Goal: Task Accomplishment & Management: Complete application form

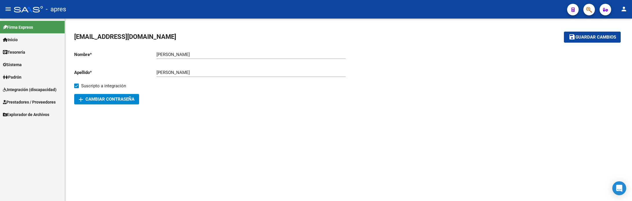
click at [29, 104] on span "Prestadores / Proveedores" at bounding box center [29, 102] width 53 height 6
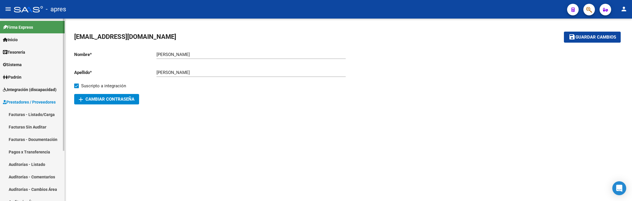
click at [31, 113] on link "Facturas - Listado/Carga" at bounding box center [32, 114] width 65 height 12
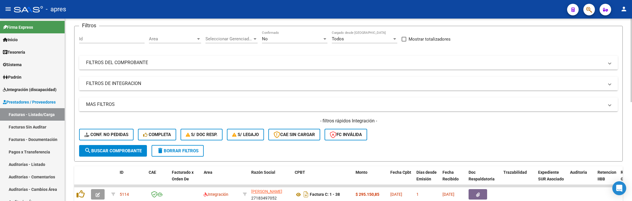
scroll to position [42, 0]
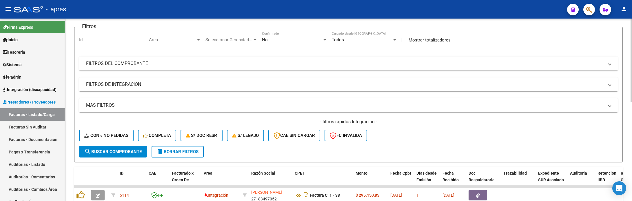
click at [110, 82] on mat-panel-title "FILTROS DE INTEGRACION" at bounding box center [345, 84] width 518 height 6
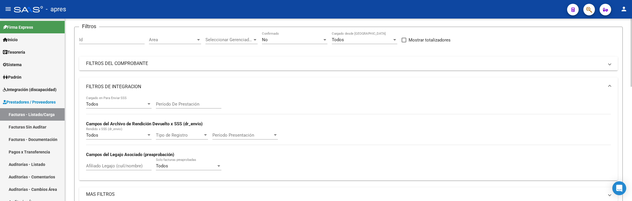
click at [118, 166] on input "Afiliado Legajo (cuil/nombre)" at bounding box center [119, 165] width 66 height 5
paste input "58710348"
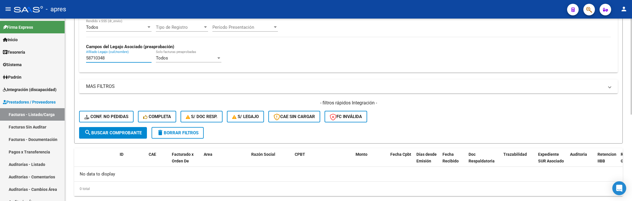
scroll to position [164, 0]
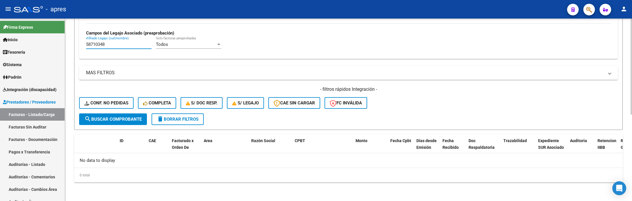
type input "58710348"
click at [104, 117] on span "search Buscar Comprobante" at bounding box center [112, 119] width 57 height 5
click at [159, 115] on mat-icon "delete" at bounding box center [160, 118] width 7 height 7
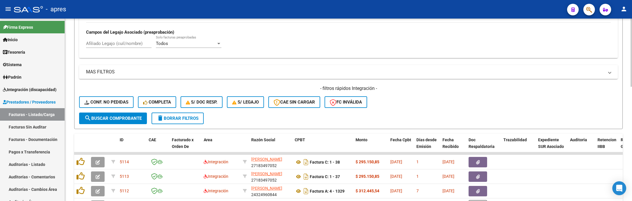
click at [115, 109] on div "- filtros rápidos Integración - Conf. no pedidas Completa S/ Doc Resp. S/ legaj…" at bounding box center [348, 98] width 539 height 27
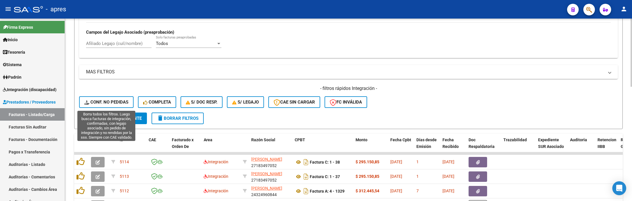
click at [116, 102] on span "Conf. no pedidas" at bounding box center [106, 101] width 44 height 5
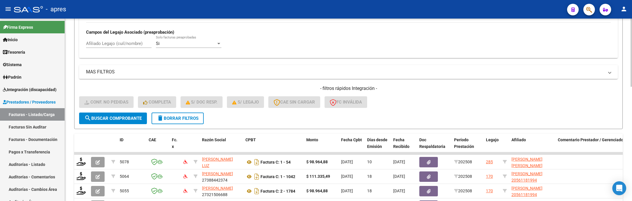
click at [118, 44] on input "Afiliado Legajo (cuil/nombre)" at bounding box center [119, 43] width 66 height 5
paste input "58710348"
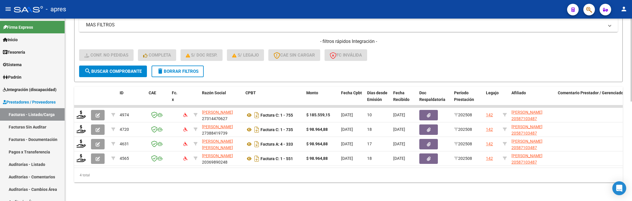
scroll to position [219, 0]
type input "58710348"
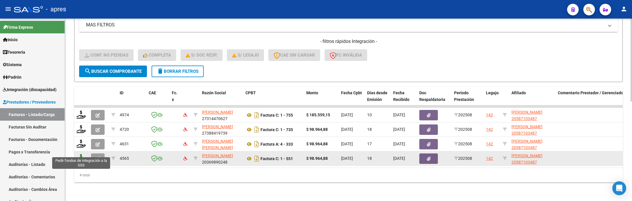
click at [83, 154] on icon at bounding box center [81, 158] width 9 height 8
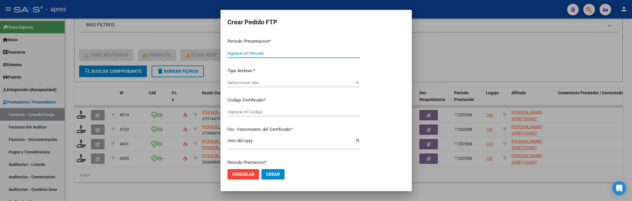
type input "202508"
type input "$ 98.964,88"
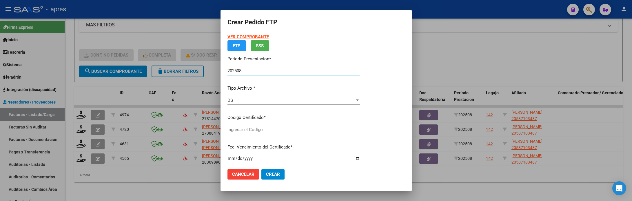
type input "ARG02000587103482022120120251201BS370"
type input "[DATE]"
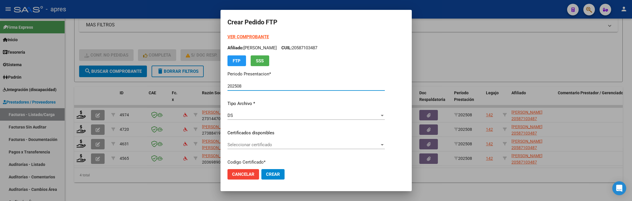
click at [273, 144] on span "Seleccionar certificado" at bounding box center [304, 144] width 152 height 5
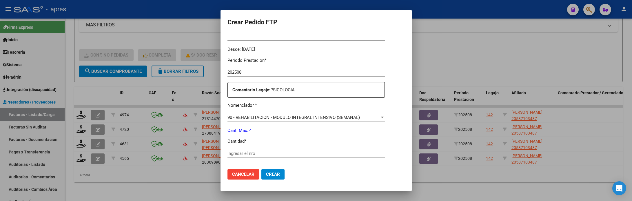
scroll to position [174, 0]
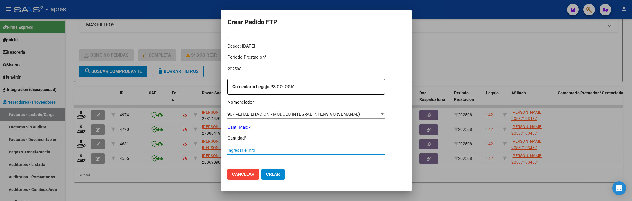
click at [276, 150] on input "Ingresar el nro" at bounding box center [306, 150] width 157 height 5
type input "4"
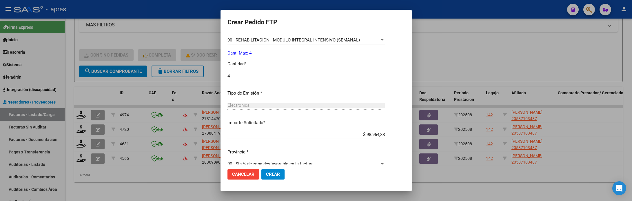
scroll to position [257, 0]
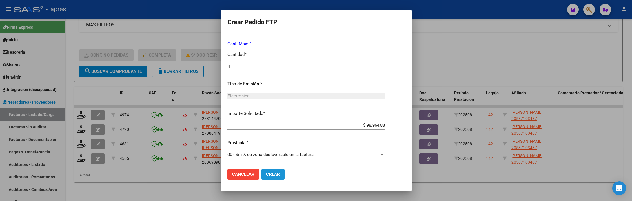
click at [268, 174] on span "Crear" at bounding box center [273, 174] width 14 height 5
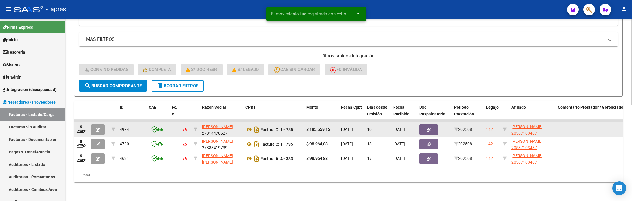
scroll to position [205, 0]
click at [79, 125] on icon at bounding box center [81, 129] width 9 height 8
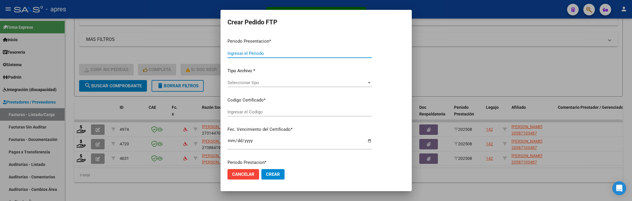
type input "202508"
type input "$ 185.559,15"
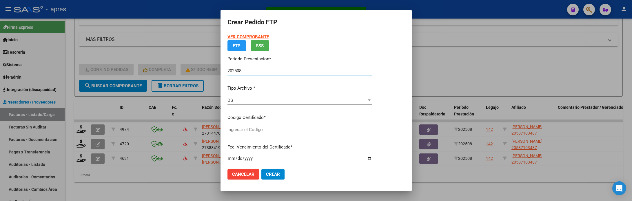
type input "ARG02000587103482022120120251201BS370"
type input "2025-12-01"
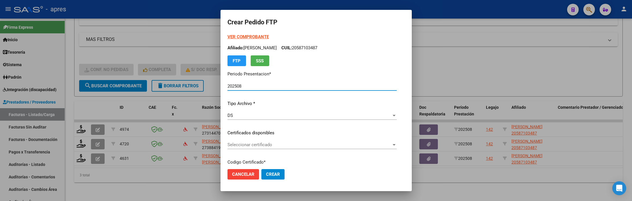
click at [297, 149] on div "Seleccionar certificado Seleccionar certificado" at bounding box center [312, 144] width 169 height 9
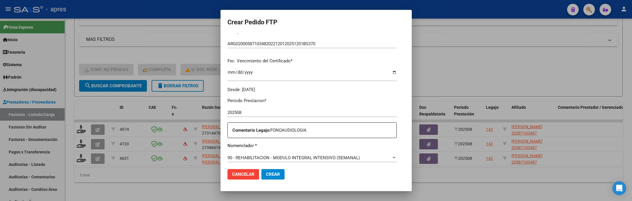
scroll to position [217, 0]
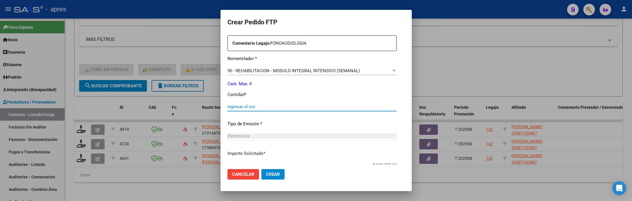
click at [309, 107] on input "Ingresar el nro" at bounding box center [312, 106] width 169 height 5
type input "4"
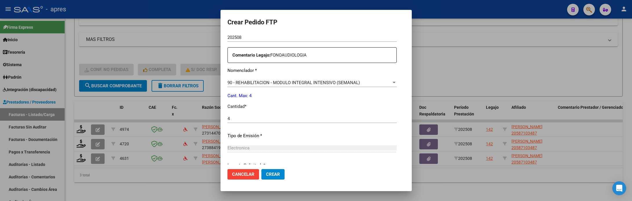
scroll to position [257, 0]
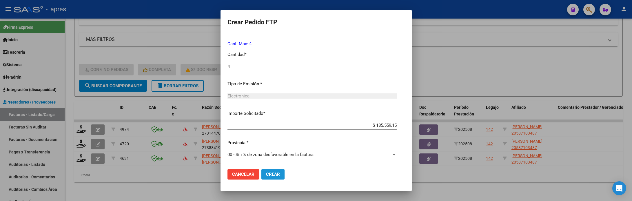
click at [268, 172] on span "Crear" at bounding box center [273, 174] width 14 height 5
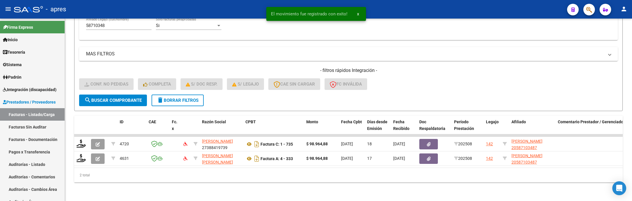
scroll to position [190, 0]
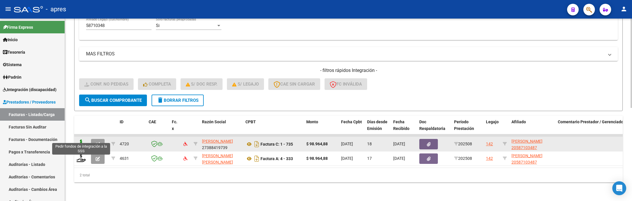
click at [81, 140] on icon at bounding box center [81, 143] width 9 height 8
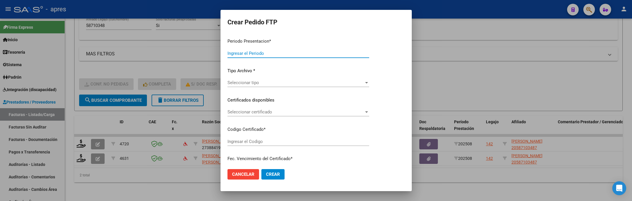
type input "202508"
type input "$ 98.964,88"
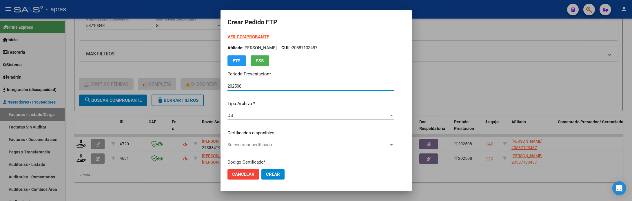
type input "ARG02000587103482022120120251201BS370"
type input "2025-12-01"
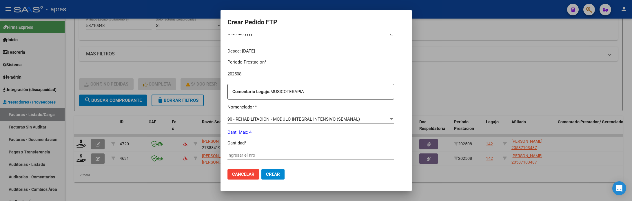
scroll to position [174, 0]
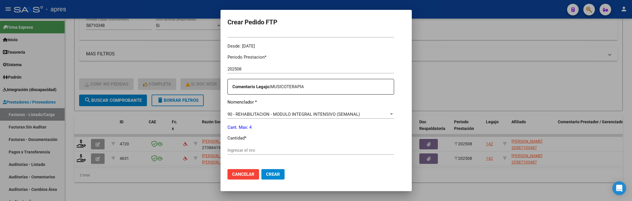
click at [267, 153] on div "Ingresar el nro" at bounding box center [311, 150] width 167 height 9
click at [267, 150] on input "Ingresar el nro" at bounding box center [311, 150] width 167 height 5
type input "4"
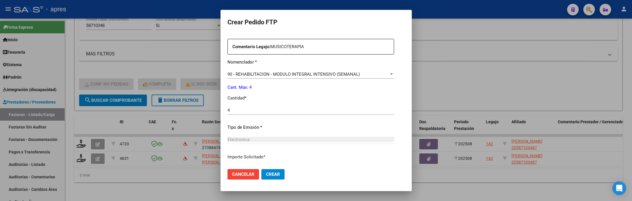
scroll to position [257, 0]
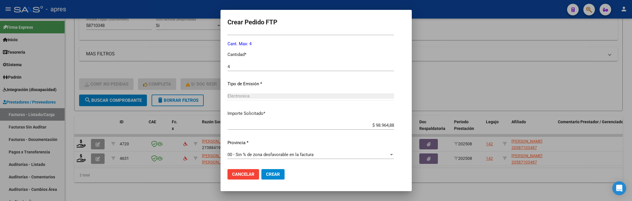
click at [261, 167] on mat-dialog-actions "Cancelar Crear" at bounding box center [316, 174] width 177 height 20
drag, startPoint x: 262, startPoint y: 172, endPoint x: 256, endPoint y: 172, distance: 6.1
click at [266, 172] on span "Crear" at bounding box center [273, 174] width 14 height 5
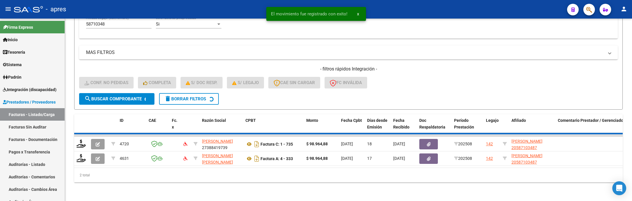
scroll to position [176, 0]
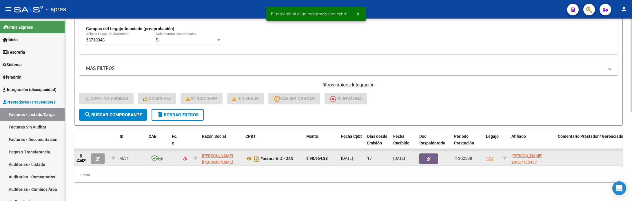
click at [76, 151] on datatable-body-cell at bounding box center [81, 158] width 14 height 14
click at [81, 154] on icon at bounding box center [81, 158] width 9 height 8
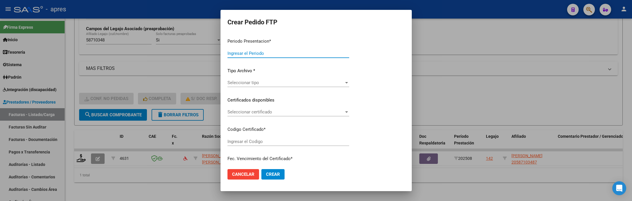
type input "202508"
type input "$ 98.964,88"
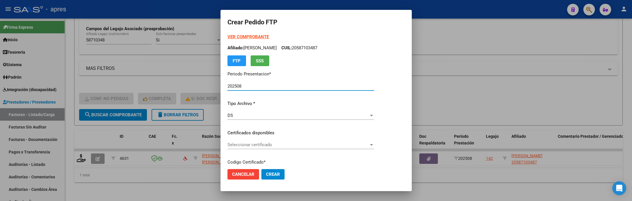
click at [266, 142] on span "Seleccionar certificado" at bounding box center [298, 144] width 141 height 5
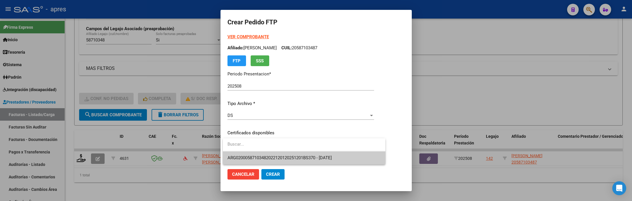
type input "ARG02000587103482022120120251201BS370"
type input "2025-12-01"
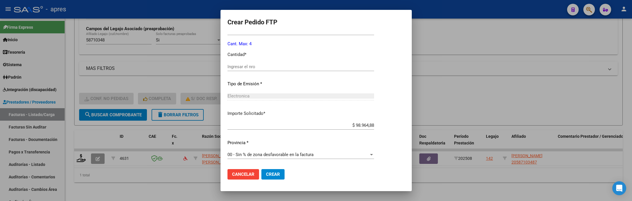
scroll to position [214, 0]
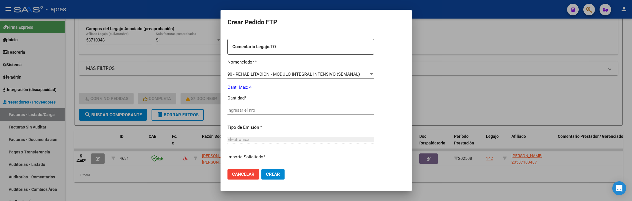
click at [264, 106] on div "Ingresar el nro" at bounding box center [301, 110] width 147 height 9
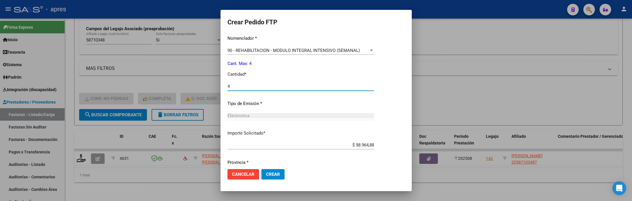
scroll to position [257, 0]
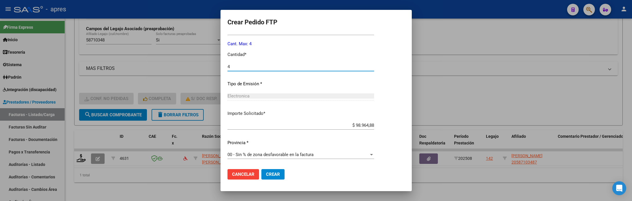
type input "4"
click at [273, 172] on span "Crear" at bounding box center [273, 174] width 14 height 5
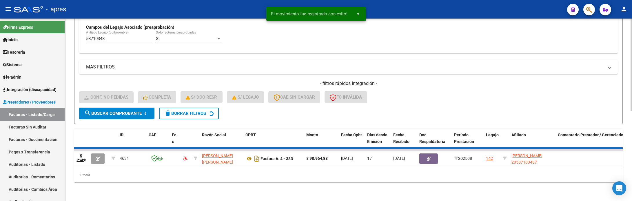
scroll to position [164, 0]
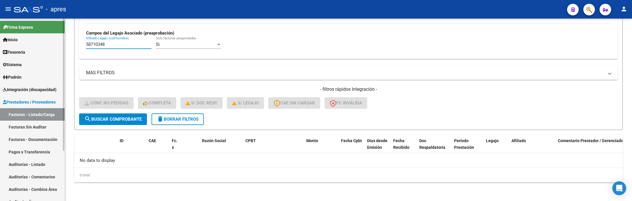
drag, startPoint x: 108, startPoint y: 42, endPoint x: 55, endPoint y: 46, distance: 53.2
click at [55, 46] on mat-sidenav-container "Firma Express Inicio Calendario SSS Instructivos Contacto OS Tesorería Extracto…" at bounding box center [316, 110] width 632 height 182
paste input "4130521"
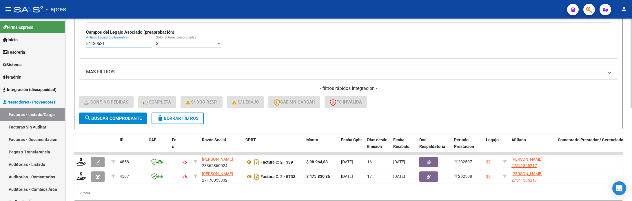
type input "54130521"
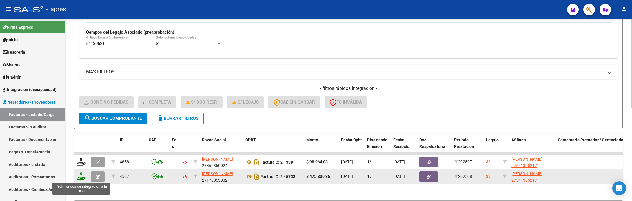
click at [80, 179] on icon at bounding box center [81, 176] width 9 height 8
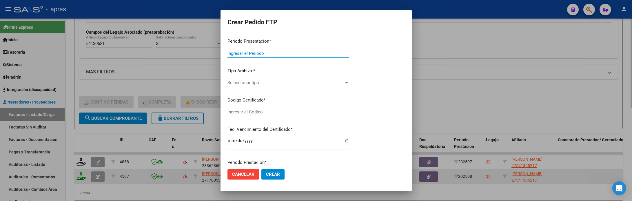
type input "202508"
type input "$ 475.830,36"
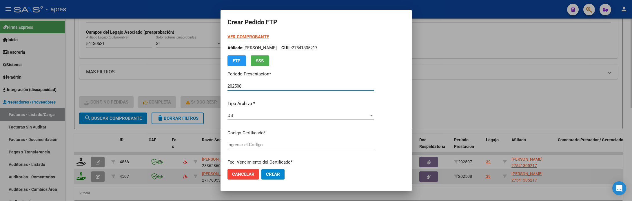
type input "ARG01000541305212022113020271130BS440"
type input "2027-11-30"
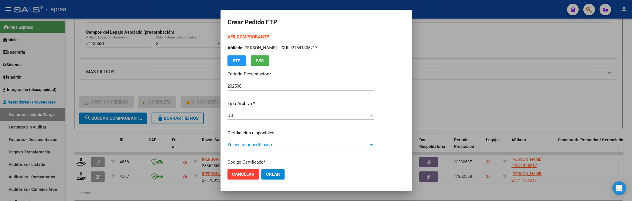
click at [290, 143] on span "Seleccionar certificado" at bounding box center [298, 144] width 141 height 5
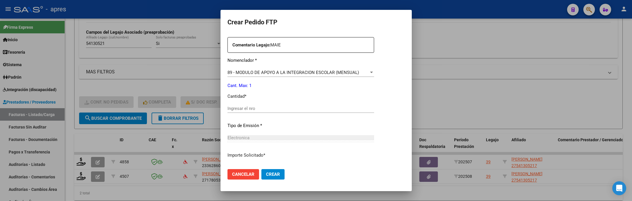
scroll to position [217, 0]
click at [288, 107] on input "Ingresar el nro" at bounding box center [301, 106] width 147 height 5
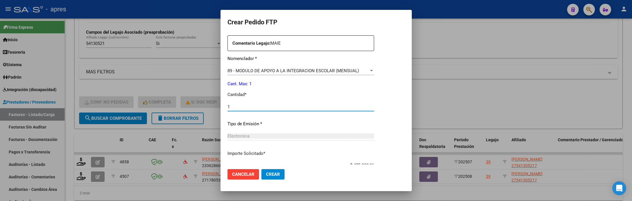
type input "1"
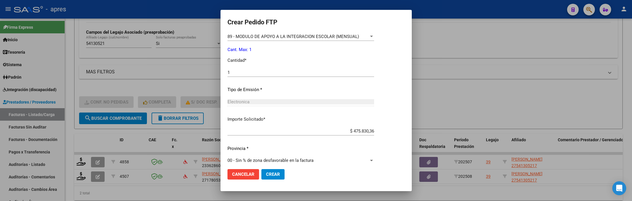
scroll to position [257, 0]
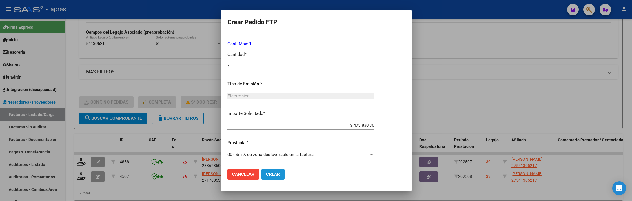
click at [282, 170] on button "Crear" at bounding box center [272, 174] width 23 height 10
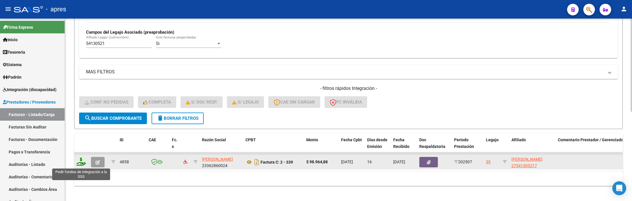
click at [78, 161] on icon at bounding box center [81, 161] width 9 height 8
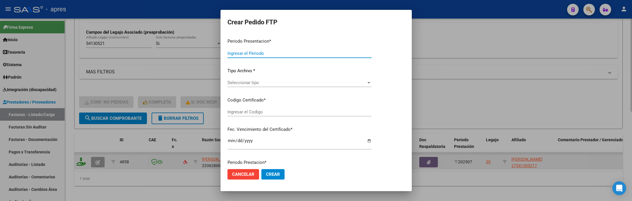
type input "202508"
type input "202507"
type input "$ 98.964,88"
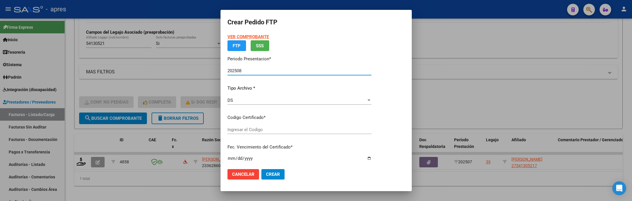
type input "ARG01000541305212022113020271130BS440"
type input "2027-11-30"
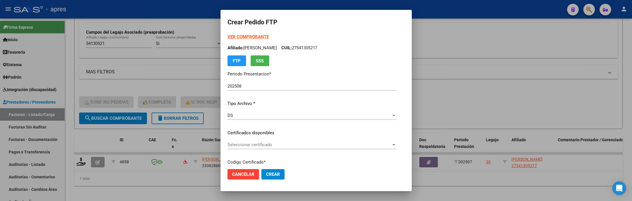
drag, startPoint x: 237, startPoint y: 151, endPoint x: 238, endPoint y: 146, distance: 5.3
click at [237, 150] on div "Seleccionar certificado Seleccionar certificado" at bounding box center [312, 147] width 169 height 14
click at [238, 146] on span "Seleccionar certificado" at bounding box center [310, 144] width 164 height 5
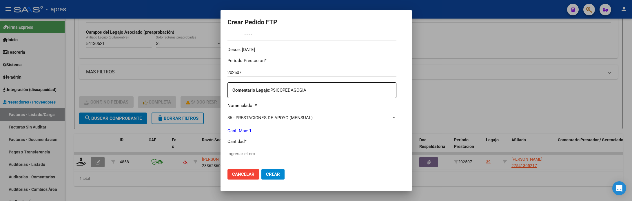
scroll to position [174, 0]
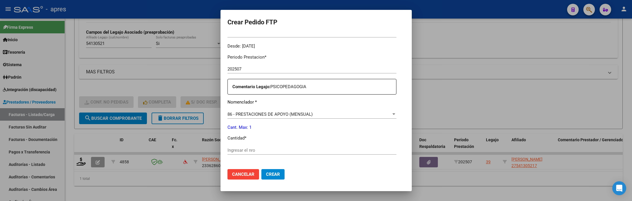
click at [257, 149] on input "Ingresar el nro" at bounding box center [312, 150] width 169 height 5
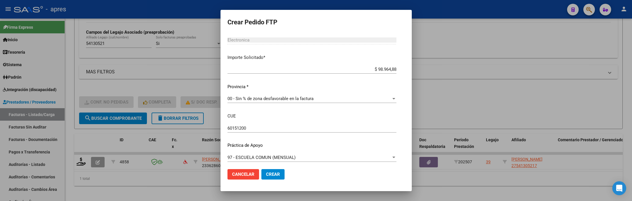
scroll to position [316, 0]
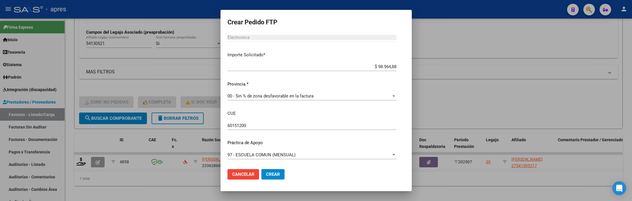
type input "1"
click at [268, 172] on span "Crear" at bounding box center [273, 174] width 14 height 5
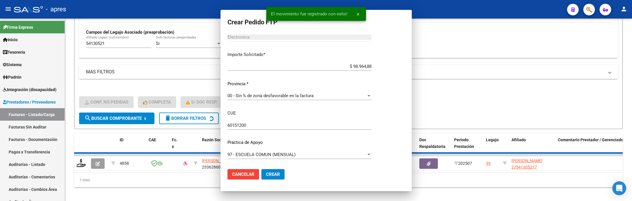
scroll to position [0, 0]
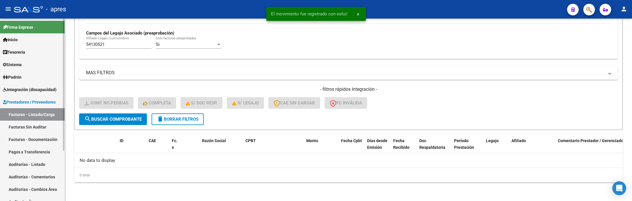
drag, startPoint x: 110, startPoint y: 46, endPoint x: 29, endPoint y: 46, distance: 80.9
click at [29, 46] on mat-sidenav-container "Firma Express Inicio Calendario SSS Instructivos Contacto OS Tesorería Extracto…" at bounding box center [316, 110] width 632 height 182
paste input "9272862"
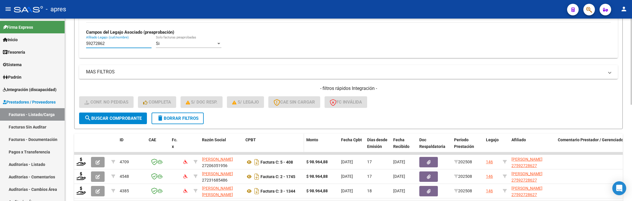
scroll to position [204, 0]
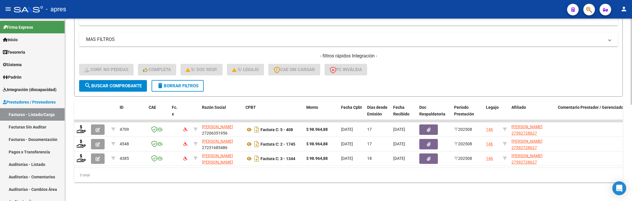
type input "59272862"
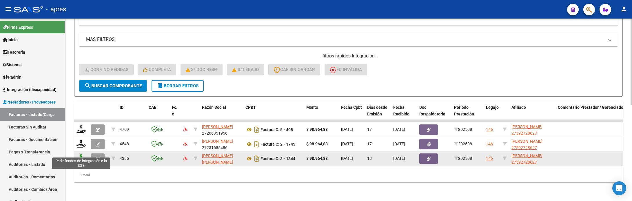
click at [81, 154] on icon at bounding box center [81, 158] width 9 height 8
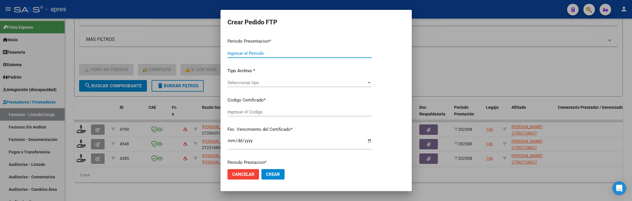
type input "202508"
type input "$ 98.964,88"
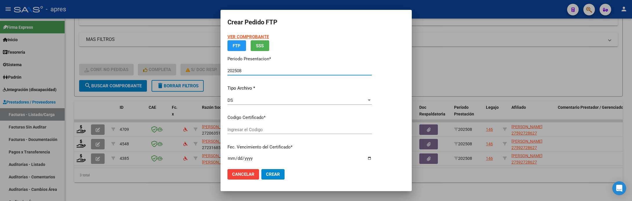
type input "ARG02000592728622023022720280227BS316"
type input "2028-02-27"
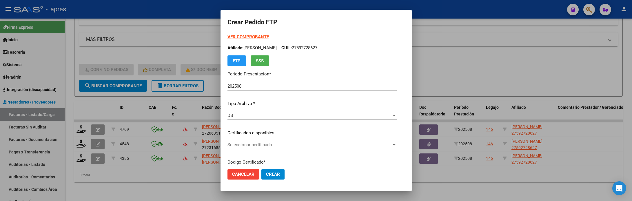
click at [268, 132] on p "Certificados disponibles" at bounding box center [312, 133] width 169 height 7
click at [271, 143] on span "Seleccionar certificado" at bounding box center [310, 144] width 164 height 5
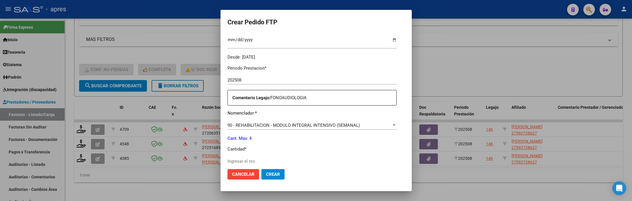
scroll to position [217, 0]
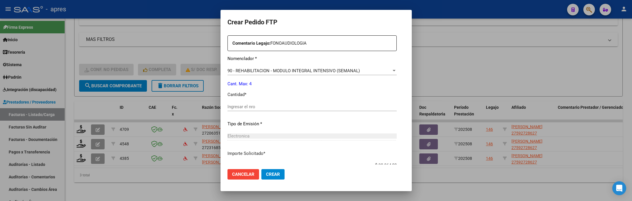
drag, startPoint x: 265, startPoint y: 103, endPoint x: 265, endPoint y: 108, distance: 5.5
click at [265, 103] on div "Ingresar el nro" at bounding box center [312, 106] width 169 height 9
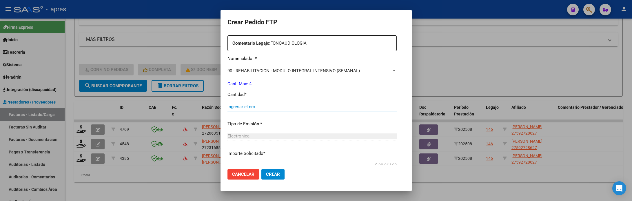
click at [265, 108] on input "Ingresar el nro" at bounding box center [312, 106] width 169 height 5
type input "4"
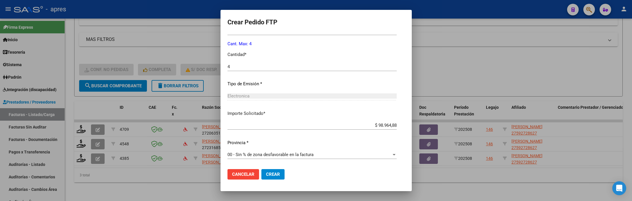
scroll to position [214, 0]
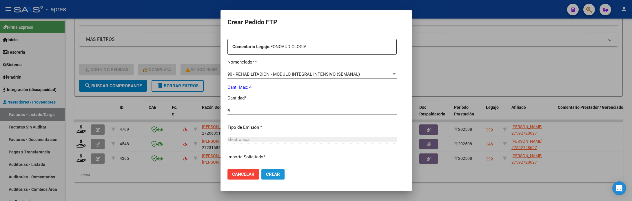
click at [266, 172] on span "Crear" at bounding box center [273, 174] width 14 height 5
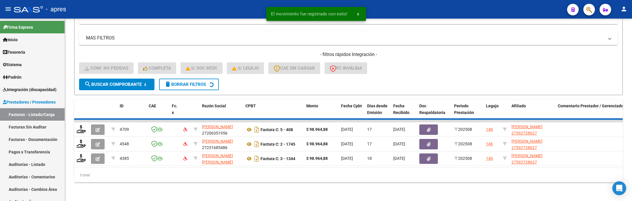
scroll to position [190, 0]
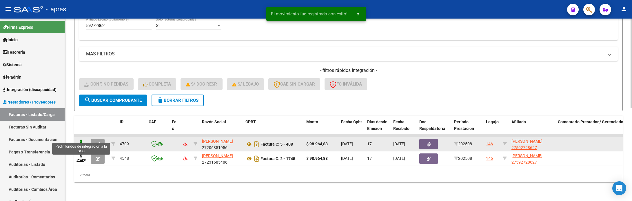
click at [80, 139] on icon at bounding box center [81, 143] width 9 height 8
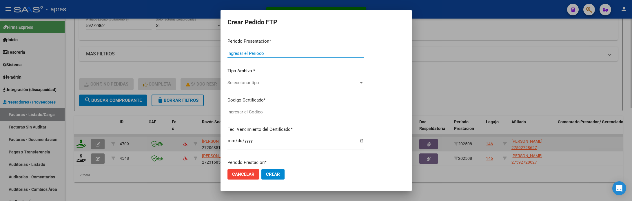
type input "202508"
type input "$ 98.964,88"
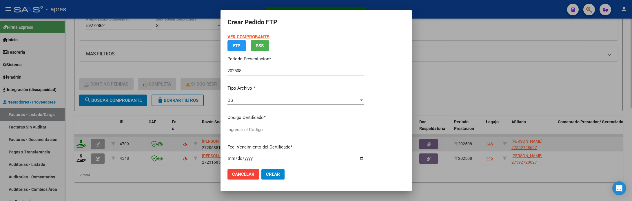
type input "ARG02000592728622023022720280227BS316"
type input "2028-02-27"
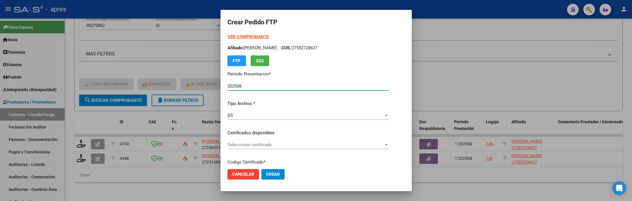
click at [275, 152] on div "Seleccionar certificado Seleccionar certificado" at bounding box center [308, 147] width 161 height 14
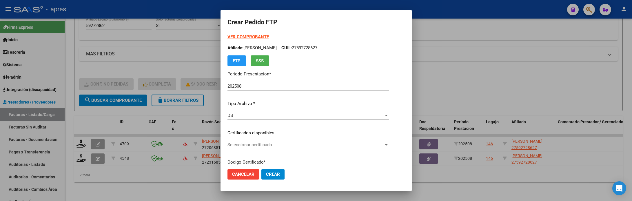
click at [275, 148] on div "Seleccionar certificado Seleccionar certificado" at bounding box center [308, 144] width 161 height 9
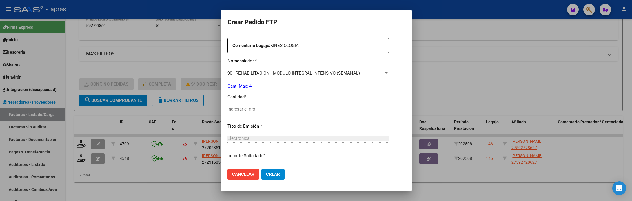
scroll to position [217, 0]
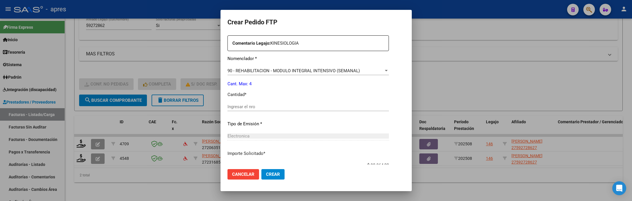
click at [271, 109] on div "Ingresar el nro" at bounding box center [308, 106] width 161 height 9
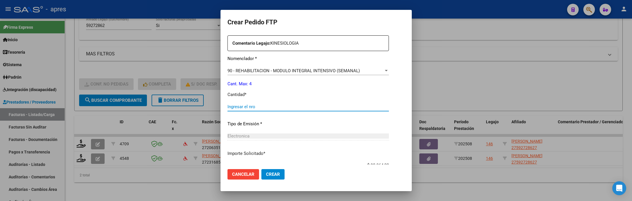
click at [271, 106] on input "Ingresar el nro" at bounding box center [308, 106] width 161 height 5
type input "4"
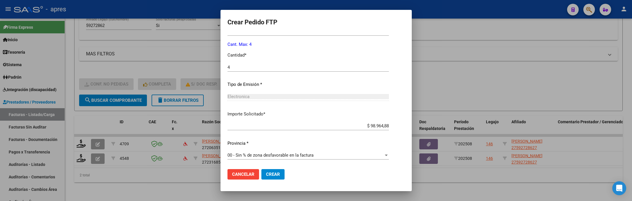
scroll to position [257, 0]
click at [271, 177] on button "Crear" at bounding box center [272, 174] width 23 height 10
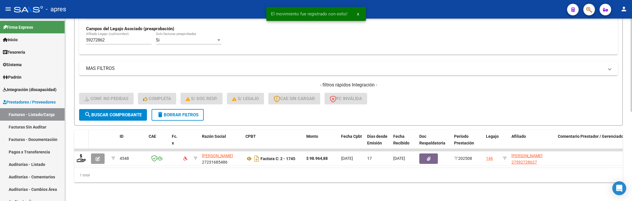
scroll to position [176, 0]
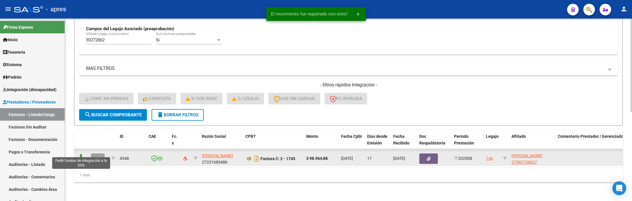
click at [84, 154] on icon at bounding box center [81, 158] width 9 height 8
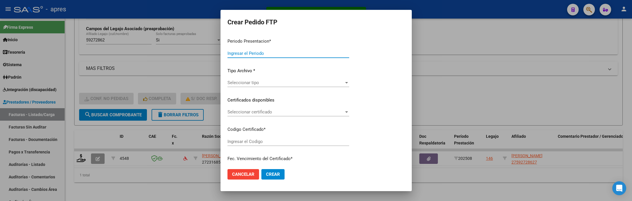
type input "202508"
type input "$ 98.964,88"
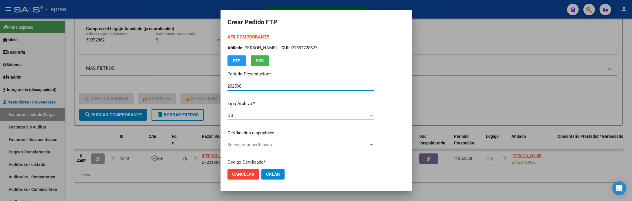
type input "ARG02000592728622023022720280227BS316"
type input "2028-02-27"
click at [369, 144] on span "Seleccionar certificado" at bounding box center [298, 144] width 141 height 5
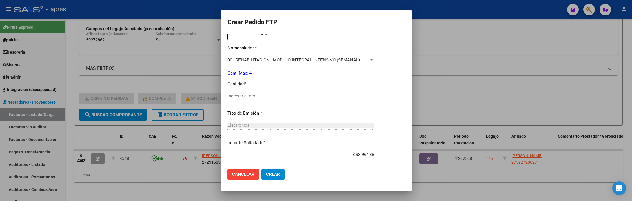
scroll to position [257, 0]
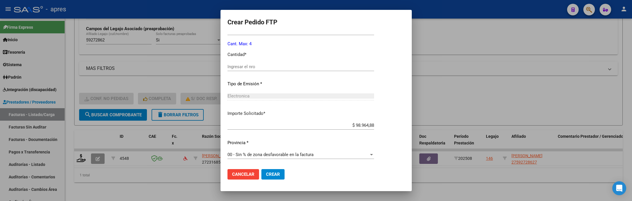
drag, startPoint x: 308, startPoint y: 73, endPoint x: 308, endPoint y: 68, distance: 5.2
click at [308, 70] on div "Ingresar el nro" at bounding box center [301, 69] width 147 height 14
click at [308, 67] on input "Ingresar el nro" at bounding box center [301, 66] width 147 height 5
type input "4"
click at [278, 172] on span "Crear" at bounding box center [273, 174] width 14 height 5
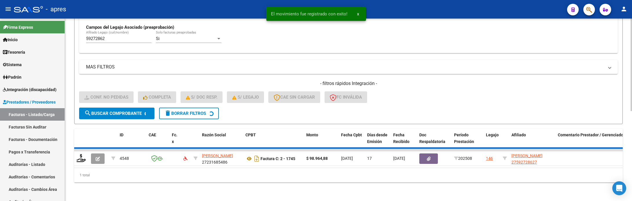
scroll to position [164, 0]
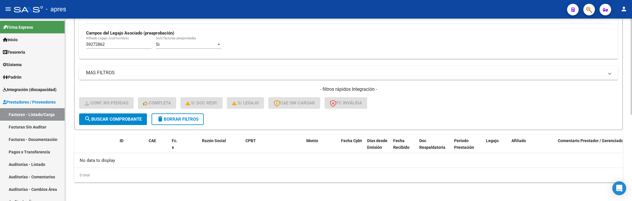
drag, startPoint x: 110, startPoint y: 45, endPoint x: 91, endPoint y: 46, distance: 18.6
click at [92, 46] on input "59272862" at bounding box center [119, 44] width 66 height 5
click at [106, 46] on input "59272862" at bounding box center [119, 44] width 66 height 5
drag, startPoint x: 108, startPoint y: 44, endPoint x: 45, endPoint y: 46, distance: 63.3
click at [45, 46] on mat-sidenav-container "Firma Express Inicio Calendario SSS Instructivos Contacto OS Tesorería Extracto…" at bounding box center [316, 110] width 632 height 182
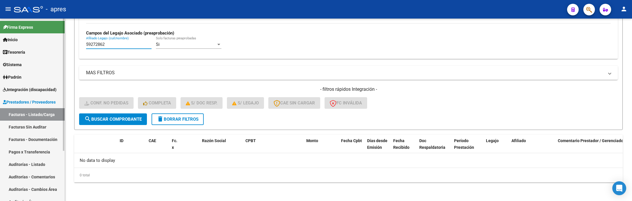
paste input "190363"
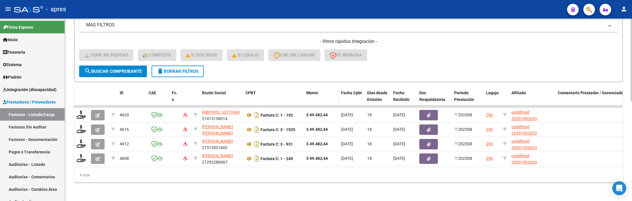
scroll to position [219, 0]
type input "59190363"
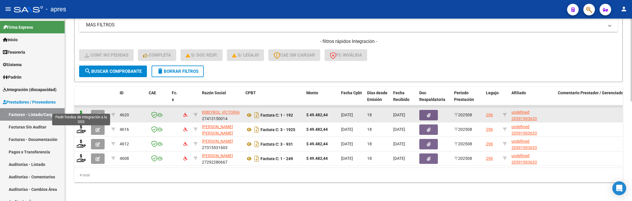
click at [79, 110] on icon at bounding box center [81, 114] width 9 height 8
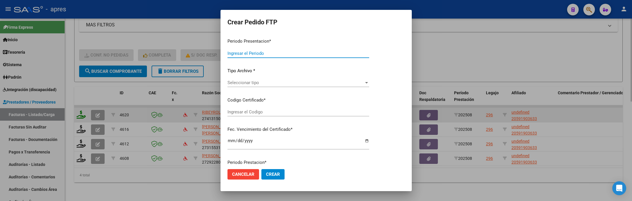
type input "202508"
type input "$ 49.482,44"
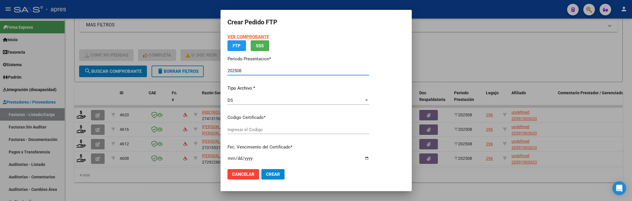
type input "ARG02000591903632025051620300516BUE316"
type input "2030-05-16"
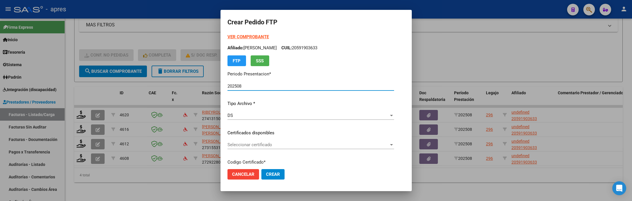
click at [365, 144] on span "Seleccionar certificado" at bounding box center [308, 144] width 161 height 5
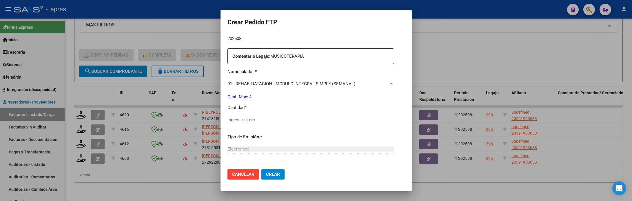
scroll to position [217, 0]
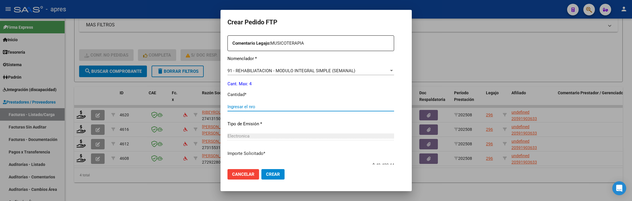
click at [313, 108] on input "Ingresar el nro" at bounding box center [311, 106] width 167 height 5
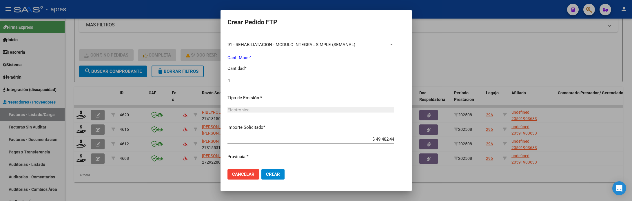
scroll to position [257, 0]
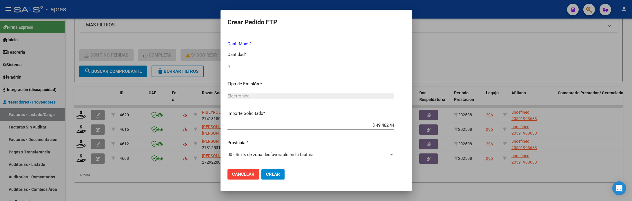
type input "4"
click at [280, 174] on button "Crear" at bounding box center [272, 174] width 23 height 10
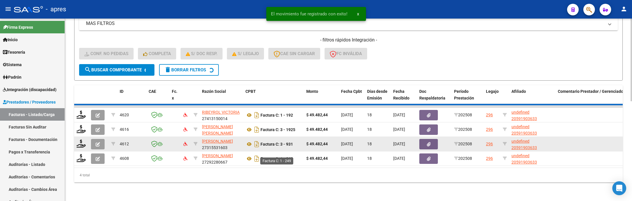
scroll to position [205, 0]
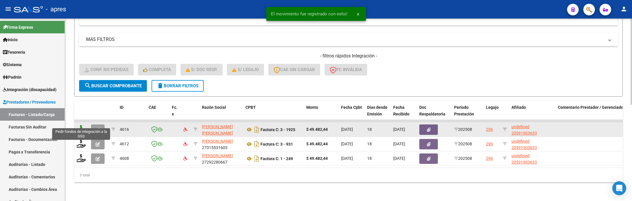
click at [82, 125] on icon at bounding box center [81, 129] width 9 height 8
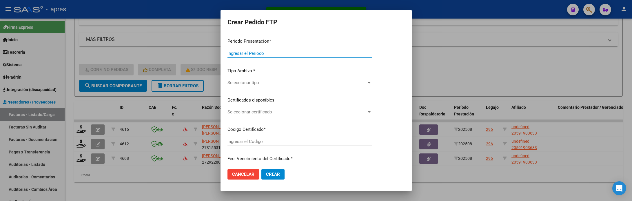
type input "202508"
type input "$ 49.482,44"
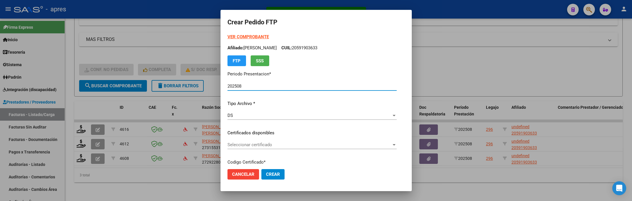
type input "ARG02000591903632025051620300516BUE316"
type input "2030-05-16"
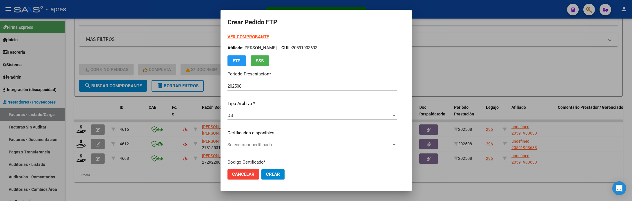
click at [311, 139] on div "VER COMPROBANTE ARCA Padrón Afiliado: RUIZ LUAN LUCA CUIL: 20591903633 FTP SSS …" at bounding box center [312, 129] width 169 height 190
click at [312, 145] on span "Seleccionar certificado" at bounding box center [310, 144] width 164 height 5
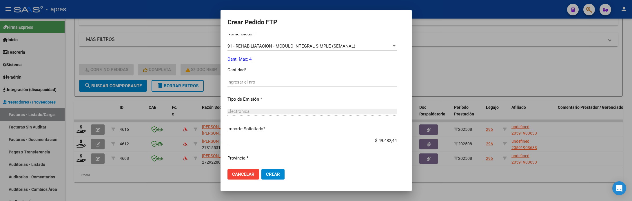
scroll to position [257, 0]
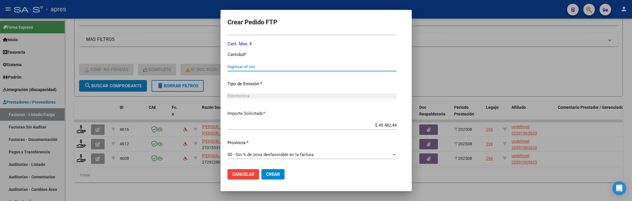
click at [275, 66] on input "Ingresar el nro" at bounding box center [312, 66] width 169 height 5
type input "4"
click at [270, 176] on span "Crear" at bounding box center [273, 174] width 14 height 5
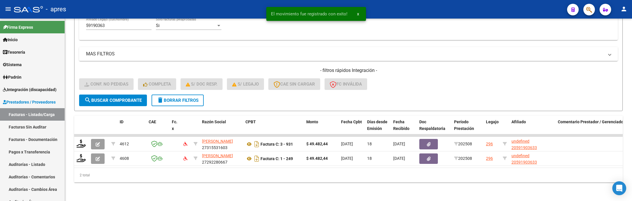
scroll to position [190, 0]
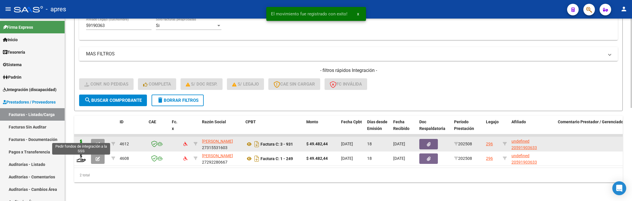
click at [83, 139] on icon at bounding box center [81, 143] width 9 height 8
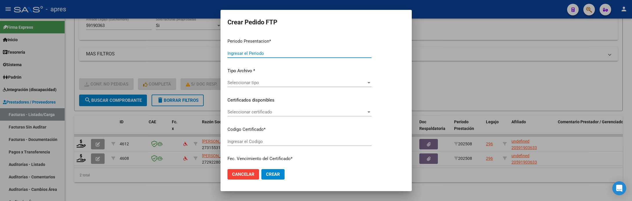
type input "202508"
type input "$ 49.482,44"
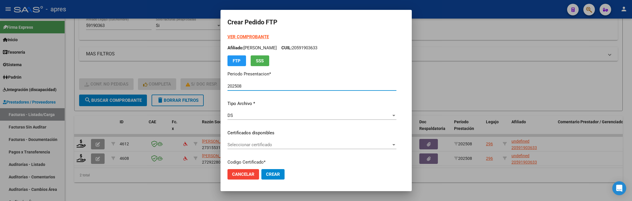
type input "ARG02000591903632025051620300516BUE316"
type input "2030-05-16"
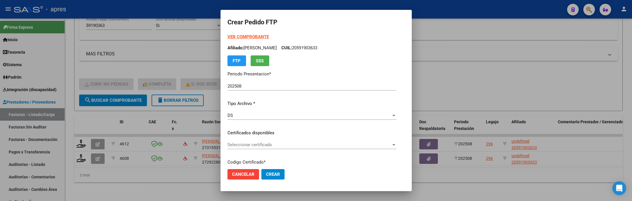
click at [309, 140] on div "Seleccionar certificado Seleccionar certificado" at bounding box center [312, 144] width 169 height 9
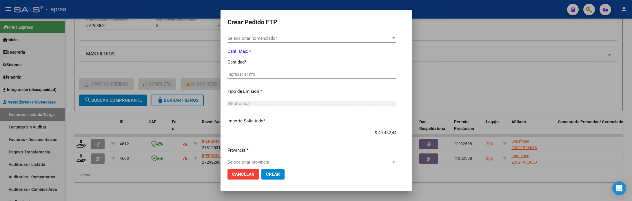
scroll to position [257, 0]
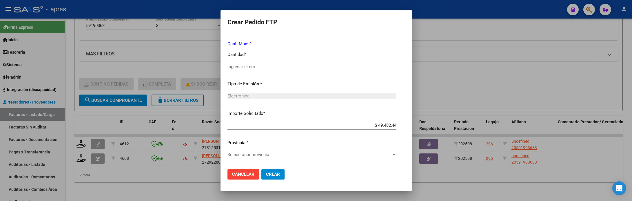
click at [275, 71] on div "Ingresar el nro" at bounding box center [312, 69] width 169 height 14
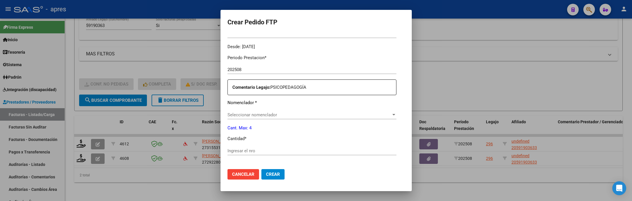
scroll to position [170, 0]
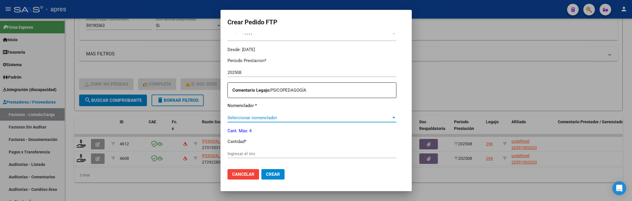
click at [280, 116] on span "Seleccionar nomenclador" at bounding box center [310, 117] width 164 height 5
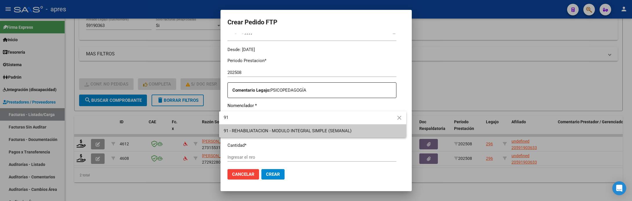
type input "91"
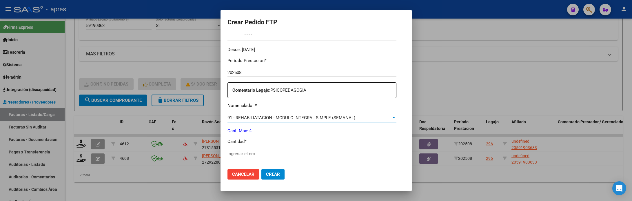
click at [228, 151] on input "Ingresar el nro" at bounding box center [312, 153] width 169 height 5
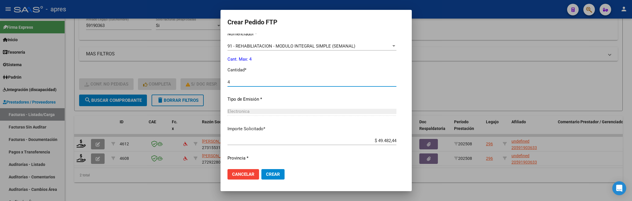
scroll to position [257, 0]
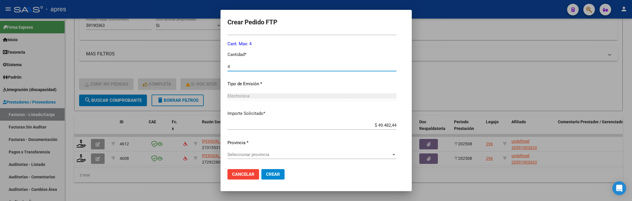
type input "4"
drag, startPoint x: 278, startPoint y: 147, endPoint x: 280, endPoint y: 150, distance: 4.2
click at [279, 147] on div "Periodo Prestacion * 202508 Ingresar el Periodo Prestacion Comentario Legajo: P…" at bounding box center [312, 65] width 169 height 199
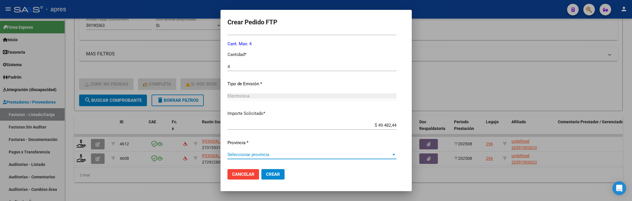
click at [281, 154] on span "Seleccionar provincia" at bounding box center [310, 154] width 164 height 5
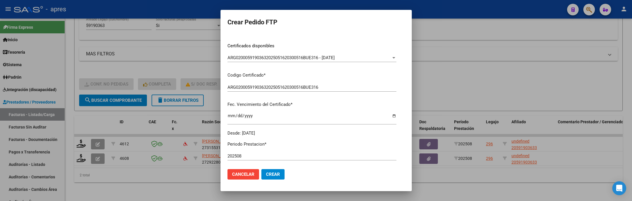
scroll to position [130, 0]
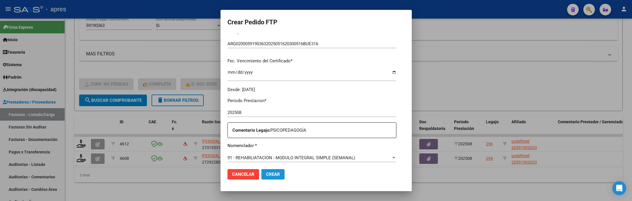
click at [279, 170] on button "Crear" at bounding box center [272, 174] width 23 height 10
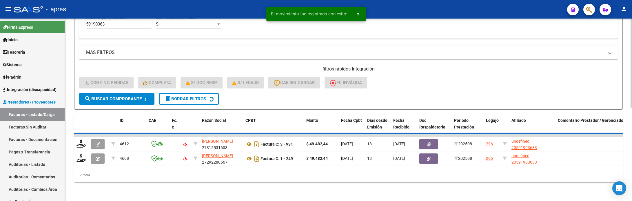
scroll to position [176, 0]
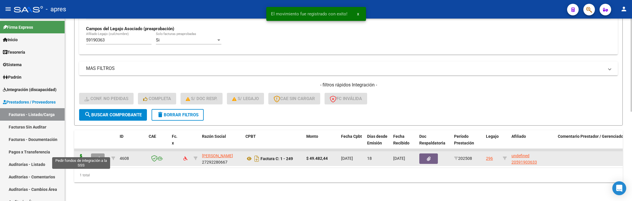
click at [82, 154] on icon at bounding box center [81, 158] width 9 height 8
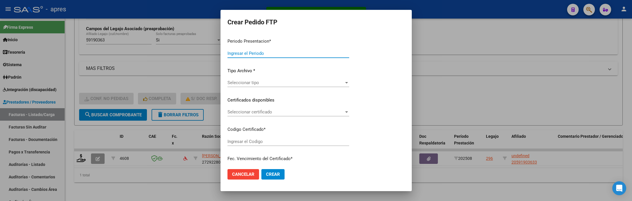
type input "202508"
type input "$ 49.482,44"
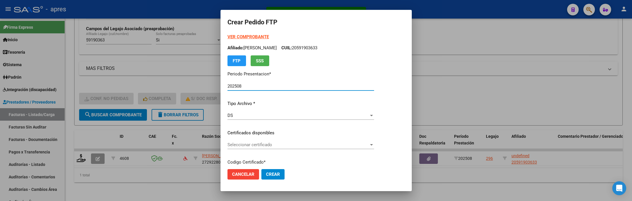
type input "ARG02000591903632025051620300516BUE316"
type input "2030-05-16"
click at [339, 145] on span "Seleccionar certificado" at bounding box center [298, 144] width 141 height 5
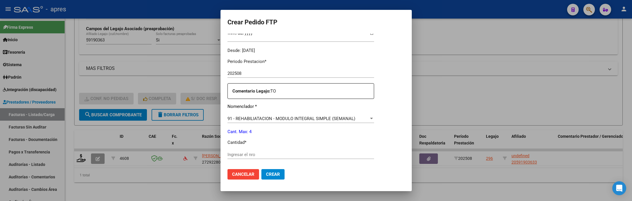
scroll to position [174, 0]
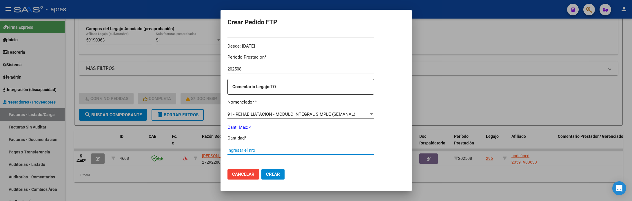
click at [305, 148] on input "Ingresar el nro" at bounding box center [301, 150] width 147 height 5
click at [305, 149] on input "Ingresar el nro" at bounding box center [301, 150] width 147 height 5
type input "4"
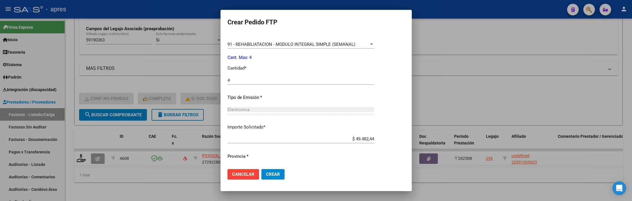
scroll to position [257, 0]
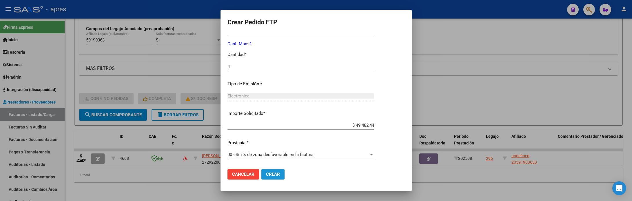
click at [277, 173] on span "Crear" at bounding box center [273, 174] width 14 height 5
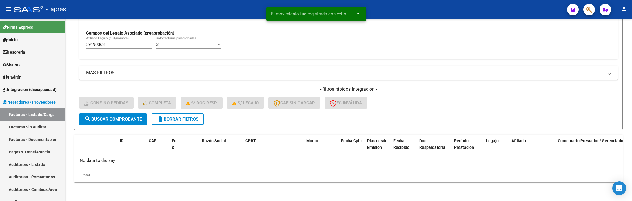
scroll to position [164, 0]
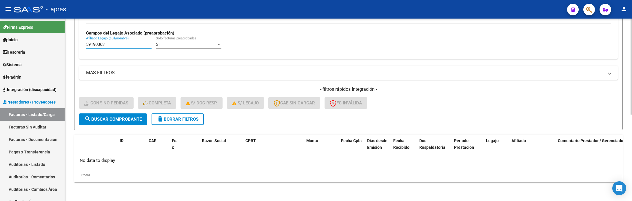
drag, startPoint x: 109, startPoint y: 44, endPoint x: 70, endPoint y: 50, distance: 39.6
click at [70, 50] on div "Video tutorial PRESTADORES -> Listado de CPBTs Emitidos por Prestadores / Prove…" at bounding box center [348, 28] width 567 height 346
paste input "1255354"
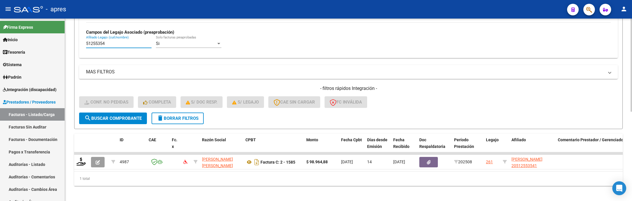
type input "51255354"
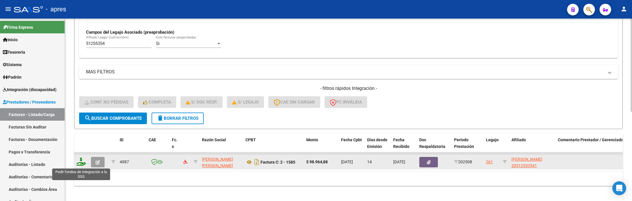
click at [80, 164] on icon at bounding box center [81, 161] width 9 height 8
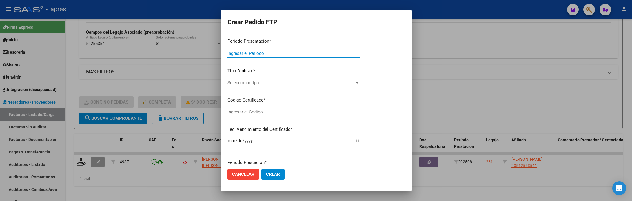
type input "202508"
type input "$ 98.964,88"
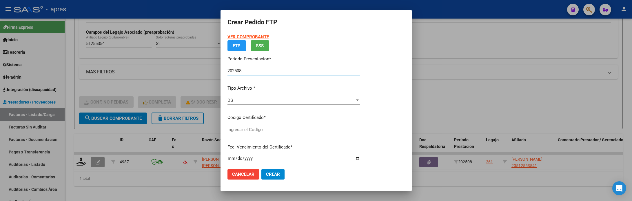
type input "ARG02000512553542024052920260529BUE370"
type input "2026-05-29"
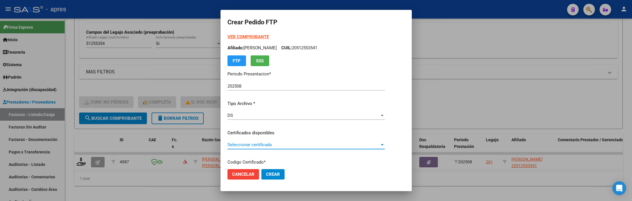
click at [233, 143] on span "Seleccionar certificado" at bounding box center [304, 144] width 152 height 5
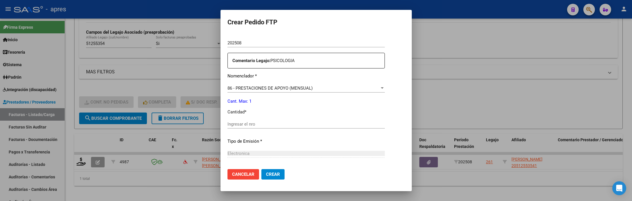
scroll to position [217, 0]
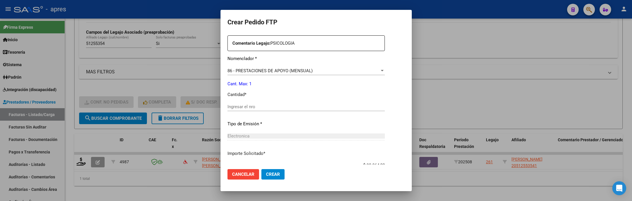
click at [244, 110] on div "Ingresar el nro" at bounding box center [306, 106] width 157 height 9
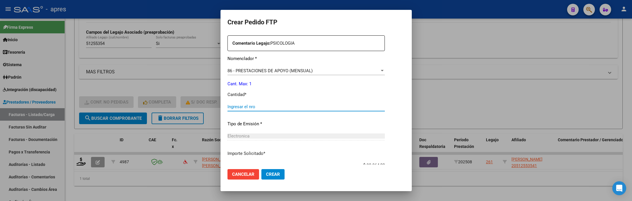
click at [244, 108] on input "Ingresar el nro" at bounding box center [306, 106] width 157 height 5
type input "1"
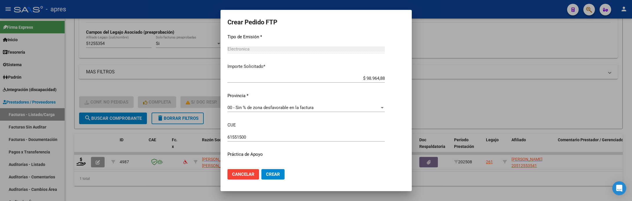
scroll to position [316, 0]
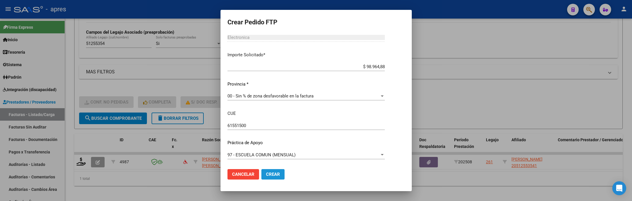
click at [269, 175] on span "Crear" at bounding box center [273, 174] width 14 height 5
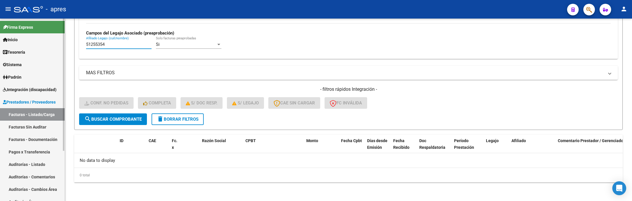
drag, startPoint x: 110, startPoint y: 43, endPoint x: 45, endPoint y: 45, distance: 65.3
click at [45, 45] on mat-sidenav-container "Firma Express Inicio Calendario SSS Instructivos Contacto OS Tesorería Extracto…" at bounding box center [316, 110] width 632 height 182
paste input "7986099"
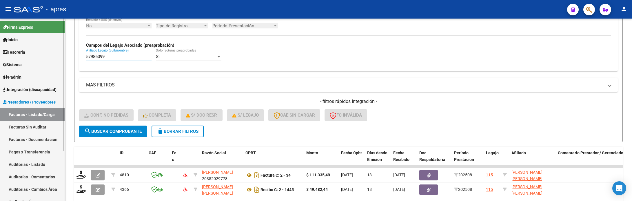
scroll to position [164, 0]
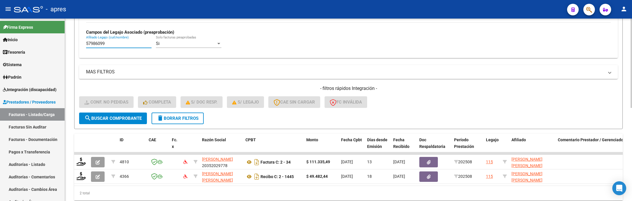
type input "57986099"
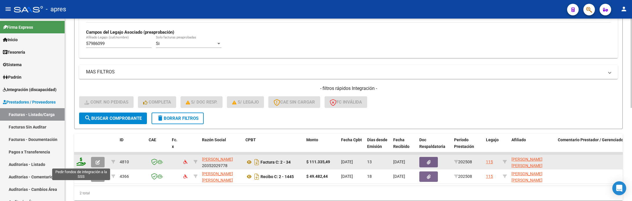
click at [78, 166] on icon at bounding box center [81, 161] width 9 height 8
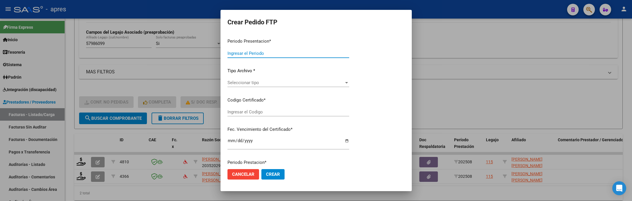
type input "202508"
type input "$ 111.335,49"
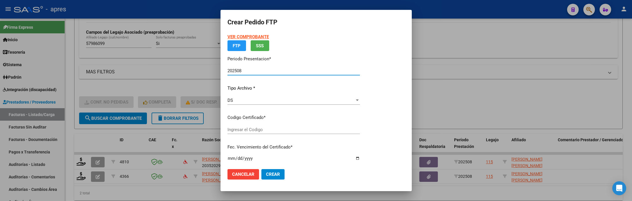
type input "ARG01000579860992024060320290603BUE370"
type input "2029-06-03"
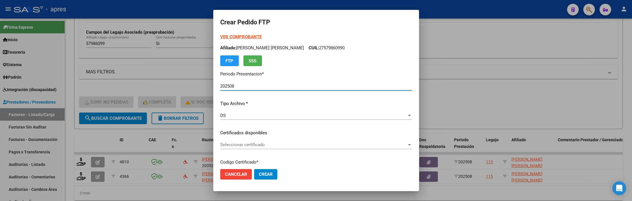
click at [355, 148] on div "Seleccionar certificado Seleccionar certificado" at bounding box center [316, 144] width 192 height 9
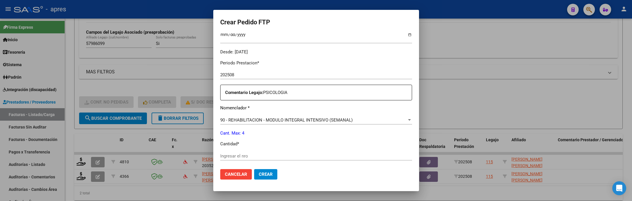
scroll to position [217, 0]
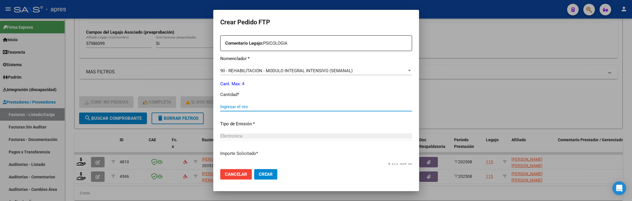
click at [325, 105] on input "Ingresar el nro" at bounding box center [316, 106] width 192 height 5
type input "4"
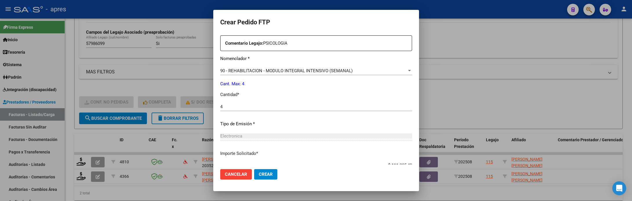
scroll to position [257, 0]
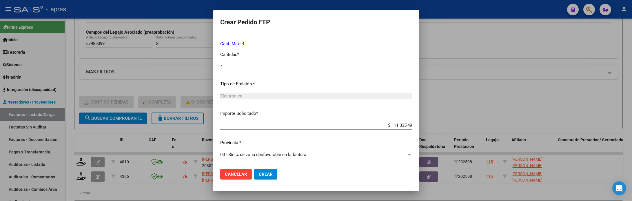
click at [280, 173] on mat-dialog-actions "Cancelar Crear" at bounding box center [316, 174] width 192 height 20
click at [273, 175] on button "Crear" at bounding box center [265, 174] width 23 height 10
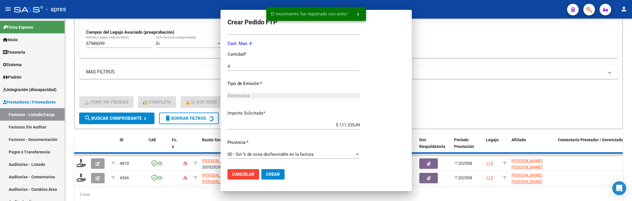
scroll to position [225, 0]
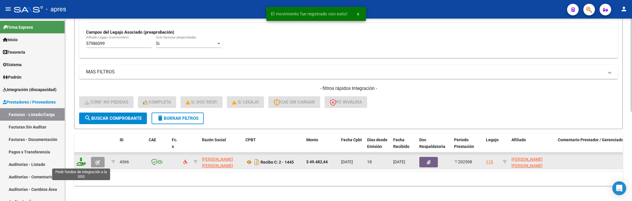
click at [78, 164] on icon at bounding box center [81, 161] width 9 height 8
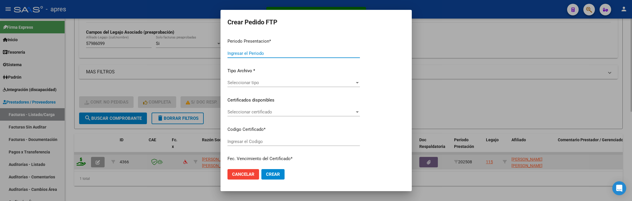
type input "202508"
type input "$ 49.482,44"
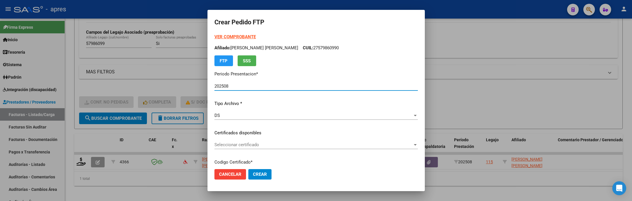
type input "ARG01000579860992024060320290603BUE370"
type input "2029-06-03"
click at [397, 144] on span "Seleccionar certificado" at bounding box center [314, 144] width 198 height 5
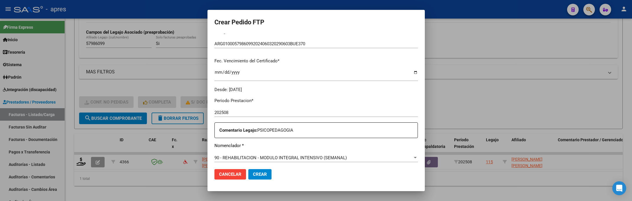
scroll to position [174, 0]
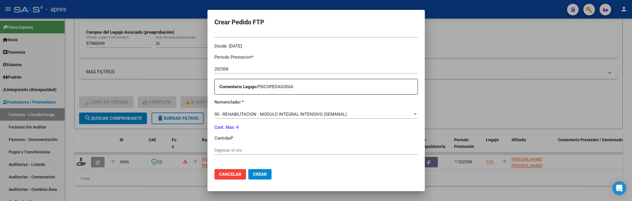
click at [323, 149] on input "Ingresar el nro" at bounding box center [317, 150] width 204 height 5
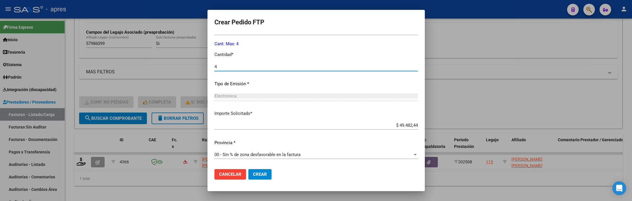
scroll to position [257, 0]
type input "4"
click at [257, 173] on span "Crear" at bounding box center [260, 174] width 14 height 5
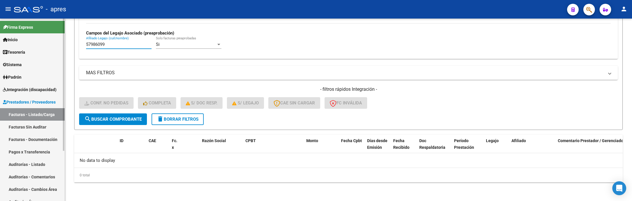
drag, startPoint x: 97, startPoint y: 45, endPoint x: 62, endPoint y: 46, distance: 34.8
click at [62, 46] on mat-sidenav-container "Firma Express Inicio Calendario SSS Instructivos Contacto OS Tesorería Extracto…" at bounding box center [316, 110] width 632 height 182
paste input "4526354"
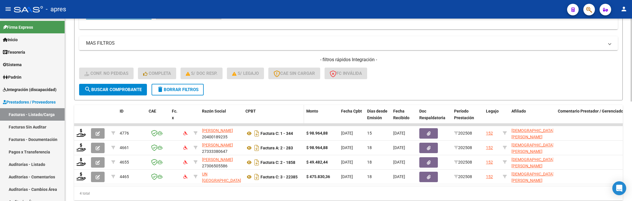
scroll to position [208, 0]
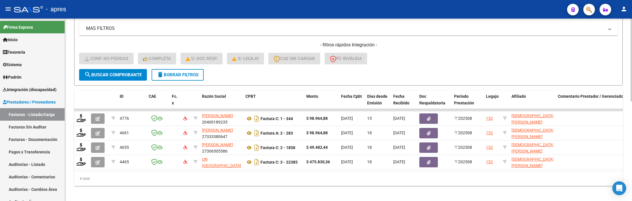
type input "54526354"
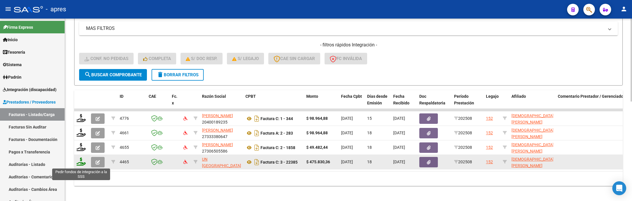
click at [82, 164] on icon at bounding box center [81, 161] width 9 height 8
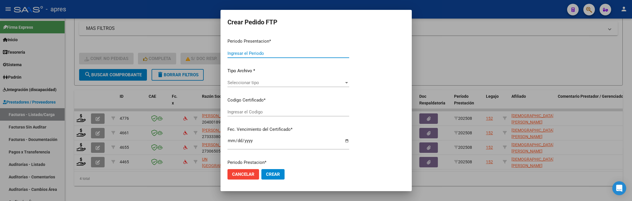
type input "202508"
type input "$ 475.830,36"
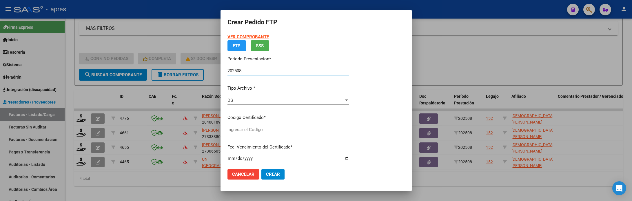
type input "ARG02000545263542022091920250919BS370"
type input "2025-09-19"
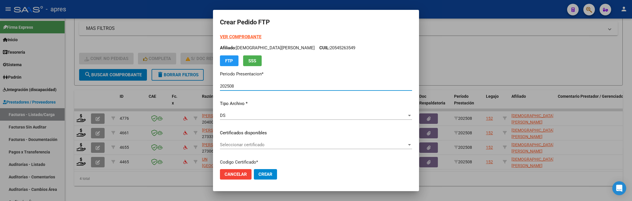
click at [338, 148] on div "Seleccionar certificado Seleccionar certificado" at bounding box center [316, 144] width 192 height 9
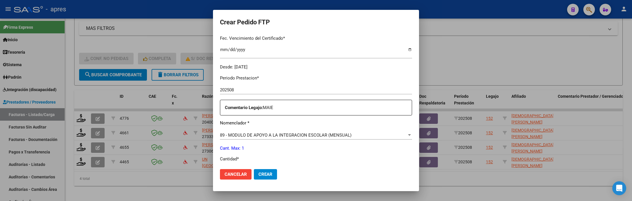
scroll to position [174, 0]
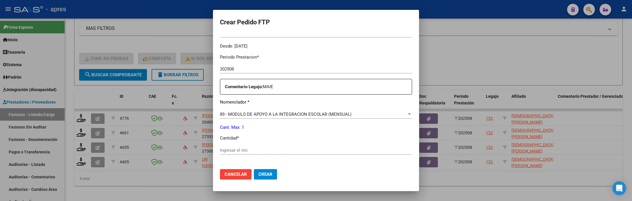
click at [319, 150] on input "Ingresar el nro" at bounding box center [316, 150] width 192 height 5
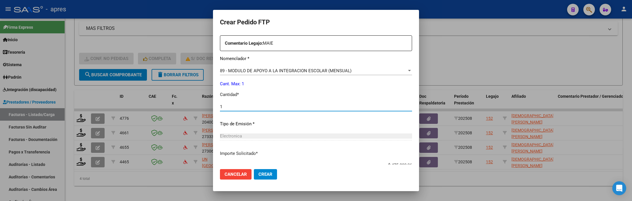
scroll to position [257, 0]
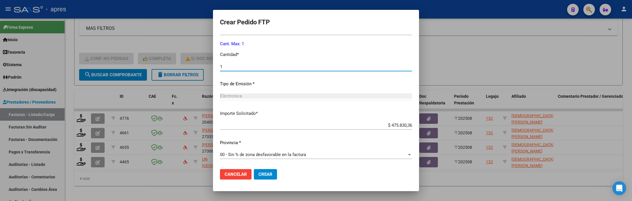
type input "1"
click at [276, 174] on button "Crear" at bounding box center [265, 174] width 23 height 10
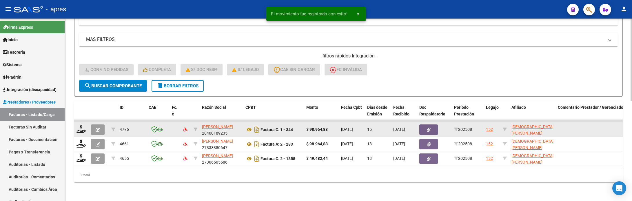
scroll to position [205, 0]
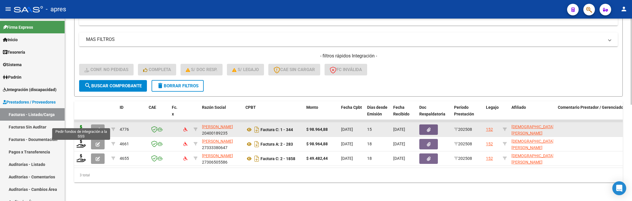
click at [78, 125] on icon at bounding box center [81, 129] width 9 height 8
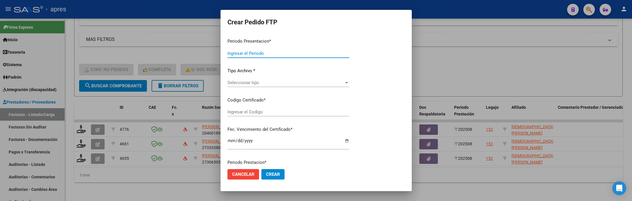
type input "202508"
type input "$ 98.964,88"
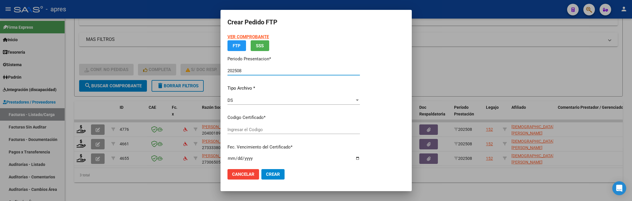
type input "ARG02000545263542022091920250919BS370"
type input "2025-09-19"
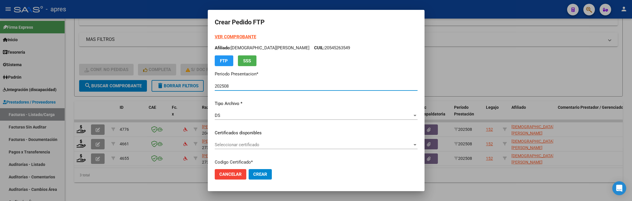
click at [339, 144] on span "Seleccionar certificado" at bounding box center [314, 144] width 198 height 5
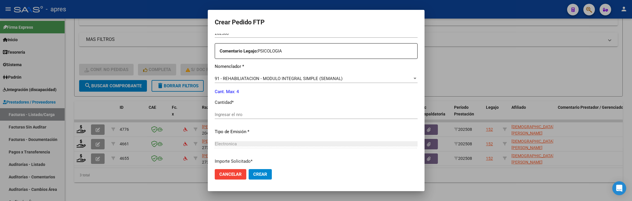
scroll to position [217, 0]
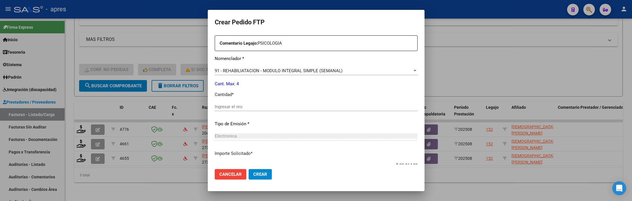
click at [313, 106] on input "Ingresar el nro" at bounding box center [316, 106] width 203 height 5
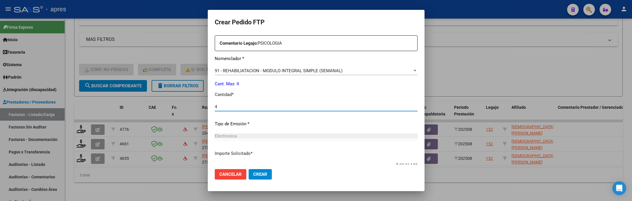
type input "4"
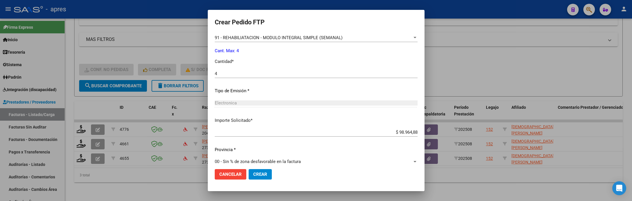
scroll to position [257, 0]
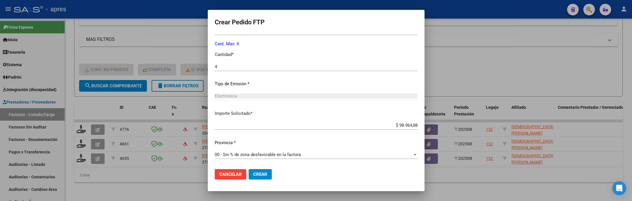
click at [269, 178] on button "Crear" at bounding box center [260, 174] width 23 height 10
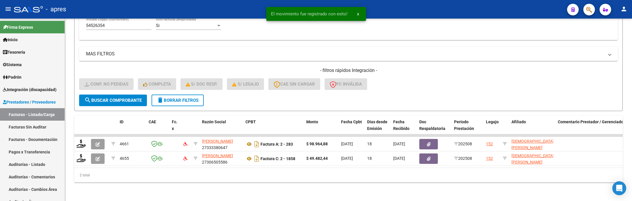
scroll to position [190, 0]
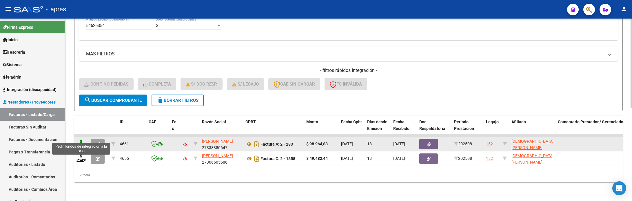
click at [80, 139] on icon at bounding box center [81, 143] width 9 height 8
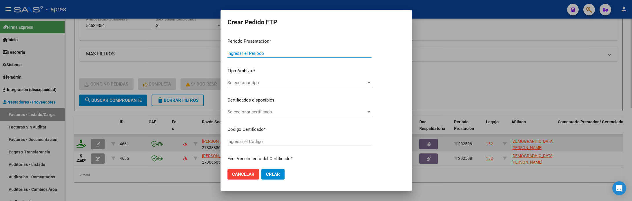
type input "202508"
type input "$ 98.964,88"
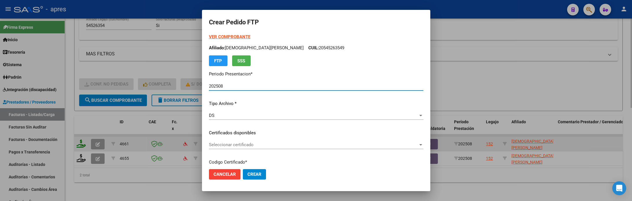
type input "ARG02000545263542022091920250919BS370"
type input "2025-09-19"
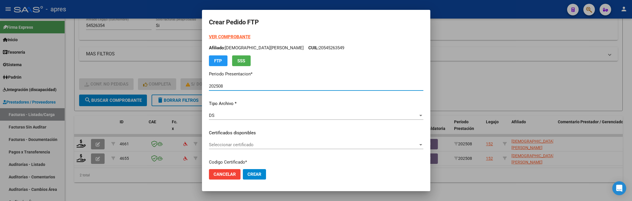
click at [317, 151] on div "Seleccionar certificado Seleccionar certificado" at bounding box center [316, 147] width 215 height 14
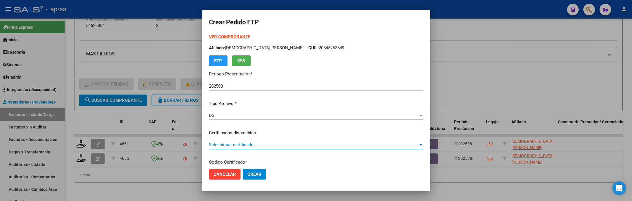
click at [321, 147] on span "Seleccionar certificado" at bounding box center [313, 144] width 209 height 5
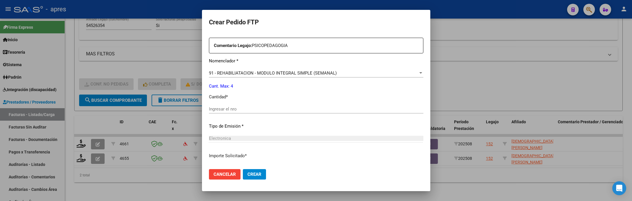
scroll to position [217, 0]
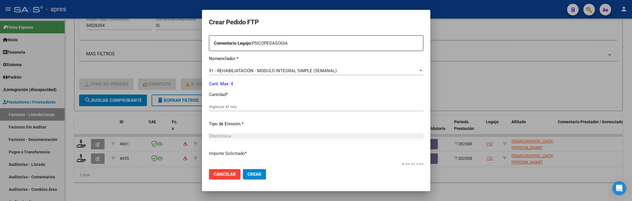
click at [283, 108] on input "Ingresar el nro" at bounding box center [316, 106] width 215 height 5
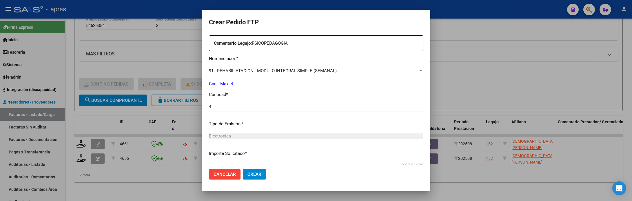
type input "4"
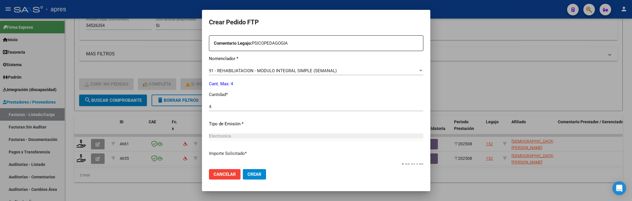
scroll to position [257, 0]
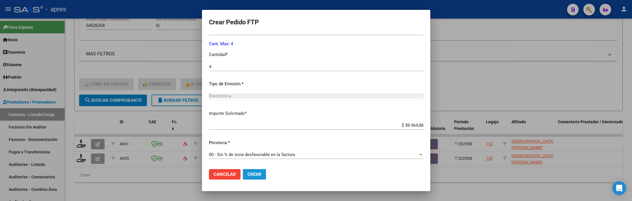
click at [261, 172] on span "Crear" at bounding box center [255, 174] width 14 height 5
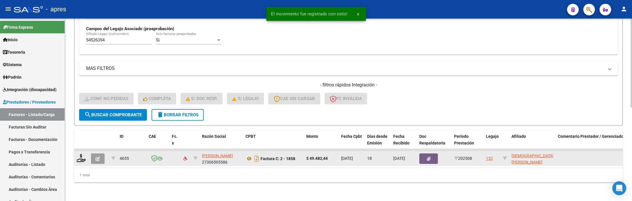
scroll to position [176, 0]
click at [80, 154] on icon at bounding box center [81, 158] width 9 height 8
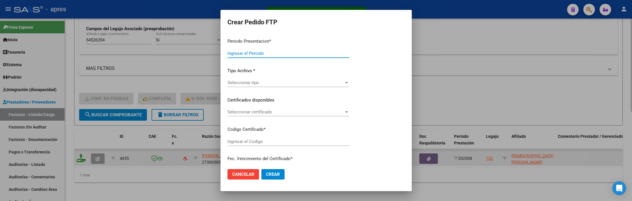
type input "202508"
type input "$ 49.482,44"
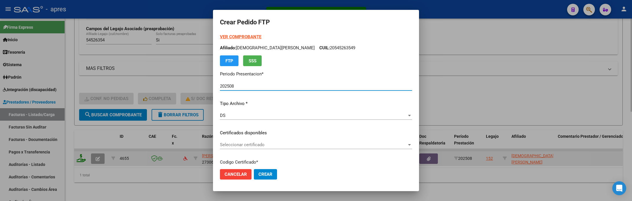
type input "ARG02000545263542022091920250919BS370"
type input "2025-09-19"
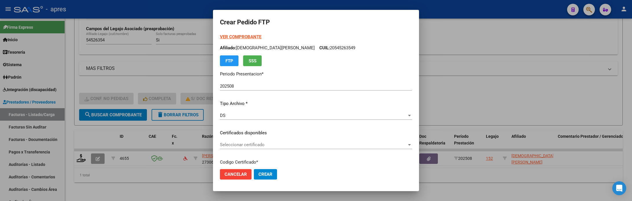
click at [351, 149] on div "Seleccionar certificado Seleccionar certificado" at bounding box center [316, 147] width 192 height 14
click at [340, 149] on div "Seleccionar certificado Seleccionar certificado" at bounding box center [316, 147] width 192 height 14
click at [318, 144] on span "Seleccionar certificado" at bounding box center [313, 144] width 187 height 5
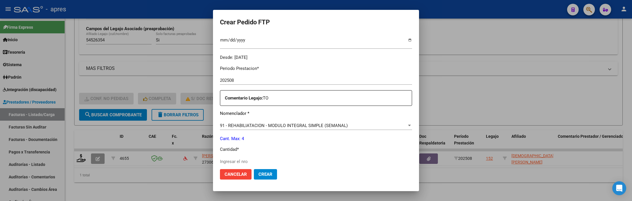
scroll to position [174, 0]
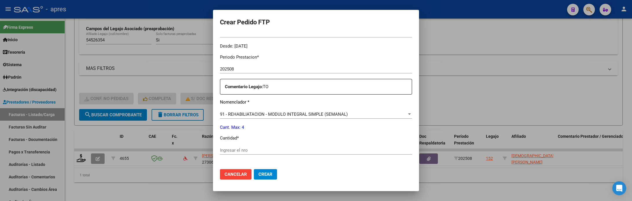
click at [306, 148] on div "Ingresar el nro" at bounding box center [316, 150] width 192 height 9
click at [306, 151] on input "Ingresar el nro" at bounding box center [316, 150] width 192 height 5
type input "4"
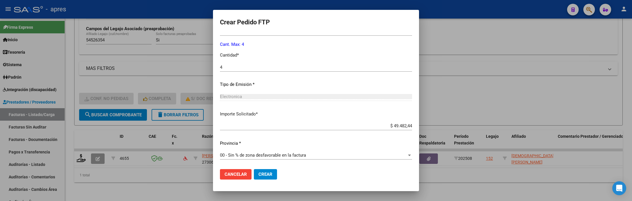
scroll to position [257, 0]
click at [273, 172] on span "Crear" at bounding box center [266, 174] width 14 height 5
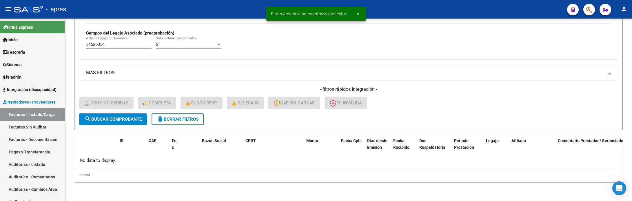
scroll to position [164, 0]
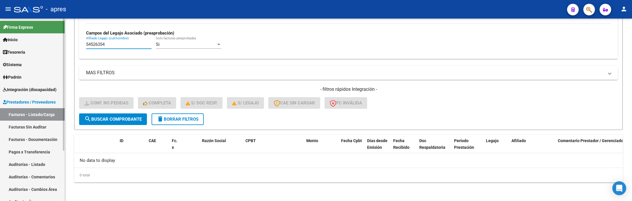
drag, startPoint x: 30, startPoint y: 47, endPoint x: 26, endPoint y: 47, distance: 3.5
click at [26, 47] on mat-sidenav-container "Firma Express Inicio Calendario SSS Instructivos Contacto OS Tesorería Extracto…" at bounding box center [316, 110] width 632 height 182
paste input "8441239"
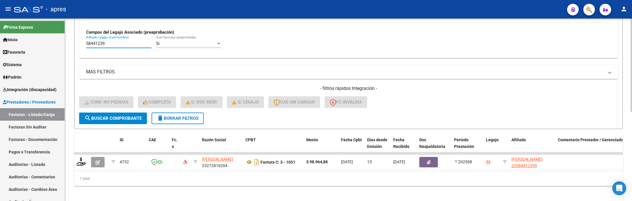
type input "58441239"
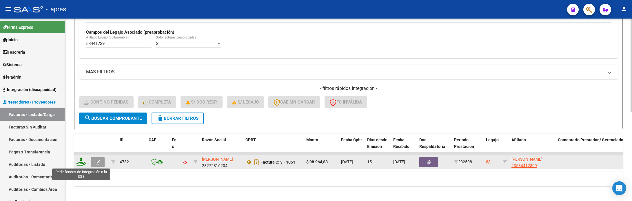
click at [81, 163] on icon at bounding box center [81, 161] width 9 height 8
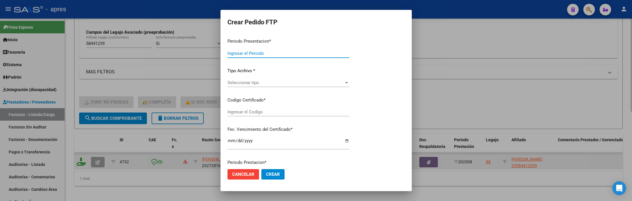
type input "202508"
type input "$ 98.964,88"
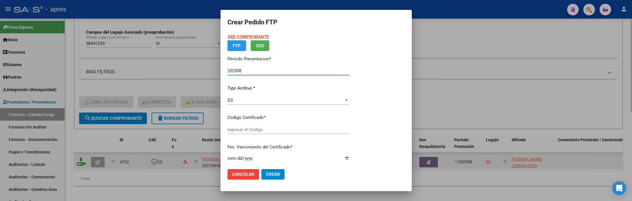
type input "ARG02000584412392024021420270214BUE315"
type input "2027-02-14"
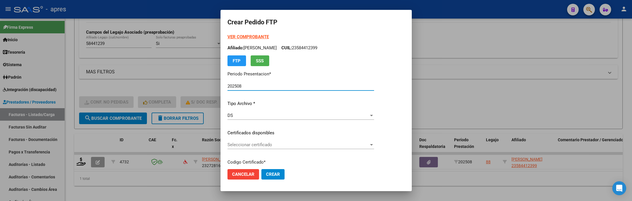
click at [333, 146] on span "Seleccionar certificado" at bounding box center [298, 144] width 141 height 5
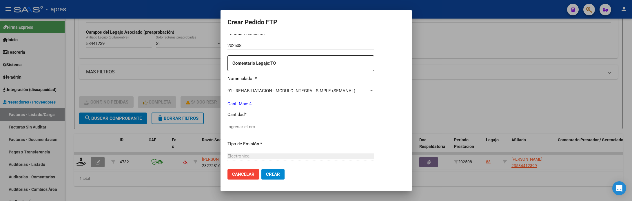
scroll to position [217, 0]
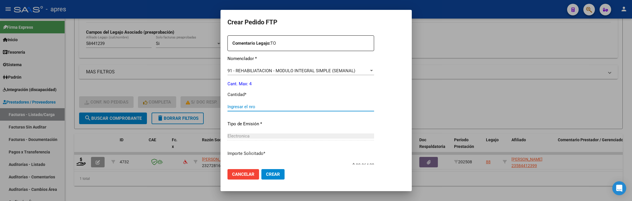
click at [283, 107] on input "Ingresar el nro" at bounding box center [301, 106] width 147 height 5
type input "4"
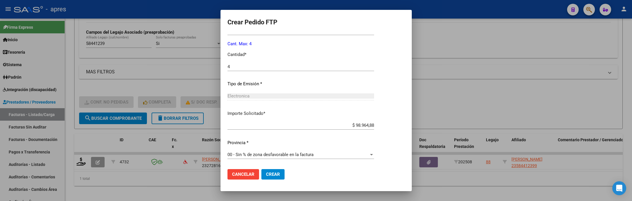
click at [274, 172] on span "Crear" at bounding box center [273, 174] width 14 height 5
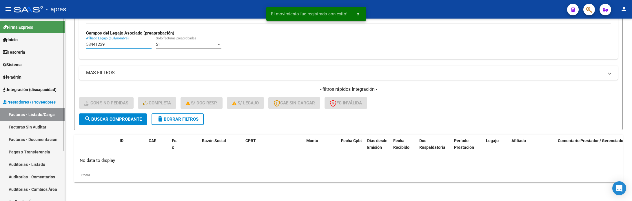
drag, startPoint x: 111, startPoint y: 45, endPoint x: 56, endPoint y: 45, distance: 55.4
click at [56, 45] on mat-sidenav-container "Firma Express Inicio Calendario SSS Instructivos Contacto OS Tesorería Extracto…" at bounding box center [316, 110] width 632 height 182
paste input "3742074"
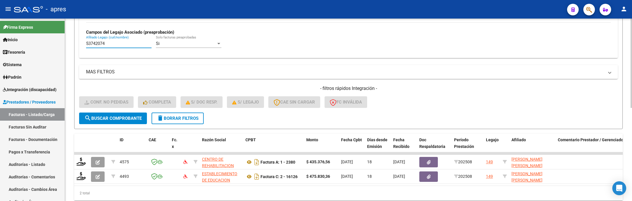
scroll to position [190, 0]
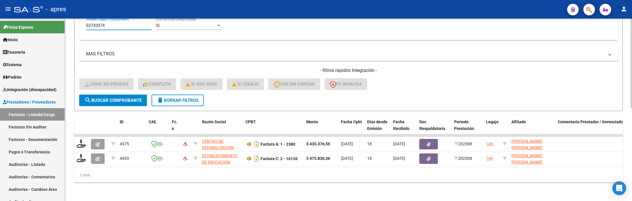
type input "53742074"
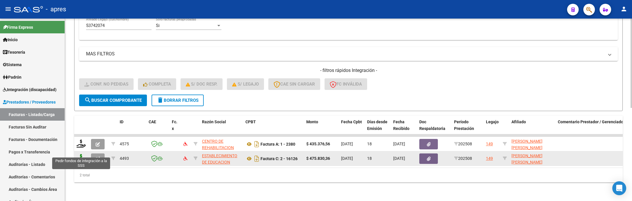
click at [79, 154] on icon at bounding box center [81, 158] width 9 height 8
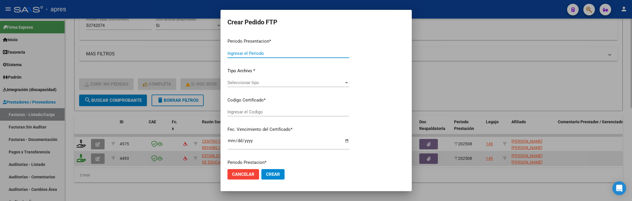
type input "202508"
type input "$ 475.830,36"
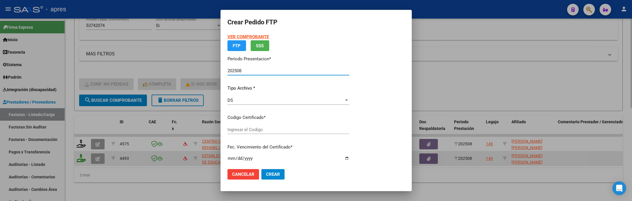
type input "ARG02000537420742021020320260203BS316"
type input "2026-02-03"
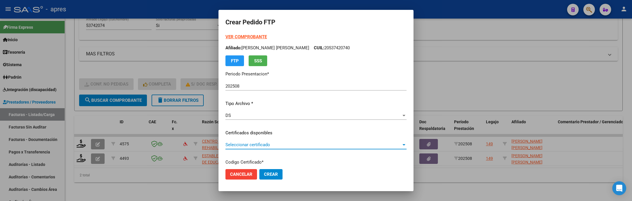
click at [314, 146] on span "Seleccionar certificado" at bounding box center [314, 144] width 176 height 5
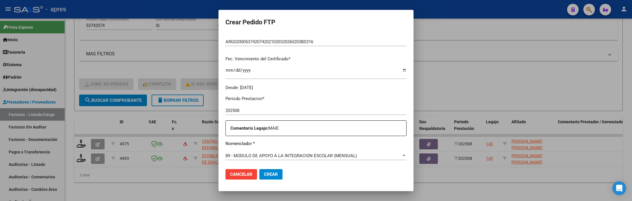
scroll to position [174, 0]
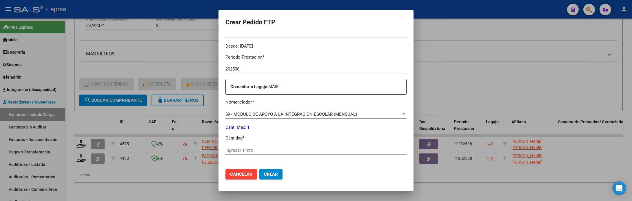
click at [319, 150] on input "Ingresar el nro" at bounding box center [316, 150] width 181 height 5
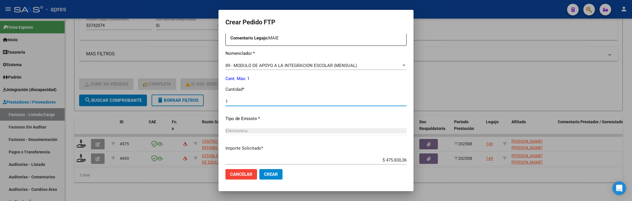
scroll to position [257, 0]
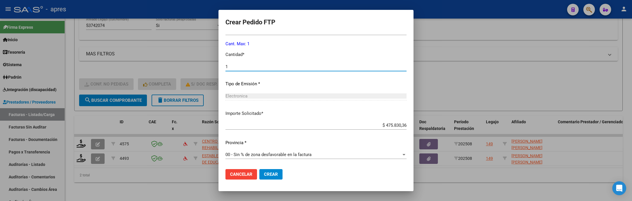
type input "1"
click at [259, 177] on button "Crear" at bounding box center [270, 174] width 23 height 10
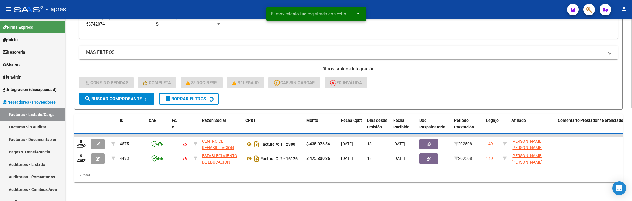
scroll to position [176, 0]
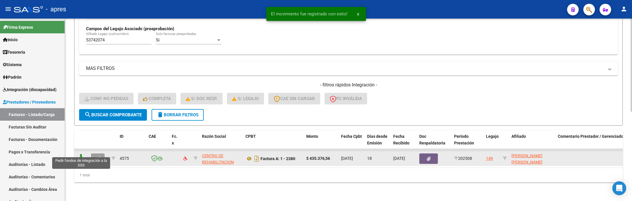
click at [78, 154] on icon at bounding box center [81, 158] width 9 height 8
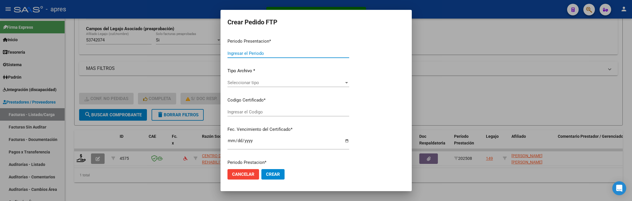
type input "202508"
type input "$ 435.376,56"
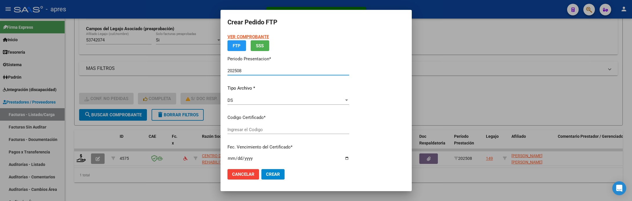
type input "ARG02000537420742021020320260203BS316"
type input "2026-02-03"
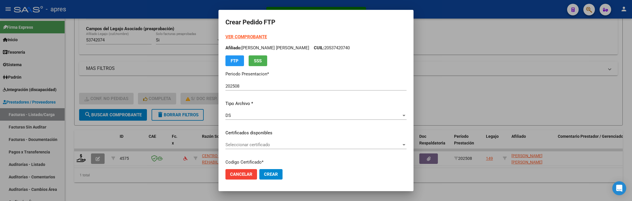
click at [356, 139] on div "VER COMPROBANTE ARCA Padrón Afiliado: SAUCEDO ABALO VLADIMIR EZEQUIEL CUIL: 205…" at bounding box center [316, 129] width 181 height 190
click at [357, 143] on span "Seleccionar certificado" at bounding box center [314, 144] width 176 height 5
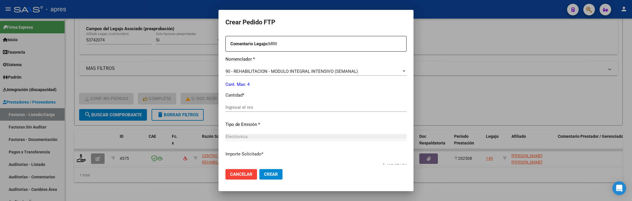
scroll to position [217, 0]
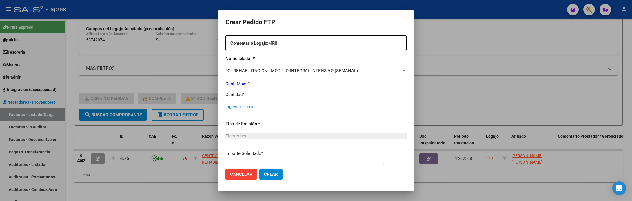
click at [295, 107] on input "Ingresar el nro" at bounding box center [316, 106] width 181 height 5
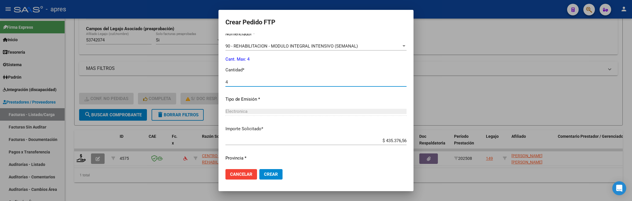
scroll to position [257, 0]
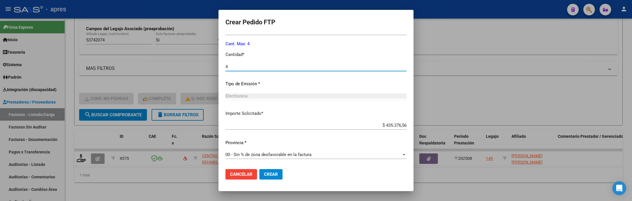
type input "4"
click at [264, 172] on span "Crear" at bounding box center [271, 174] width 14 height 5
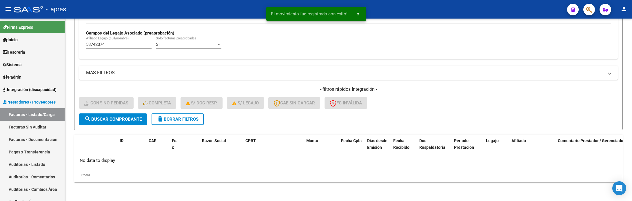
scroll to position [164, 0]
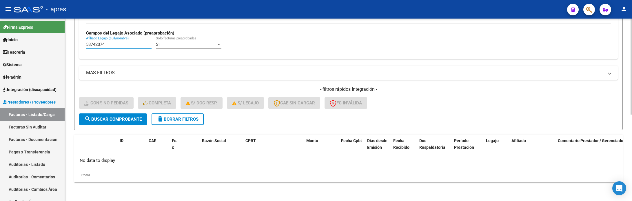
drag, startPoint x: 140, startPoint y: 44, endPoint x: 78, endPoint y: 47, distance: 62.1
click at [80, 47] on div "No Cargado en Para Enviar SSS Período De Prestación Campos del Archivo de Rendi…" at bounding box center [348, 16] width 539 height 84
paste input "5193733"
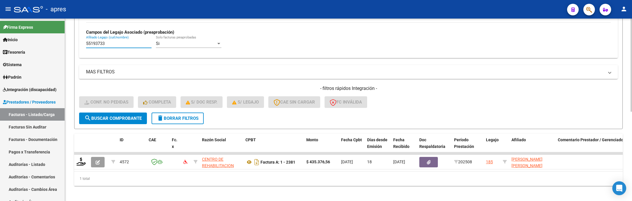
type input "55193733"
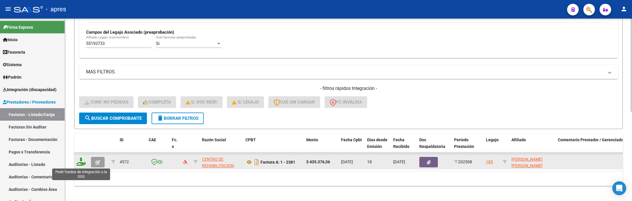
click at [78, 162] on icon at bounding box center [81, 161] width 9 height 8
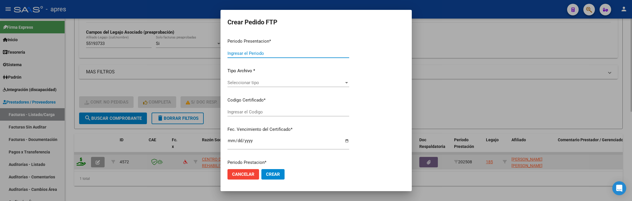
type input "202508"
type input "$ 435.376,56"
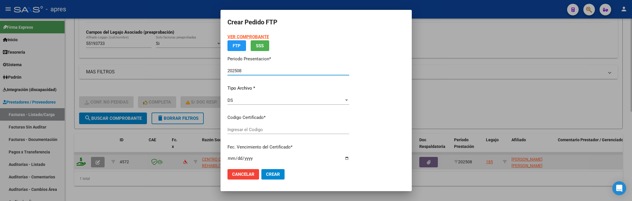
type input "ARG01000551937332024051720290517BUE316"
type input "2029-05-17"
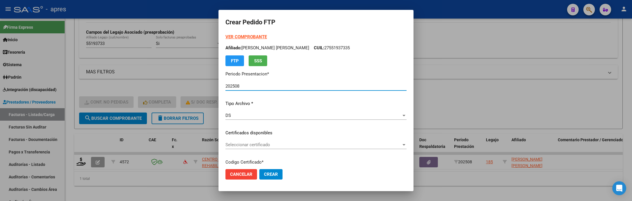
click at [310, 149] on div "Seleccionar certificado Seleccionar certificado" at bounding box center [316, 144] width 181 height 9
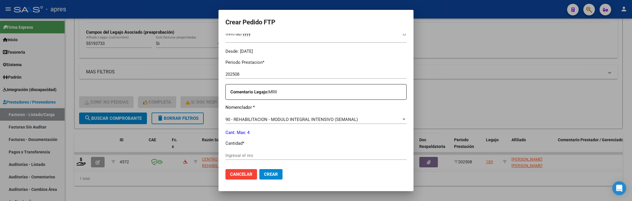
scroll to position [174, 0]
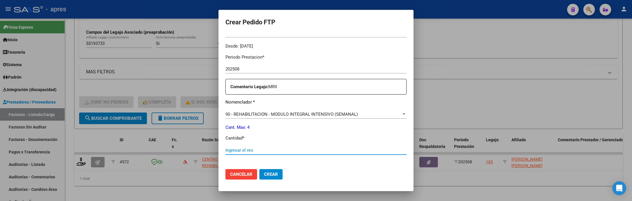
click at [310, 149] on input "Ingresar el nro" at bounding box center [316, 150] width 181 height 5
type input "4"
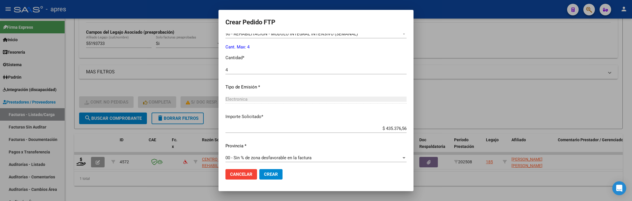
scroll to position [257, 0]
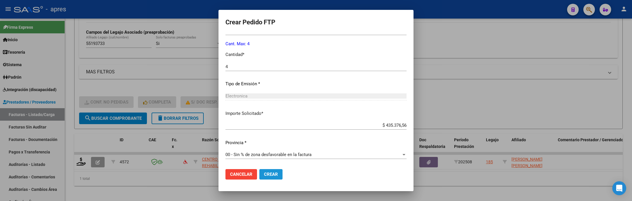
click at [264, 174] on span "Crear" at bounding box center [271, 174] width 14 height 5
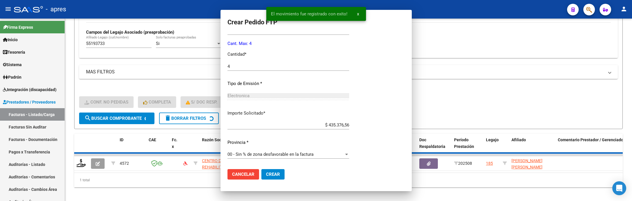
scroll to position [0, 0]
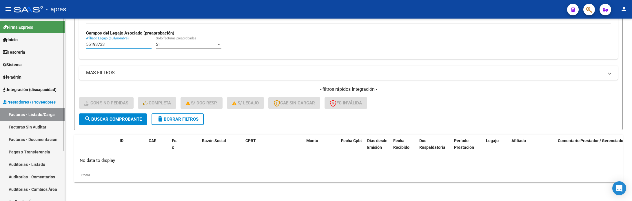
drag, startPoint x: 106, startPoint y: 45, endPoint x: 51, endPoint y: 52, distance: 55.6
click at [51, 52] on mat-sidenav-container "Firma Express Inicio Calendario SSS Instructivos Contacto OS Tesorería Extracto…" at bounding box center [316, 110] width 632 height 182
paste input "21880498"
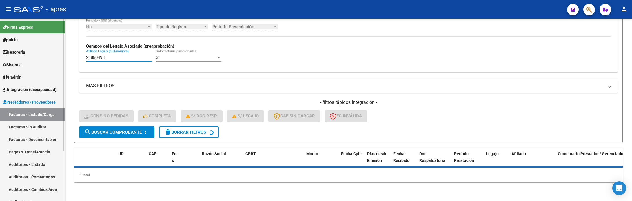
scroll to position [164, 0]
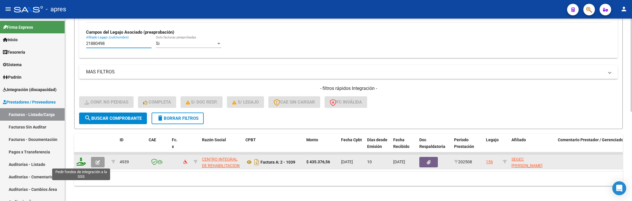
type input "21880498"
click at [83, 165] on icon at bounding box center [81, 161] width 9 height 8
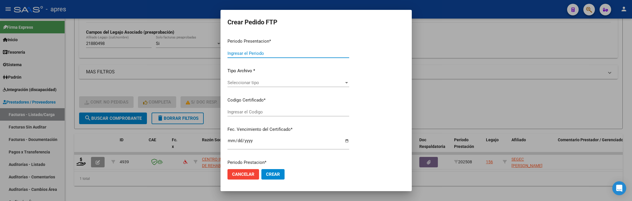
type input "202508"
type input "$ 435.376,56"
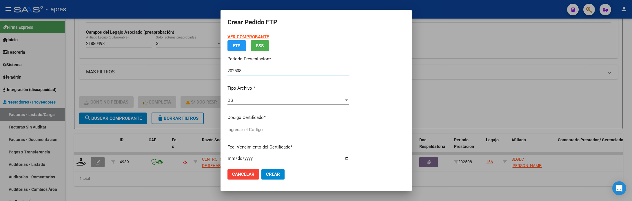
type input "ARG01000218804982022060820320608BUE430"
type input "2032-06-09"
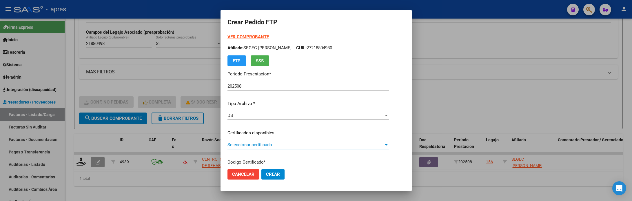
click at [308, 146] on span "Seleccionar certificado" at bounding box center [306, 144] width 156 height 5
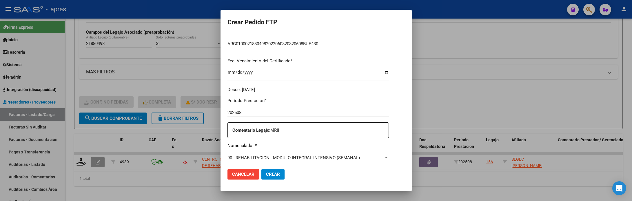
scroll to position [174, 0]
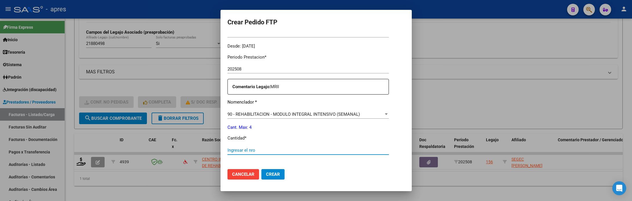
click at [307, 150] on input "Ingresar el nro" at bounding box center [308, 150] width 161 height 5
type input "4"
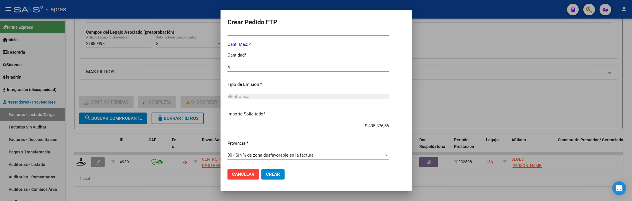
scroll to position [257, 0]
click at [281, 170] on button "Crear" at bounding box center [272, 174] width 23 height 10
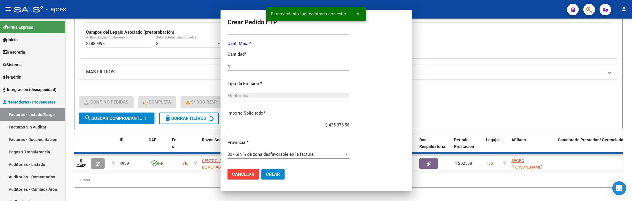
scroll to position [0, 0]
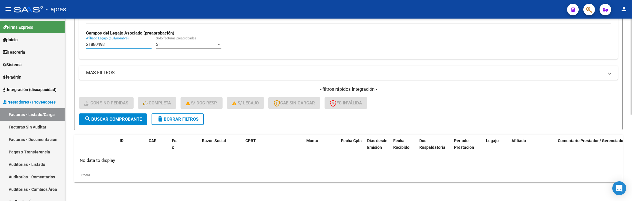
drag, startPoint x: 111, startPoint y: 42, endPoint x: 78, endPoint y: 42, distance: 32.5
click at [78, 42] on form "Filtros Id Integración Area Seleccionar Gerenciador Seleccionar Gerenciador Si …" at bounding box center [348, 17] width 549 height 225
paste input "59161811"
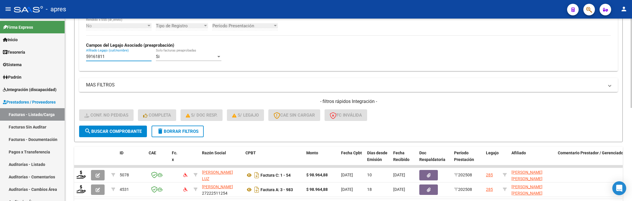
scroll to position [164, 0]
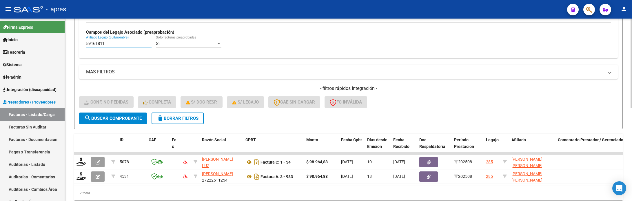
type input "59161811"
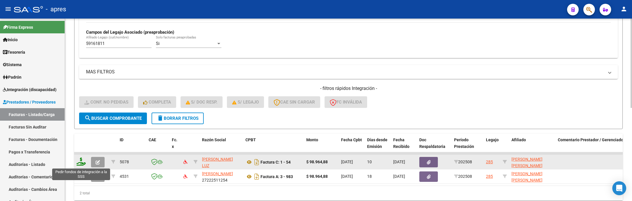
click at [78, 164] on icon at bounding box center [81, 161] width 9 height 8
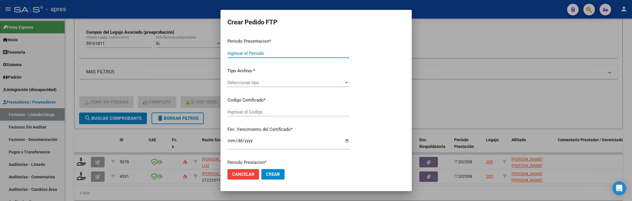
type input "202508"
type input "$ 98.964,88"
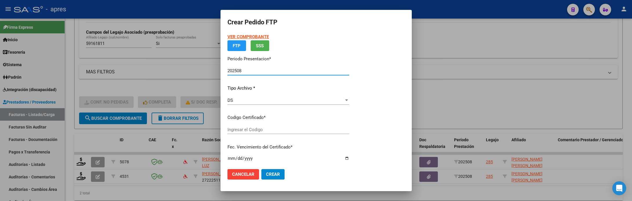
type input "ARG02000591618112025011720280117BUE316"
type input "2028-01-17"
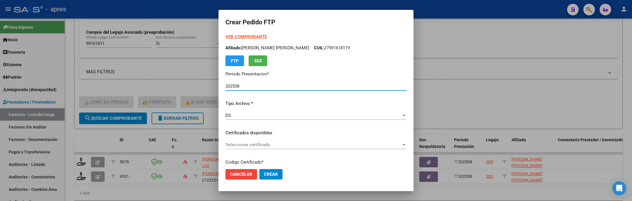
click at [271, 143] on span "Seleccionar certificado" at bounding box center [314, 144] width 176 height 5
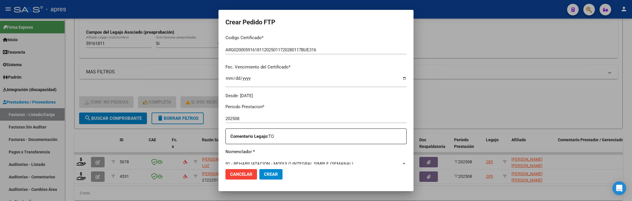
scroll to position [174, 0]
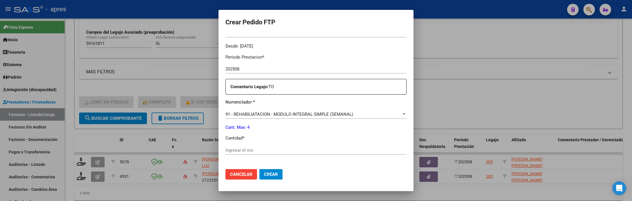
click at [272, 149] on input "Ingresar el nro" at bounding box center [316, 150] width 181 height 5
type input "4"
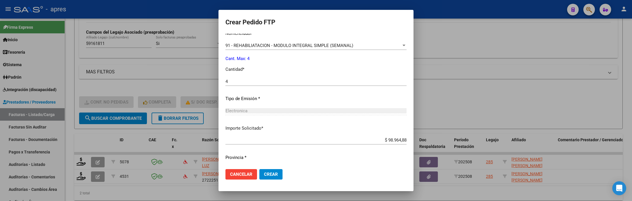
scroll to position [257, 0]
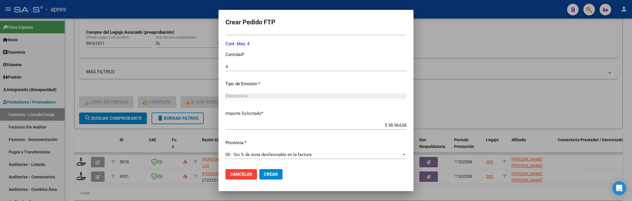
click at [269, 170] on button "Crear" at bounding box center [270, 174] width 23 height 10
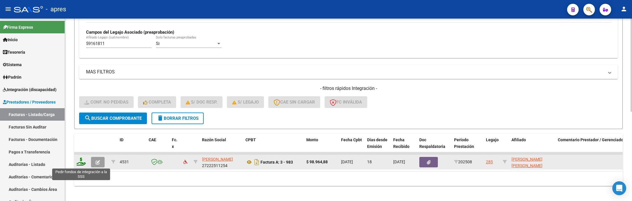
click at [83, 164] on icon at bounding box center [81, 161] width 9 height 8
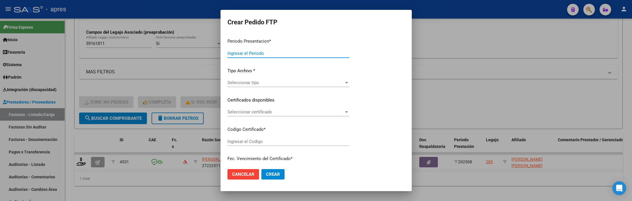
type input "202508"
type input "$ 98.964,88"
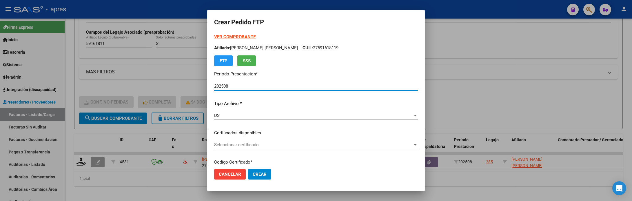
type input "ARG02000591618112025011720280117BUE316"
type input "2028-01-17"
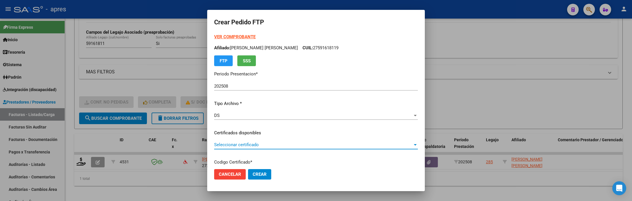
click at [284, 145] on span "Seleccionar certificado" at bounding box center [313, 144] width 199 height 5
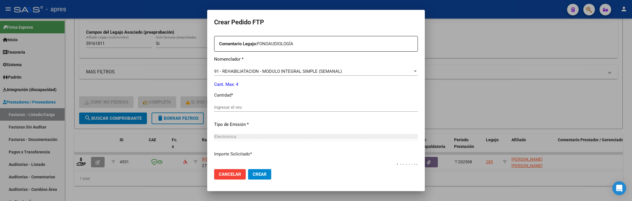
scroll to position [217, 0]
click at [260, 106] on input "Ingresar el nro" at bounding box center [316, 106] width 204 height 5
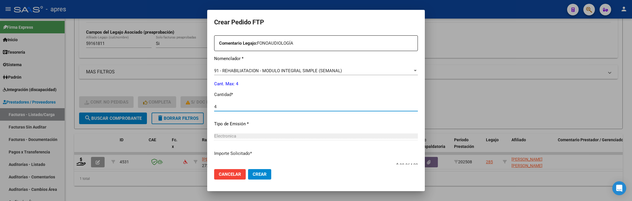
type input "4"
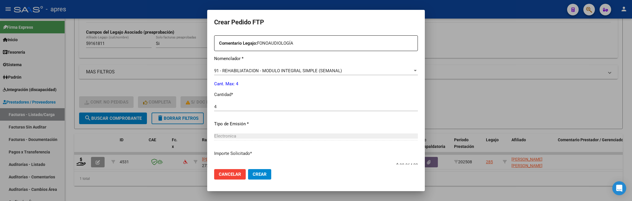
scroll to position [257, 0]
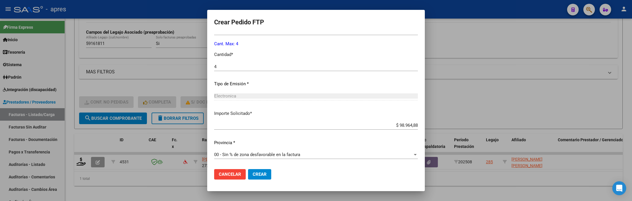
click at [271, 172] on mat-dialog-actions "Cancelar Crear" at bounding box center [316, 174] width 204 height 20
click at [270, 173] on button "Crear" at bounding box center [259, 174] width 23 height 10
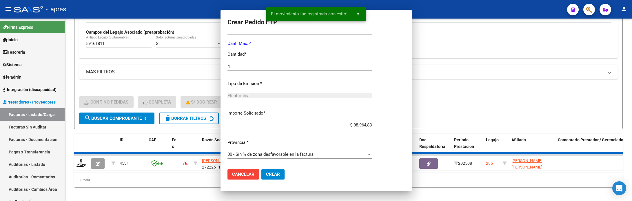
scroll to position [0, 0]
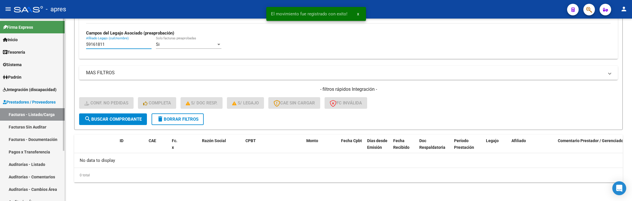
drag, startPoint x: 110, startPoint y: 46, endPoint x: 55, endPoint y: 42, distance: 55.2
click at [55, 42] on mat-sidenav-container "Firma Express Inicio Calendario SSS Instructivos Contacto OS Tesorería Extracto…" at bounding box center [316, 110] width 632 height 182
paste input "59482"
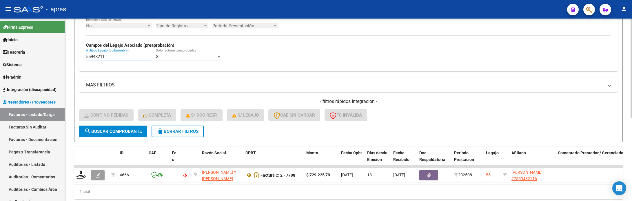
scroll to position [164, 0]
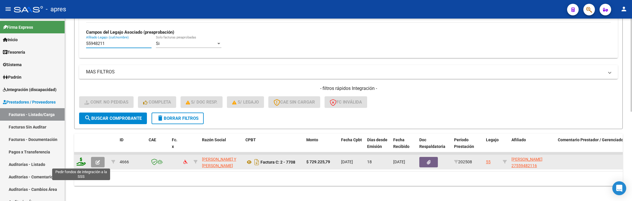
type input "55948211"
click at [78, 164] on icon at bounding box center [81, 161] width 9 height 8
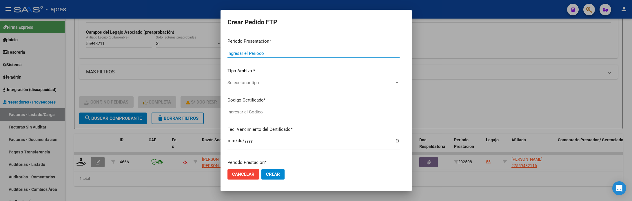
type input "202508"
type input "$ 729.225,79"
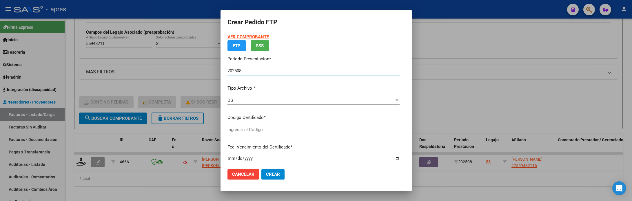
click at [250, 169] on button "Cancelar" at bounding box center [244, 174] width 32 height 10
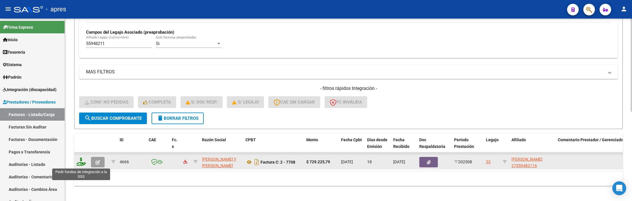
click at [77, 164] on icon at bounding box center [81, 161] width 9 height 8
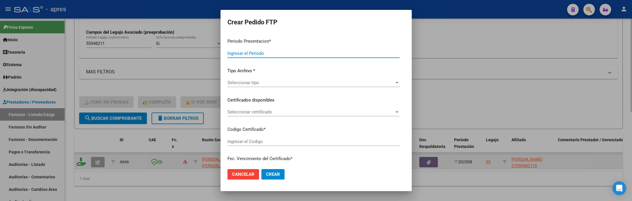
type input "202508"
type input "$ 729.225,79"
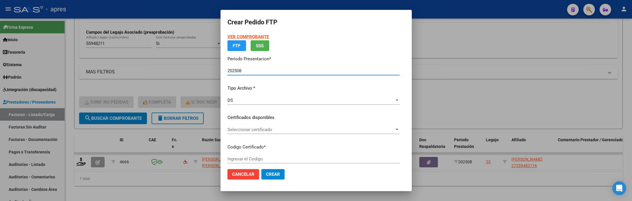
type input "AR01000559482112023020620280206BS440"
type input "2028-02-06"
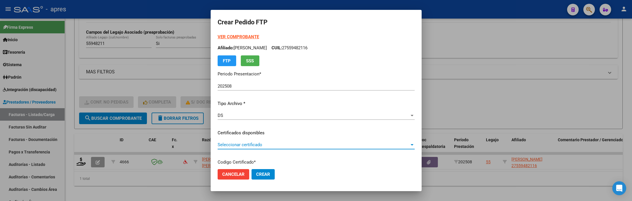
click at [241, 143] on span "Seleccionar certificado" at bounding box center [314, 144] width 192 height 5
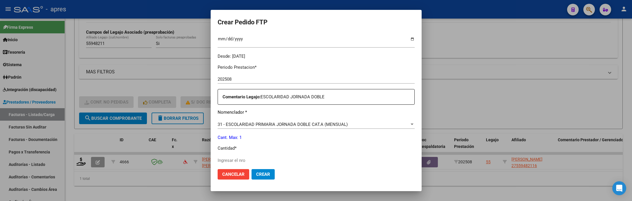
scroll to position [174, 0]
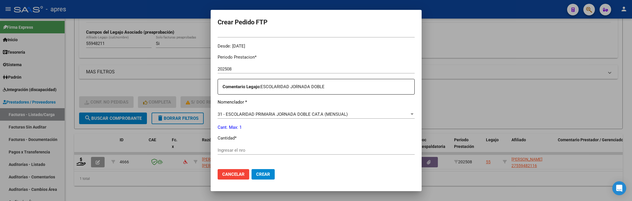
click at [232, 150] on input "Ingresar el nro" at bounding box center [316, 150] width 197 height 5
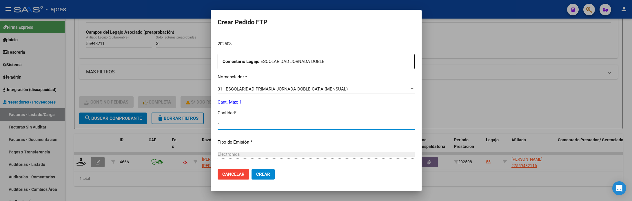
scroll to position [170, 0]
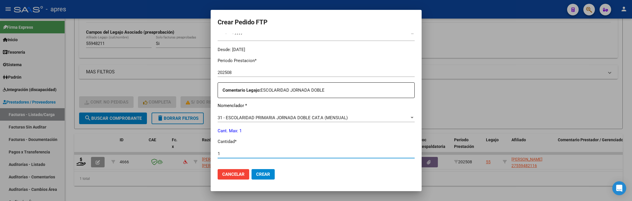
type input "1"
click at [256, 176] on span "Crear" at bounding box center [263, 174] width 14 height 5
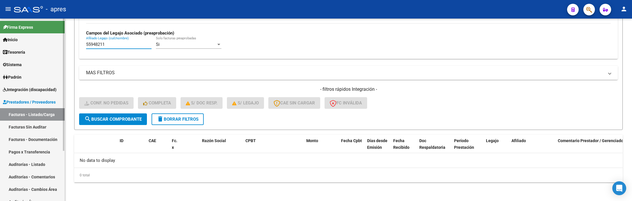
drag, startPoint x: 106, startPoint y: 46, endPoint x: 46, endPoint y: 57, distance: 61.0
click at [50, 56] on mat-sidenav-container "Firma Express Inicio Calendario SSS Instructivos Contacto OS Tesorería Extracto…" at bounding box center [316, 110] width 632 height 182
paste input "110778"
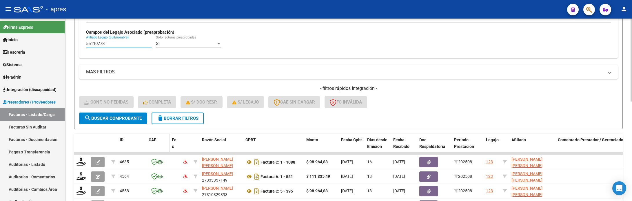
scroll to position [208, 0]
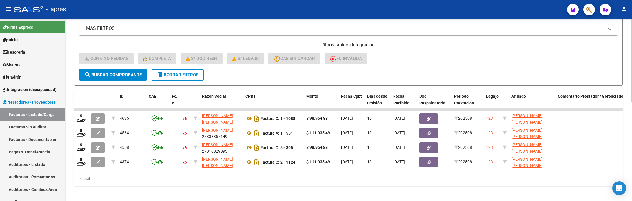
type input "55110778"
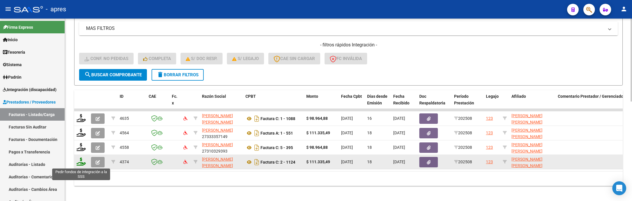
click at [81, 161] on icon at bounding box center [81, 161] width 9 height 8
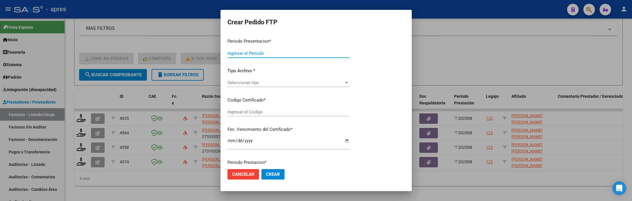
type input "202508"
type input "$ 111.335,49"
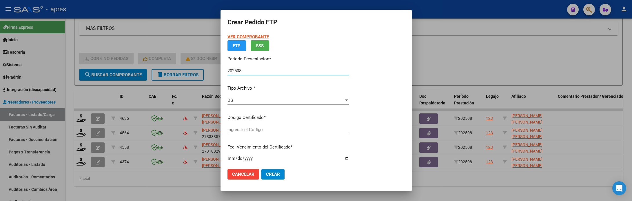
type input "ARG0200551107782025052920321129BUE316"
type input "2032-11-29"
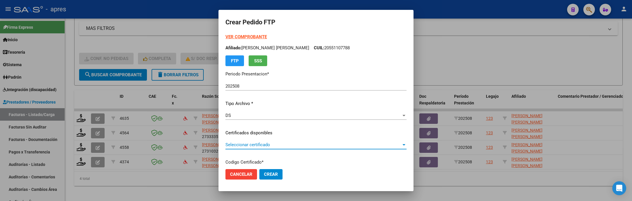
click at [359, 146] on span "Seleccionar certificado" at bounding box center [314, 144] width 176 height 5
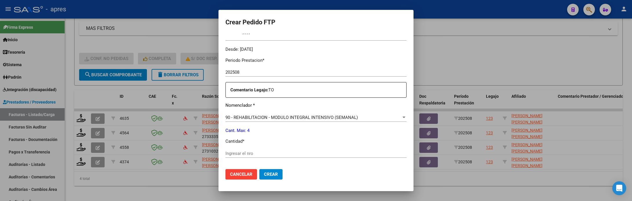
scroll to position [174, 0]
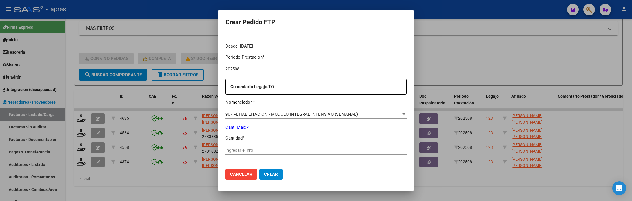
click at [359, 146] on div "Ingresar el nro" at bounding box center [316, 150] width 181 height 9
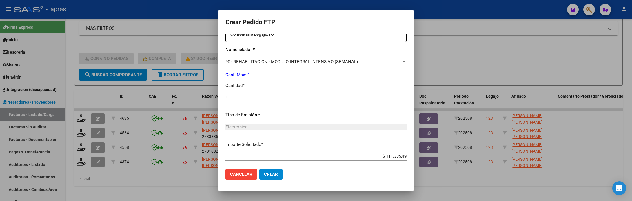
scroll to position [257, 0]
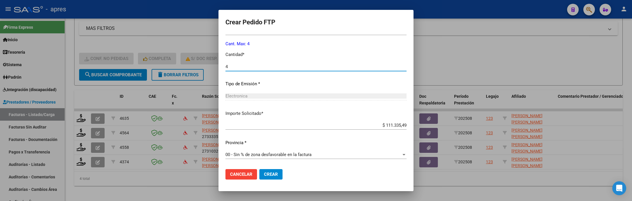
type input "4"
click at [281, 174] on button "Crear" at bounding box center [270, 174] width 23 height 10
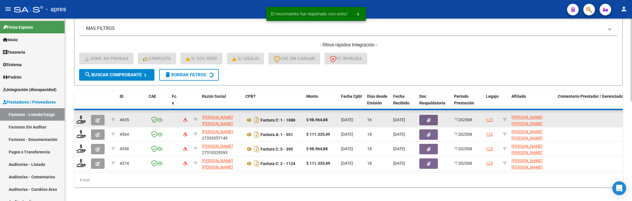
scroll to position [205, 0]
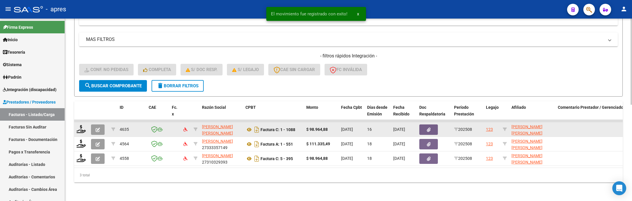
click at [83, 126] on div at bounding box center [82, 129] width 10 height 9
click at [83, 125] on icon at bounding box center [81, 129] width 9 height 8
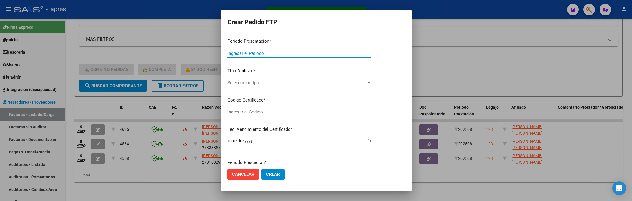
type input "202508"
type input "$ 98.964,88"
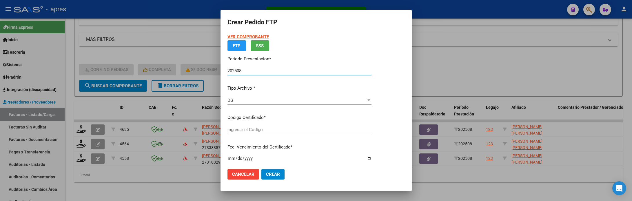
type input "ARG0200551107782025052920321129BUE316"
type input "2032-11-29"
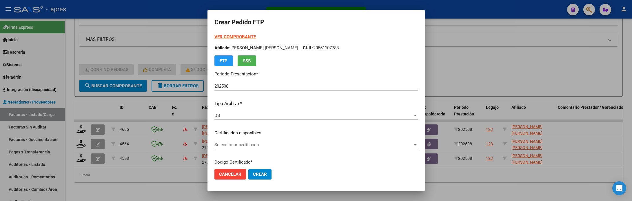
click at [328, 140] on div "Seleccionar certificado Seleccionar certificado" at bounding box center [317, 144] width 204 height 9
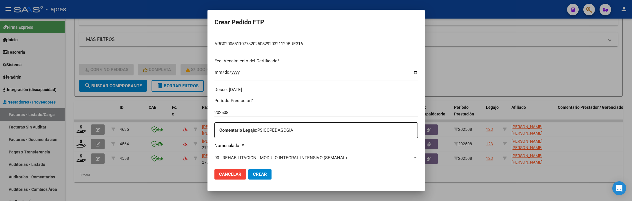
scroll to position [174, 0]
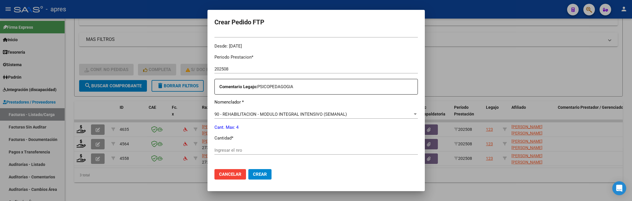
drag, startPoint x: 318, startPoint y: 146, endPoint x: 318, endPoint y: 150, distance: 4.3
click at [318, 150] on div "Ingresar el nro" at bounding box center [317, 150] width 204 height 9
click at [318, 150] on input "Ingresar el nro" at bounding box center [317, 150] width 204 height 5
type input "4"
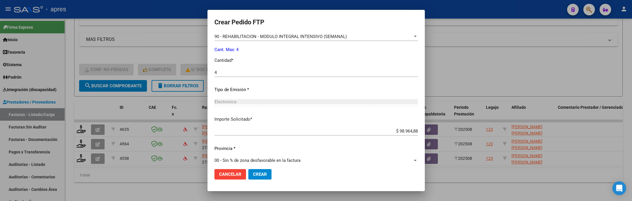
scroll to position [257, 0]
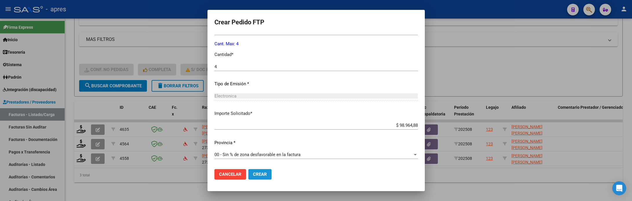
click at [260, 173] on span "Crear" at bounding box center [260, 174] width 14 height 5
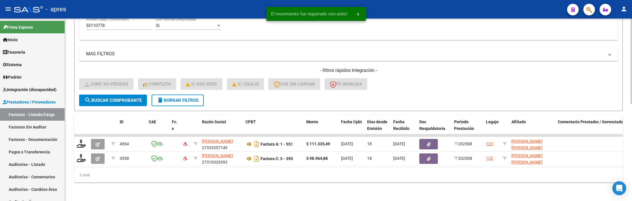
scroll to position [190, 0]
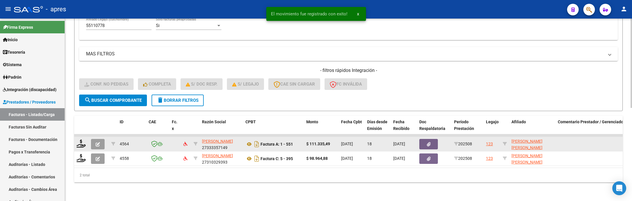
click at [76, 142] on datatable-body-cell at bounding box center [81, 144] width 14 height 14
click at [78, 139] on icon at bounding box center [81, 143] width 9 height 8
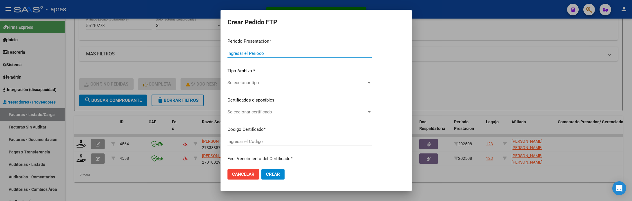
type input "202508"
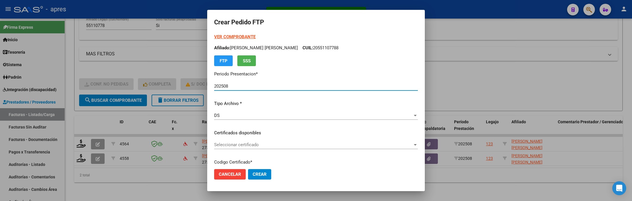
click at [391, 144] on span "Seleccionar certificado" at bounding box center [313, 144] width 199 height 5
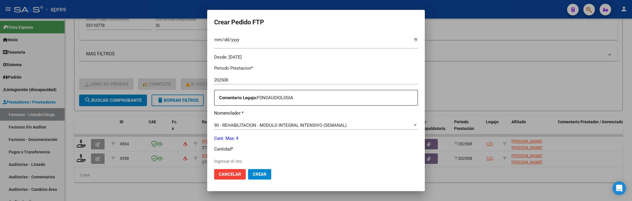
scroll to position [174, 0]
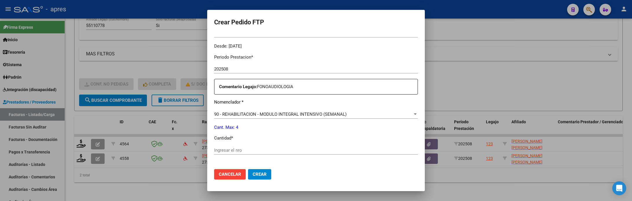
click at [384, 154] on div "Ingresar el nro" at bounding box center [316, 150] width 204 height 9
click at [381, 150] on input "Ingresar el nro" at bounding box center [316, 150] width 204 height 5
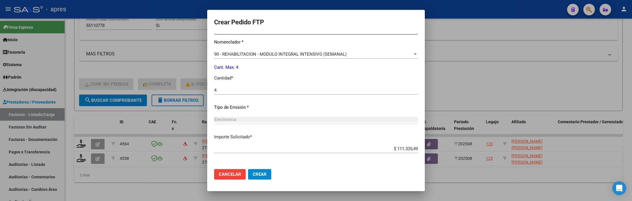
scroll to position [257, 0]
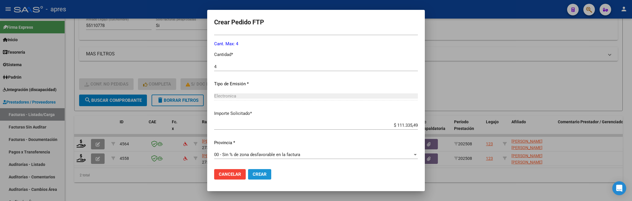
click at [254, 170] on button "Crear" at bounding box center [259, 174] width 23 height 10
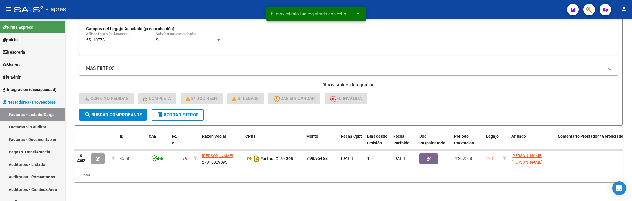
scroll to position [176, 0]
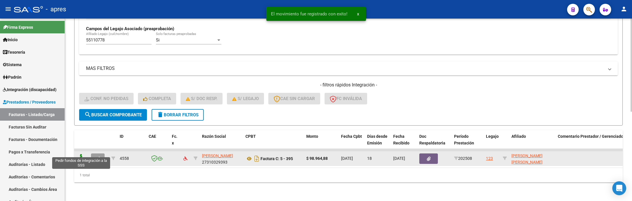
click at [81, 154] on icon at bounding box center [81, 158] width 9 height 8
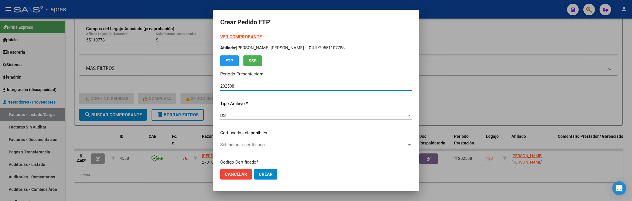
click at [258, 143] on span "Seleccionar certificado" at bounding box center [313, 144] width 187 height 5
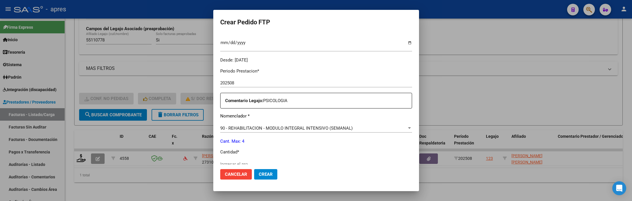
scroll to position [174, 0]
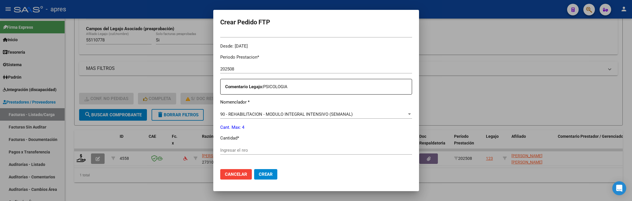
click at [255, 146] on div "Ingresar el nro" at bounding box center [316, 150] width 192 height 9
click at [253, 152] on input "Ingresar el nro" at bounding box center [316, 150] width 192 height 5
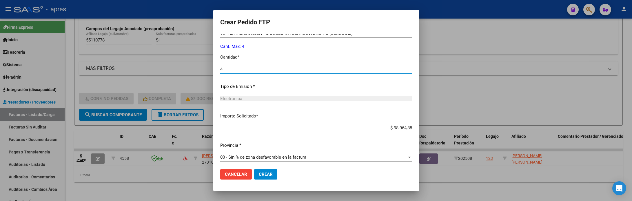
scroll to position [257, 0]
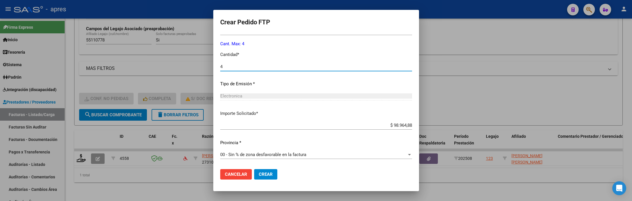
click at [263, 173] on span "Crear" at bounding box center [266, 174] width 14 height 5
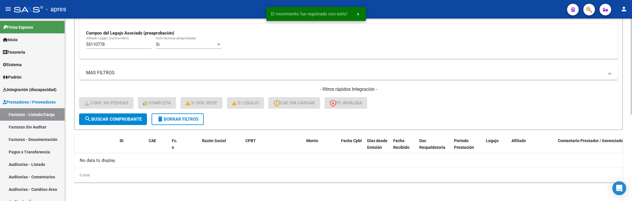
scroll to position [164, 0]
drag, startPoint x: 95, startPoint y: 44, endPoint x: 76, endPoint y: 44, distance: 19.4
click at [76, 44] on form "Filtros Id Integración Area Seleccionar Gerenciador Seleccionar Gerenciador Si …" at bounding box center [348, 17] width 549 height 225
paste input "730313"
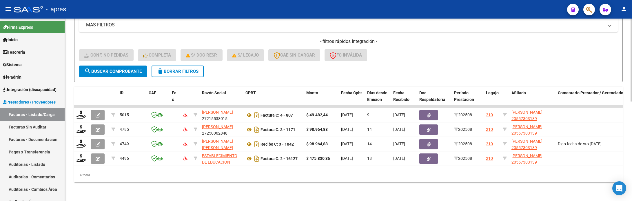
scroll to position [219, 0]
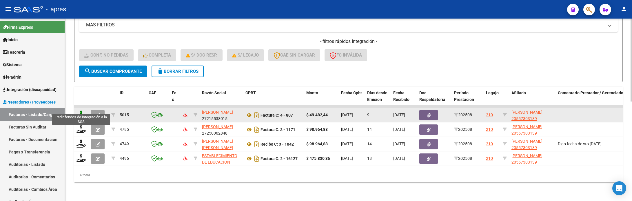
click at [81, 110] on icon at bounding box center [81, 114] width 9 height 8
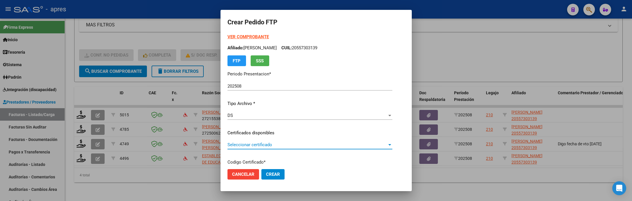
click at [260, 147] on span "Seleccionar certificado" at bounding box center [308, 144] width 160 height 5
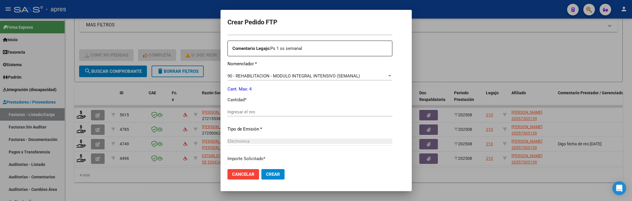
scroll to position [217, 0]
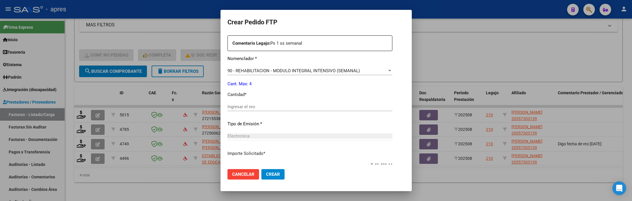
click at [273, 106] on input "Ingresar el nro" at bounding box center [310, 106] width 165 height 5
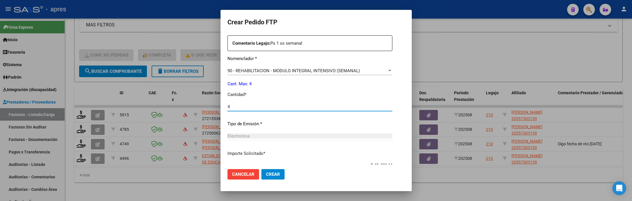
scroll to position [257, 0]
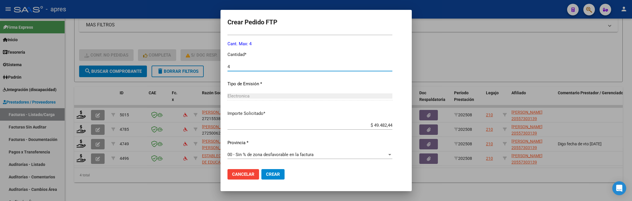
click at [266, 174] on span "Crear" at bounding box center [273, 174] width 14 height 5
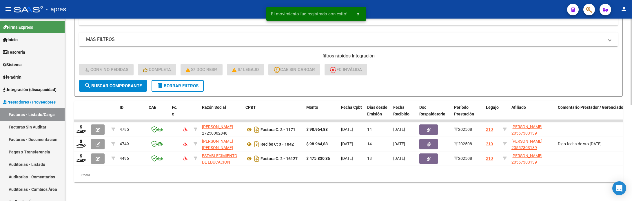
scroll to position [205, 0]
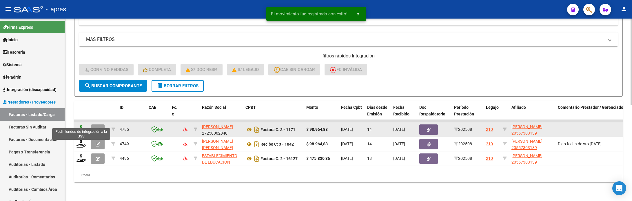
click at [80, 125] on icon at bounding box center [81, 129] width 9 height 8
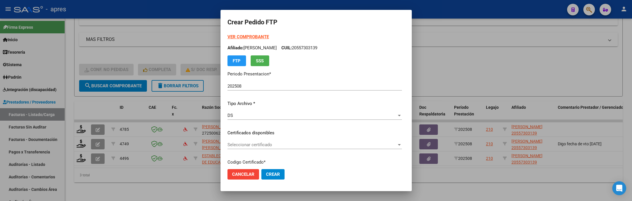
click at [311, 150] on div "Seleccionar certificado Seleccionar certificado" at bounding box center [315, 147] width 175 height 14
click at [304, 145] on span "Seleccionar certificado" at bounding box center [312, 144] width 169 height 5
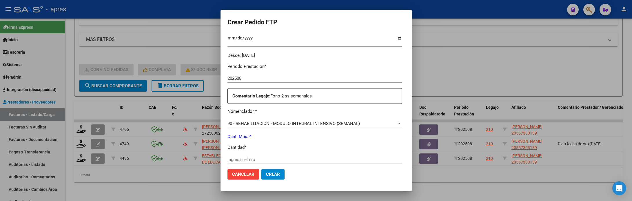
scroll to position [217, 0]
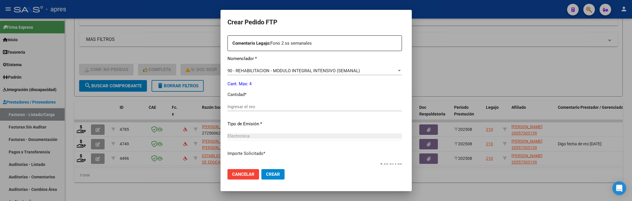
click at [252, 107] on input "Ingresar el nro" at bounding box center [315, 106] width 175 height 5
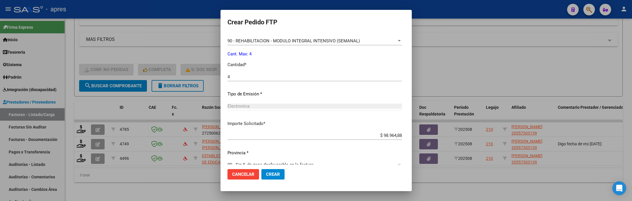
scroll to position [257, 0]
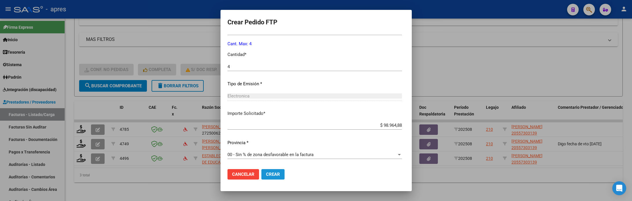
drag, startPoint x: 257, startPoint y: 177, endPoint x: 253, endPoint y: 172, distance: 5.9
click at [261, 176] on button "Crear" at bounding box center [272, 174] width 23 height 10
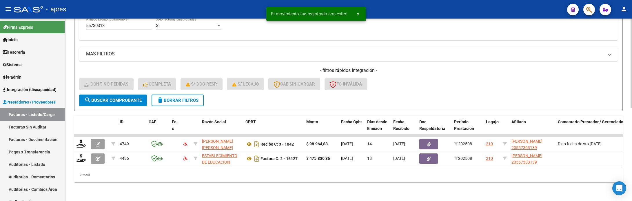
scroll to position [190, 0]
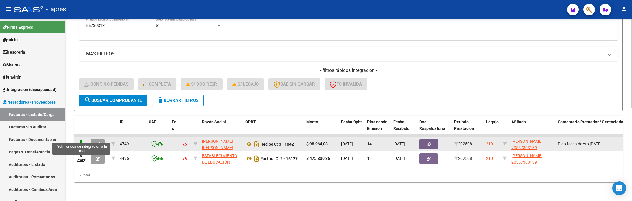
click at [83, 140] on icon at bounding box center [81, 143] width 9 height 8
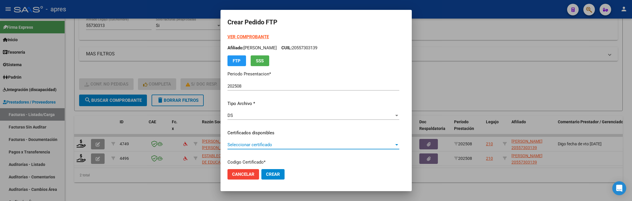
click at [317, 144] on span "Seleccionar certificado" at bounding box center [311, 144] width 167 height 5
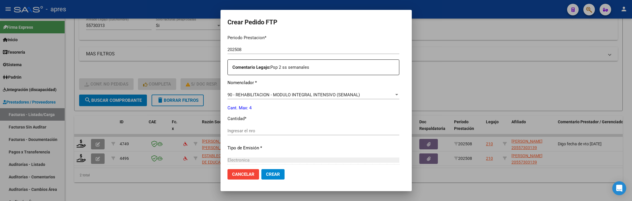
scroll to position [217, 0]
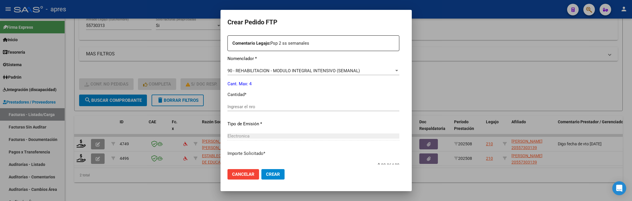
click at [272, 106] on input "Ingresar el nro" at bounding box center [314, 106] width 172 height 5
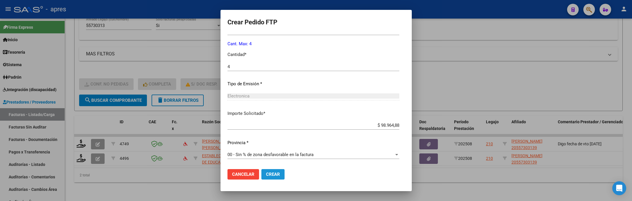
click at [262, 177] on button "Crear" at bounding box center [272, 174] width 23 height 10
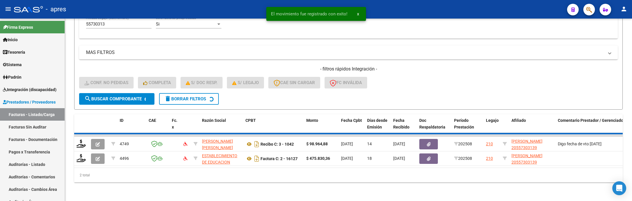
scroll to position [176, 0]
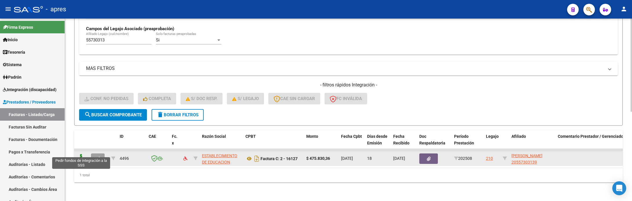
click at [85, 154] on icon at bounding box center [81, 158] width 9 height 8
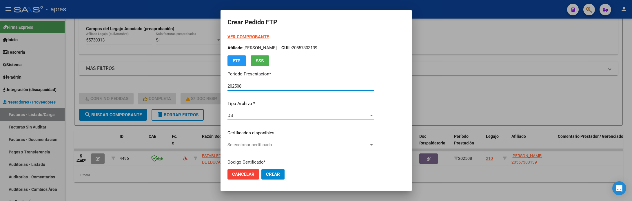
click at [316, 149] on div "Seleccionar certificado Seleccionar certificado" at bounding box center [301, 144] width 147 height 9
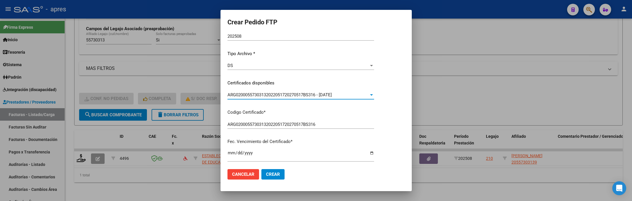
scroll to position [174, 0]
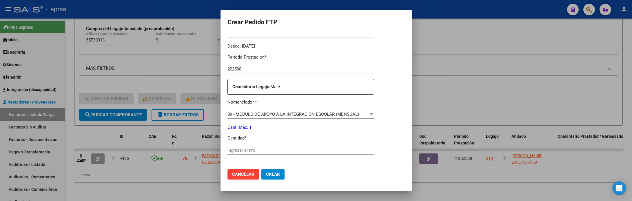
click at [317, 152] on input "Ingresar el nro" at bounding box center [301, 150] width 147 height 5
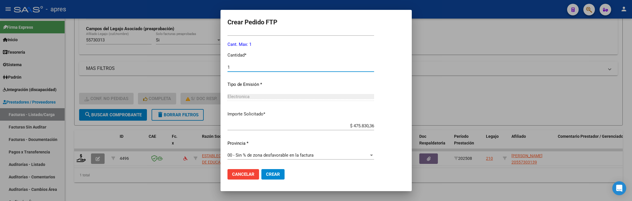
scroll to position [257, 0]
click at [272, 173] on span "Crear" at bounding box center [273, 174] width 14 height 5
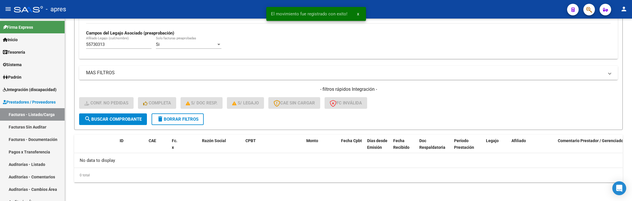
scroll to position [164, 0]
drag, startPoint x: 129, startPoint y: 43, endPoint x: 59, endPoint y: 40, distance: 69.9
click at [66, 43] on div "Video tutorial PRESTADORES -> Listado de CPBTs Emitidos por Prestadores / Prove…" at bounding box center [348, 28] width 567 height 346
paste input "42090126"
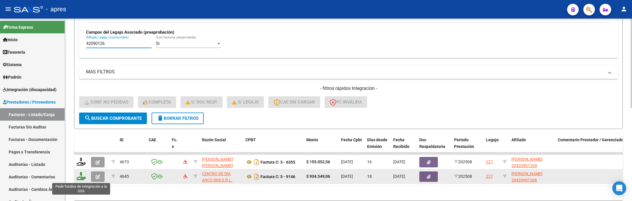
click at [83, 173] on icon at bounding box center [81, 176] width 9 height 8
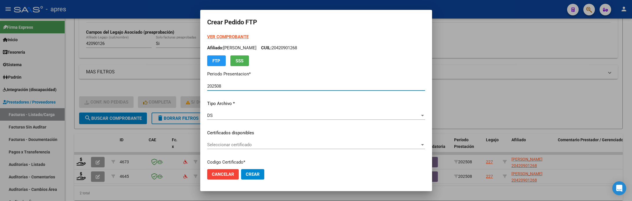
click at [253, 146] on span "Seleccionar certificado" at bounding box center [313, 144] width 213 height 5
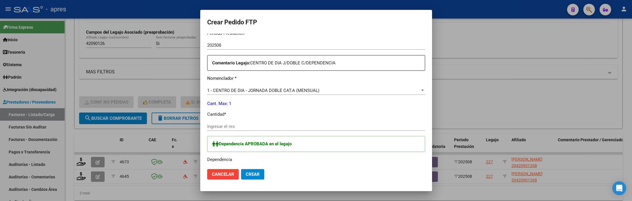
scroll to position [217, 0]
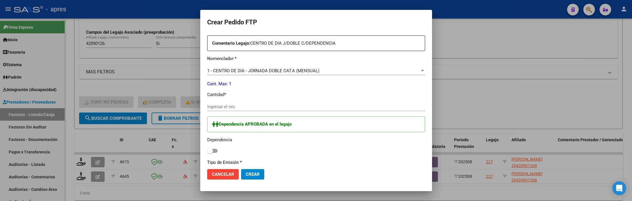
click at [246, 108] on input "Ingresar el nro" at bounding box center [316, 106] width 218 height 5
click at [216, 151] on span at bounding box center [212, 151] width 10 height 4
click at [210, 153] on input "checkbox" at bounding box center [210, 153] width 0 height 0
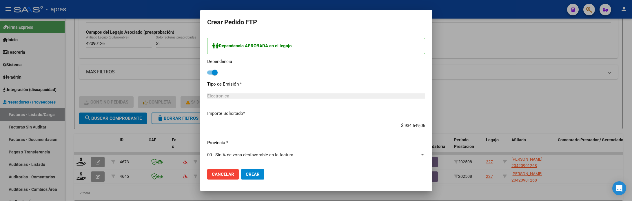
scroll to position [296, 0]
click at [248, 175] on span "Crear" at bounding box center [253, 174] width 14 height 5
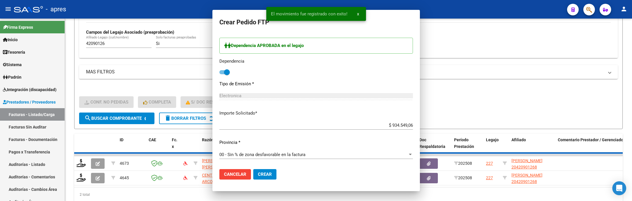
scroll to position [0, 0]
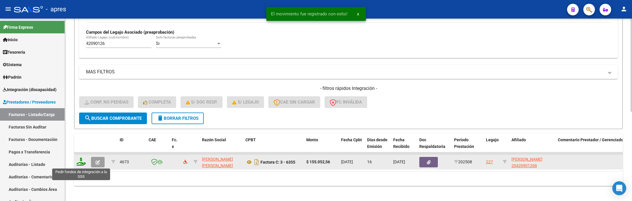
click at [79, 162] on icon at bounding box center [81, 161] width 9 height 8
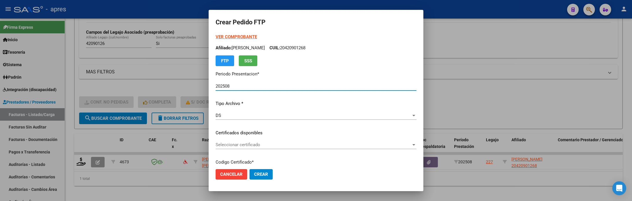
click at [322, 142] on span "Seleccionar certificado" at bounding box center [314, 144] width 196 height 5
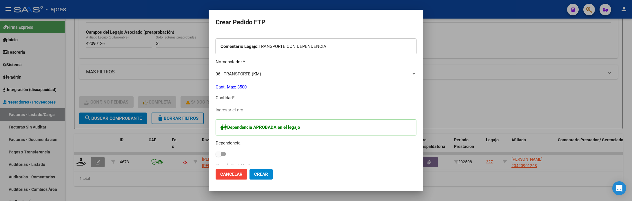
scroll to position [217, 0]
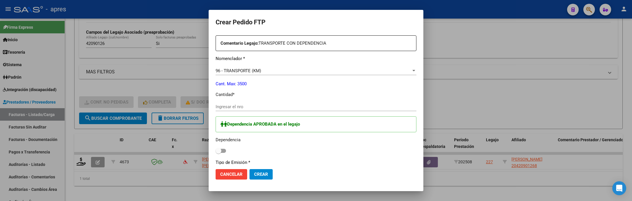
click at [288, 108] on input "Ingresar el nro" at bounding box center [316, 106] width 201 height 5
click at [216, 150] on span at bounding box center [221, 151] width 10 height 4
click at [218, 153] on input "checkbox" at bounding box center [218, 153] width 0 height 0
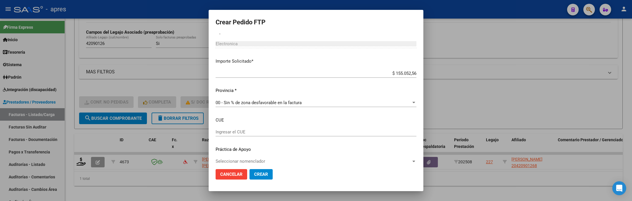
scroll to position [355, 0]
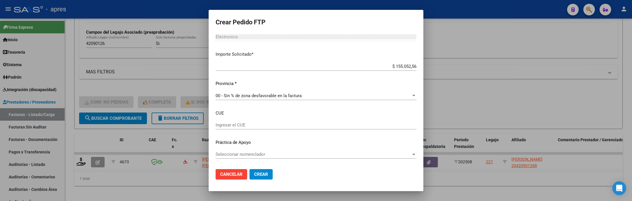
click at [254, 172] on span "Crear" at bounding box center [261, 174] width 14 height 5
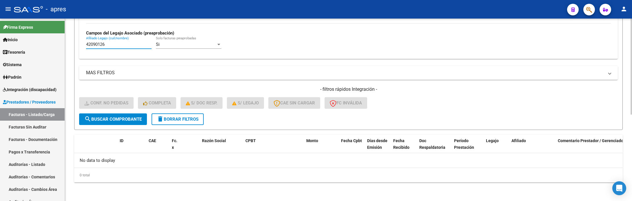
drag, startPoint x: 106, startPoint y: 44, endPoint x: 70, endPoint y: 57, distance: 38.0
click at [70, 52] on div "Video tutorial PRESTADORES -> Listado de CPBTs Emitidos por Prestadores / Prove…" at bounding box center [348, 28] width 567 height 346
paste input "56398419"
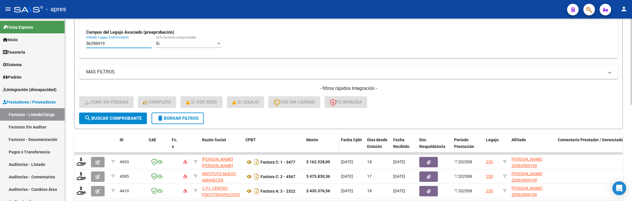
scroll to position [204, 0]
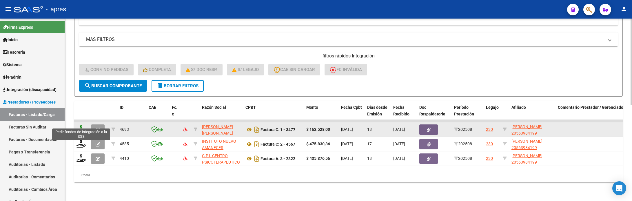
click at [79, 125] on icon at bounding box center [81, 129] width 9 height 8
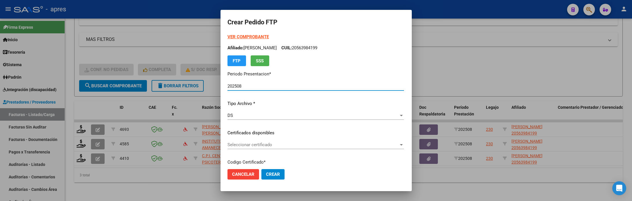
click at [307, 148] on div "Seleccionar certificado Seleccionar certificado" at bounding box center [316, 144] width 177 height 9
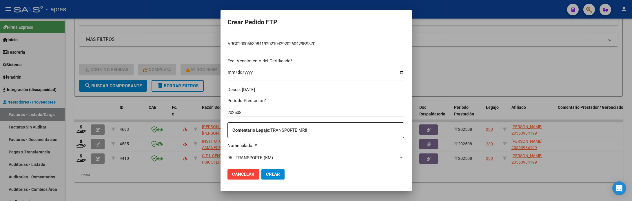
scroll to position [174, 0]
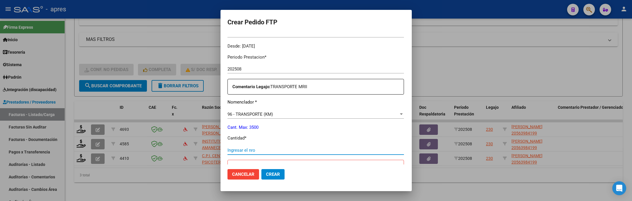
click at [298, 151] on input "Ingresar el nro" at bounding box center [316, 150] width 177 height 5
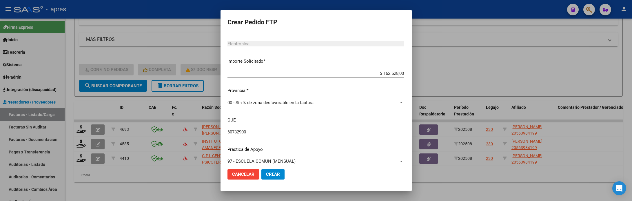
scroll to position [355, 0]
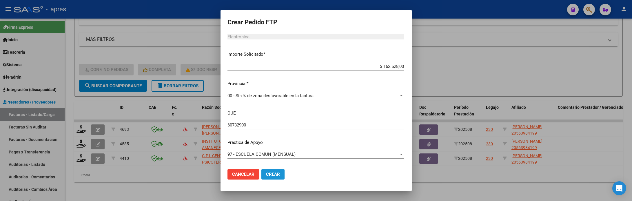
click at [273, 172] on span "Crear" at bounding box center [273, 174] width 14 height 5
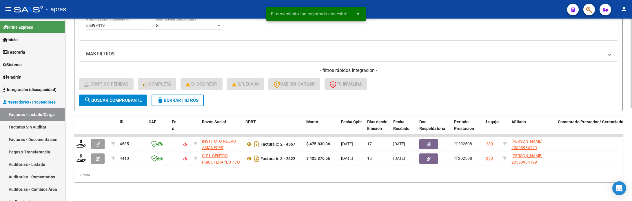
scroll to position [190, 0]
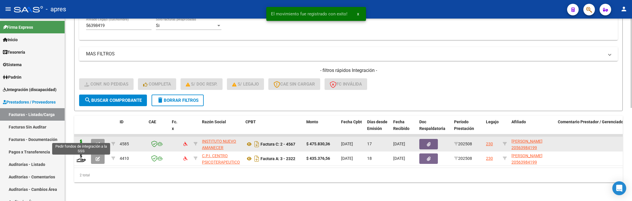
click at [80, 139] on icon at bounding box center [81, 143] width 9 height 8
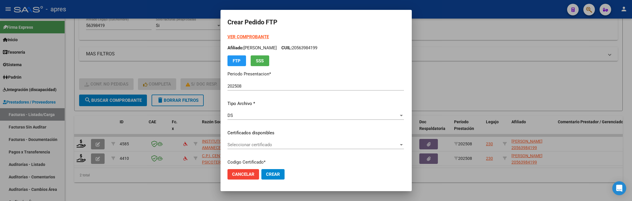
click at [308, 141] on div "Seleccionar certificado Seleccionar certificado" at bounding box center [316, 144] width 177 height 9
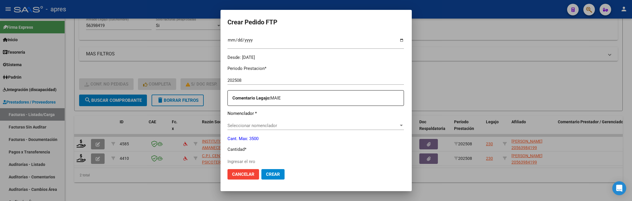
scroll to position [174, 0]
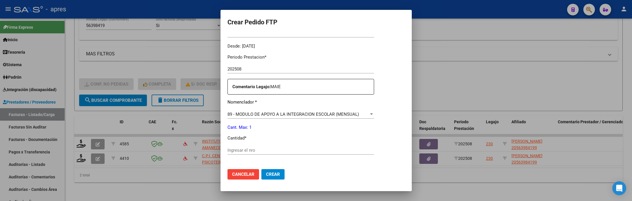
click at [305, 148] on input "Ingresar el nro" at bounding box center [301, 150] width 147 height 5
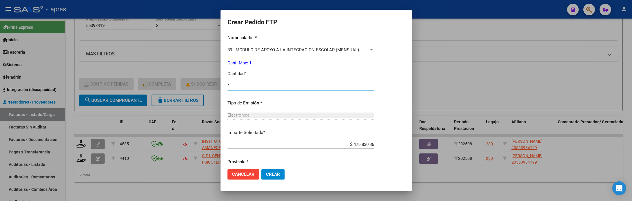
scroll to position [257, 0]
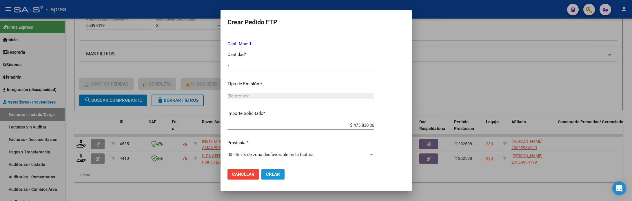
click at [279, 173] on span "Crear" at bounding box center [273, 174] width 14 height 5
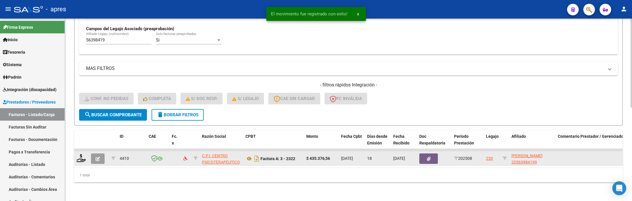
scroll to position [176, 0]
click at [78, 154] on icon at bounding box center [81, 158] width 9 height 8
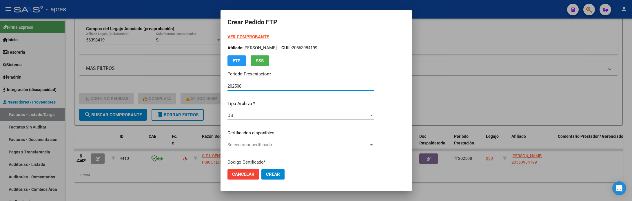
click at [361, 148] on div "Seleccionar certificado Seleccionar certificado" at bounding box center [301, 144] width 147 height 9
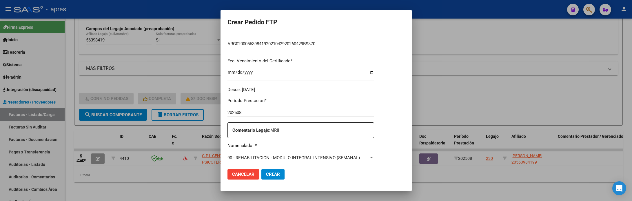
scroll to position [174, 0]
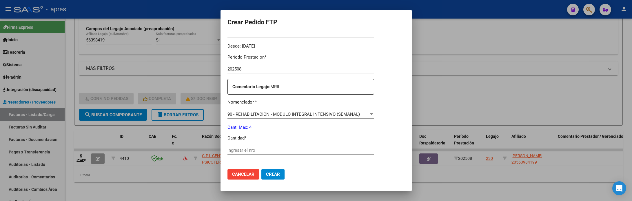
click at [342, 151] on input "Ingresar el nro" at bounding box center [301, 150] width 147 height 5
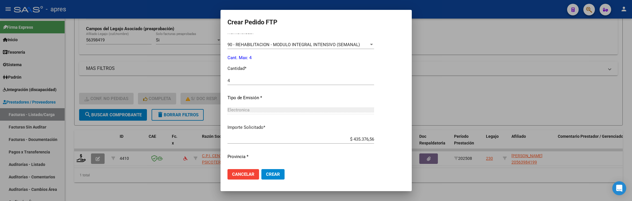
scroll to position [257, 0]
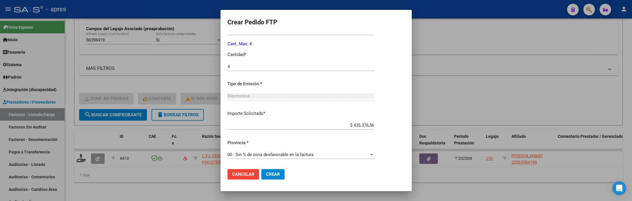
click at [277, 177] on span "Crear" at bounding box center [273, 174] width 14 height 5
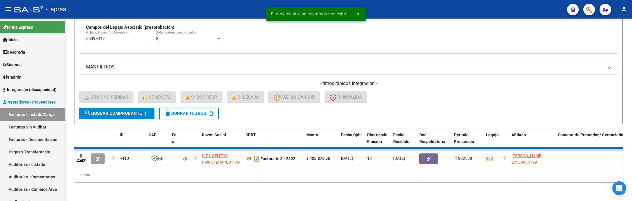
scroll to position [164, 0]
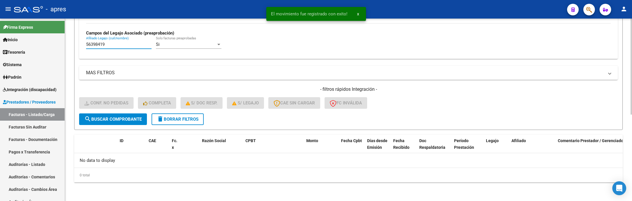
drag, startPoint x: 124, startPoint y: 46, endPoint x: 75, endPoint y: 45, distance: 48.7
click at [75, 45] on form "Filtros Id Integración Area Seleccionar Gerenciador Seleccionar Gerenciador Si …" at bounding box center [348, 17] width 549 height 225
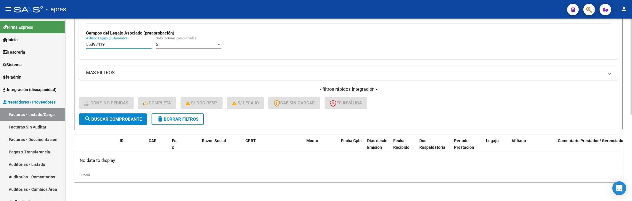
paste input "265333"
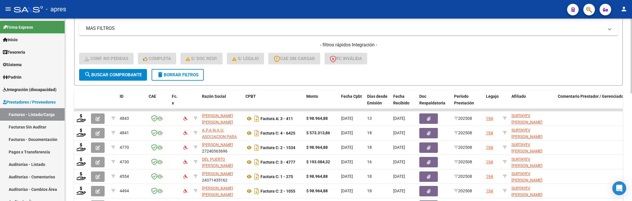
scroll to position [251, 0]
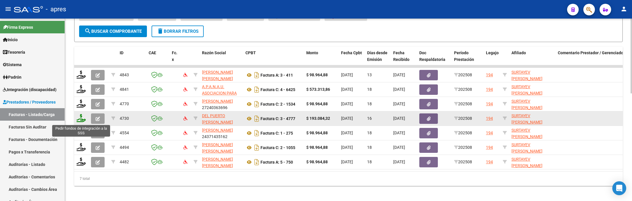
click at [79, 120] on icon at bounding box center [81, 118] width 9 height 8
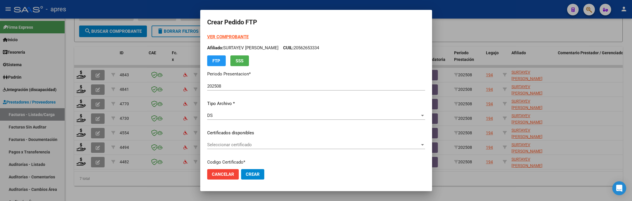
click at [306, 140] on div "Seleccionar certificado Seleccionar certificado" at bounding box center [316, 144] width 218 height 9
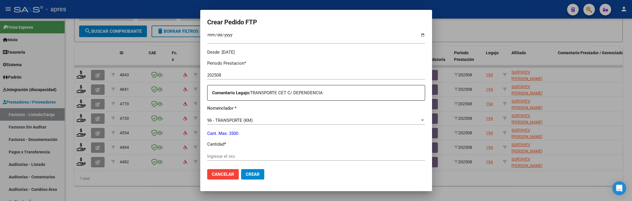
scroll to position [174, 0]
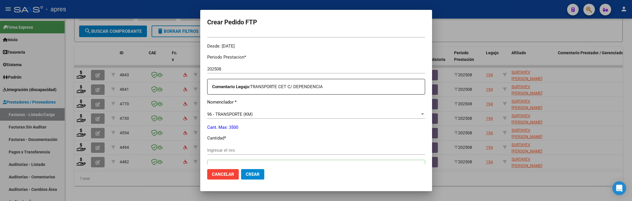
click at [300, 151] on input "Ingresar el nro" at bounding box center [316, 150] width 218 height 5
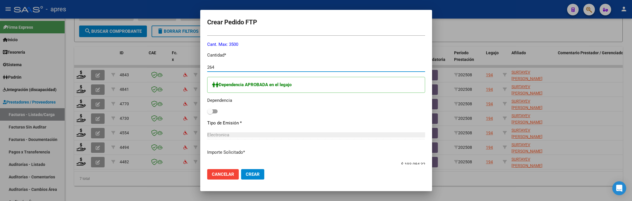
scroll to position [261, 0]
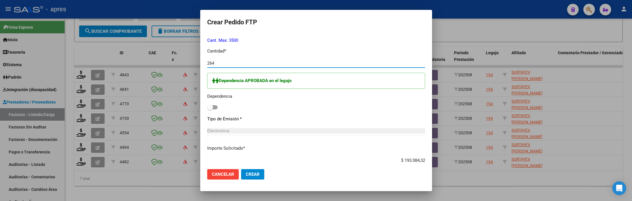
click at [217, 106] on span at bounding box center [212, 107] width 10 height 4
click at [210, 109] on input "checkbox" at bounding box center [210, 109] width 0 height 0
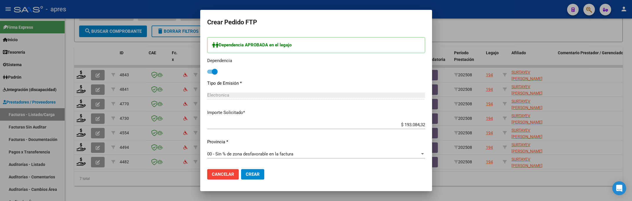
scroll to position [348, 0]
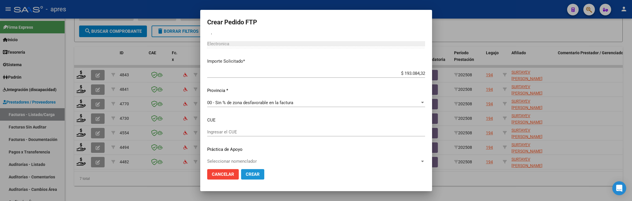
click at [255, 172] on span "Crear" at bounding box center [253, 174] width 14 height 5
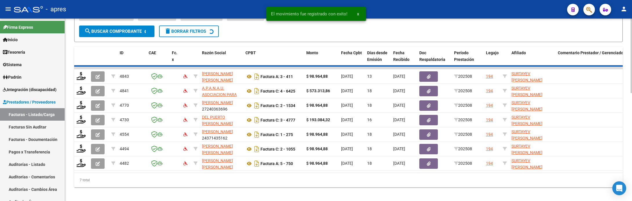
scroll to position [248, 0]
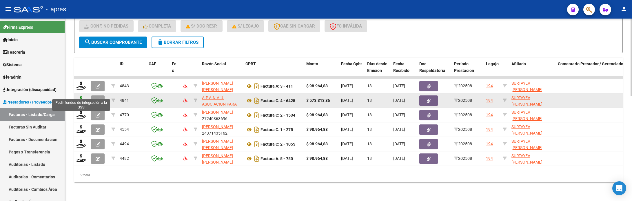
click at [83, 96] on icon at bounding box center [81, 100] width 9 height 8
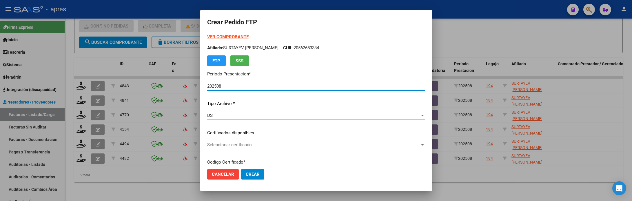
click at [286, 143] on span "Seleccionar certificado" at bounding box center [313, 144] width 213 height 5
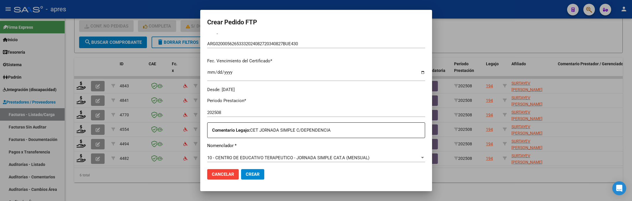
scroll to position [174, 0]
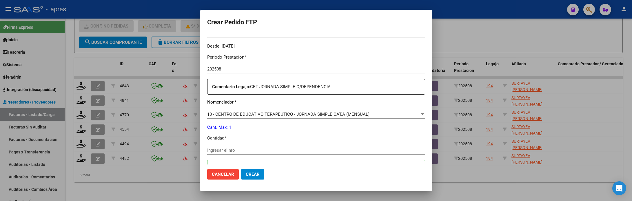
click at [286, 145] on div "Periodo Prestacion * 202508 Ingresar el Periodo Prestacion Comentario Legajo: C…" at bounding box center [316, 168] width 218 height 237
click at [283, 154] on div "Ingresar el nro" at bounding box center [316, 150] width 218 height 9
click at [281, 151] on input "Ingresar el nro" at bounding box center [316, 150] width 218 height 5
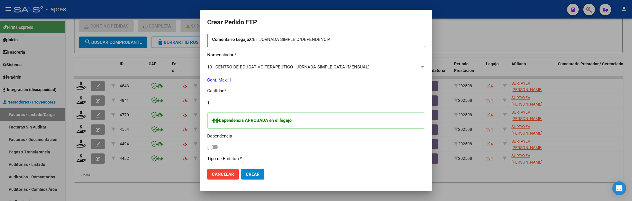
scroll to position [261, 0]
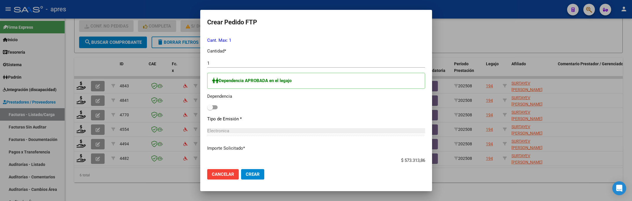
click at [215, 106] on span at bounding box center [212, 107] width 10 height 4
click at [210, 109] on input "checkbox" at bounding box center [210, 109] width 0 height 0
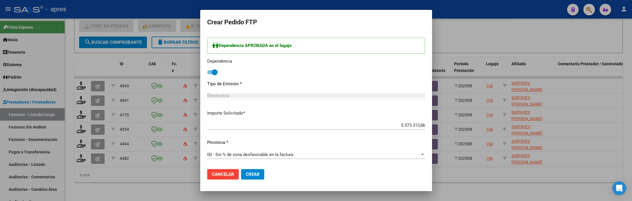
click at [254, 172] on span "Crear" at bounding box center [253, 174] width 14 height 5
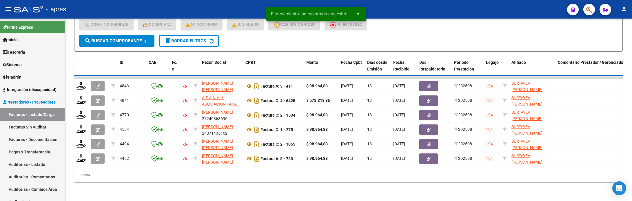
scroll to position [233, 0]
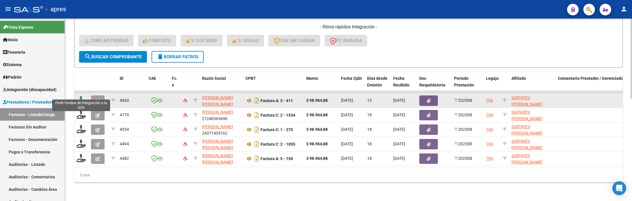
click at [82, 96] on icon at bounding box center [81, 100] width 9 height 8
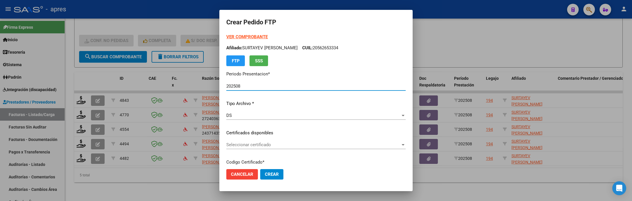
click at [258, 151] on div "Seleccionar certificado Seleccionar certificado" at bounding box center [315, 147] width 179 height 14
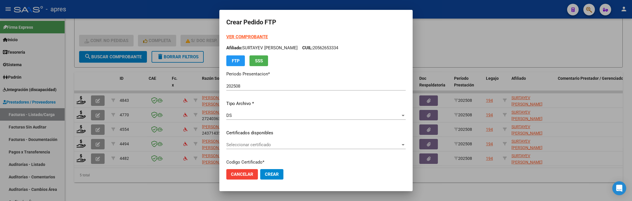
click at [258, 149] on div "Seleccionar certificado Seleccionar certificado" at bounding box center [315, 147] width 179 height 14
click at [258, 145] on span "Seleccionar certificado" at bounding box center [313, 144] width 174 height 5
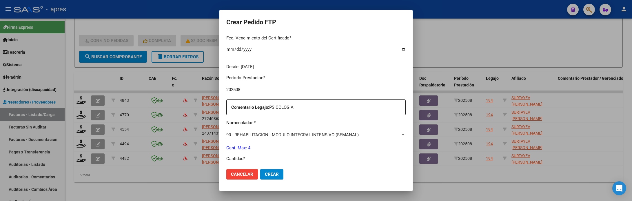
scroll to position [174, 0]
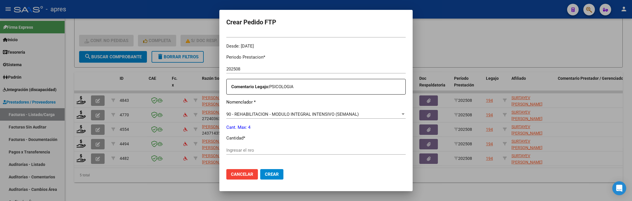
click at [258, 145] on div "Periodo Prestacion * 202508 Ingresar el Periodo Prestacion Comentario Legajo: P…" at bounding box center [315, 149] width 179 height 199
click at [258, 148] on div "Ingresar el nro" at bounding box center [315, 150] width 179 height 9
click at [259, 150] on input "Ingresar el nro" at bounding box center [315, 150] width 179 height 5
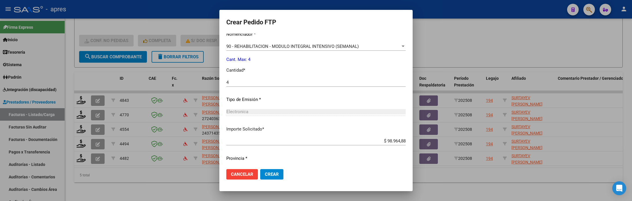
scroll to position [257, 0]
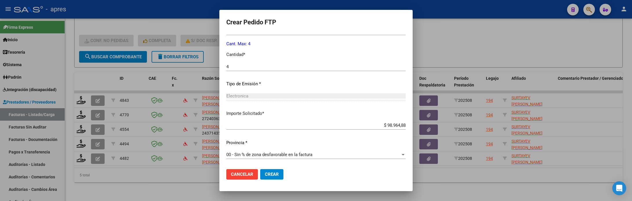
click at [260, 172] on button "Crear" at bounding box center [271, 174] width 23 height 10
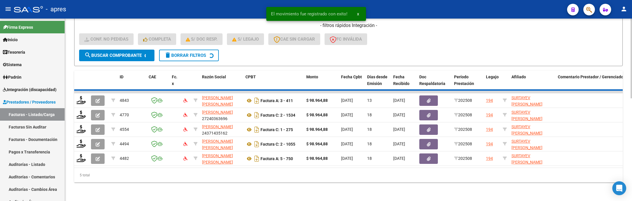
scroll to position [219, 0]
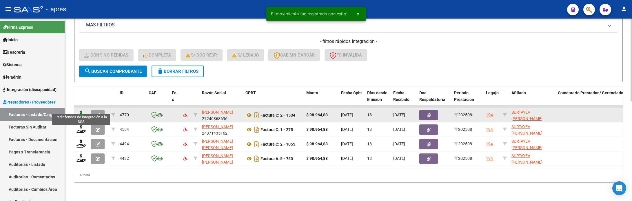
click at [77, 110] on icon at bounding box center [81, 114] width 9 height 8
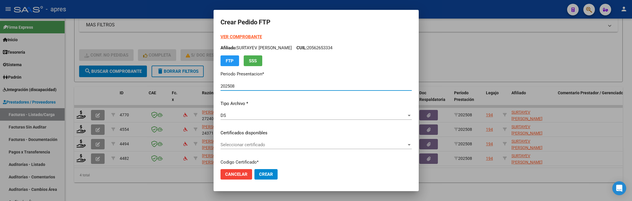
click at [310, 149] on div "Seleccionar certificado Seleccionar certificado" at bounding box center [316, 144] width 191 height 9
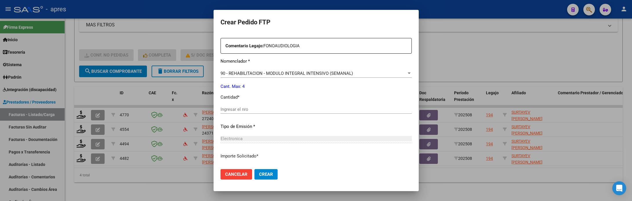
scroll to position [217, 0]
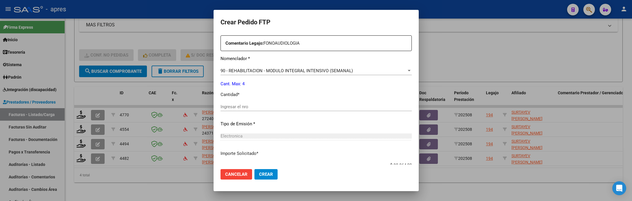
click at [292, 109] on input "Ingresar el nro" at bounding box center [316, 106] width 191 height 5
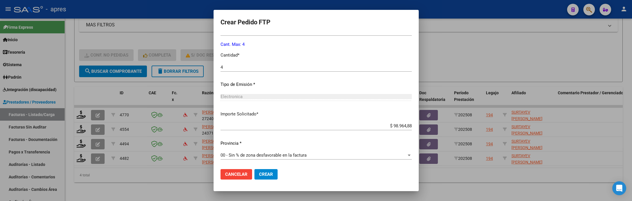
scroll to position [257, 0]
click at [262, 175] on span "Crear" at bounding box center [266, 174] width 14 height 5
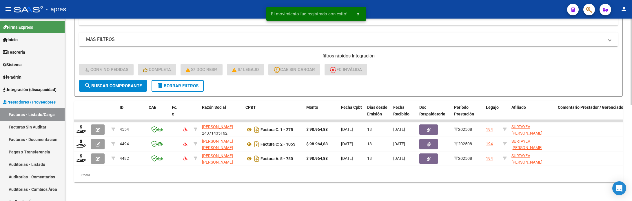
scroll to position [205, 0]
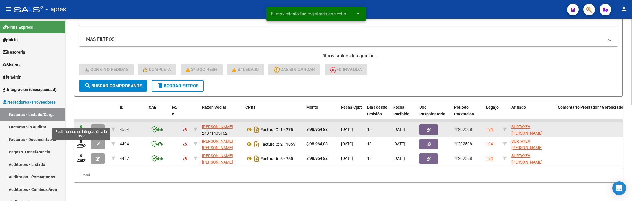
click at [81, 125] on icon at bounding box center [81, 129] width 9 height 8
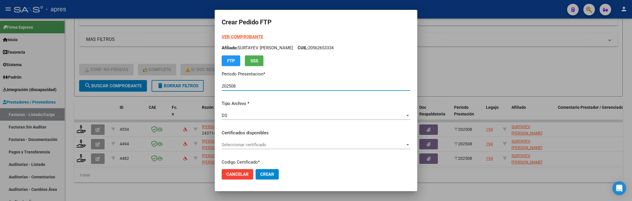
click at [250, 143] on span "Seleccionar certificado" at bounding box center [314, 144] width 184 height 5
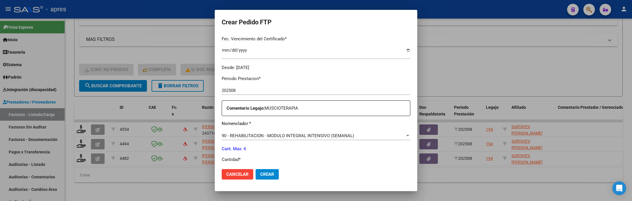
scroll to position [174, 0]
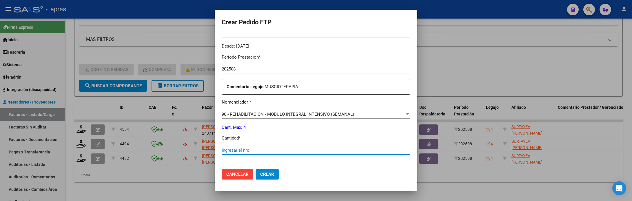
click at [247, 151] on input "Ingresar el nro" at bounding box center [316, 150] width 189 height 5
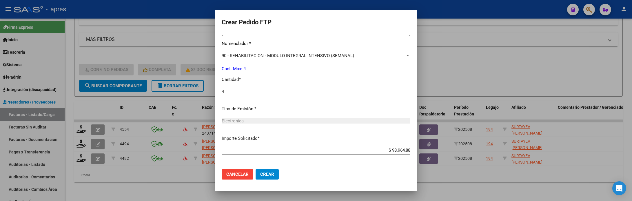
scroll to position [257, 0]
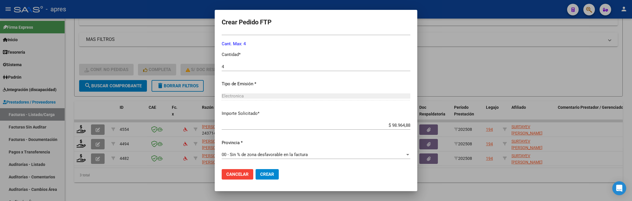
click at [256, 173] on button "Crear" at bounding box center [267, 174] width 23 height 10
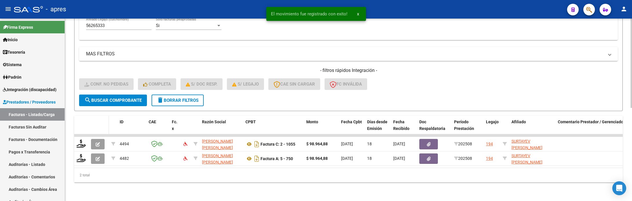
scroll to position [190, 0]
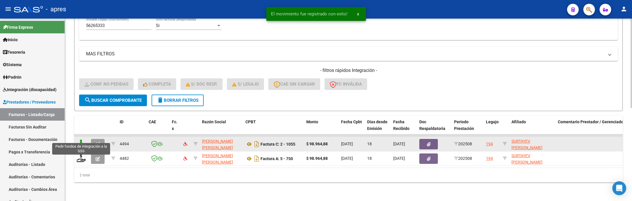
click at [77, 139] on icon at bounding box center [81, 143] width 9 height 8
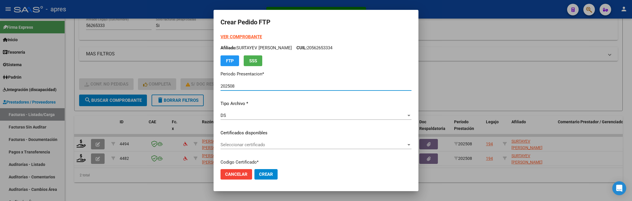
click at [329, 144] on span "Seleccionar certificado" at bounding box center [314, 144] width 186 height 5
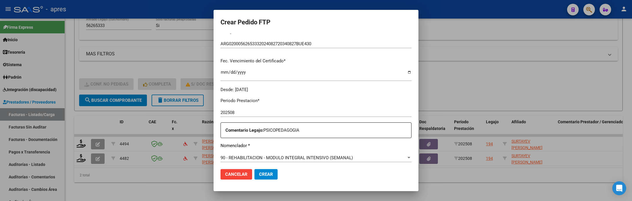
scroll to position [174, 0]
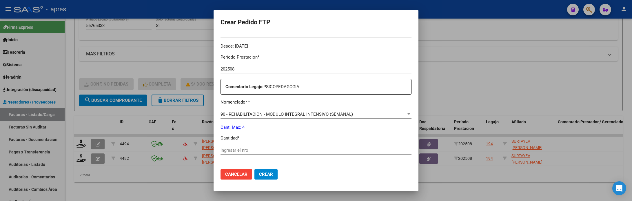
click at [328, 149] on input "Ingresar el nro" at bounding box center [316, 150] width 191 height 5
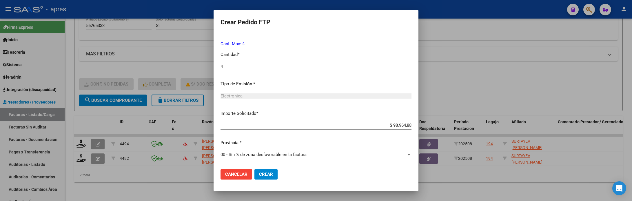
click at [262, 174] on span "Crear" at bounding box center [266, 174] width 14 height 5
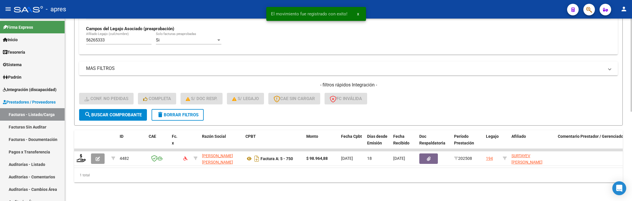
scroll to position [176, 0]
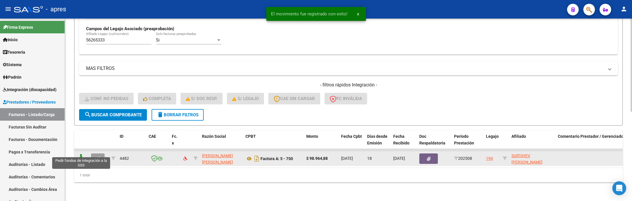
click at [81, 154] on icon at bounding box center [81, 158] width 9 height 8
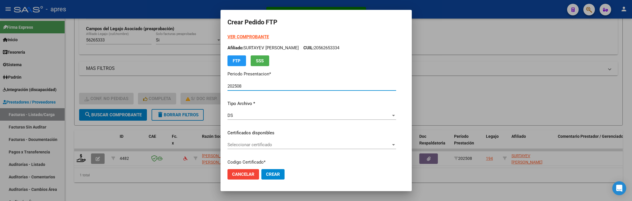
click at [301, 146] on span "Seleccionar certificado" at bounding box center [310, 144] width 164 height 5
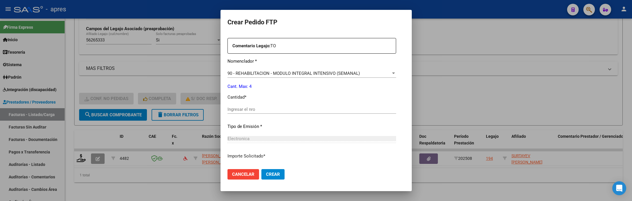
scroll to position [217, 0]
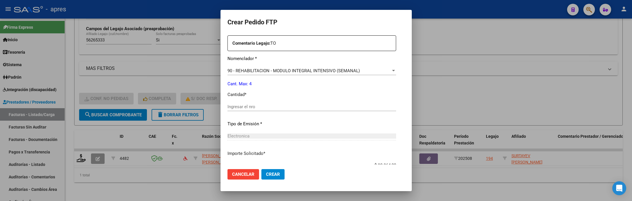
click at [280, 104] on input "Ingresar el nro" at bounding box center [312, 106] width 169 height 5
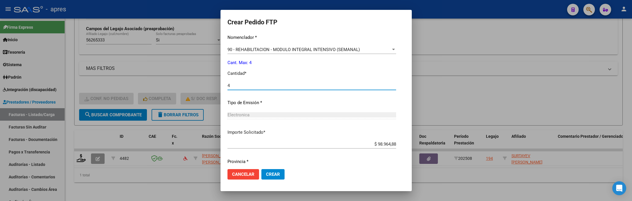
scroll to position [257, 0]
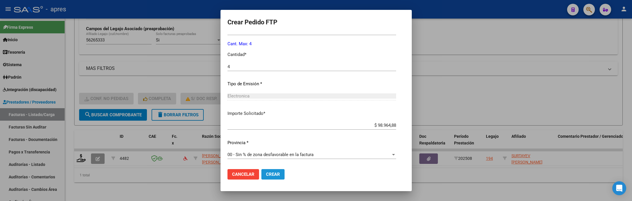
click at [281, 174] on button "Crear" at bounding box center [272, 174] width 23 height 10
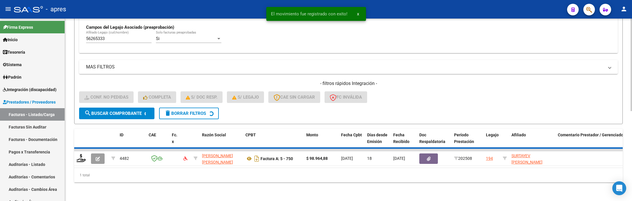
scroll to position [164, 0]
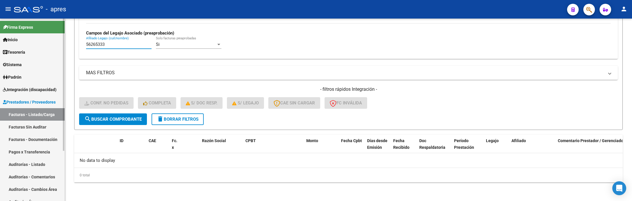
drag, startPoint x: 110, startPoint y: 46, endPoint x: 51, endPoint y: 47, distance: 59.7
click at [51, 47] on mat-sidenav-container "Firma Express Inicio Calendario SSS Instructivos Contacto OS Tesorería Extracto…" at bounding box center [316, 110] width 632 height 182
paste input "70209029"
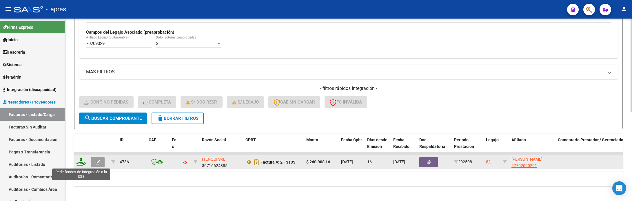
click at [78, 163] on icon at bounding box center [81, 161] width 9 height 8
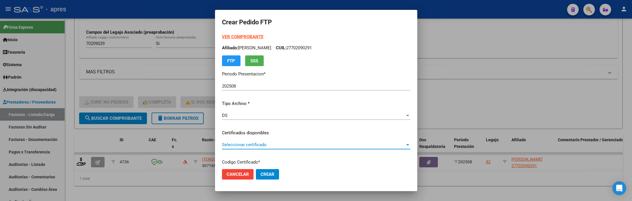
click at [265, 144] on span "Seleccionar certificado" at bounding box center [313, 144] width 183 height 5
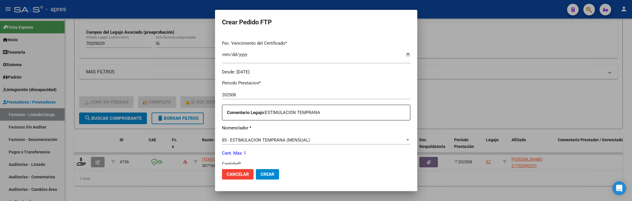
scroll to position [174, 0]
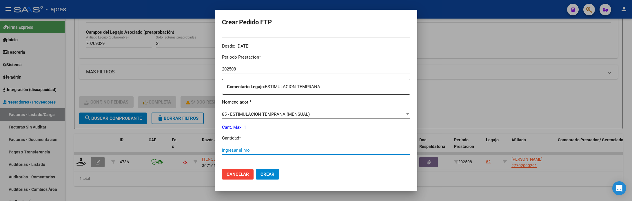
click at [262, 150] on input "Ingresar el nro" at bounding box center [316, 150] width 188 height 5
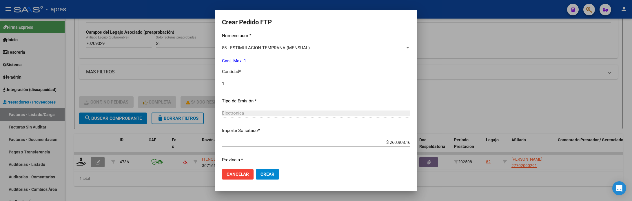
scroll to position [257, 0]
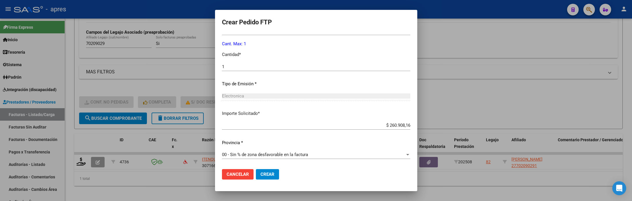
click at [261, 173] on span "Crear" at bounding box center [268, 174] width 14 height 5
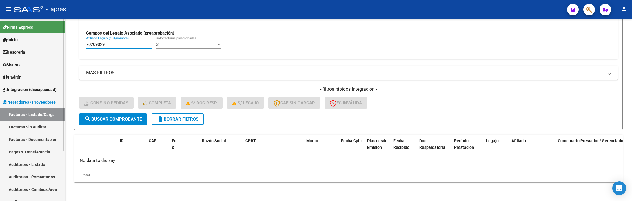
drag, startPoint x: 113, startPoint y: 46, endPoint x: 61, endPoint y: 46, distance: 52.2
click at [61, 46] on mat-sidenav-container "Firma Express Inicio Calendario SSS Instructivos Contacto OS Tesorería Extracto…" at bounding box center [316, 110] width 632 height 182
paste input "57253730"
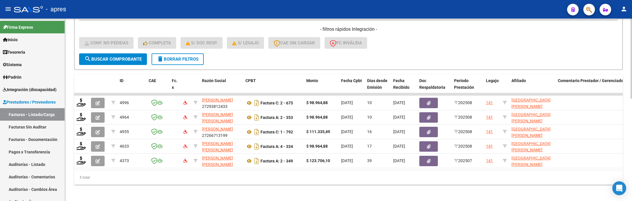
scroll to position [233, 0]
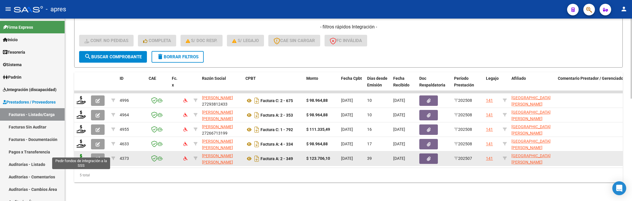
click at [80, 154] on icon at bounding box center [81, 158] width 9 height 8
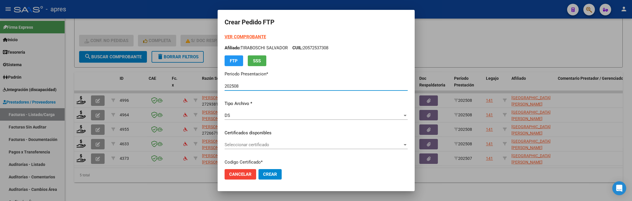
click at [313, 144] on span "Seleccionar certificado" at bounding box center [314, 144] width 178 height 5
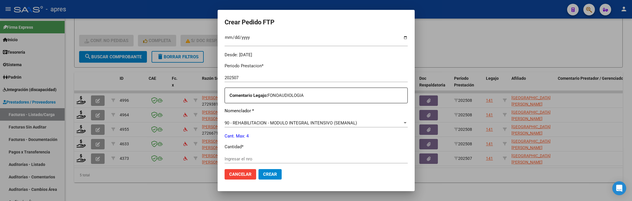
scroll to position [174, 0]
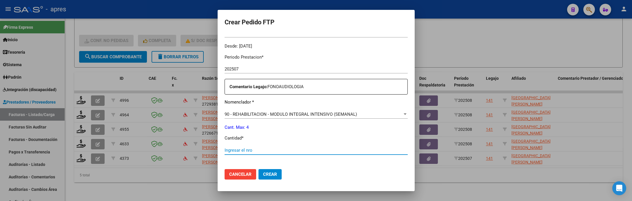
click at [311, 152] on input "Ingresar el nro" at bounding box center [316, 150] width 183 height 5
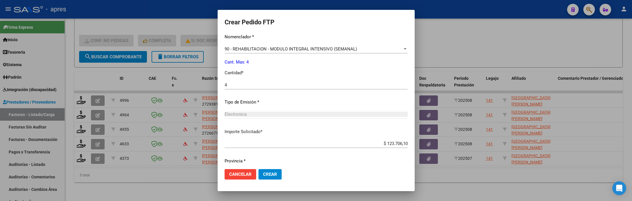
scroll to position [257, 0]
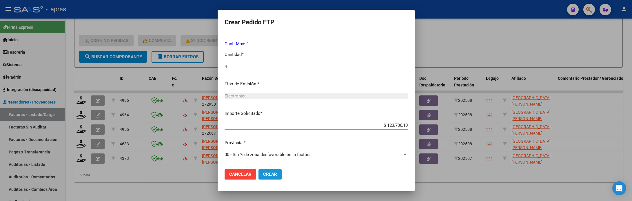
click at [263, 175] on span "Crear" at bounding box center [270, 174] width 14 height 5
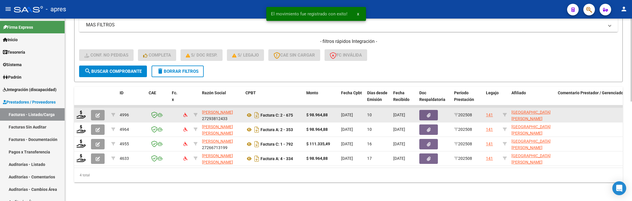
scroll to position [219, 0]
click at [79, 111] on icon at bounding box center [81, 114] width 9 height 8
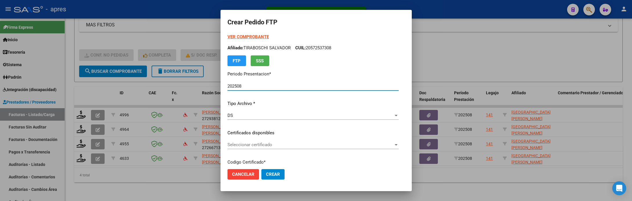
click at [290, 141] on div "Seleccionar certificado Seleccionar certificado" at bounding box center [313, 144] width 171 height 9
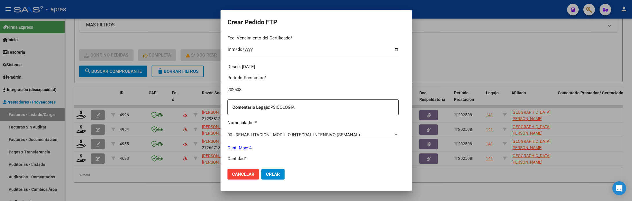
scroll to position [174, 0]
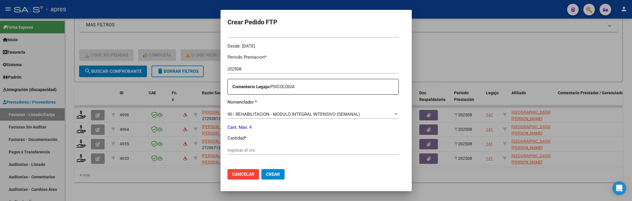
click at [271, 150] on input "Ingresar el nro" at bounding box center [313, 150] width 171 height 5
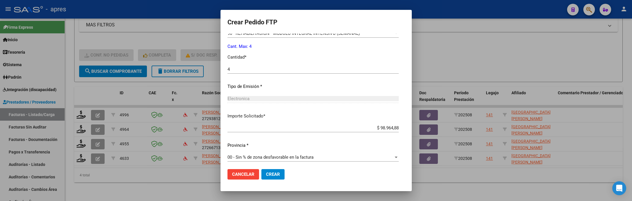
scroll to position [257, 0]
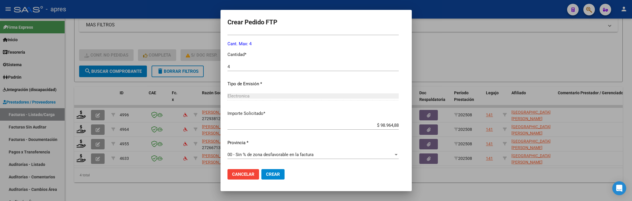
click at [266, 174] on span "Crear" at bounding box center [273, 174] width 14 height 5
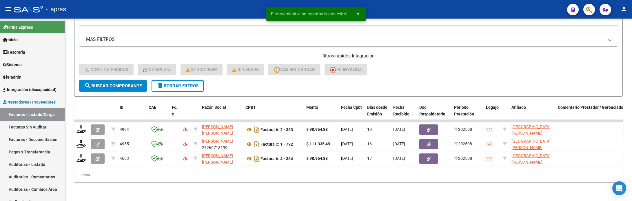
scroll to position [205, 0]
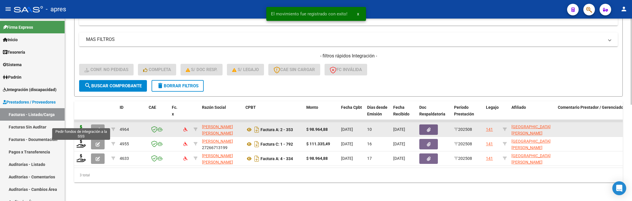
click at [79, 125] on icon at bounding box center [81, 129] width 9 height 8
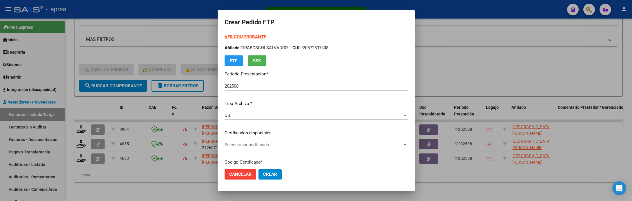
click at [366, 152] on div "Seleccionar certificado Seleccionar certificado" at bounding box center [316, 147] width 183 height 14
click at [367, 147] on div "Seleccionar certificado Seleccionar certificado" at bounding box center [316, 144] width 183 height 9
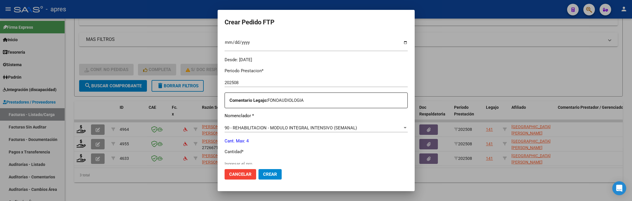
scroll to position [174, 0]
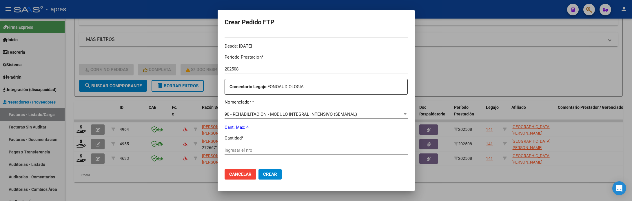
drag, startPoint x: 310, startPoint y: 147, endPoint x: 310, endPoint y: 151, distance: 3.8
click at [310, 150] on div "Ingresar el nro" at bounding box center [316, 150] width 183 height 9
click at [310, 151] on input "Ingresar el nro" at bounding box center [316, 150] width 183 height 5
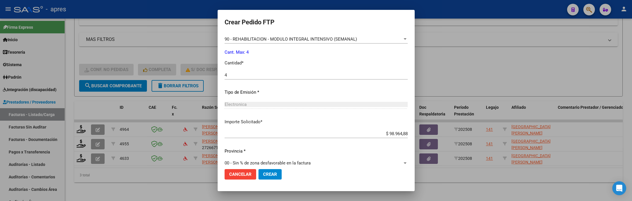
scroll to position [257, 0]
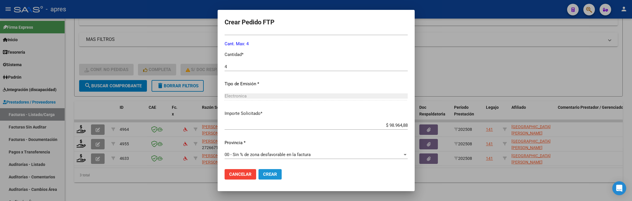
click at [268, 177] on button "Crear" at bounding box center [270, 174] width 23 height 10
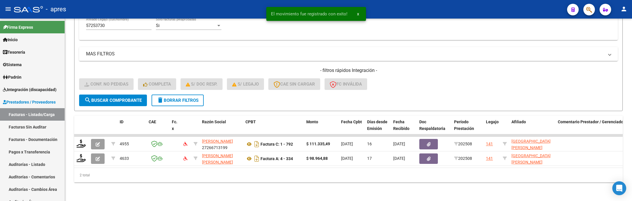
scroll to position [190, 0]
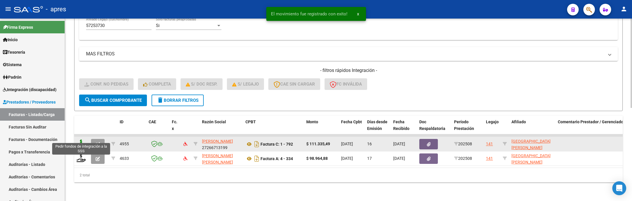
click at [80, 139] on icon at bounding box center [81, 143] width 9 height 8
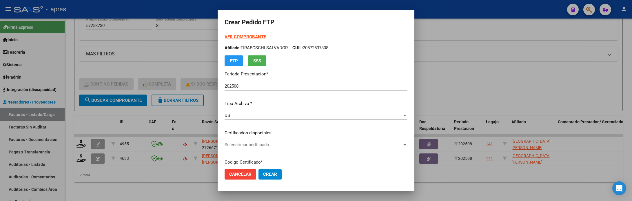
click at [282, 140] on div "Seleccionar certificado Seleccionar certificado" at bounding box center [316, 144] width 183 height 9
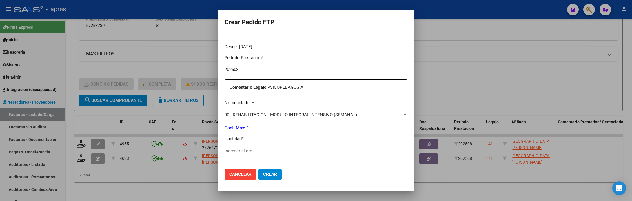
scroll to position [174, 0]
click at [277, 151] on input "Ingresar el nro" at bounding box center [316, 150] width 183 height 5
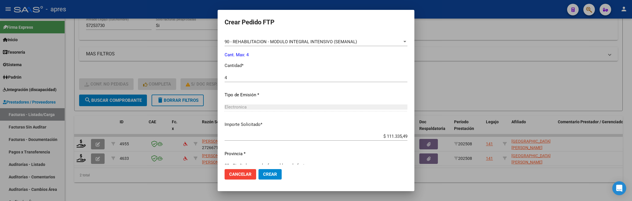
scroll to position [257, 0]
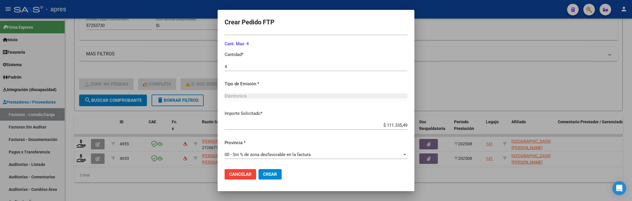
click at [271, 169] on button "Crear" at bounding box center [270, 174] width 23 height 10
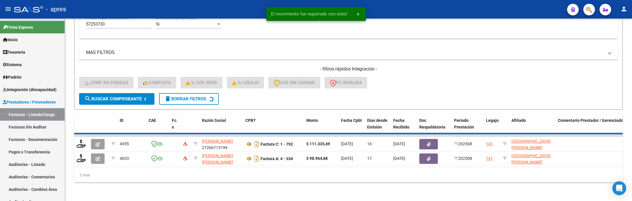
scroll to position [176, 0]
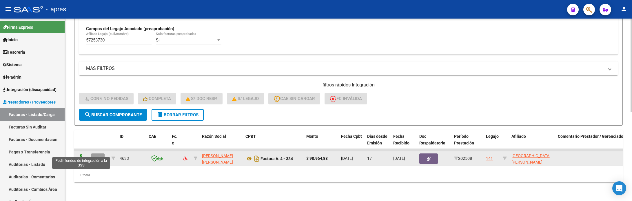
click at [79, 154] on icon at bounding box center [81, 158] width 9 height 8
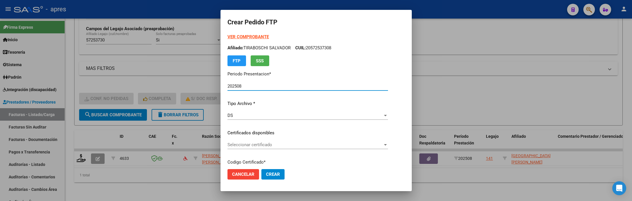
click at [244, 145] on span "Seleccionar certificado" at bounding box center [305, 144] width 155 height 5
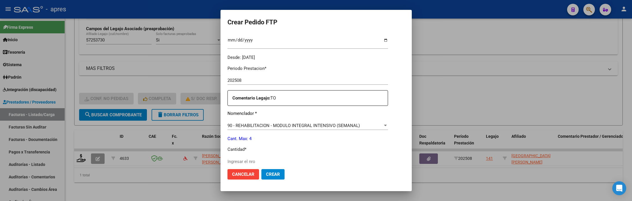
scroll to position [174, 0]
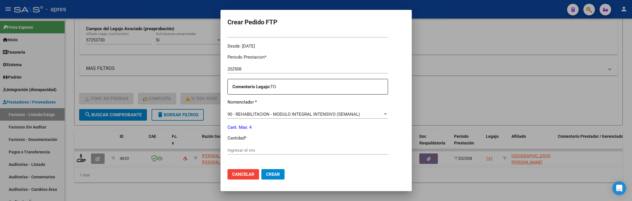
click at [242, 147] on div "Ingresar el nro" at bounding box center [308, 150] width 161 height 9
click at [243, 149] on input "Ingresar el nro" at bounding box center [308, 150] width 161 height 5
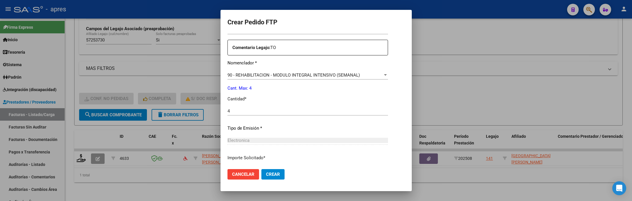
scroll to position [257, 0]
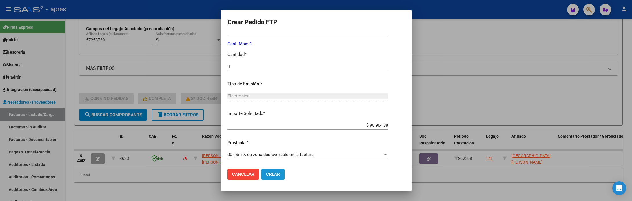
click at [275, 176] on span "Crear" at bounding box center [273, 174] width 14 height 5
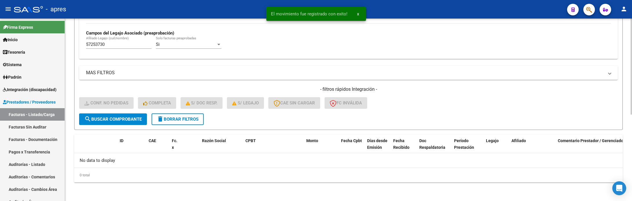
scroll to position [164, 0]
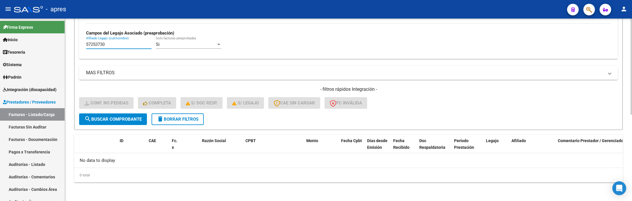
drag, startPoint x: 112, startPoint y: 42, endPoint x: 79, endPoint y: 44, distance: 33.7
click at [79, 44] on div "No Cargado en Para Enviar SSS Período De Prestación Campos del Archivo de Rendi…" at bounding box center [348, 16] width 539 height 84
paste input "096749"
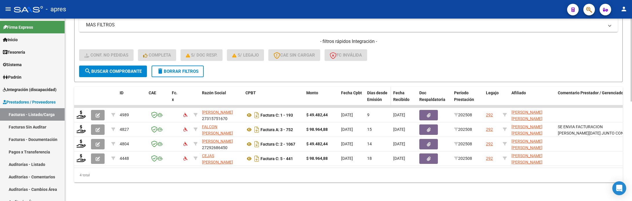
scroll to position [219, 0]
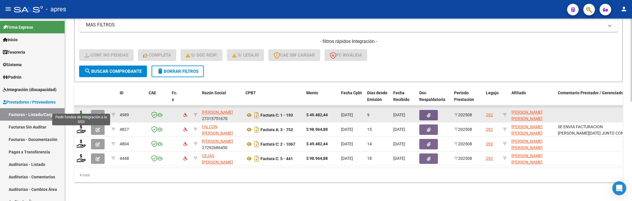
click at [80, 110] on icon at bounding box center [81, 114] width 9 height 8
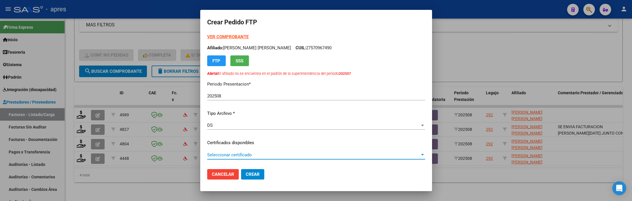
click at [270, 157] on span "Seleccionar certificado" at bounding box center [313, 154] width 213 height 5
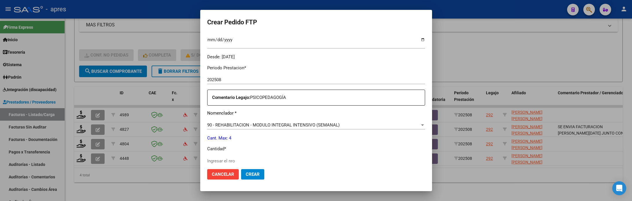
scroll to position [174, 0]
click at [268, 159] on input "Ingresar el nro" at bounding box center [316, 159] width 218 height 5
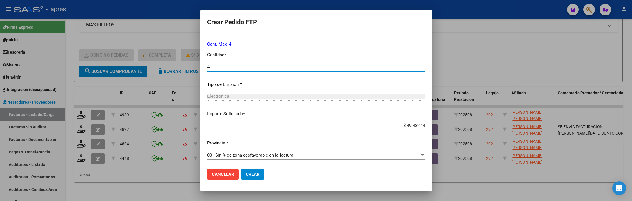
scroll to position [267, 0]
click at [260, 174] on button "Crear" at bounding box center [252, 174] width 23 height 10
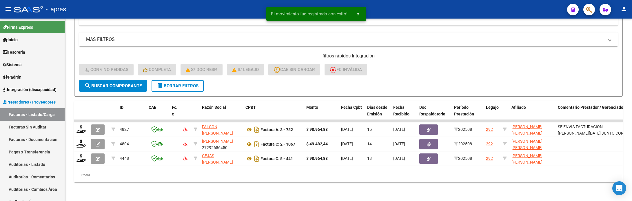
scroll to position [205, 0]
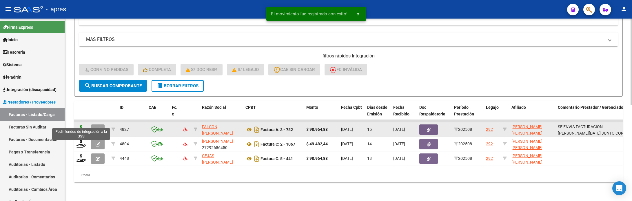
click at [80, 125] on icon at bounding box center [81, 129] width 9 height 8
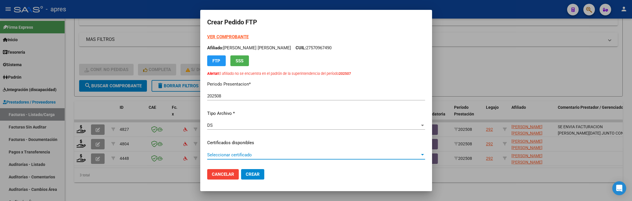
click at [355, 155] on span "Seleccionar certificado" at bounding box center [313, 154] width 213 height 5
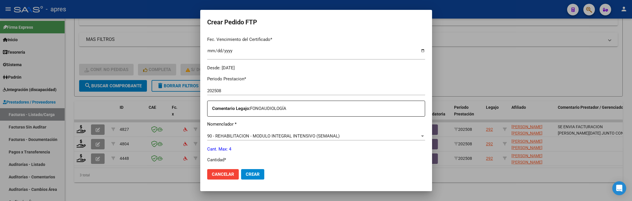
scroll to position [174, 0]
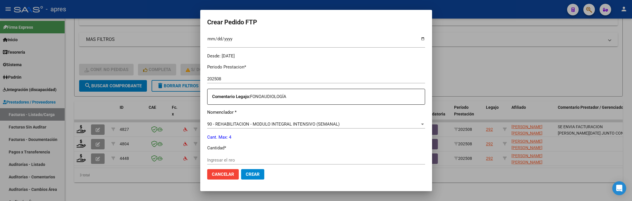
click at [351, 158] on input "Ingresar el nro" at bounding box center [316, 159] width 218 height 5
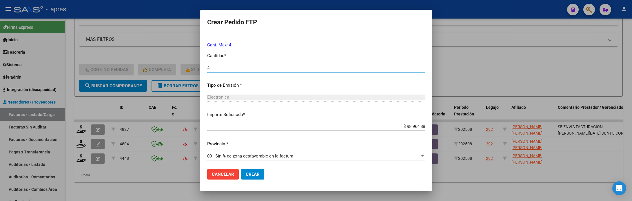
scroll to position [267, 0]
click at [259, 177] on button "Crear" at bounding box center [252, 174] width 23 height 10
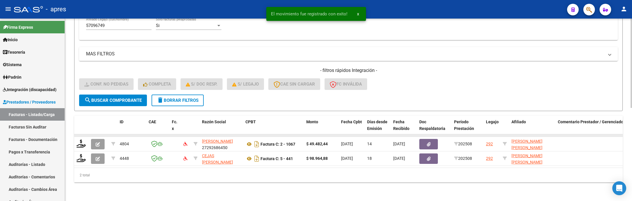
scroll to position [190, 0]
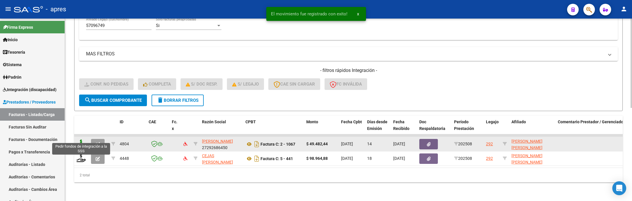
click at [79, 139] on icon at bounding box center [81, 143] width 9 height 8
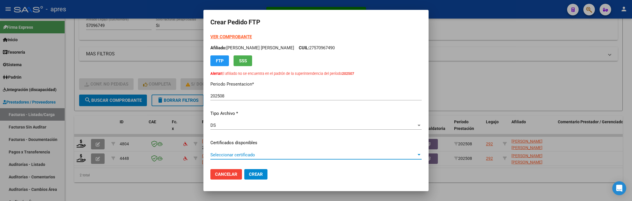
click at [354, 155] on span "Seleccionar certificado" at bounding box center [313, 154] width 206 height 5
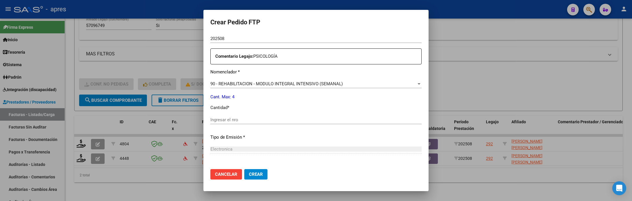
scroll to position [217, 0]
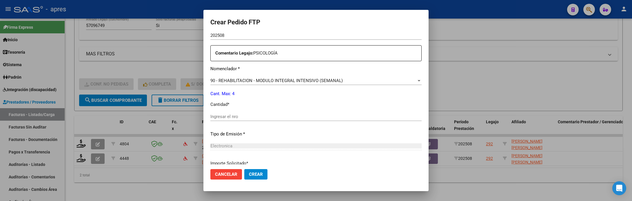
click at [322, 115] on input "Ingresar el nro" at bounding box center [315, 116] width 211 height 5
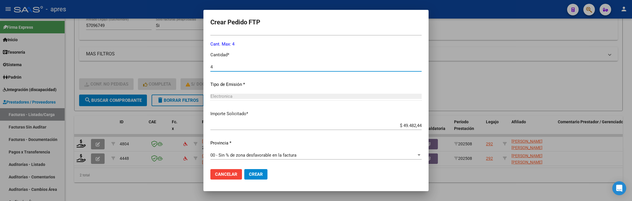
scroll to position [267, 0]
click at [262, 175] on button "Crear" at bounding box center [255, 174] width 23 height 10
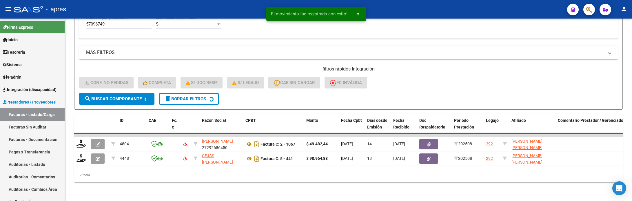
scroll to position [176, 0]
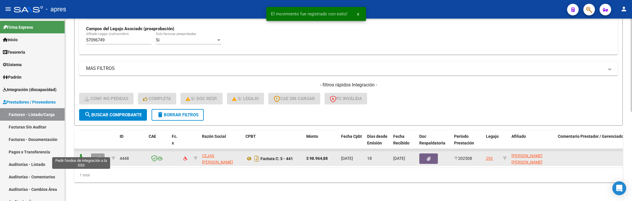
click at [81, 154] on icon at bounding box center [81, 158] width 9 height 8
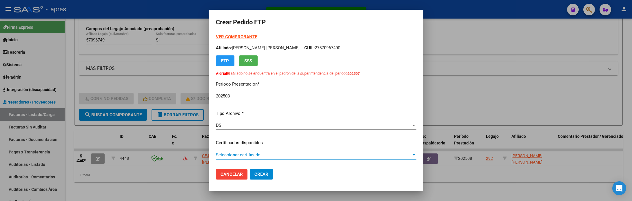
click at [278, 155] on span "Seleccionar certificado" at bounding box center [313, 154] width 195 height 5
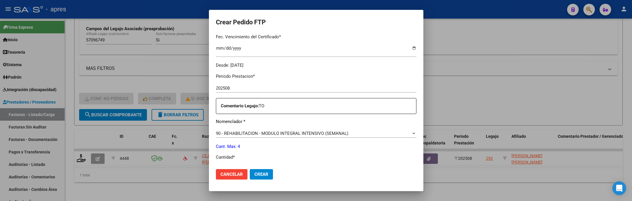
scroll to position [217, 0]
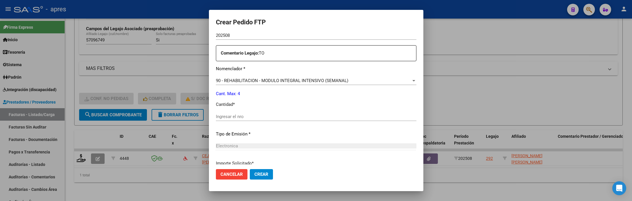
click at [314, 118] on input "Ingresar el nro" at bounding box center [316, 116] width 201 height 5
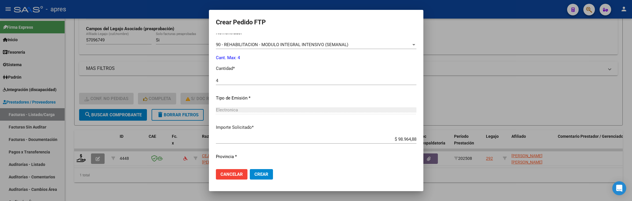
scroll to position [267, 0]
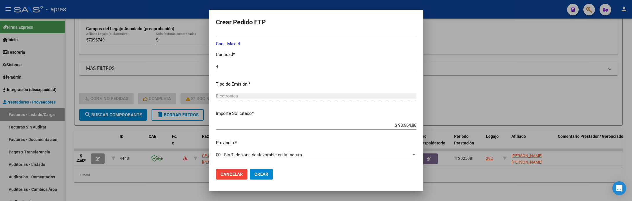
click at [268, 172] on mat-dialog-actions "Cancelar Crear" at bounding box center [316, 174] width 201 height 20
click at [264, 175] on button "Crear" at bounding box center [261, 174] width 23 height 10
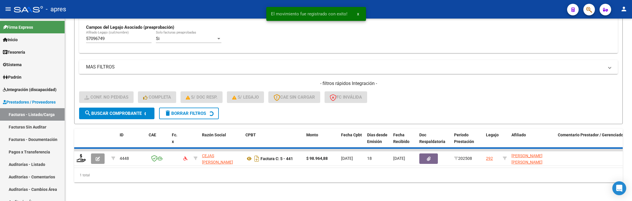
scroll to position [164, 0]
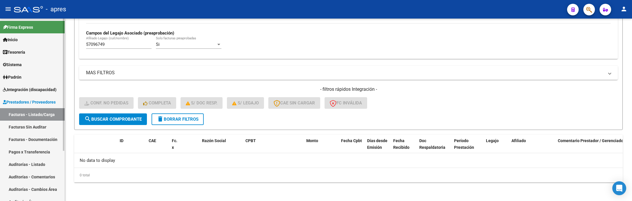
drag, startPoint x: 116, startPoint y: 44, endPoint x: 62, endPoint y: 36, distance: 54.6
click at [62, 37] on mat-sidenav-container "Firma Express Inicio Calendario SSS Instructivos Contacto OS Tesorería Extracto…" at bounding box center [316, 110] width 632 height 182
paste input "1396551"
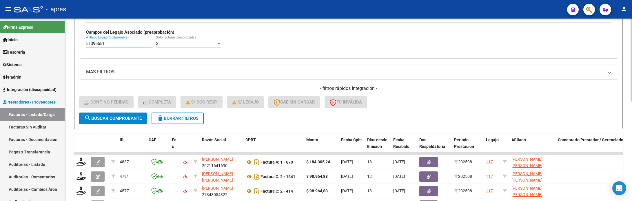
scroll to position [208, 0]
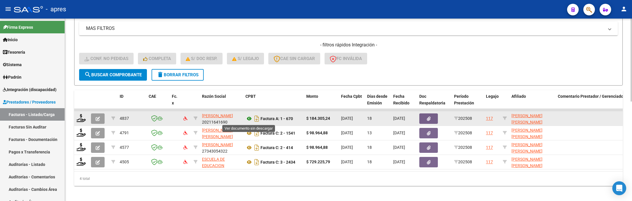
click at [247, 119] on icon at bounding box center [250, 118] width 8 height 7
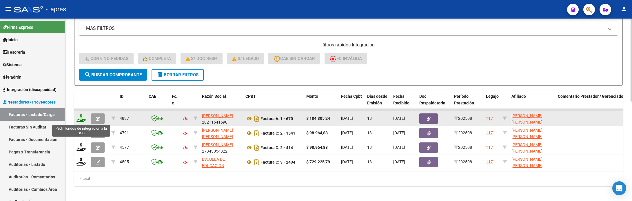
click at [83, 121] on icon at bounding box center [81, 118] width 9 height 8
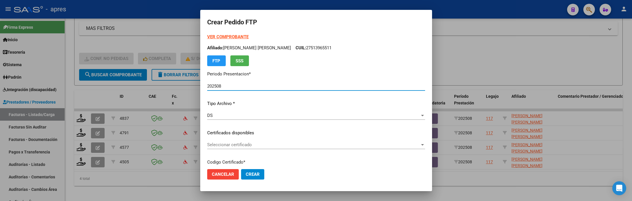
click at [287, 147] on div "Seleccionar certificado Seleccionar certificado" at bounding box center [316, 144] width 218 height 9
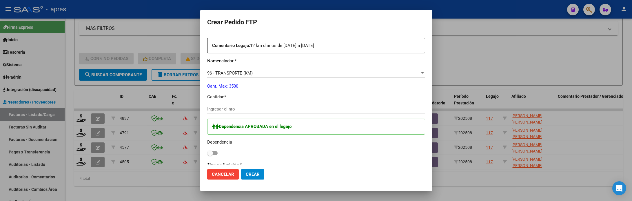
scroll to position [217, 0]
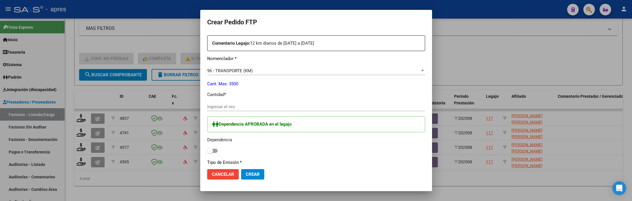
click at [266, 108] on input "Ingresar el nro" at bounding box center [316, 106] width 218 height 5
click at [260, 107] on input "Ingresar el nro" at bounding box center [316, 106] width 218 height 5
click at [214, 154] on label at bounding box center [212, 150] width 10 height 7
click at [210, 153] on input "checkbox" at bounding box center [210, 153] width 0 height 0
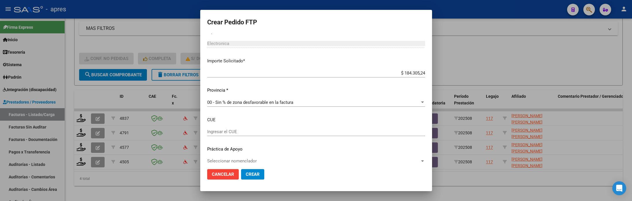
scroll to position [355, 0]
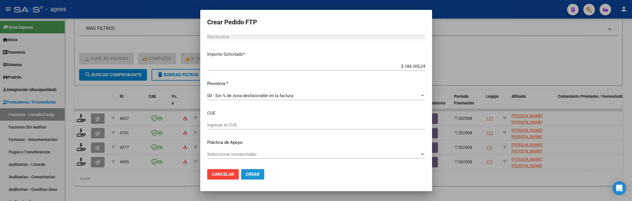
click at [253, 172] on span "Crear" at bounding box center [253, 174] width 14 height 5
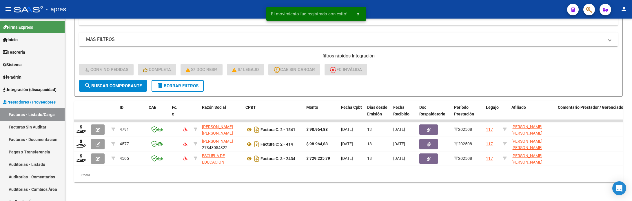
scroll to position [205, 0]
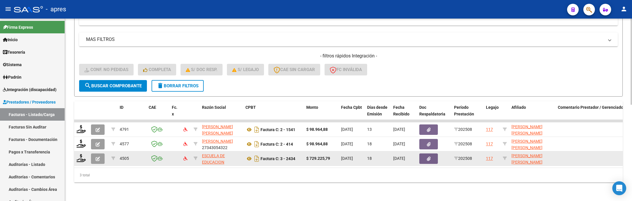
click at [79, 155] on div at bounding box center [82, 158] width 10 height 9
click at [79, 154] on icon at bounding box center [81, 158] width 9 height 8
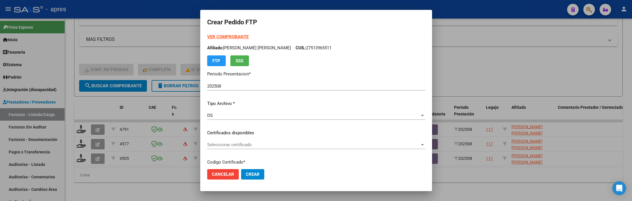
click at [301, 139] on div "VER COMPROBANTE ARCA Padrón Afiliado: TRAVERSO NATALIE KEYLA CUIL: 27513965511 …" at bounding box center [316, 129] width 218 height 190
click at [301, 143] on span "Seleccionar certificado" at bounding box center [313, 144] width 213 height 5
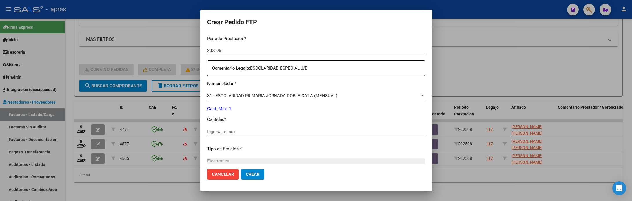
scroll to position [217, 0]
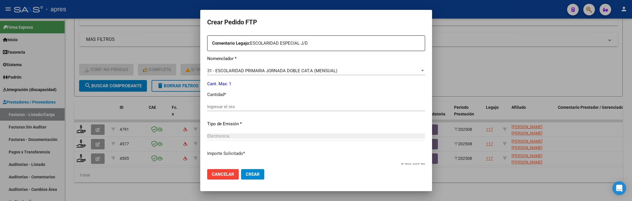
click at [295, 106] on input "Ingresar el nro" at bounding box center [316, 106] width 218 height 5
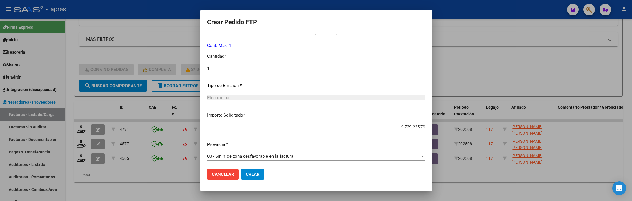
scroll to position [257, 0]
click at [252, 174] on span "Crear" at bounding box center [253, 174] width 14 height 5
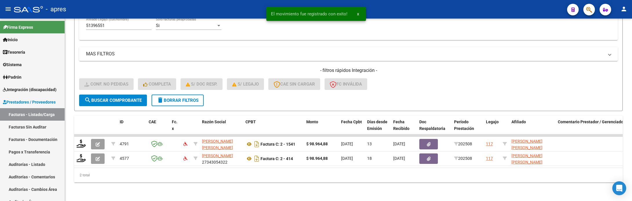
scroll to position [190, 0]
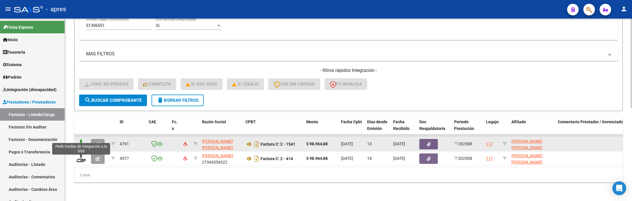
click at [77, 139] on icon at bounding box center [81, 143] width 9 height 8
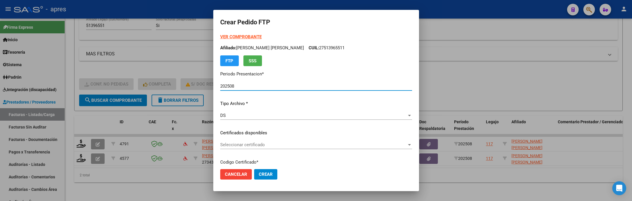
click at [287, 141] on div "Seleccionar certificado Seleccionar certificado" at bounding box center [316, 144] width 192 height 9
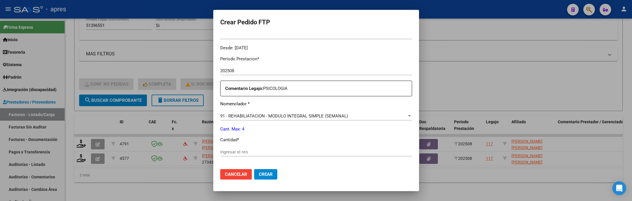
scroll to position [174, 0]
click at [281, 148] on input "Ingresar el nro" at bounding box center [316, 150] width 192 height 5
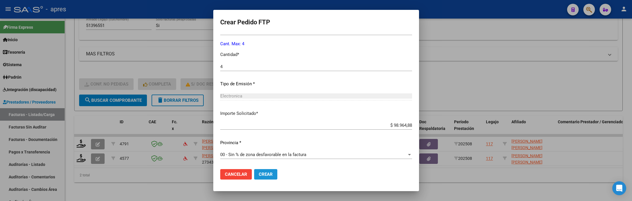
click at [269, 174] on span "Crear" at bounding box center [266, 174] width 14 height 5
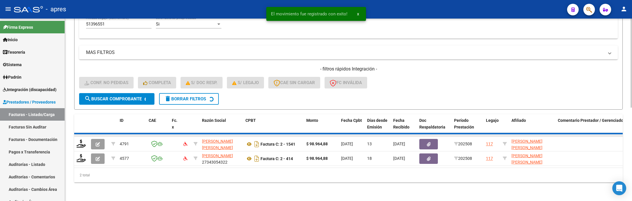
scroll to position [176, 0]
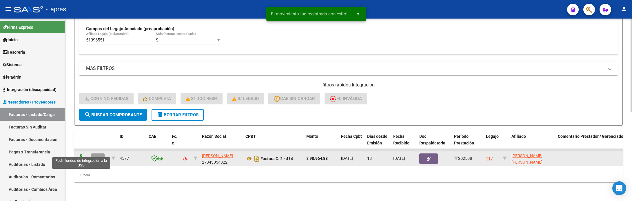
click at [80, 154] on icon at bounding box center [81, 158] width 9 height 8
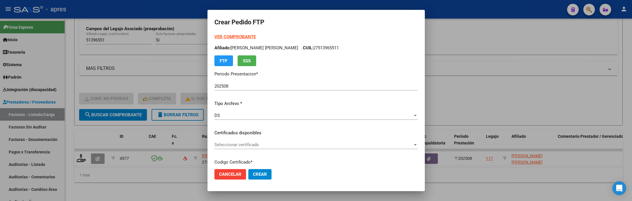
click at [293, 150] on div "Seleccionar certificado Seleccionar certificado" at bounding box center [317, 147] width 204 height 14
click at [317, 145] on span "Seleccionar certificado" at bounding box center [314, 144] width 198 height 5
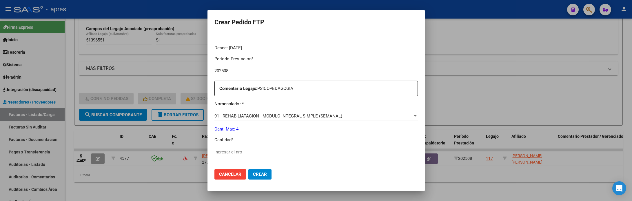
scroll to position [174, 0]
click at [315, 149] on input "Ingresar el nro" at bounding box center [317, 150] width 204 height 5
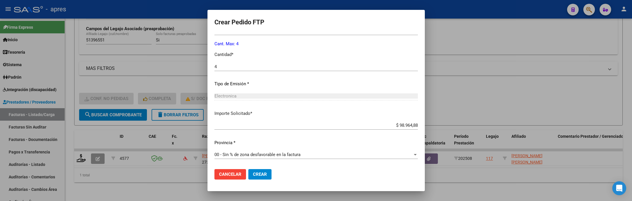
scroll to position [257, 0]
click at [270, 175] on button "Crear" at bounding box center [259, 174] width 23 height 10
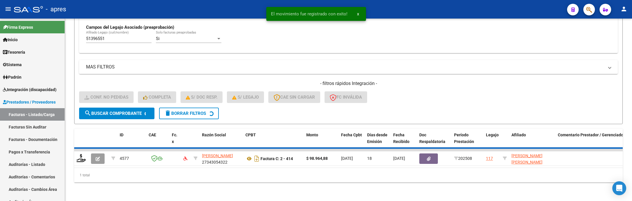
scroll to position [164, 0]
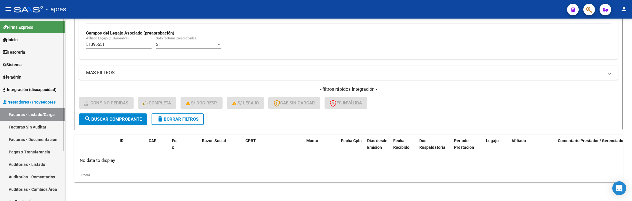
drag, startPoint x: 110, startPoint y: 45, endPoint x: 64, endPoint y: 47, distance: 46.2
click at [64, 47] on mat-sidenav-container "Firma Express Inicio Calendario SSS Instructivos Contacto OS Tesorería Extracto…" at bounding box center [316, 110] width 632 height 182
paste input "7546443"
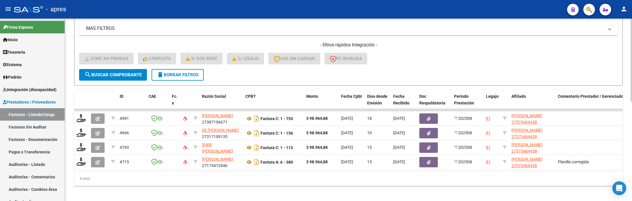
scroll to position [219, 0]
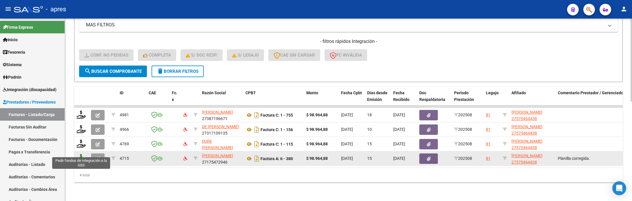
click at [82, 154] on icon at bounding box center [81, 158] width 9 height 8
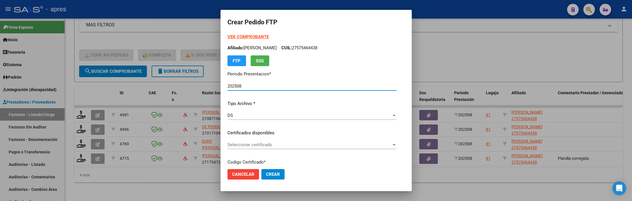
click at [306, 142] on span "Seleccionar certificado" at bounding box center [310, 144] width 164 height 5
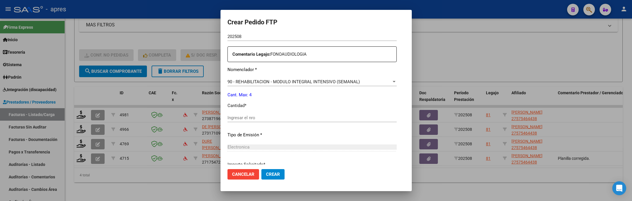
scroll to position [217, 0]
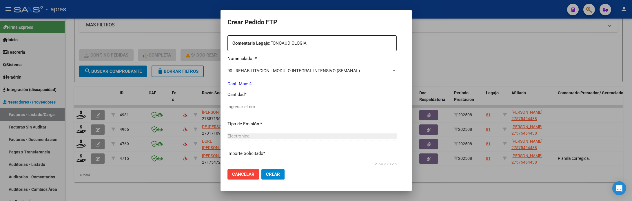
drag, startPoint x: 296, startPoint y: 114, endPoint x: 295, endPoint y: 109, distance: 5.3
click at [295, 111] on div "Ingresar el nro" at bounding box center [312, 109] width 169 height 14
click at [295, 109] on input "Ingresar el nro" at bounding box center [312, 106] width 169 height 5
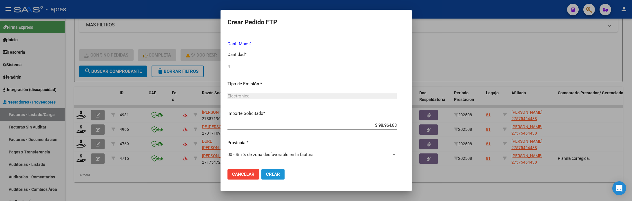
click at [263, 169] on button "Crear" at bounding box center [272, 174] width 23 height 10
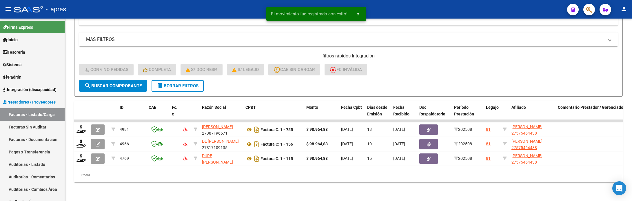
scroll to position [205, 0]
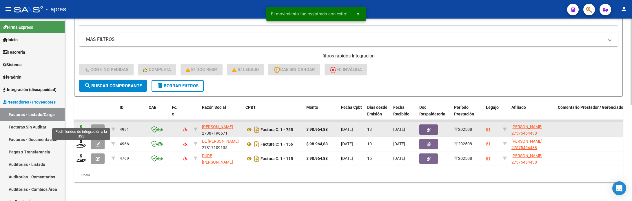
click at [84, 125] on icon at bounding box center [81, 129] width 9 height 8
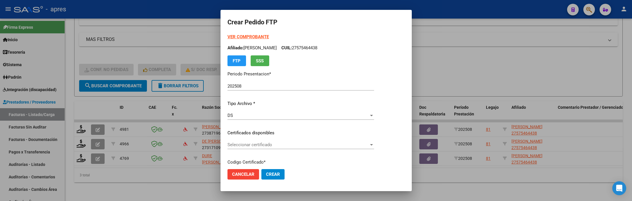
click at [270, 141] on div "Seleccionar certificado Seleccionar certificado" at bounding box center [301, 144] width 147 height 9
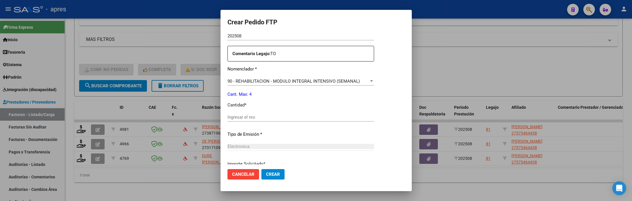
scroll to position [217, 0]
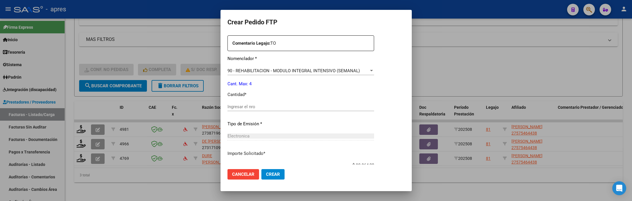
click at [261, 107] on input "Ingresar el nro" at bounding box center [301, 106] width 147 height 5
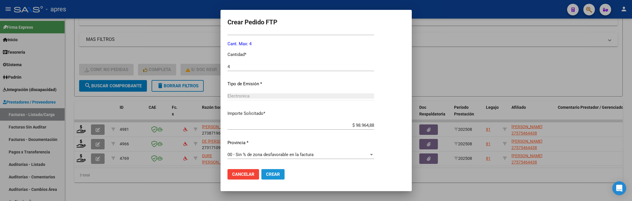
click at [273, 172] on span "Crear" at bounding box center [273, 174] width 14 height 5
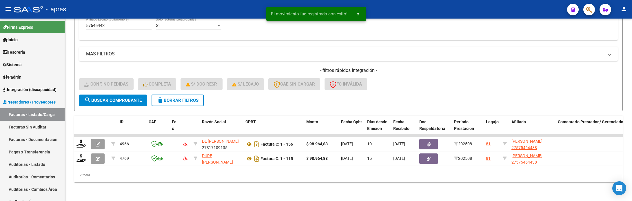
scroll to position [190, 0]
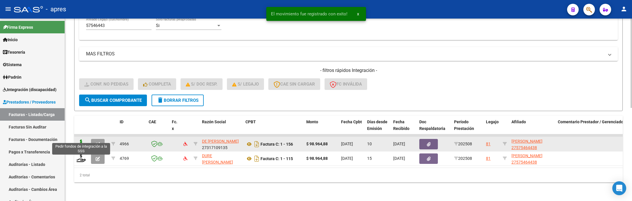
click at [80, 139] on icon at bounding box center [81, 143] width 9 height 8
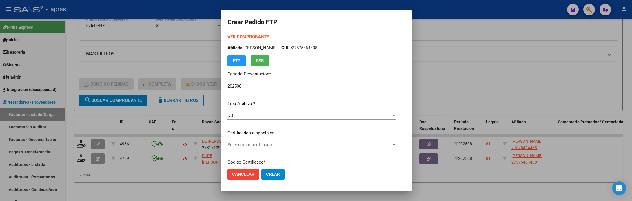
click at [328, 147] on div "Seleccionar certificado Seleccionar certificado" at bounding box center [312, 144] width 169 height 9
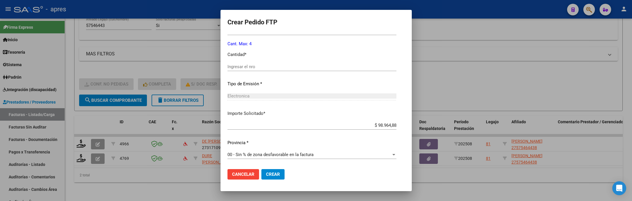
scroll to position [214, 0]
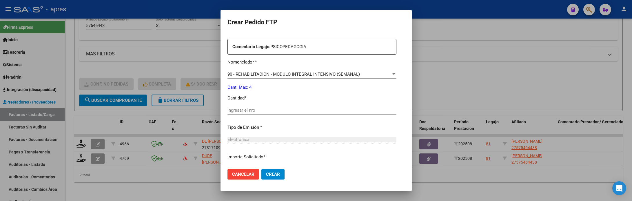
click at [268, 109] on input "Ingresar el nro" at bounding box center [312, 110] width 169 height 5
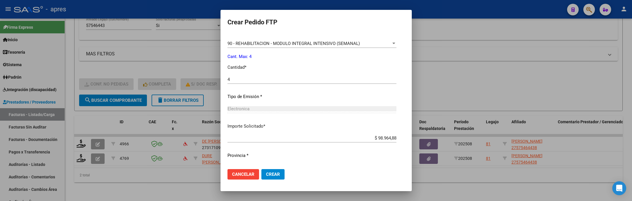
scroll to position [257, 0]
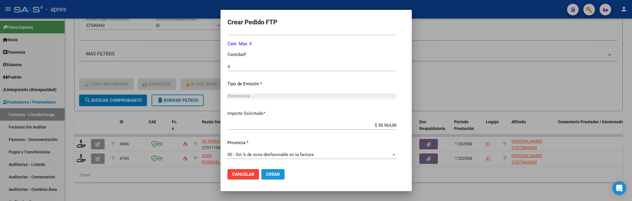
click at [266, 173] on span "Crear" at bounding box center [273, 174] width 14 height 5
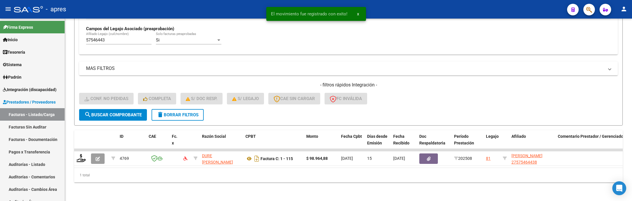
scroll to position [176, 0]
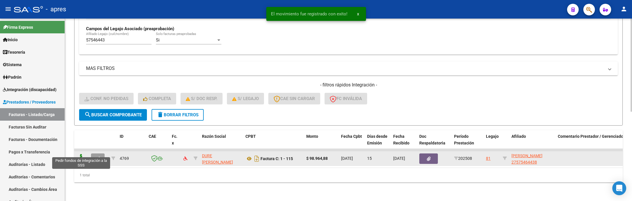
click at [84, 154] on icon at bounding box center [81, 158] width 9 height 8
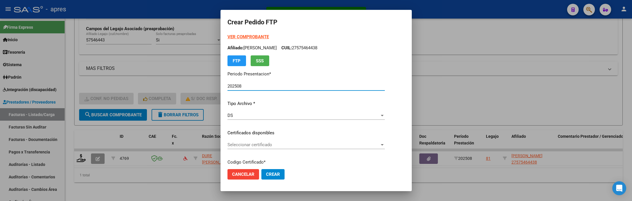
click at [288, 142] on span "Seleccionar certificado" at bounding box center [304, 144] width 152 height 5
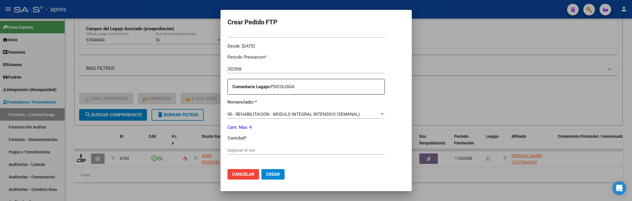
scroll to position [217, 0]
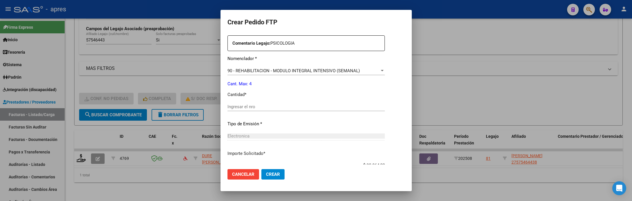
drag, startPoint x: 283, startPoint y: 114, endPoint x: 282, endPoint y: 108, distance: 5.8
click at [282, 112] on div "Ingresar el nro" at bounding box center [306, 109] width 157 height 14
click at [282, 108] on input "Ingresar el nro" at bounding box center [306, 106] width 157 height 5
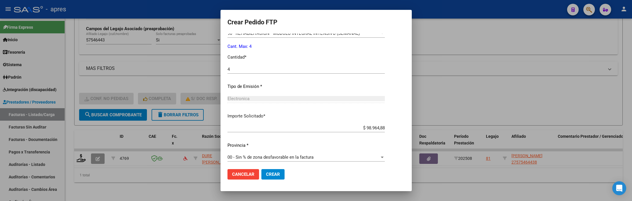
scroll to position [257, 0]
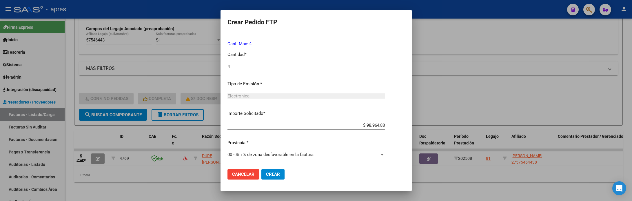
click at [275, 176] on button "Crear" at bounding box center [272, 174] width 23 height 10
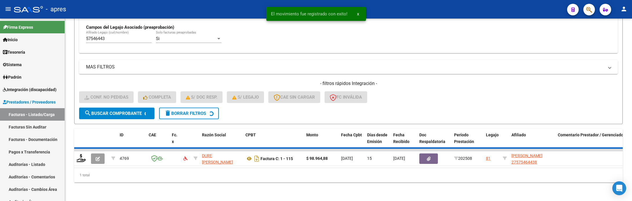
scroll to position [164, 0]
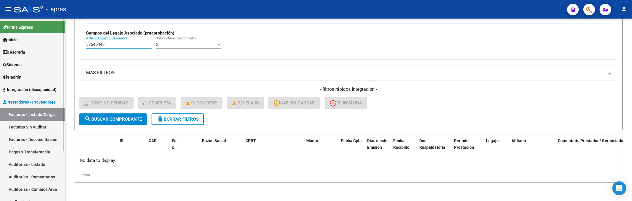
drag, startPoint x: 111, startPoint y: 45, endPoint x: 19, endPoint y: 49, distance: 92.0
click at [26, 52] on mat-sidenav-container "Firma Express Inicio Calendario SSS Instructivos Contacto OS Tesorería Extracto…" at bounding box center [316, 110] width 632 height 182
paste input "3044787"
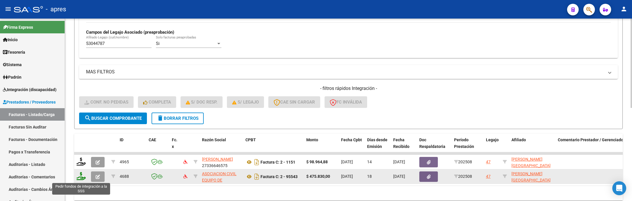
click at [79, 180] on icon at bounding box center [81, 176] width 9 height 8
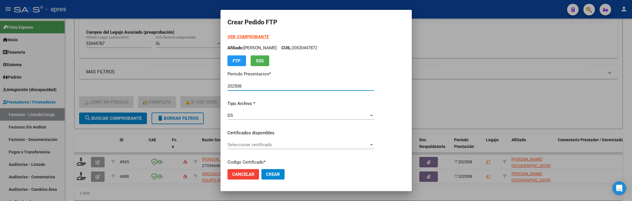
click at [313, 129] on div "VER COMPROBANTE ARCA Padrón Afiliado: TRINIDAD LIAN ARON CUIL: 20530447872 FTP …" at bounding box center [301, 129] width 147 height 190
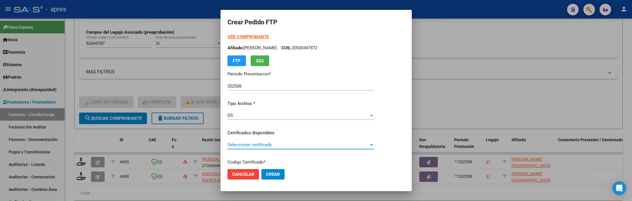
click at [313, 146] on span "Seleccionar certificado" at bounding box center [298, 144] width 141 height 5
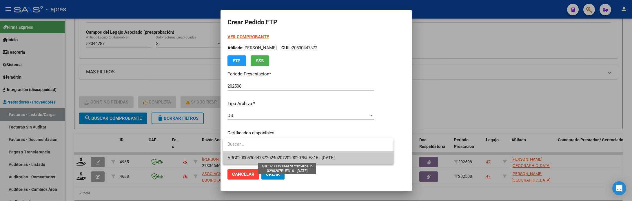
click at [312, 156] on span "ARG02000530447872024020720290207BUE316 - 2029-02-07" at bounding box center [281, 157] width 107 height 5
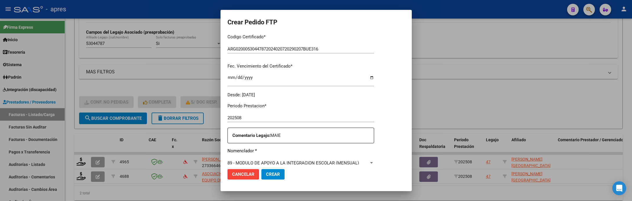
scroll to position [174, 0]
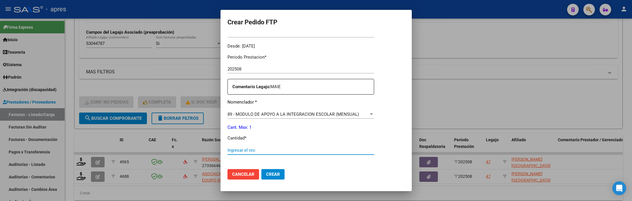
click at [275, 151] on input "Ingresar el nro" at bounding box center [301, 150] width 147 height 5
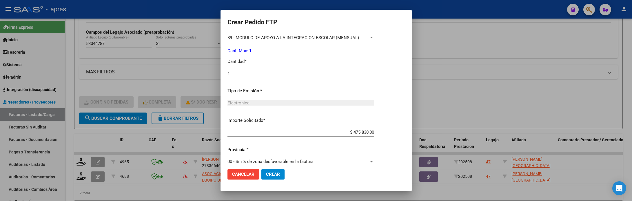
scroll to position [257, 0]
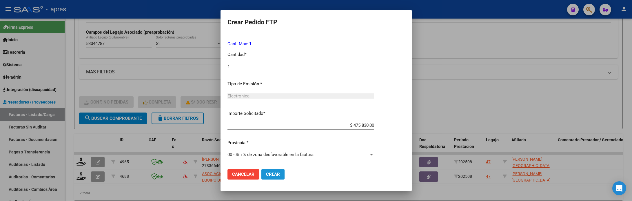
click at [275, 175] on span "Crear" at bounding box center [273, 174] width 14 height 5
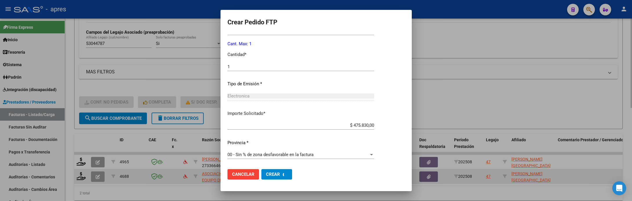
scroll to position [225, 0]
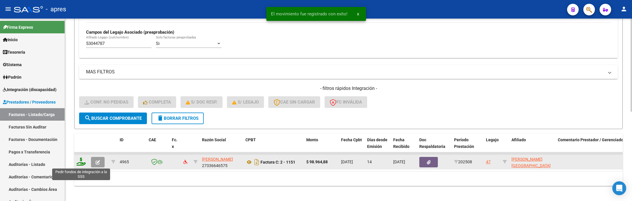
click at [83, 165] on icon at bounding box center [81, 161] width 9 height 8
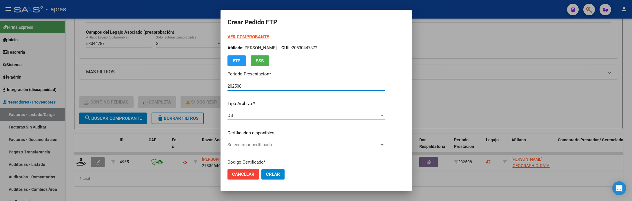
click at [299, 141] on div "Seleccionar certificado Seleccionar certificado" at bounding box center [306, 144] width 157 height 9
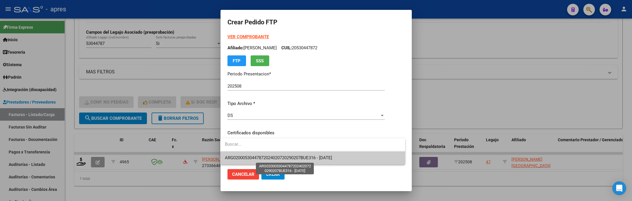
click at [297, 157] on span "ARG02000530447872024020720290207BUE316 - 2029-02-07" at bounding box center [278, 157] width 107 height 5
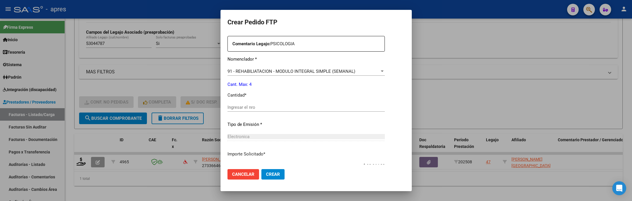
scroll to position [217, 0]
click at [273, 106] on input "Ingresar el nro" at bounding box center [306, 106] width 157 height 5
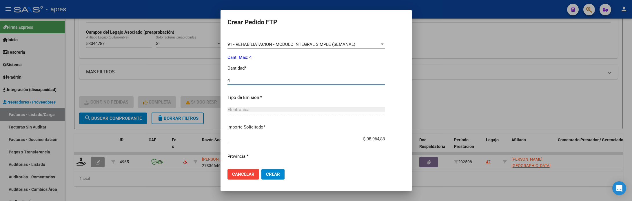
scroll to position [257, 0]
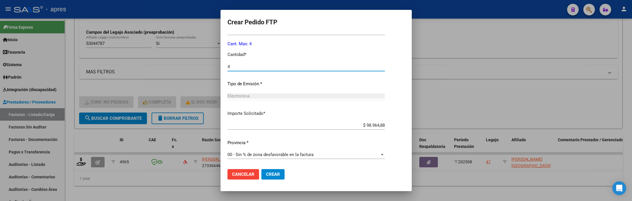
click at [270, 173] on span "Crear" at bounding box center [273, 174] width 14 height 5
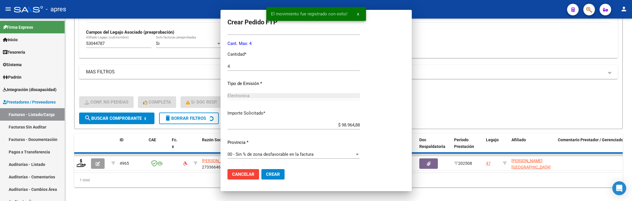
scroll to position [0, 0]
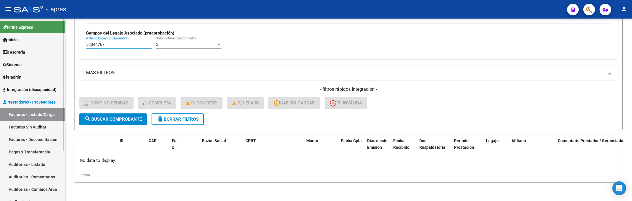
drag, startPoint x: 108, startPoint y: 46, endPoint x: 51, endPoint y: 46, distance: 57.4
click at [51, 46] on mat-sidenav-container "Firma Express Inicio Calendario SSS Instructivos Contacto OS Tesorería Extracto…" at bounding box center [316, 110] width 632 height 182
paste input "5889199"
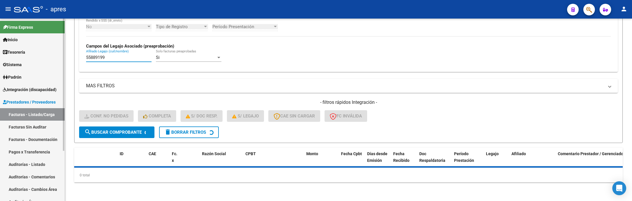
scroll to position [164, 0]
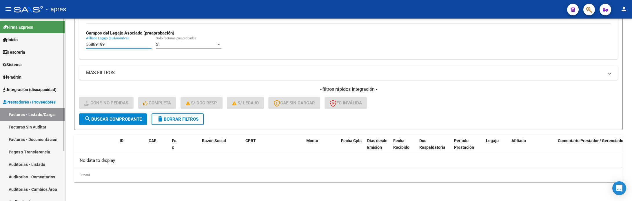
drag, startPoint x: 104, startPoint y: 45, endPoint x: 58, endPoint y: 52, distance: 46.6
click at [60, 52] on mat-sidenav-container "Firma Express Inicio Calendario SSS Instructivos Contacto OS Tesorería Extracto…" at bounding box center [316, 110] width 632 height 182
paste input "9029338"
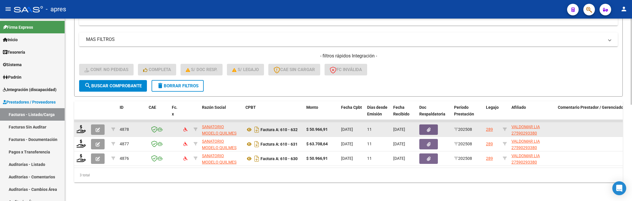
scroll to position [204, 0]
click at [83, 125] on icon at bounding box center [81, 129] width 9 height 8
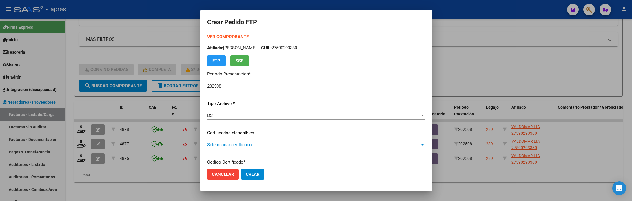
click at [301, 142] on span "Seleccionar certificado" at bounding box center [313, 144] width 213 height 5
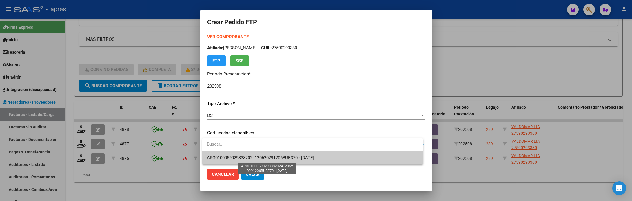
click at [296, 157] on span "ARG01000590293382024120620291206BUE370 - [DATE]" at bounding box center [260, 157] width 107 height 5
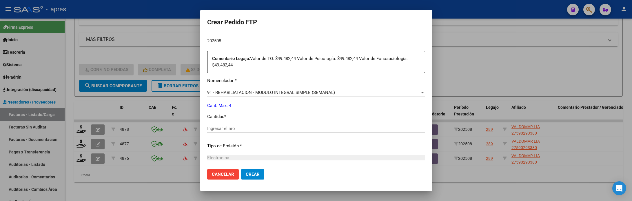
scroll to position [217, 0]
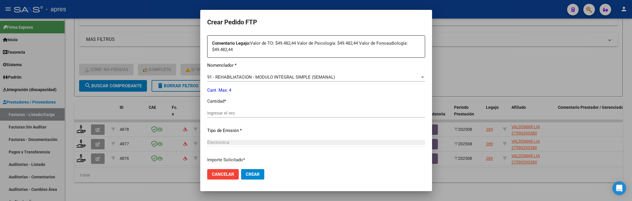
click at [261, 112] on input "Ingresar el nro" at bounding box center [316, 112] width 218 height 5
click at [261, 114] on input "Ingresar el nro" at bounding box center [316, 112] width 218 height 5
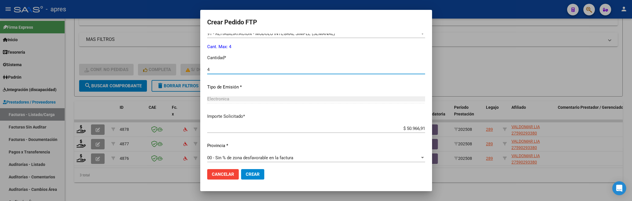
scroll to position [264, 0]
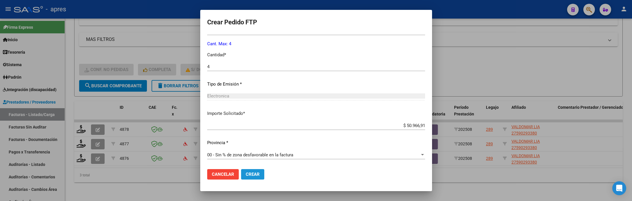
click at [250, 170] on button "Crear" at bounding box center [252, 174] width 23 height 10
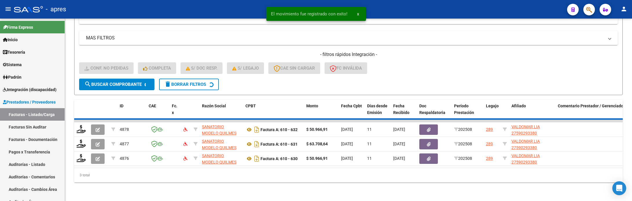
scroll to position [190, 0]
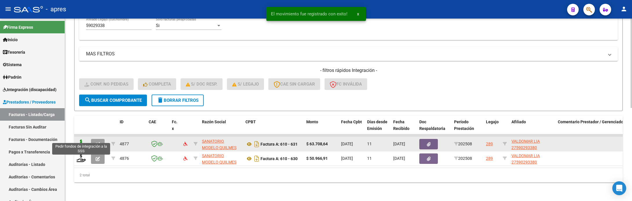
click at [83, 139] on icon at bounding box center [81, 143] width 9 height 8
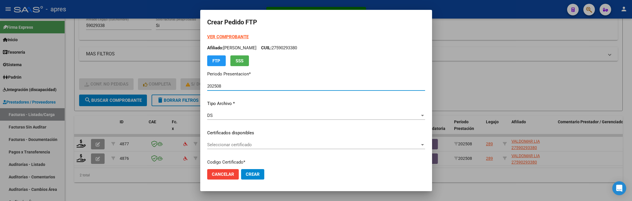
click at [304, 137] on div "VER COMPROBANTE ARCA Padrón Afiliado: VALDOMAR LIA CUIL: 27590293380 FTP SSS Pe…" at bounding box center [316, 129] width 218 height 190
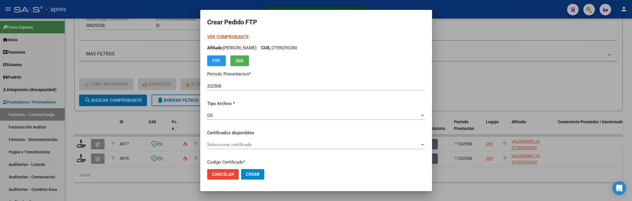
click at [306, 148] on div "Seleccionar certificado Seleccionar certificado" at bounding box center [316, 144] width 218 height 9
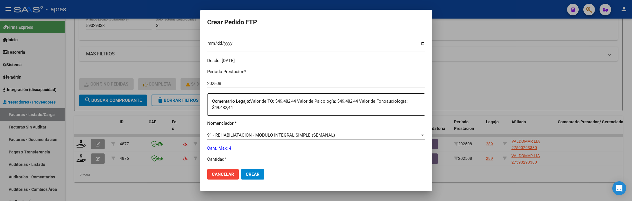
scroll to position [174, 0]
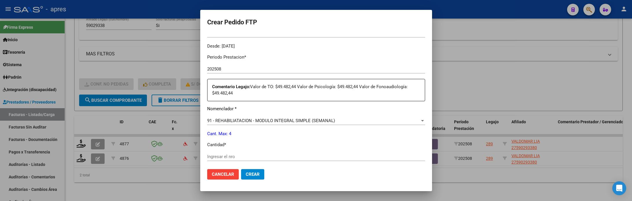
click at [305, 150] on div "Periodo Prestacion * 202508 Ingresar el Periodo Prestacion Comentario Legajo: V…" at bounding box center [316, 152] width 218 height 205
click at [303, 155] on input "Ingresar el nro" at bounding box center [316, 156] width 218 height 5
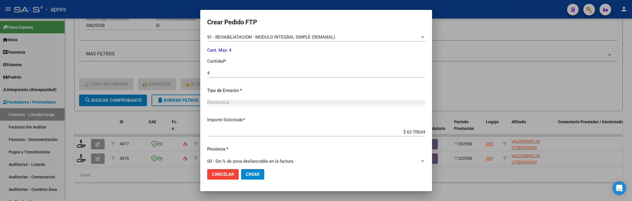
scroll to position [264, 0]
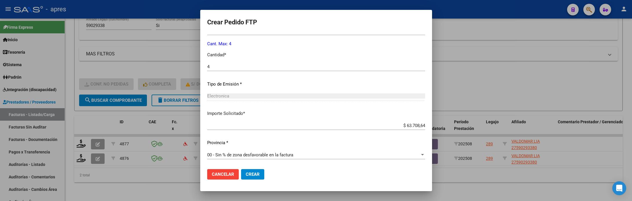
click at [263, 180] on mat-dialog-actions "Cancelar Crear" at bounding box center [316, 174] width 218 height 20
click at [263, 177] on button "Crear" at bounding box center [252, 174] width 23 height 10
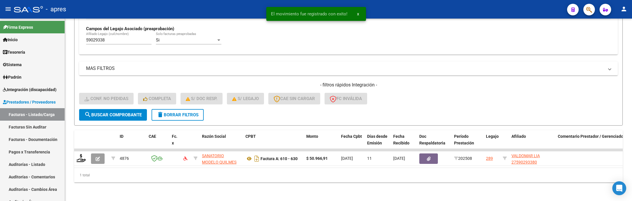
scroll to position [176, 0]
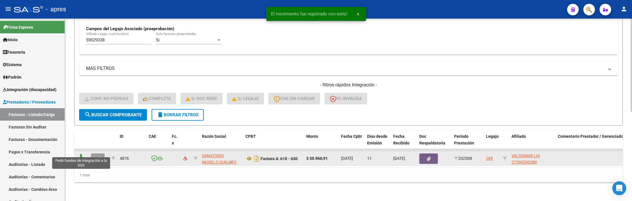
click at [83, 154] on icon at bounding box center [81, 158] width 9 height 8
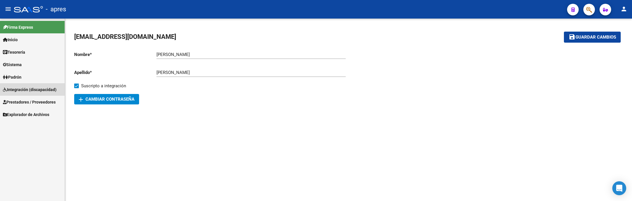
click at [43, 91] on span "Integración (discapacidad)" at bounding box center [30, 89] width 54 height 6
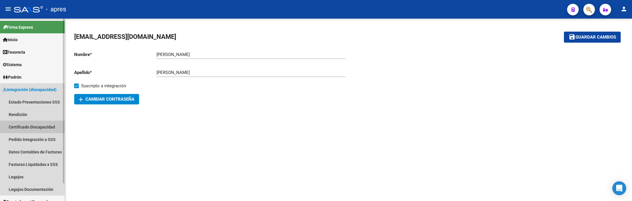
click at [43, 128] on link "Certificado Discapacidad" at bounding box center [32, 127] width 65 height 12
click at [43, 136] on link "Pedido Integración a SSS" at bounding box center [32, 139] width 65 height 12
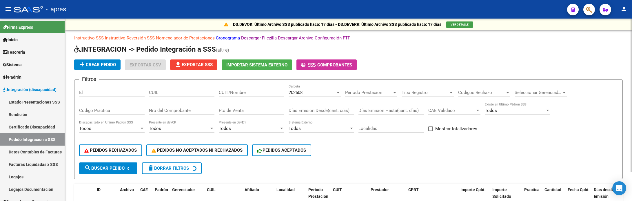
drag, startPoint x: 169, startPoint y: 85, endPoint x: 170, endPoint y: 91, distance: 6.2
click at [170, 90] on div "CUIL" at bounding box center [182, 90] width 66 height 12
click at [170, 94] on input "CUIL" at bounding box center [182, 92] width 66 height 5
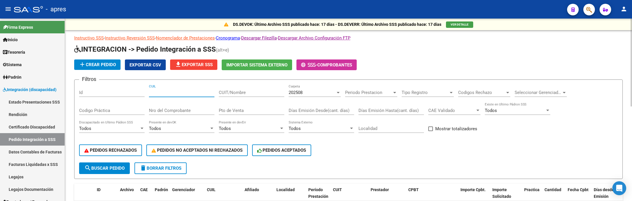
paste input "58710348"
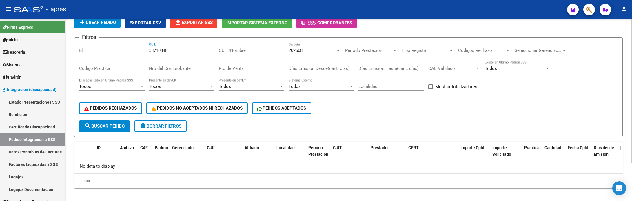
scroll to position [43, 0]
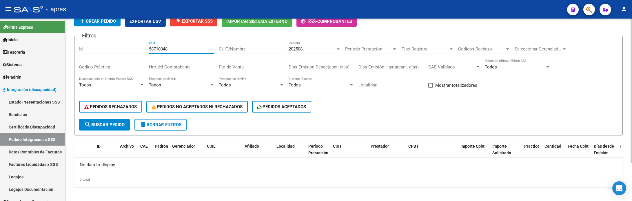
type input "58710348"
click at [103, 130] on button "search Buscar Pedido" at bounding box center [104, 125] width 51 height 12
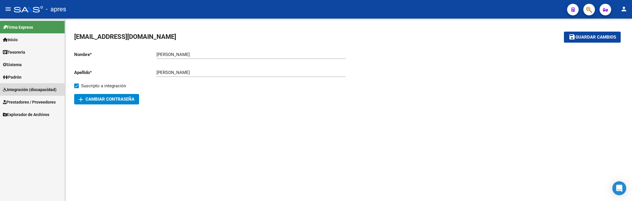
click at [39, 88] on span "Integración (discapacidad)" at bounding box center [30, 89] width 54 height 6
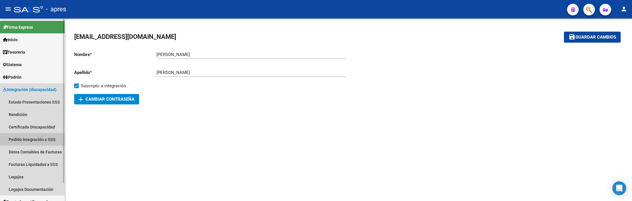
click at [40, 137] on link "Pedido Integración a SSS" at bounding box center [32, 139] width 65 height 12
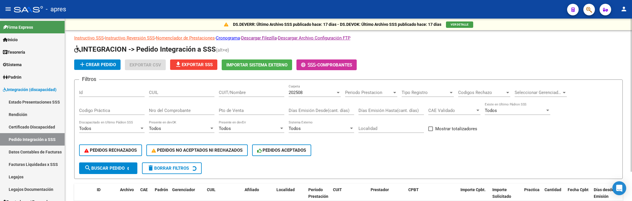
click at [186, 85] on div "CUIL" at bounding box center [182, 90] width 66 height 12
click at [186, 94] on input "CUIL" at bounding box center [182, 92] width 66 height 5
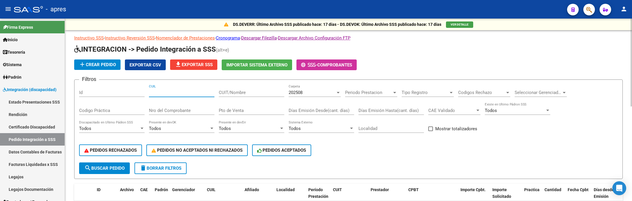
paste input "58710348"
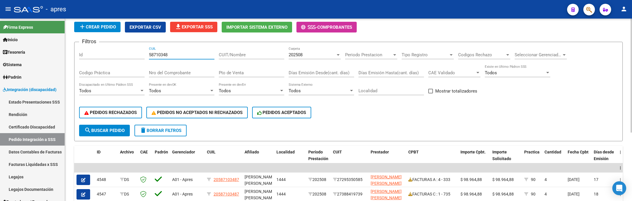
scroll to position [87, 0]
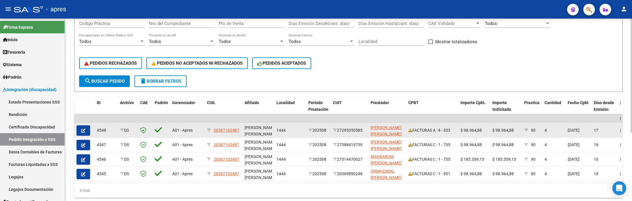
type input "58710348"
click at [84, 133] on button "button" at bounding box center [84, 130] width 14 height 10
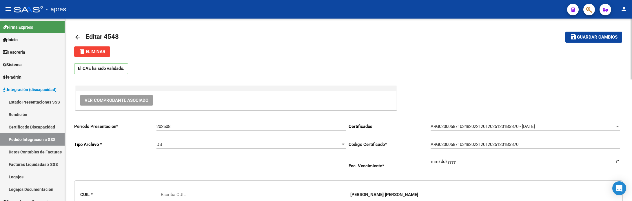
type input "20587103487"
click at [77, 34] on mat-icon "arrow_back" at bounding box center [77, 37] width 7 height 7
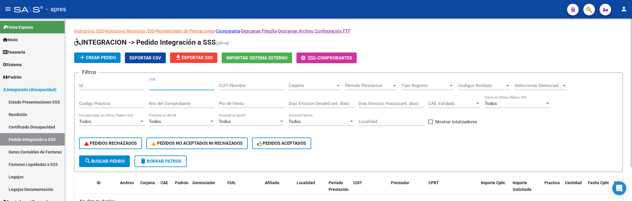
click at [153, 85] on input "CUIL" at bounding box center [182, 85] width 66 height 5
paste input "58710348"
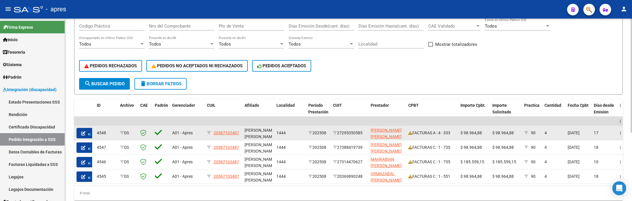
scroll to position [87, 0]
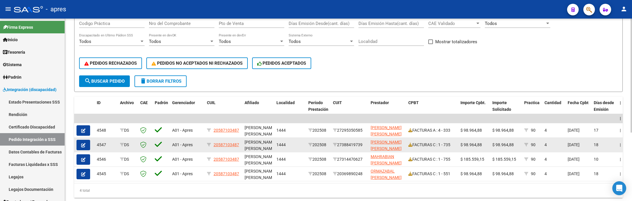
type input "58710348"
click at [86, 144] on button "button" at bounding box center [84, 145] width 14 height 10
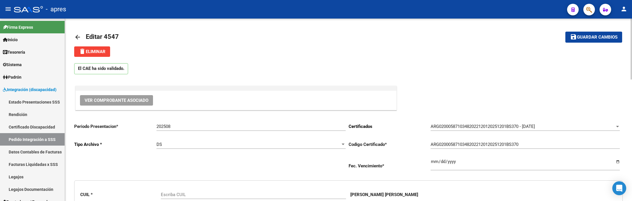
type input "20587103487"
click at [78, 37] on mat-icon "arrow_back" at bounding box center [77, 37] width 7 height 7
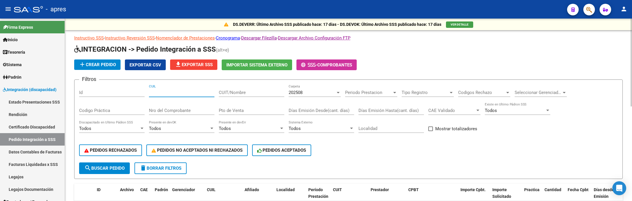
click at [169, 95] on input "CUIL" at bounding box center [182, 92] width 66 height 5
paste input "58710348"
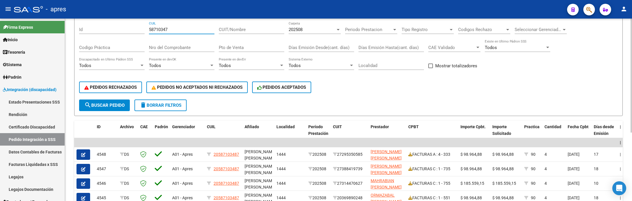
scroll to position [109, 0]
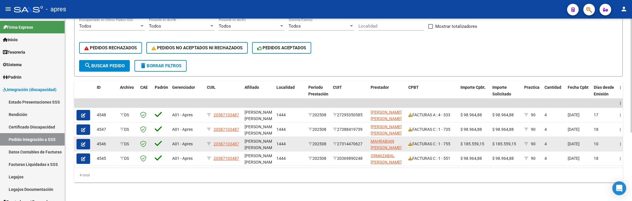
type input "58710347"
click at [82, 142] on icon "button" at bounding box center [83, 144] width 4 height 4
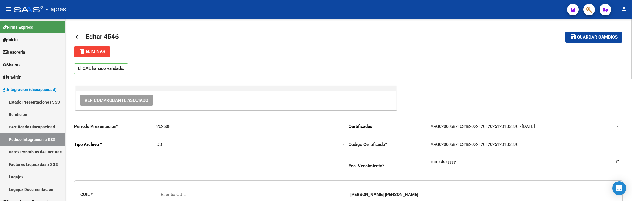
type input "20587103487"
click at [76, 34] on mat-icon "arrow_back" at bounding box center [77, 37] width 7 height 7
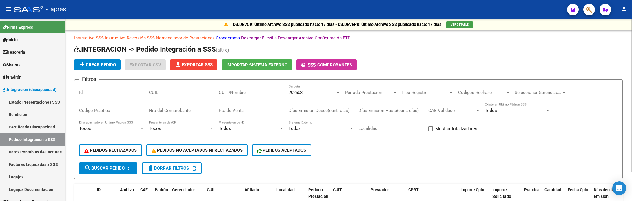
drag, startPoint x: 165, startPoint y: 79, endPoint x: 167, endPoint y: 88, distance: 9.4
click at [167, 84] on app-list-header "INTEGRACION -> Pedido Integración a SSS (alt+e) add Crear Pedido Exportar CSV f…" at bounding box center [348, 112] width 549 height 134
click at [167, 90] on input "CUIL" at bounding box center [182, 92] width 66 height 5
paste input "58710348"
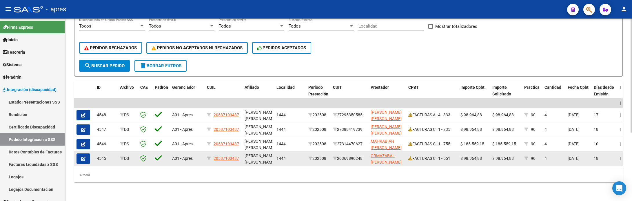
scroll to position [109, 0]
type input "58710348"
click at [86, 154] on button "button" at bounding box center [84, 158] width 14 height 10
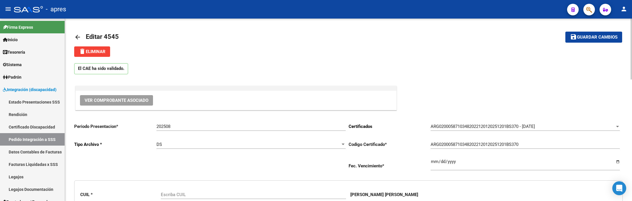
scroll to position [43, 0]
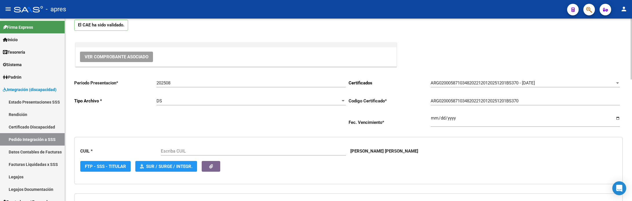
type input "20587103487"
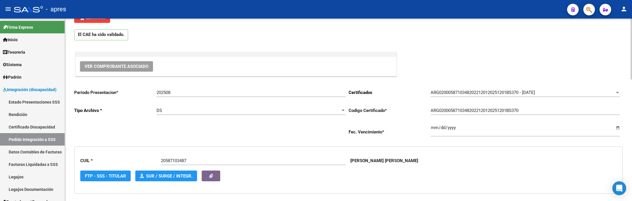
scroll to position [0, 0]
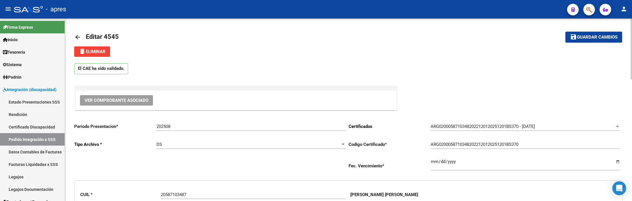
click at [78, 38] on mat-icon "arrow_back" at bounding box center [77, 37] width 7 height 7
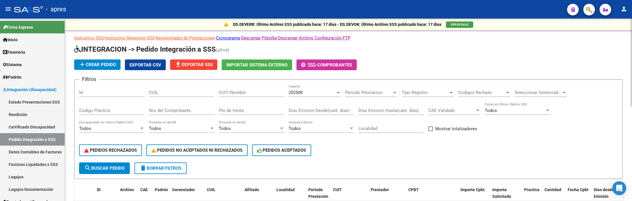
scroll to position [130, 0]
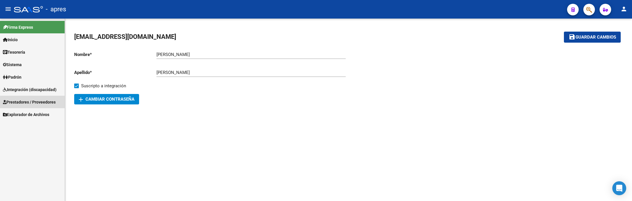
click at [46, 103] on span "Prestadores / Proveedores" at bounding box center [29, 102] width 53 height 6
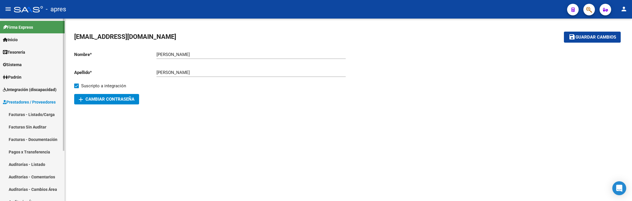
click at [46, 90] on span "Integración (discapacidad)" at bounding box center [30, 89] width 54 height 6
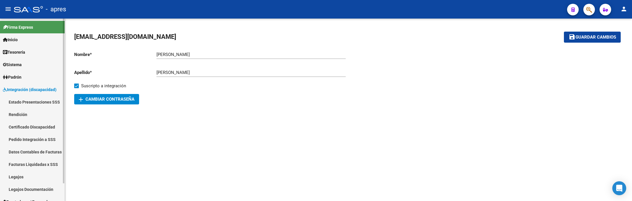
click at [46, 96] on link "Estado Presentaciones SSS" at bounding box center [32, 102] width 65 height 12
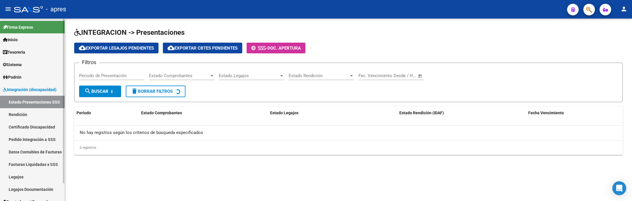
click at [43, 136] on link "Pedido Integración a SSS" at bounding box center [32, 139] width 65 height 12
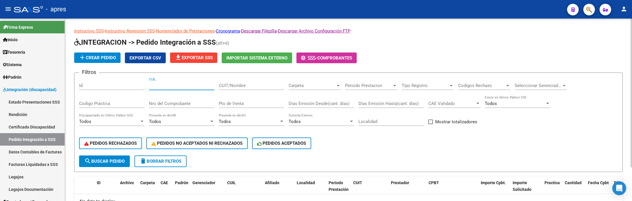
click at [190, 85] on input "CUIL" at bounding box center [182, 85] width 66 height 5
paste input "59190363"
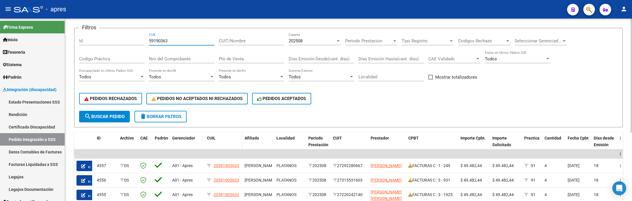
scroll to position [87, 0]
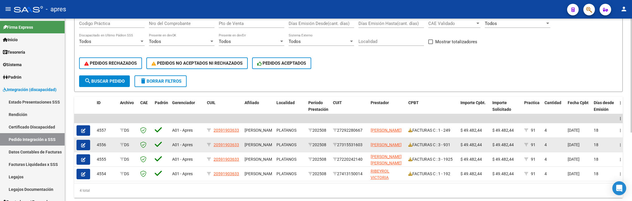
type input "59190363"
click at [89, 145] on button "button" at bounding box center [84, 145] width 14 height 10
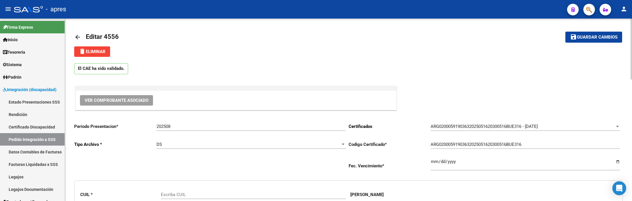
type input "20591903633"
click at [121, 98] on span "Ver Comprobante Asociado" at bounding box center [117, 100] width 64 height 5
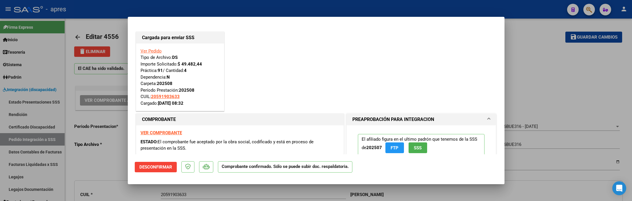
click at [160, 132] on strong "VER COMPROBANTE" at bounding box center [161, 132] width 41 height 5
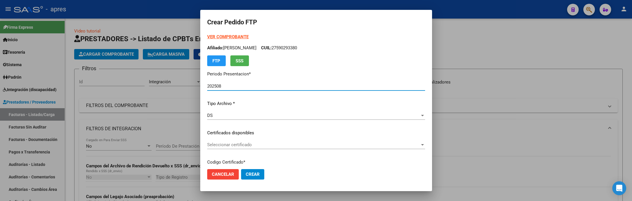
scroll to position [176, 0]
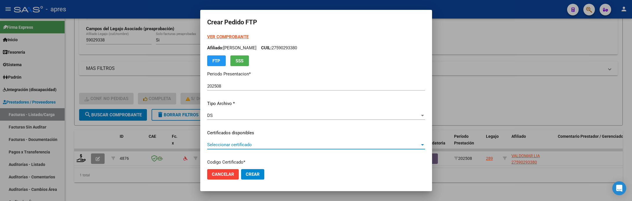
click at [359, 144] on span "Seleccionar certificado" at bounding box center [313, 144] width 213 height 5
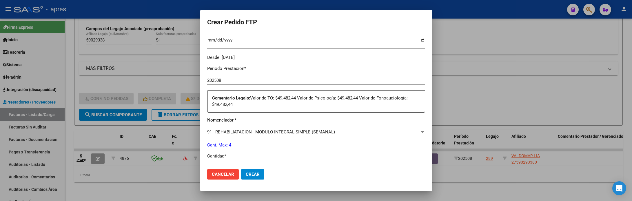
scroll to position [174, 0]
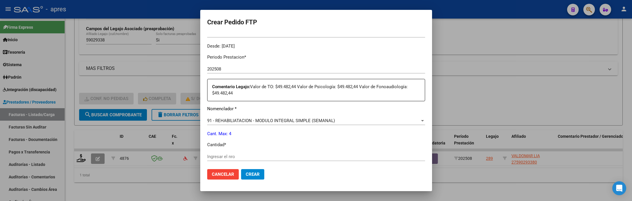
click at [310, 154] on div "Ingresar el nro" at bounding box center [316, 156] width 218 height 9
drag, startPoint x: 310, startPoint y: 155, endPoint x: 306, endPoint y: 156, distance: 4.1
click at [309, 155] on input "Ingresar el nro" at bounding box center [316, 156] width 218 height 5
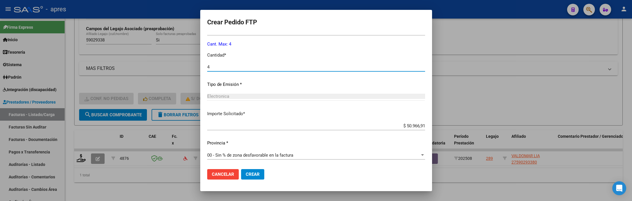
scroll to position [264, 0]
type input "4"
click at [257, 172] on span "Crear" at bounding box center [253, 174] width 14 height 5
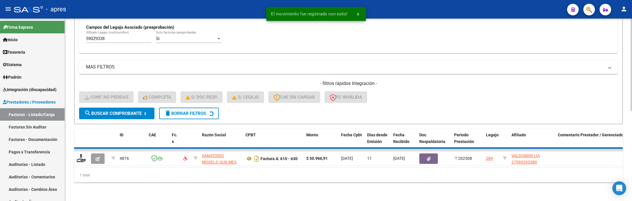
scroll to position [164, 0]
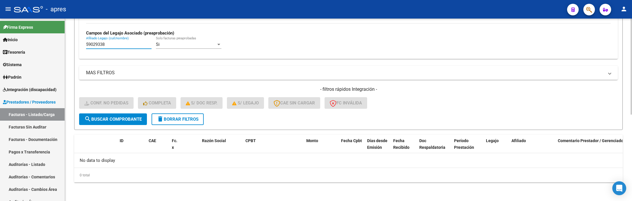
drag, startPoint x: 110, startPoint y: 49, endPoint x: 75, endPoint y: 50, distance: 34.5
click at [77, 50] on form "Filtros Id Integración Area Seleccionar Gerenciador Seleccionar Gerenciador Si …" at bounding box center [348, 17] width 549 height 225
paste input "2731926"
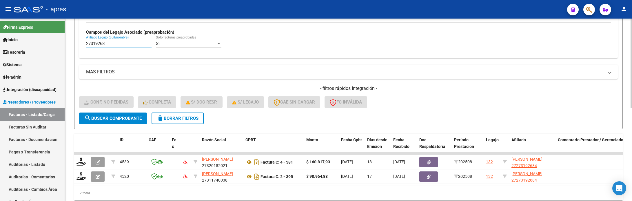
type input "27319268"
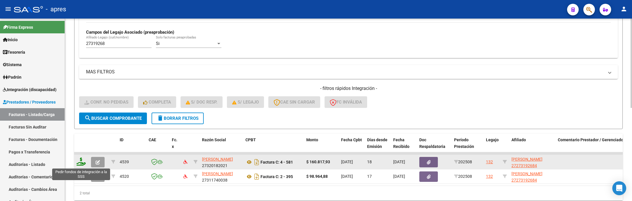
click at [84, 164] on icon at bounding box center [81, 161] width 9 height 8
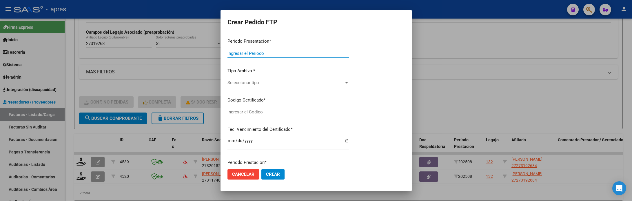
type input "202508"
type input "$ 160.817,93"
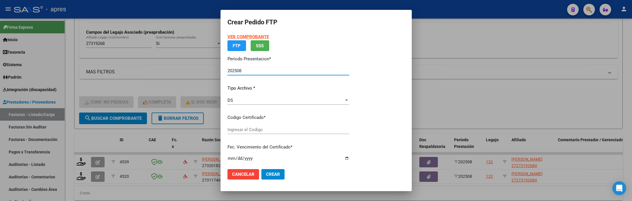
type input "ARG01000273192682023122720381227BUE440"
type input "[DATE]"
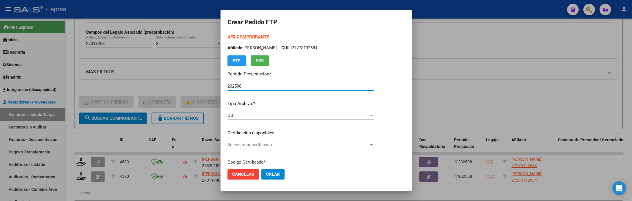
click at [351, 148] on div "Seleccionar certificado Seleccionar certificado" at bounding box center [301, 144] width 147 height 9
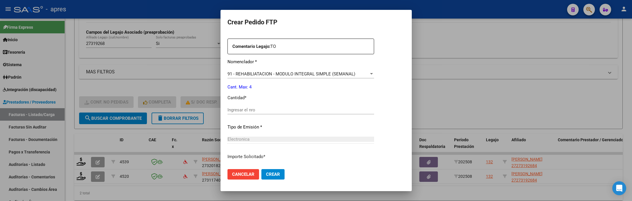
scroll to position [217, 0]
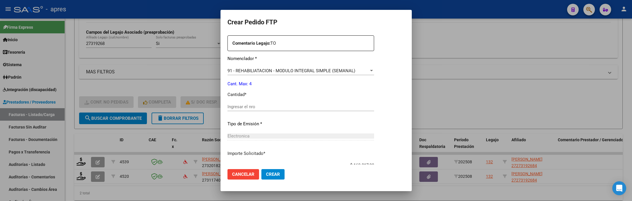
click at [341, 103] on div "Ingresar el nro" at bounding box center [301, 106] width 147 height 9
click at [334, 108] on input "Ingresar el nro" at bounding box center [301, 106] width 147 height 5
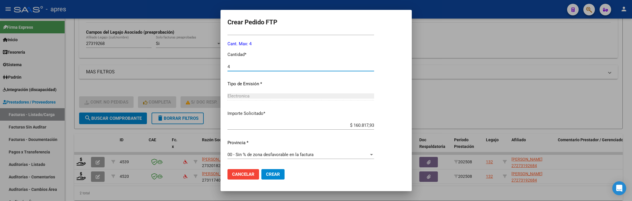
type input "4"
click at [276, 177] on span "Crear" at bounding box center [273, 174] width 14 height 5
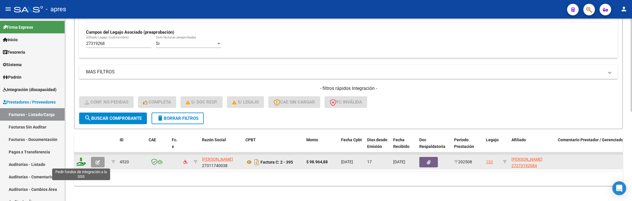
click at [82, 162] on icon at bounding box center [81, 161] width 9 height 8
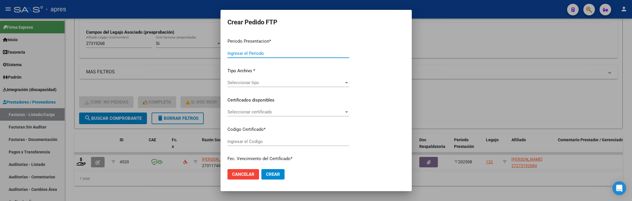
type input "202508"
type input "$ 98.964,88"
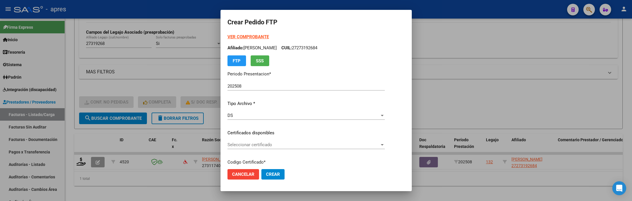
drag, startPoint x: 363, startPoint y: 154, endPoint x: 364, endPoint y: 150, distance: 4.1
click at [363, 152] on div "Seleccionar certificado Seleccionar certificado" at bounding box center [306, 147] width 157 height 14
click at [364, 150] on div "Seleccionar certificado Seleccionar certificado" at bounding box center [306, 147] width 157 height 14
type input "ARG01000273192682023122720381227BUE440"
type input "[DATE]"
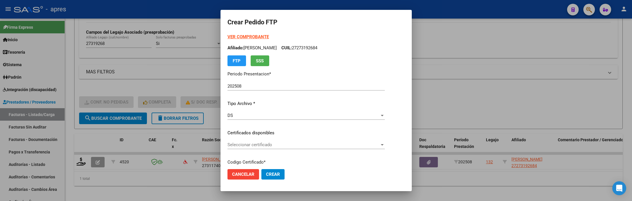
click at [365, 146] on span "Seleccionar certificado" at bounding box center [304, 144] width 152 height 5
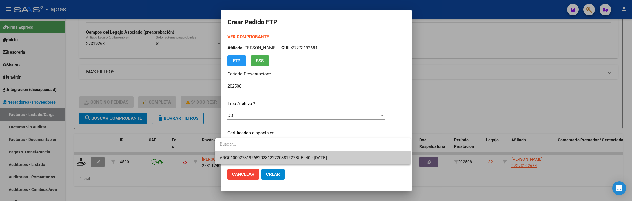
click at [360, 158] on span "ARG01000273192682023122720381227BUE440 - [DATE]" at bounding box center [313, 157] width 186 height 13
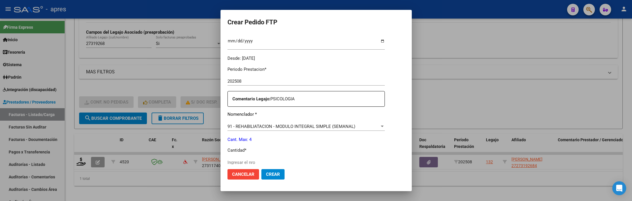
scroll to position [217, 0]
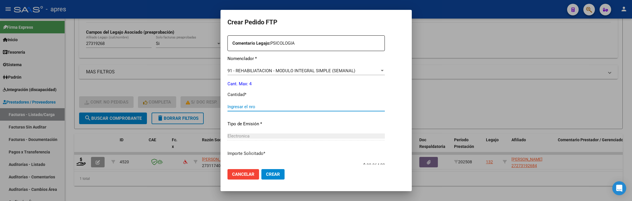
click at [344, 107] on input "Ingresar el nro" at bounding box center [306, 106] width 157 height 5
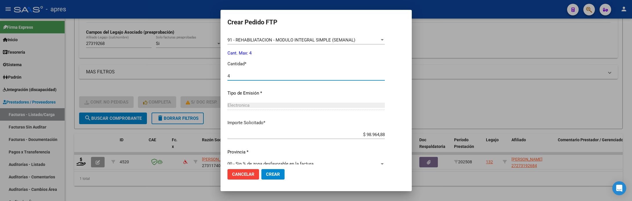
scroll to position [257, 0]
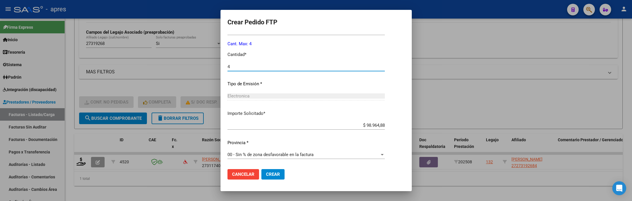
type input "4"
click at [266, 172] on span "Crear" at bounding box center [273, 174] width 14 height 5
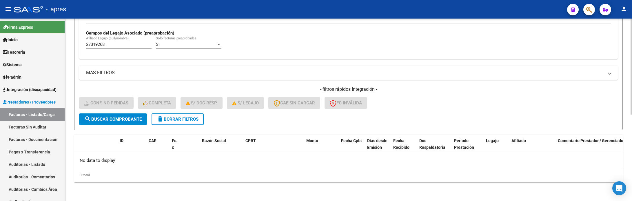
click at [107, 47] on div "27319268 [PERSON_NAME] (cuil/nombre)" at bounding box center [119, 42] width 66 height 12
drag, startPoint x: 108, startPoint y: 44, endPoint x: 60, endPoint y: 43, distance: 47.8
click at [63, 43] on mat-sidenav-container "Firma Express Inicio Calendario SSS Instructivos Contacto OS Tesorería Extracto…" at bounding box center [316, 110] width 632 height 182
paste input "53874376"
type input "5"
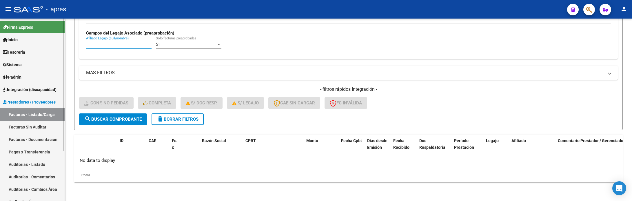
paste input "53874376"
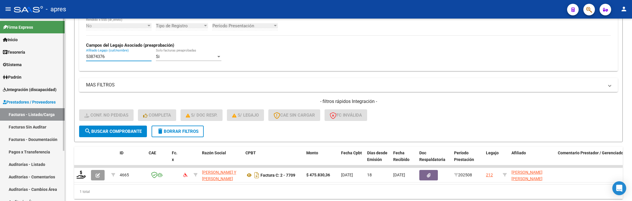
scroll to position [164, 0]
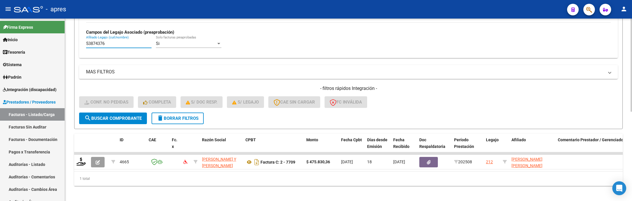
type input "53874376"
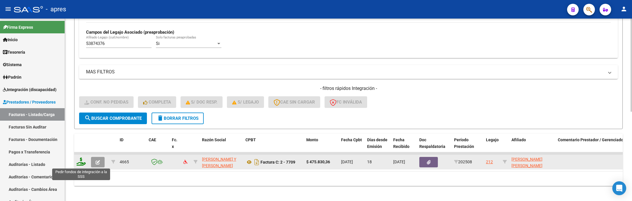
click at [79, 165] on icon at bounding box center [81, 161] width 9 height 8
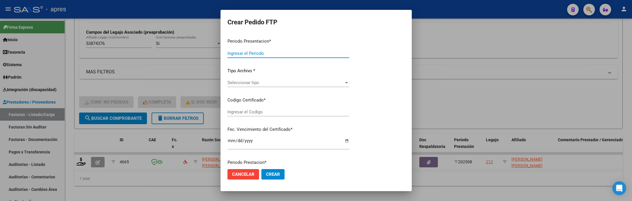
type input "202508"
type input "$ 475.830,36"
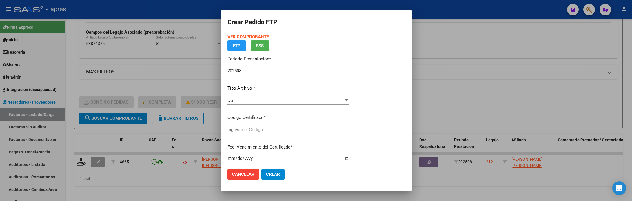
type input "ARG02000538743762022052320270523BS440"
type input "[DATE]"
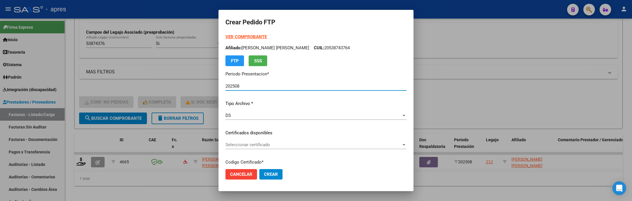
click at [273, 147] on span "Seleccionar certificado" at bounding box center [314, 144] width 176 height 5
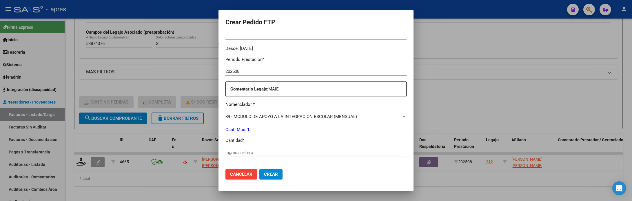
scroll to position [217, 0]
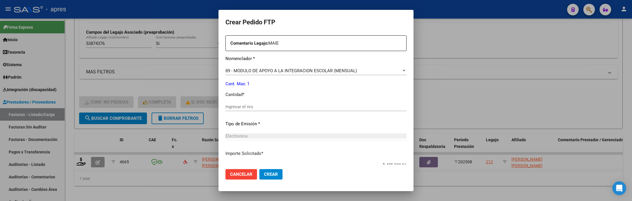
click at [276, 110] on div "Ingresar el nro" at bounding box center [316, 106] width 181 height 9
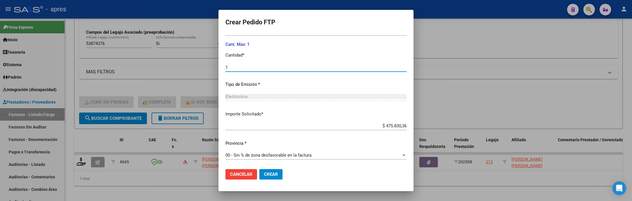
scroll to position [257, 0]
type input "1"
click at [273, 176] on span "Crear" at bounding box center [271, 174] width 14 height 5
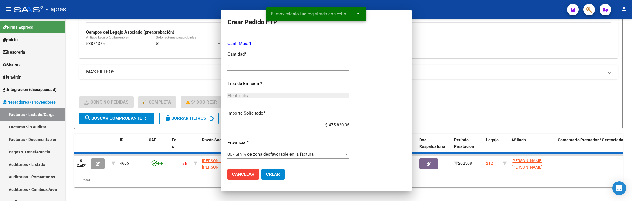
scroll to position [225, 0]
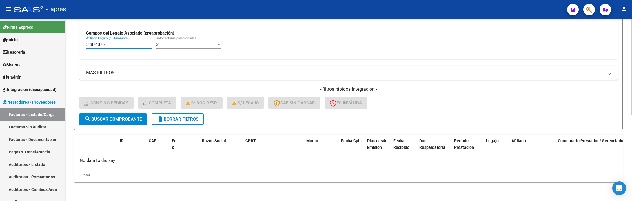
drag, startPoint x: 80, startPoint y: 46, endPoint x: 73, endPoint y: 46, distance: 7.2
click at [73, 46] on div "Video tutorial PRESTADORES -> Listado de CPBTs Emitidos por Prestadores / Prove…" at bounding box center [348, 28] width 567 height 346
paste input "533860"
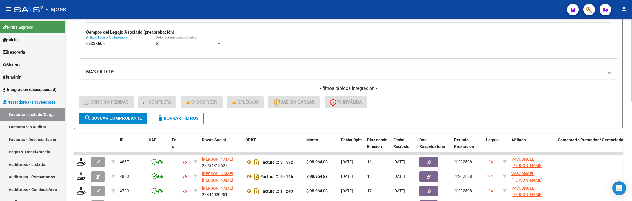
scroll to position [208, 0]
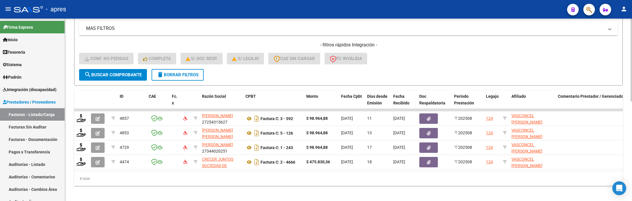
type input "55338606"
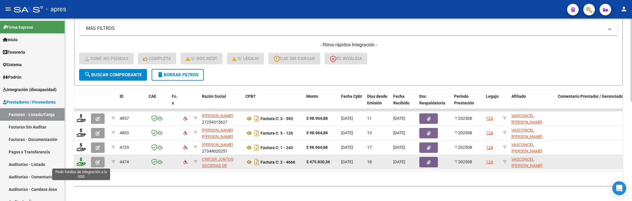
click at [79, 163] on icon at bounding box center [81, 161] width 9 height 8
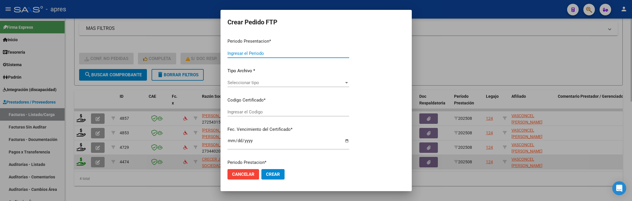
type input "202508"
type input "$ 475.830,36"
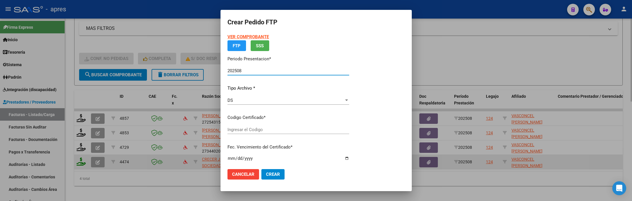
type input "ARG01000553386062022090820270908BS316"
type input "[DATE]"
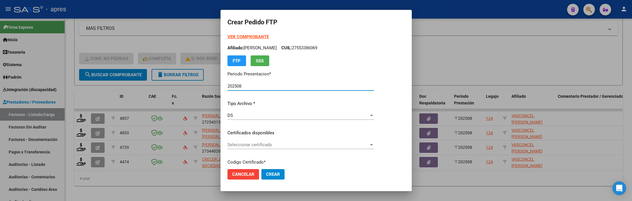
click at [303, 141] on div "Seleccionar certificado Seleccionar certificado" at bounding box center [301, 144] width 147 height 9
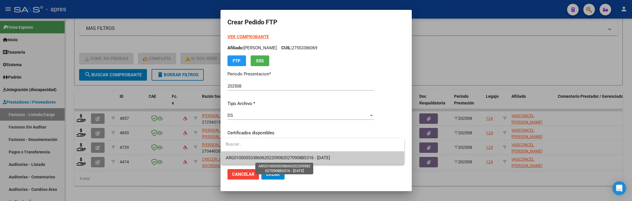
click at [312, 156] on span "ARG01000553386062022090820270908BS316 - [DATE]" at bounding box center [278, 157] width 104 height 5
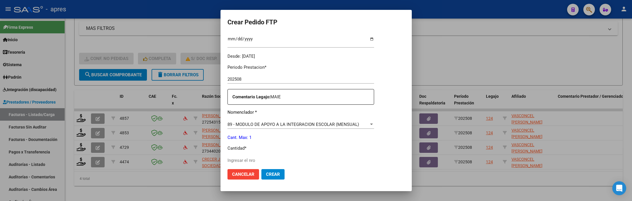
scroll to position [174, 0]
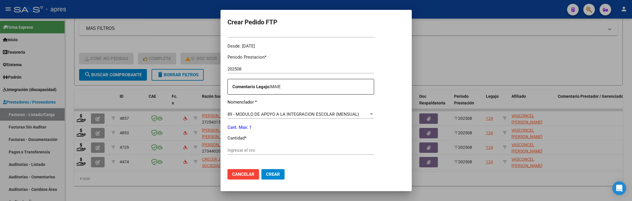
click at [326, 154] on div "Ingresar el nro" at bounding box center [301, 150] width 147 height 9
click at [325, 147] on div "Ingresar el nro" at bounding box center [301, 150] width 147 height 9
type input "1"
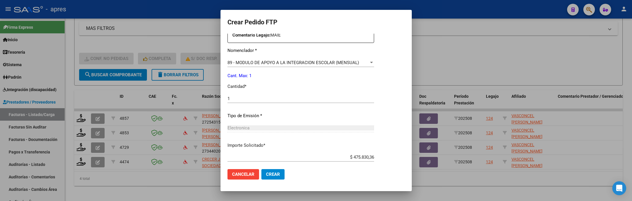
scroll to position [257, 0]
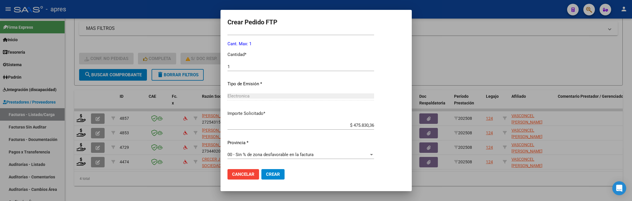
click at [271, 173] on span "Crear" at bounding box center [273, 174] width 14 height 5
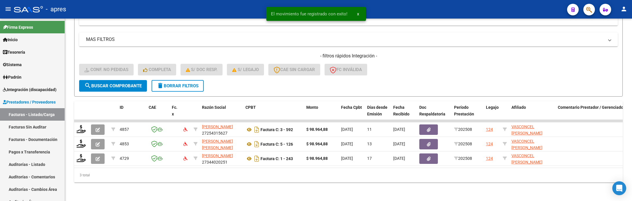
scroll to position [205, 0]
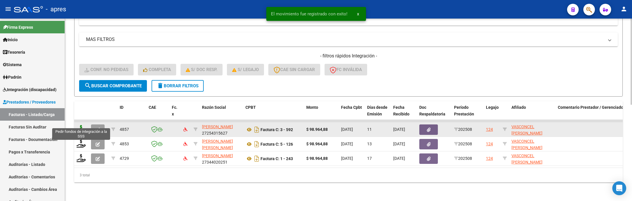
click at [84, 125] on icon at bounding box center [81, 129] width 9 height 8
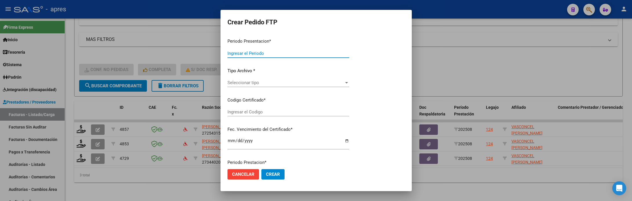
type input "202508"
type input "$ 98.964,88"
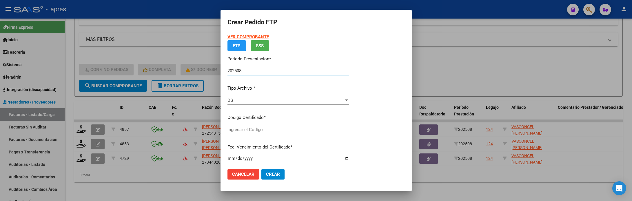
type input "ARG01000553386062022090820270908BS316"
type input "[DATE]"
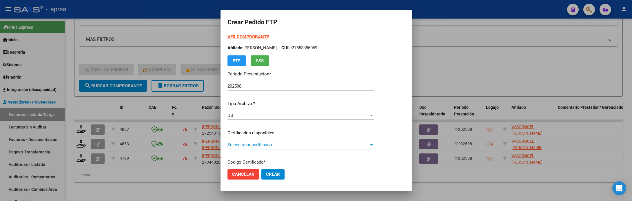
click at [333, 144] on span "Seleccionar certificado" at bounding box center [298, 144] width 141 height 5
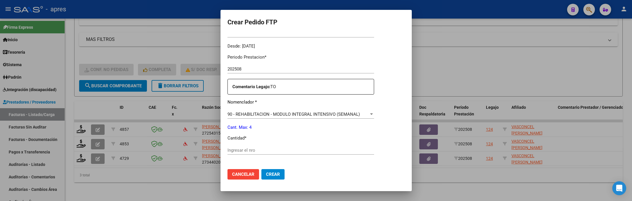
scroll to position [217, 0]
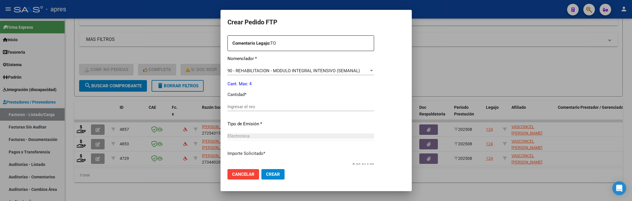
click at [326, 110] on div "Ingresar el nro" at bounding box center [301, 106] width 147 height 9
click at [325, 108] on input "Ingresar el nro" at bounding box center [301, 106] width 147 height 5
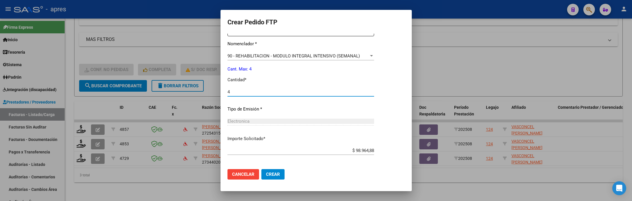
scroll to position [257, 0]
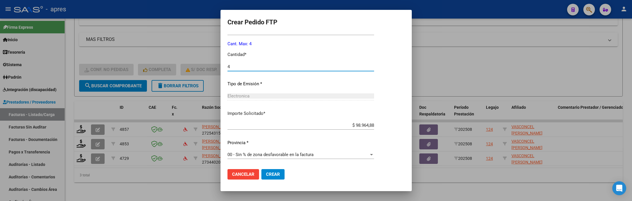
type input "4"
click at [278, 172] on span "Crear" at bounding box center [273, 174] width 14 height 5
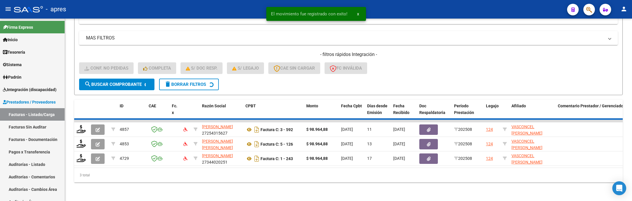
scroll to position [190, 0]
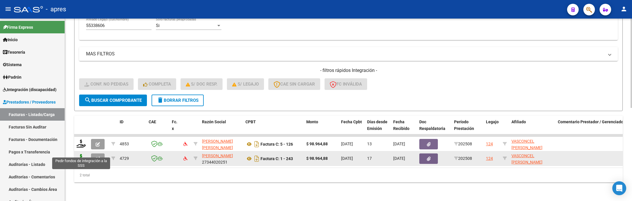
click at [81, 154] on icon at bounding box center [81, 158] width 9 height 8
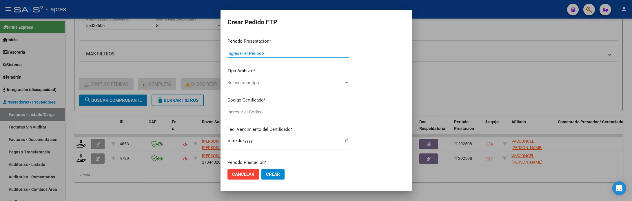
type input "202508"
type input "$ 98.964,88"
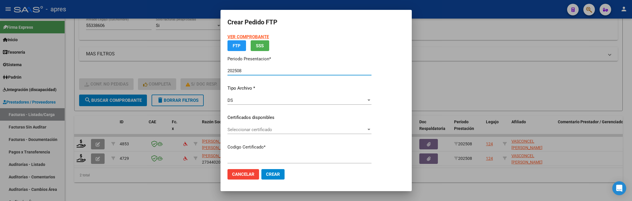
type input "ARG01000553386062022090820270908BS316"
type input "[DATE]"
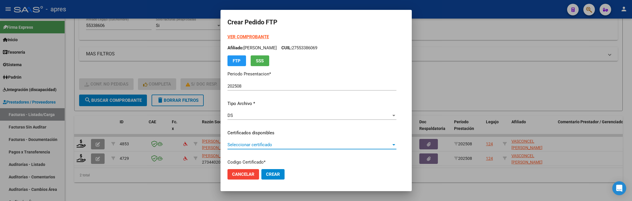
click at [315, 146] on span "Seleccionar certificado" at bounding box center [310, 144] width 164 height 5
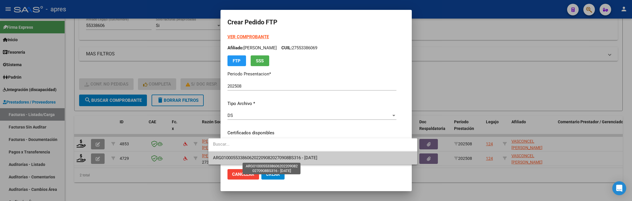
click at [313, 158] on span "ARG01000553386062022090820270908BS316 - [DATE]" at bounding box center [265, 157] width 104 height 5
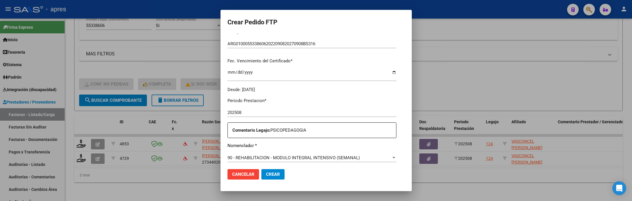
scroll to position [217, 0]
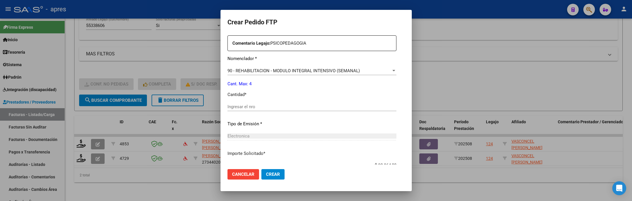
click at [295, 105] on input "Ingresar el nro" at bounding box center [312, 106] width 169 height 5
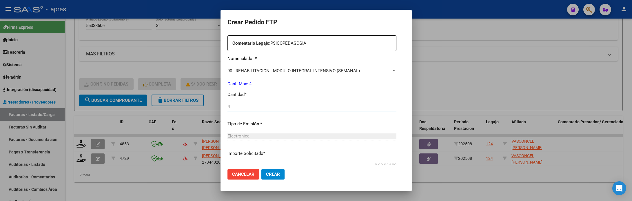
type input "4"
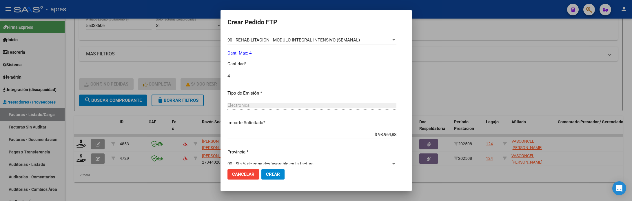
scroll to position [257, 0]
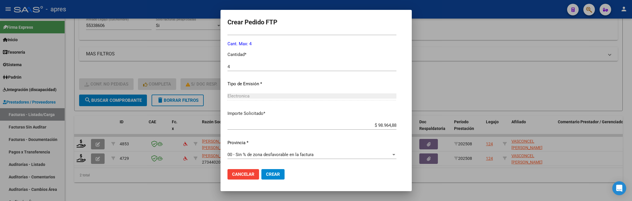
click at [266, 177] on span "Crear" at bounding box center [273, 174] width 14 height 5
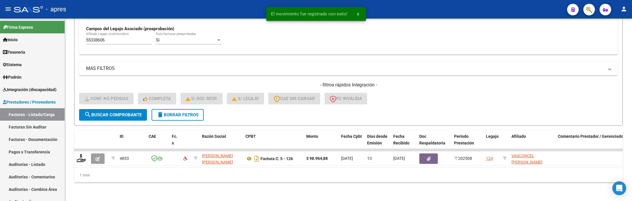
scroll to position [176, 0]
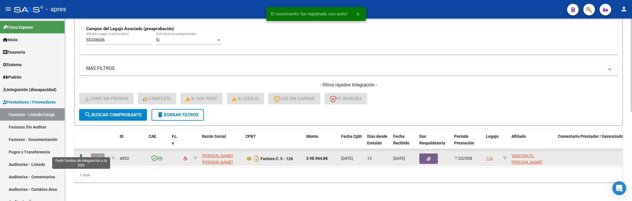
click at [82, 154] on icon at bounding box center [81, 158] width 9 height 8
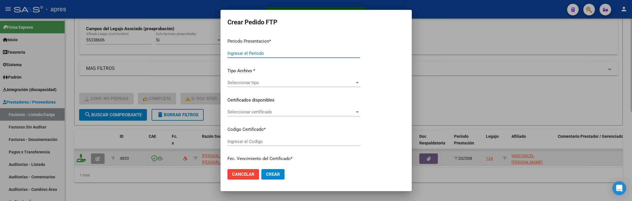
type input "202508"
type input "$ 98.964,88"
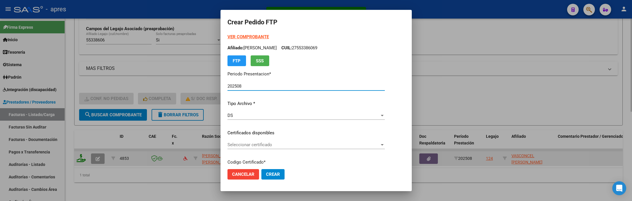
type input "ARG01000553386062022090820270908BS316"
type input "[DATE]"
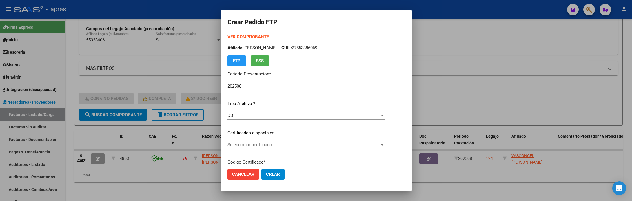
click at [247, 149] on div "Seleccionar certificado Seleccionar certificado" at bounding box center [306, 144] width 157 height 9
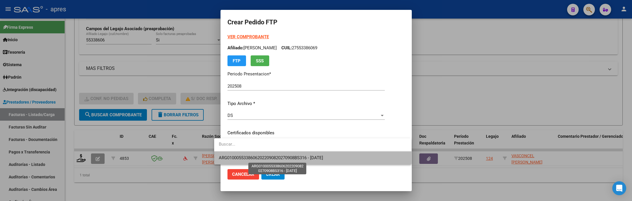
click at [249, 155] on span "ARG01000553386062022090820270908BS316 - [DATE]" at bounding box center [271, 157] width 104 height 5
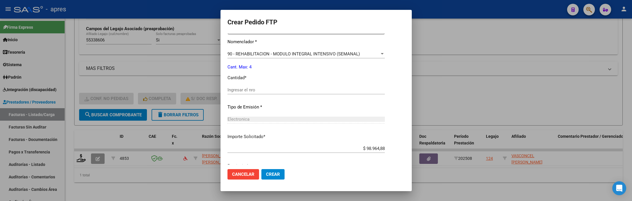
scroll to position [214, 0]
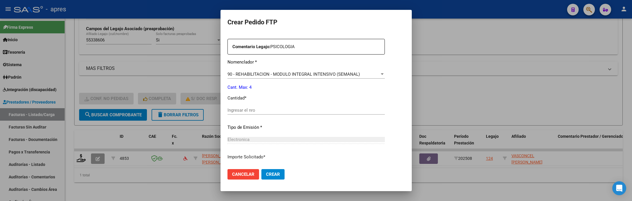
click at [276, 107] on div "Ingresar el nro" at bounding box center [306, 110] width 157 height 9
click at [276, 109] on input "Ingresar el nro" at bounding box center [306, 110] width 157 height 5
type input "4"
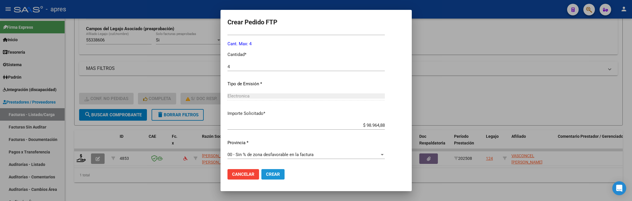
click at [270, 170] on button "Crear" at bounding box center [272, 174] width 23 height 10
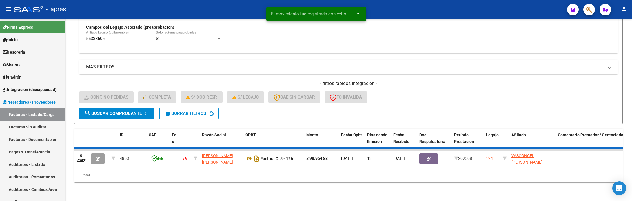
scroll to position [164, 0]
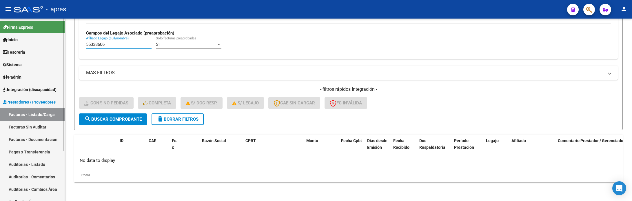
drag, startPoint x: 110, startPoint y: 45, endPoint x: 24, endPoint y: 45, distance: 86.1
click at [24, 45] on mat-sidenav-container "Firma Express Inicio Calendario SSS Instructivos Contacto OS Tesorería Extracto…" at bounding box center [316, 110] width 632 height 182
paste input "6796631"
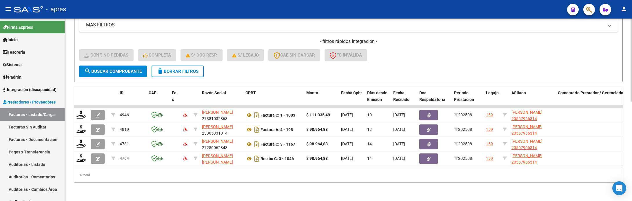
scroll to position [219, 0]
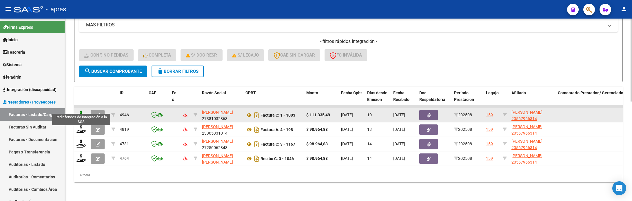
type input "56796631"
click at [81, 110] on icon at bounding box center [81, 114] width 9 height 8
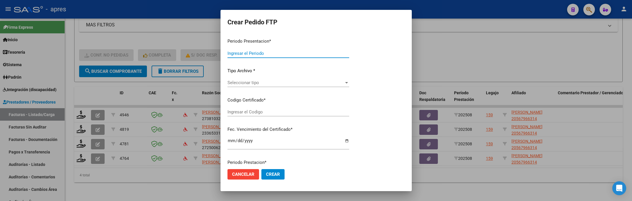
type input "202508"
type input "$ 111.335,49"
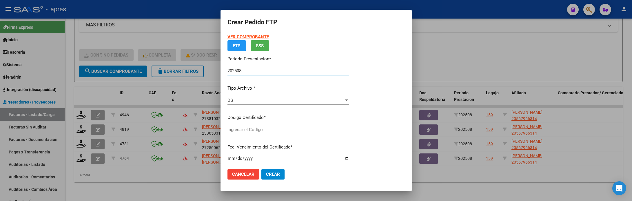
type input "ARG02000567966312022102620271026BUE316"
type input "[DATE]"
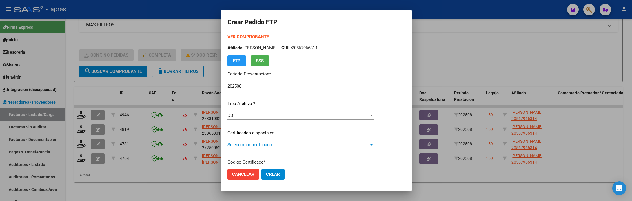
click at [243, 146] on span "Seleccionar certificado" at bounding box center [298, 144] width 141 height 5
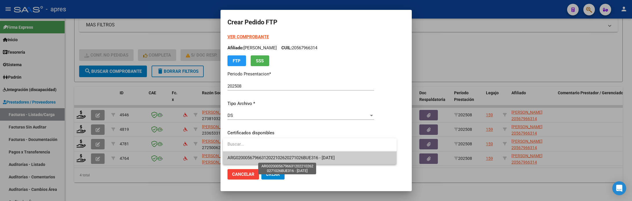
click at [258, 157] on span "ARG02000567966312022102620271026BUE316 - [DATE]" at bounding box center [281, 157] width 107 height 5
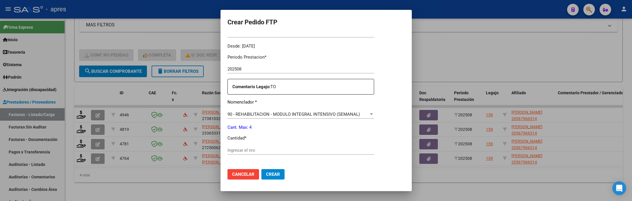
scroll to position [217, 0]
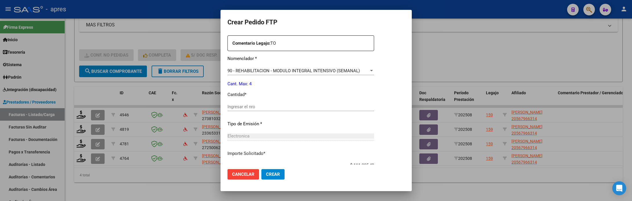
drag, startPoint x: 288, startPoint y: 148, endPoint x: 286, endPoint y: 135, distance: 12.9
click at [288, 146] on div "Periodo Prestacion * 202508 Ingresar el Periodo Prestacion Comentario Legajo: T…" at bounding box center [301, 105] width 147 height 199
click at [287, 107] on input "Ingresar el nro" at bounding box center [301, 106] width 147 height 5
type input "4"
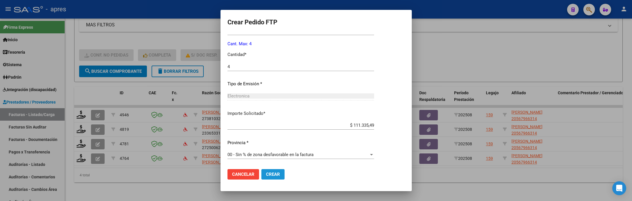
click at [268, 170] on button "Crear" at bounding box center [272, 174] width 23 height 10
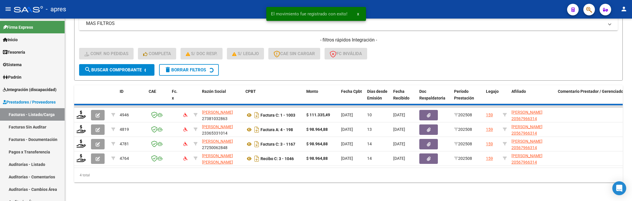
scroll to position [205, 0]
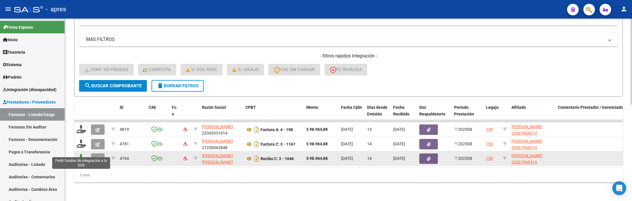
click at [77, 154] on icon at bounding box center [81, 158] width 9 height 8
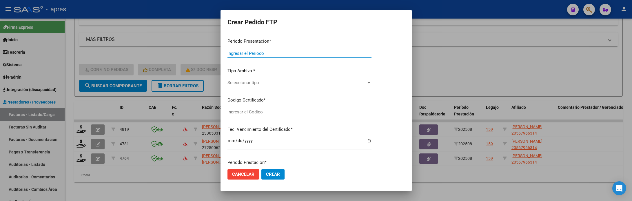
type input "202508"
type input "$ 98.964,88"
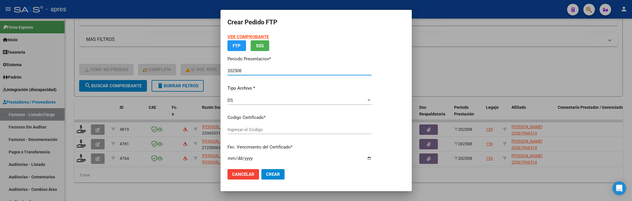
type input "ARG02000567966312022102620271026BUE316"
type input "[DATE]"
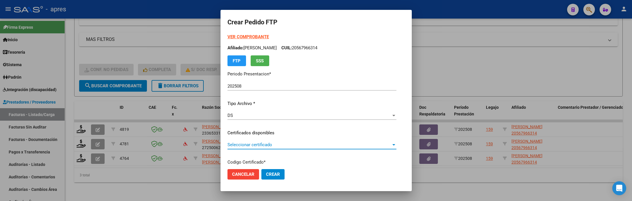
click at [259, 143] on span "Seleccionar certificado" at bounding box center [310, 144] width 164 height 5
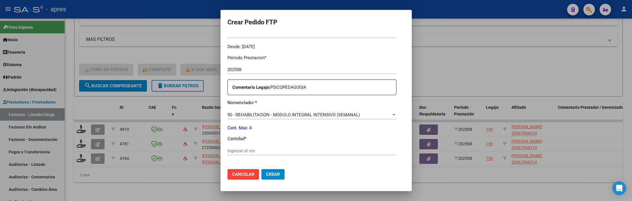
scroll to position [174, 0]
click at [260, 148] on input "Ingresar el nro" at bounding box center [312, 150] width 169 height 5
type input "4"
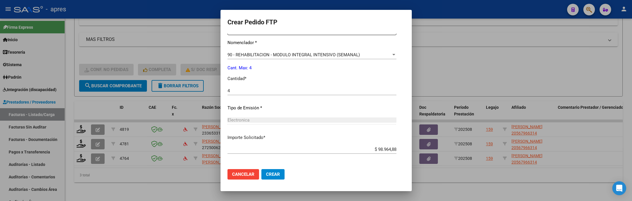
scroll to position [214, 0]
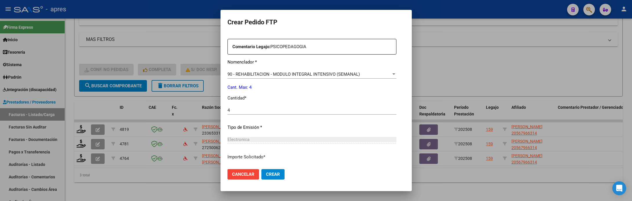
click at [266, 174] on span "Crear" at bounding box center [273, 174] width 14 height 5
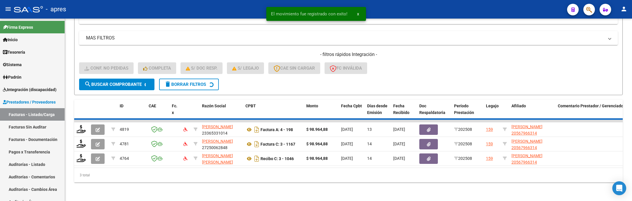
scroll to position [190, 0]
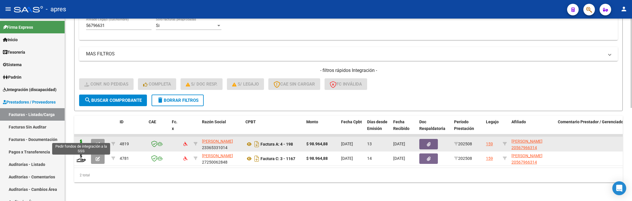
click at [77, 139] on icon at bounding box center [81, 143] width 9 height 8
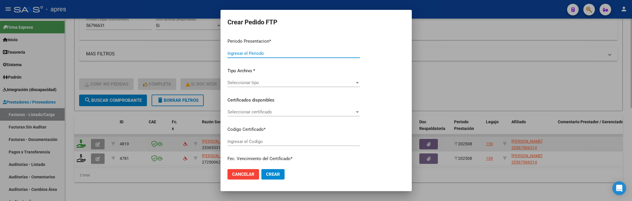
type input "202508"
type input "$ 98.964,88"
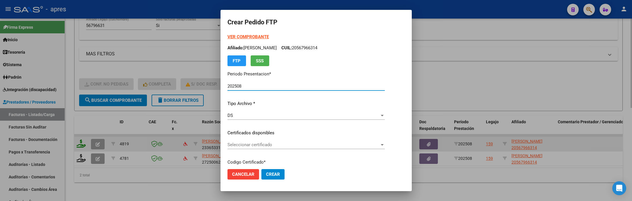
type input "ARG02000567966312022102620271026BUE316"
type input "[DATE]"
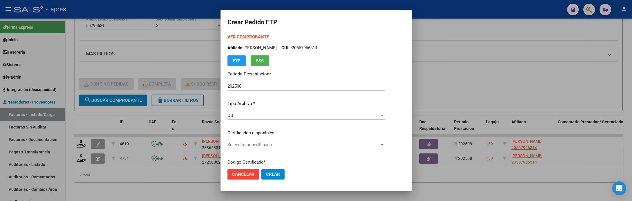
click at [253, 148] on div "Seleccionar certificado Seleccionar certificado" at bounding box center [306, 144] width 157 height 9
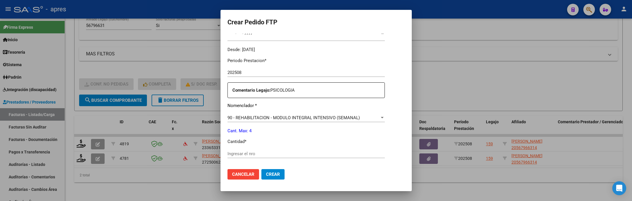
scroll to position [174, 0]
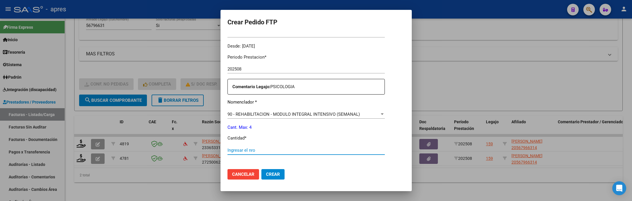
click at [253, 148] on input "Ingresar el nro" at bounding box center [306, 150] width 157 height 5
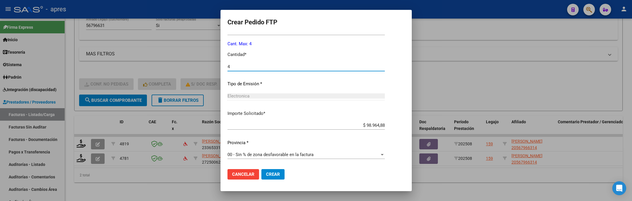
type input "4"
click at [261, 175] on button "Crear" at bounding box center [272, 174] width 23 height 10
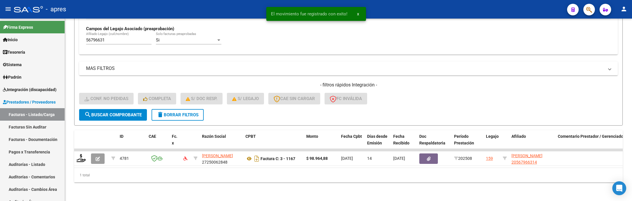
scroll to position [176, 0]
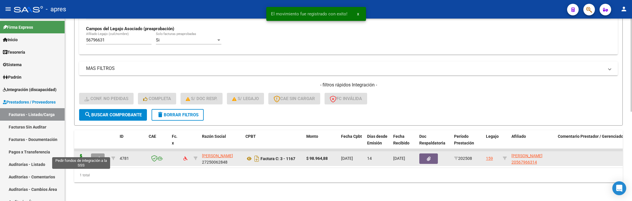
click at [77, 154] on icon at bounding box center [81, 158] width 9 height 8
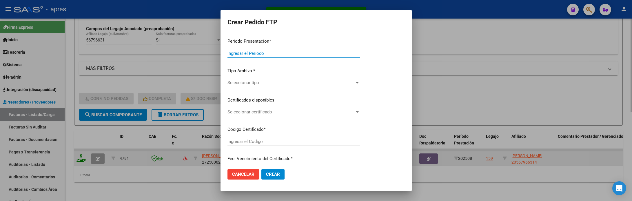
type input "202508"
type input "$ 98.964,88"
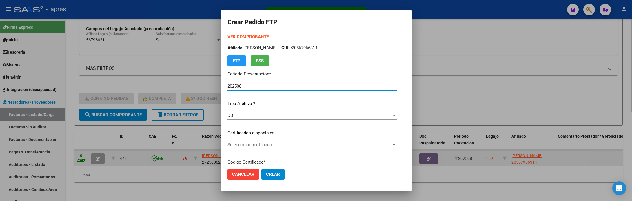
type input "ARG02000567966312022102620271026BUE316"
type input "[DATE]"
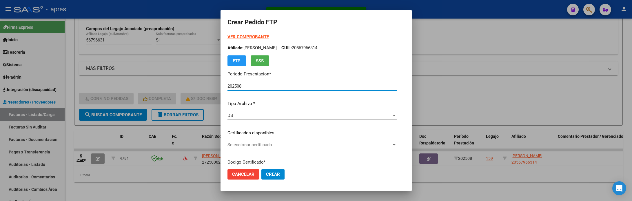
drag, startPoint x: 228, startPoint y: 139, endPoint x: 228, endPoint y: 144, distance: 4.3
click at [228, 143] on div "VER COMPROBANTE ARCA Padrón Afiliado: [PERSON_NAME]: 20567966314 FTP SSS Period…" at bounding box center [312, 129] width 169 height 190
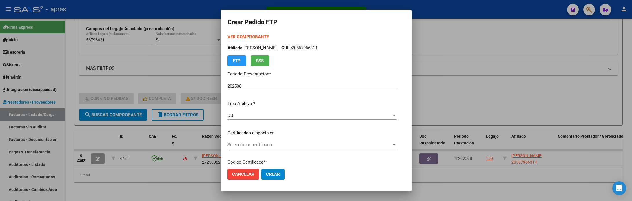
click at [228, 144] on span "Seleccionar certificado" at bounding box center [310, 144] width 164 height 5
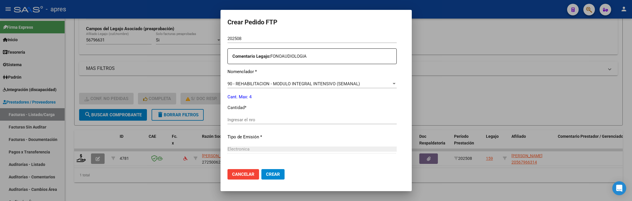
scroll to position [217, 0]
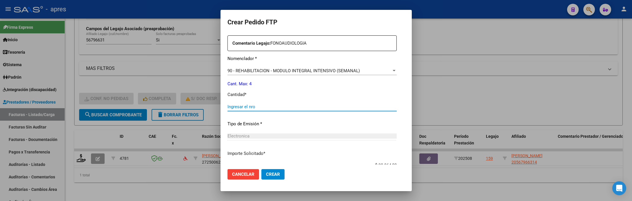
click at [234, 105] on input "Ingresar el nro" at bounding box center [312, 106] width 169 height 5
type input "4"
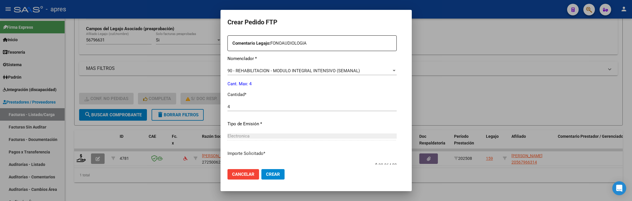
scroll to position [257, 0]
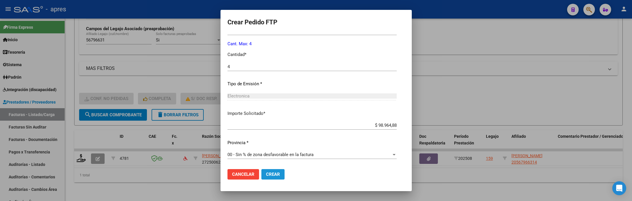
click at [266, 172] on span "Crear" at bounding box center [273, 174] width 14 height 5
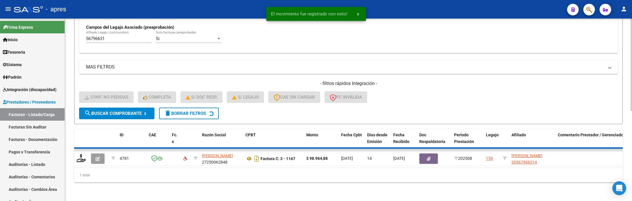
scroll to position [164, 0]
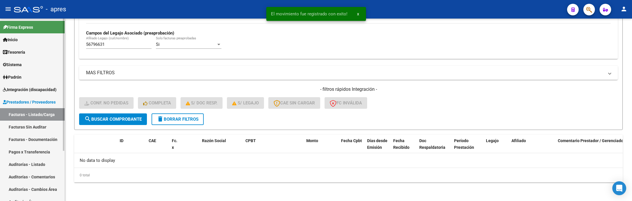
drag, startPoint x: 109, startPoint y: 45, endPoint x: 16, endPoint y: 43, distance: 93.1
click at [16, 43] on mat-sidenav-container "Firma Express Inicio Calendario SSS Instructivos Contacto OS Tesorería Extracto…" at bounding box center [316, 110] width 632 height 182
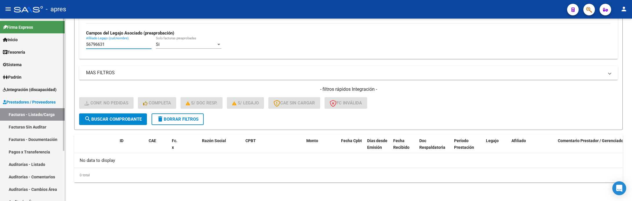
paste input "8440597"
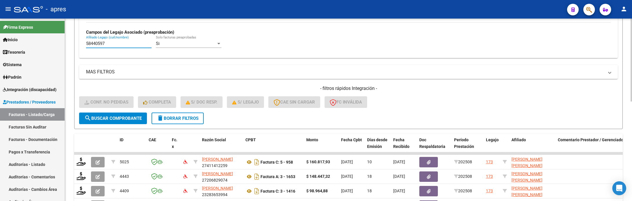
scroll to position [208, 0]
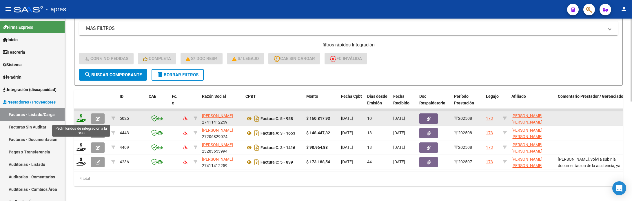
type input "58440597"
click at [80, 117] on icon at bounding box center [81, 118] width 9 height 8
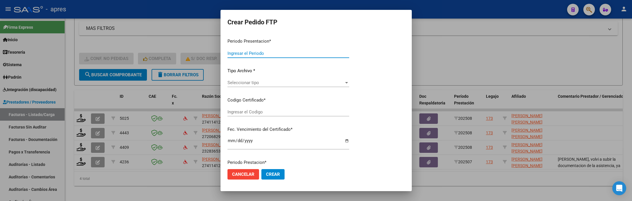
type input "202508"
type input "$ 160.817,93"
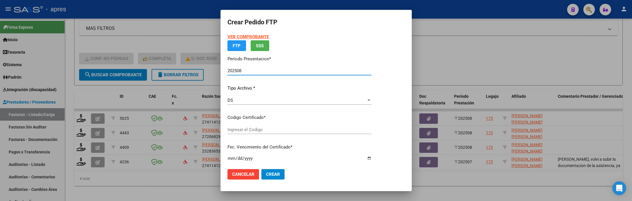
type input "ARG02000584405972024083020290830BUE370"
type input "[DATE]"
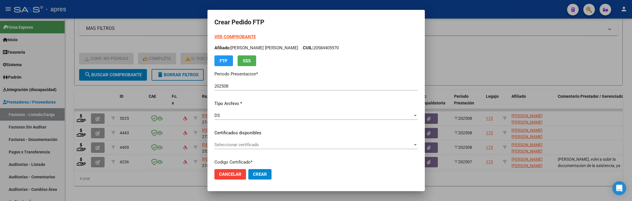
drag, startPoint x: 315, startPoint y: 135, endPoint x: 315, endPoint y: 146, distance: 11.3
click at [315, 138] on div "VER COMPROBANTE ARCA Padrón Afiliado: [PERSON_NAME] [PERSON_NAME] CUIL: 2058440…" at bounding box center [317, 129] width 204 height 190
click at [315, 146] on span "Seleccionar certificado" at bounding box center [314, 144] width 198 height 5
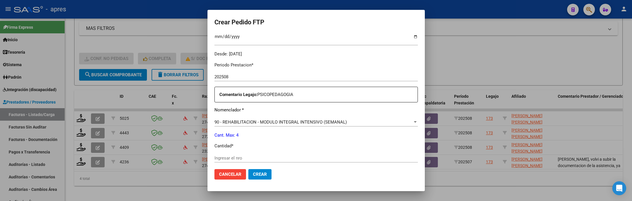
scroll to position [217, 0]
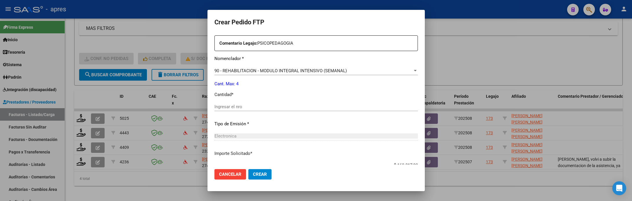
click at [306, 112] on div "Ingresar el nro" at bounding box center [317, 109] width 204 height 14
click at [306, 108] on input "Ingresar el nro" at bounding box center [317, 106] width 204 height 5
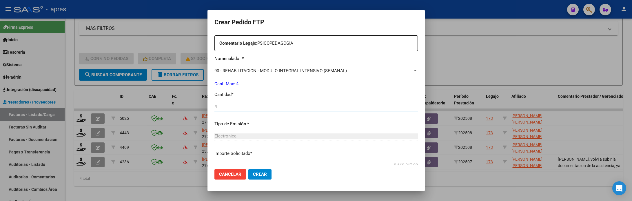
type input "4"
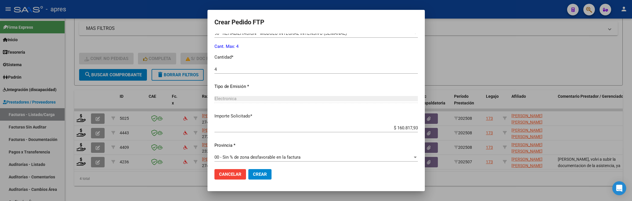
scroll to position [257, 0]
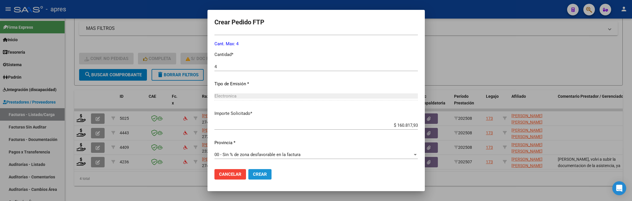
click at [255, 172] on span "Crear" at bounding box center [260, 174] width 14 height 5
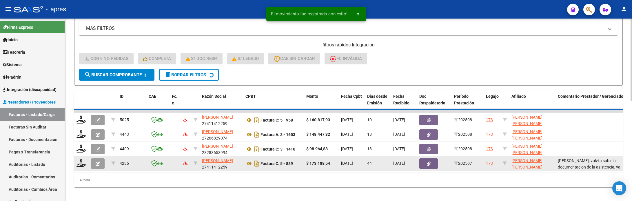
scroll to position [205, 0]
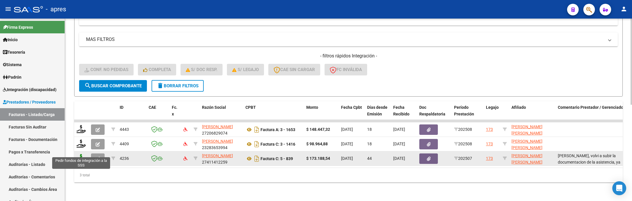
click at [81, 154] on icon at bounding box center [81, 158] width 9 height 8
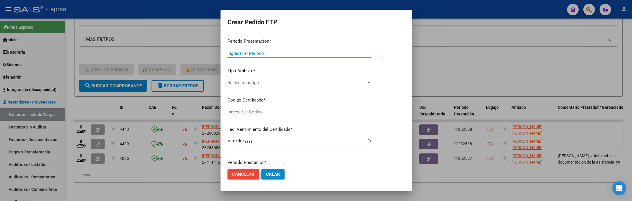
type input "202508"
type input "202507"
type input "$ 173.188,54"
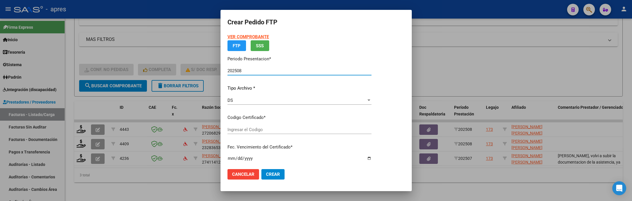
type input "ARG02000584405972024083020290830BUE370"
type input "[DATE]"
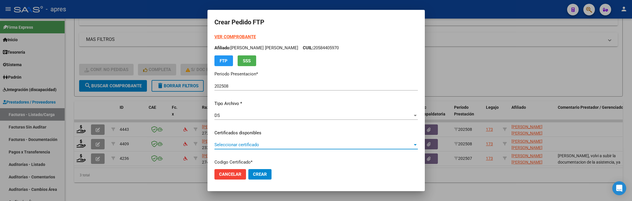
click at [236, 145] on span "Seleccionar certificado" at bounding box center [314, 144] width 198 height 5
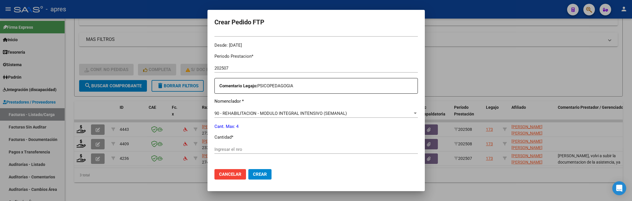
scroll to position [217, 0]
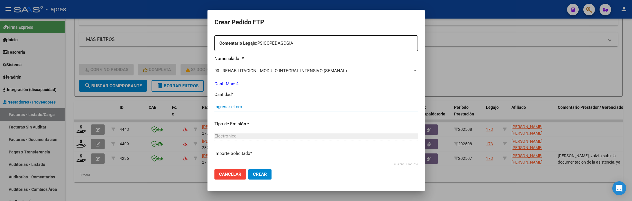
click at [256, 109] on input "Ingresar el nro" at bounding box center [317, 106] width 204 height 5
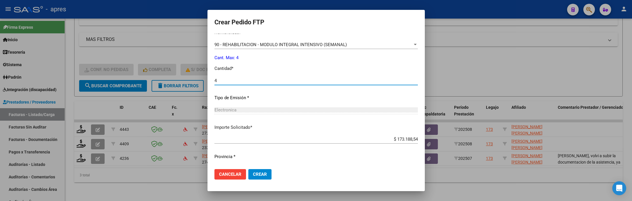
scroll to position [257, 0]
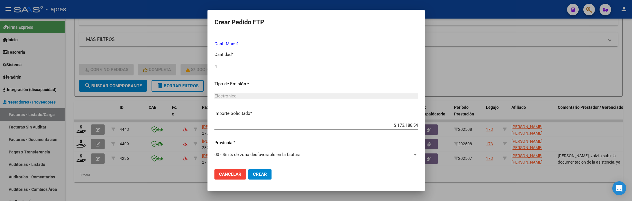
type input "4"
click at [253, 176] on span "Crear" at bounding box center [260, 174] width 14 height 5
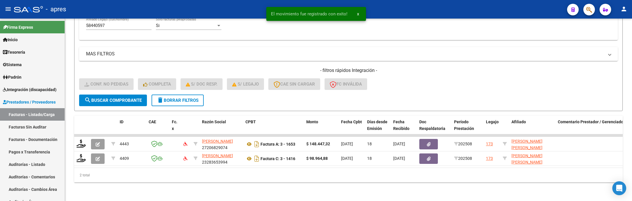
scroll to position [190, 0]
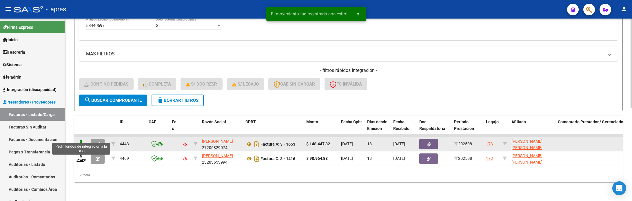
click at [83, 139] on icon at bounding box center [81, 143] width 9 height 8
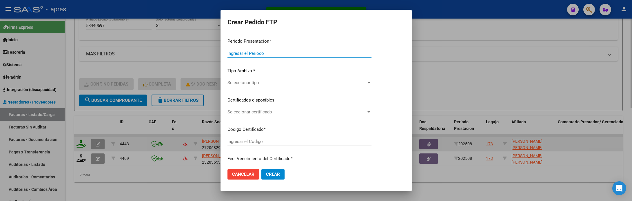
type input "202508"
type input "$ 148.447,32"
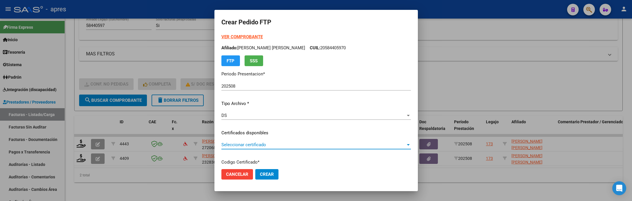
click at [246, 147] on span "Seleccionar certificado" at bounding box center [313, 144] width 184 height 5
type input "ARG02000584405972024083020290830BUE370"
type input "[DATE]"
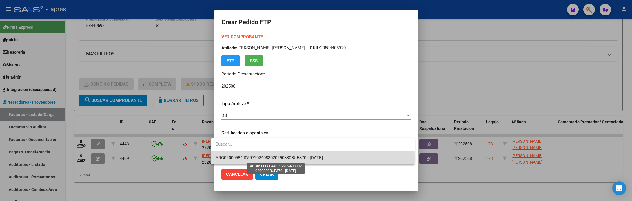
click at [256, 159] on span "ARG02000584405972024083020290830BUE370 - [DATE]" at bounding box center [269, 157] width 107 height 5
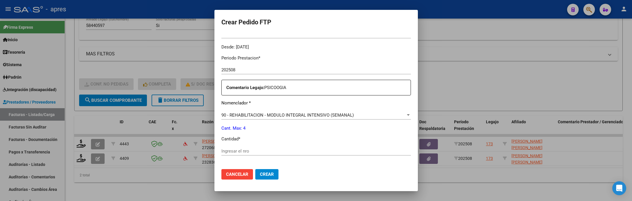
scroll to position [174, 0]
click at [257, 152] on input "Ingresar el nro" at bounding box center [316, 150] width 190 height 5
type input "4"
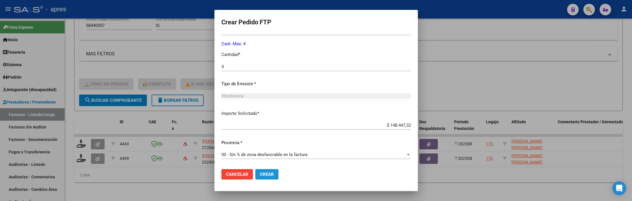
click at [269, 179] on button "Crear" at bounding box center [266, 174] width 23 height 10
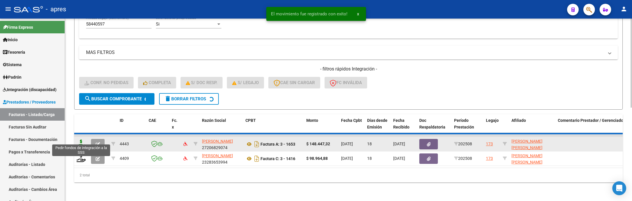
scroll to position [176, 0]
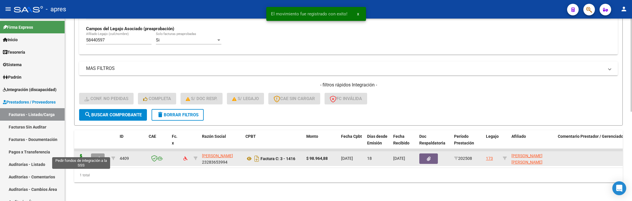
click at [79, 154] on icon at bounding box center [81, 158] width 9 height 8
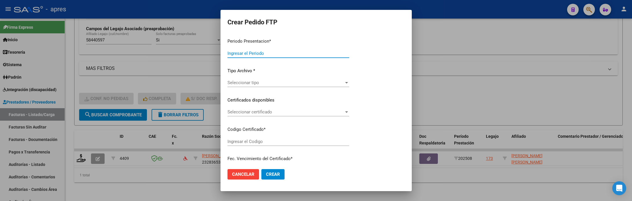
type input "202508"
type input "$ 98.964,88"
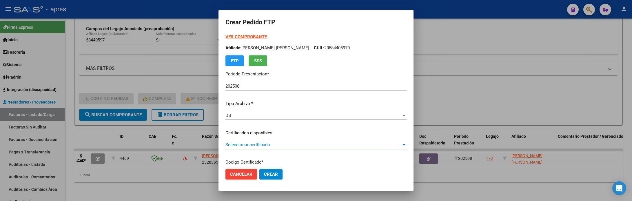
click at [315, 146] on span "Seleccionar certificado" at bounding box center [314, 144] width 176 height 5
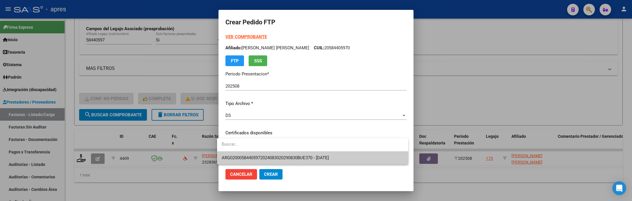
type input "ARG02000584405972024083020290830BUE370"
type input "[DATE]"
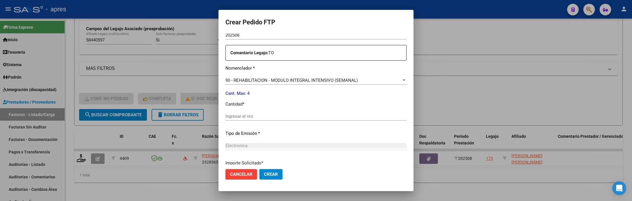
scroll to position [217, 0]
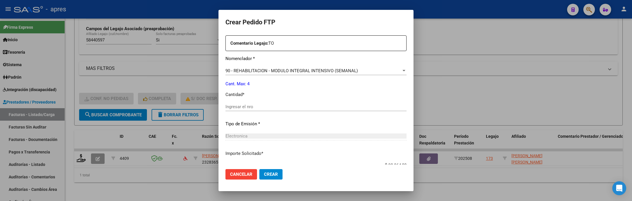
click at [309, 108] on input "Ingresar el nro" at bounding box center [316, 106] width 181 height 5
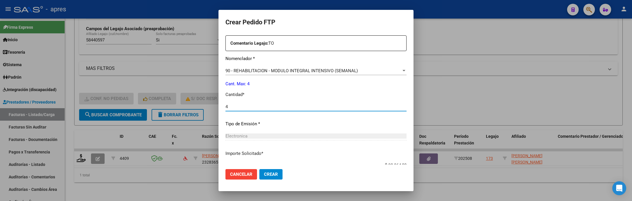
type input "4"
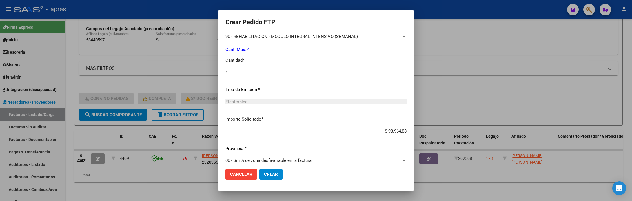
scroll to position [257, 0]
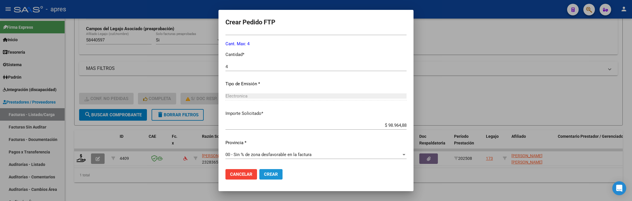
click at [272, 175] on span "Crear" at bounding box center [271, 174] width 14 height 5
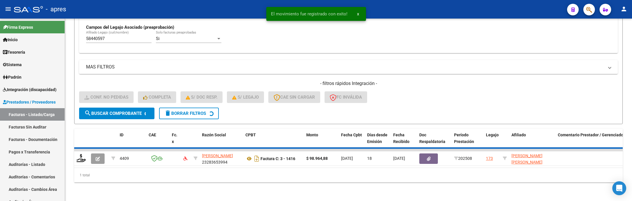
scroll to position [164, 0]
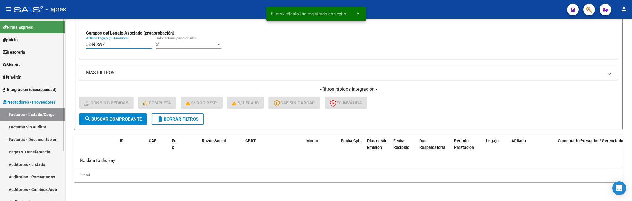
drag, startPoint x: 94, startPoint y: 45, endPoint x: 46, endPoint y: 45, distance: 47.5
click at [46, 45] on mat-sidenav-container "Firma Express Inicio Calendario SSS Instructivos Contacto OS Tesorería Extracto…" at bounding box center [316, 110] width 632 height 182
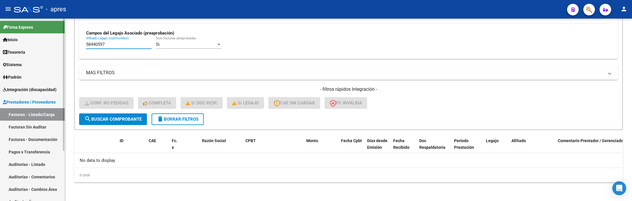
paste input "5733160"
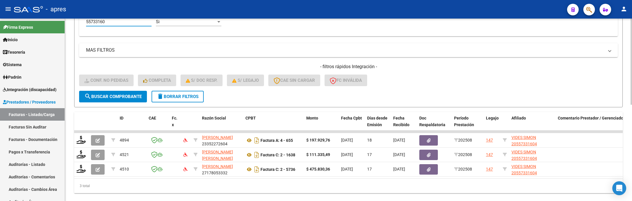
scroll to position [204, 0]
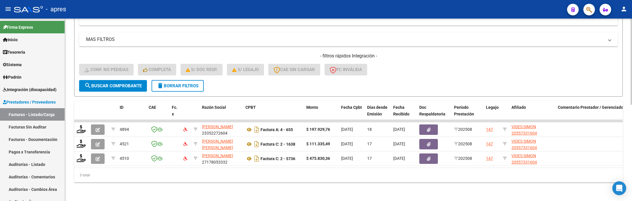
type input "55733160"
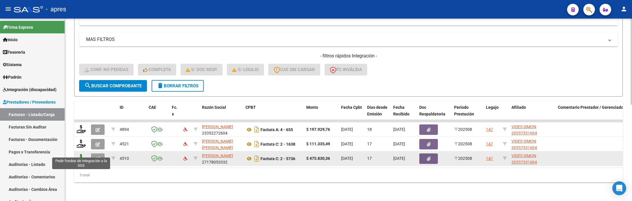
click at [79, 154] on icon at bounding box center [81, 158] width 9 height 8
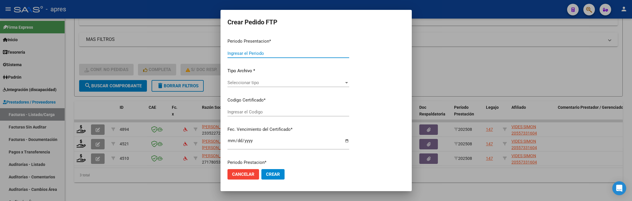
type input "202508"
type input "$ 475.830,36"
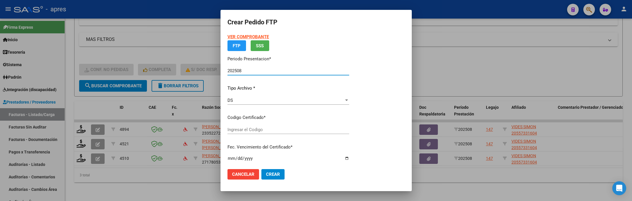
type input "ARG02000557331602024120220320602BUE316"
type input "[DATE]"
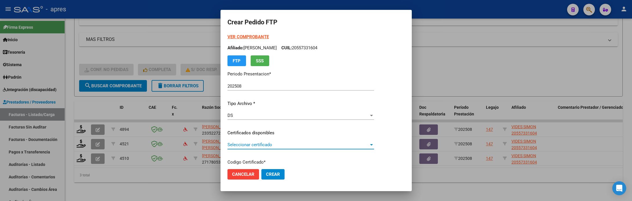
click at [304, 145] on span "Seleccionar certificado" at bounding box center [298, 144] width 141 height 5
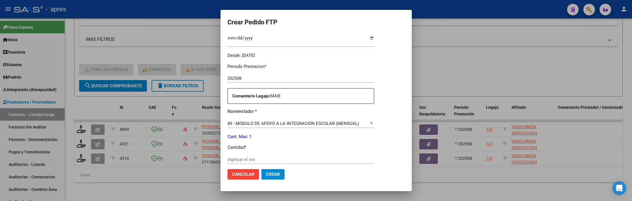
scroll to position [174, 0]
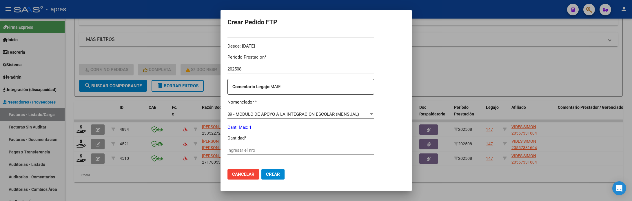
click at [304, 153] on div "Ingresar el nro" at bounding box center [301, 150] width 147 height 9
click at [302, 151] on input "Ingresar el nro" at bounding box center [301, 150] width 147 height 5
type input "1"
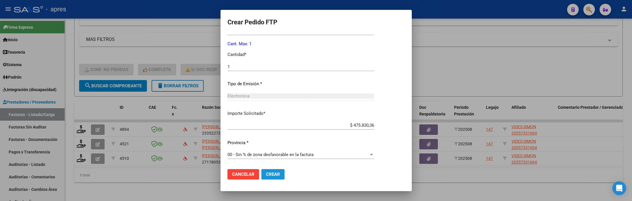
click at [274, 173] on span "Crear" at bounding box center [273, 174] width 14 height 5
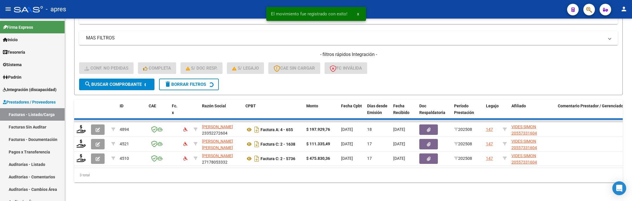
scroll to position [190, 0]
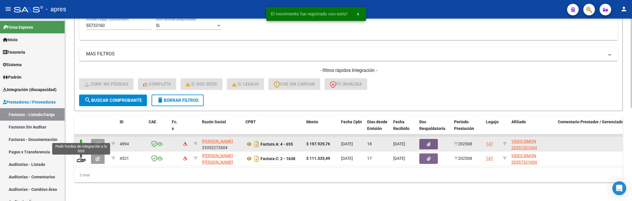
click at [78, 139] on icon at bounding box center [81, 143] width 9 height 8
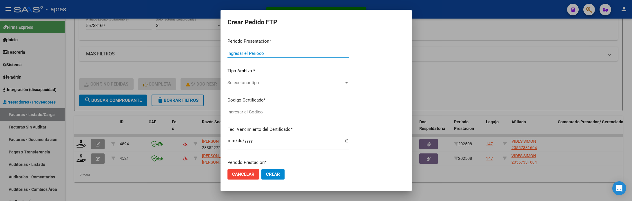
type input "202508"
type input "$ 197.929,76"
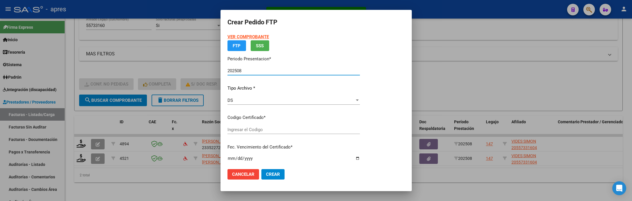
type input "ARG02000557331602024120220320602BUE316"
type input "[DATE]"
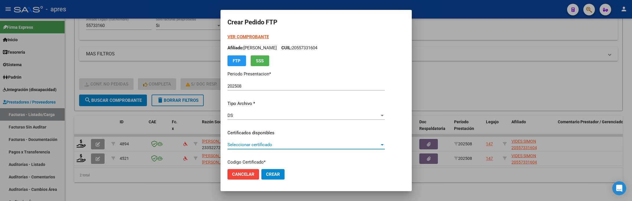
click at [297, 142] on span "Seleccionar certificado" at bounding box center [304, 144] width 152 height 5
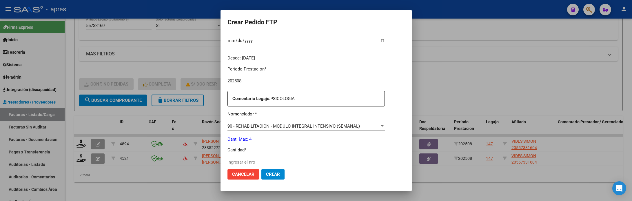
scroll to position [174, 0]
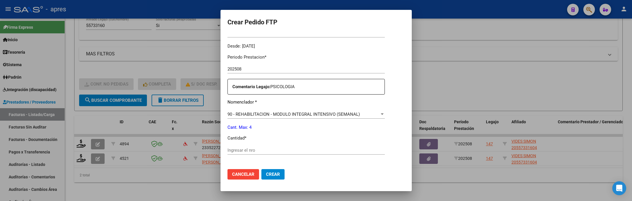
click at [297, 151] on input "Ingresar el nro" at bounding box center [306, 150] width 157 height 5
type input "4"
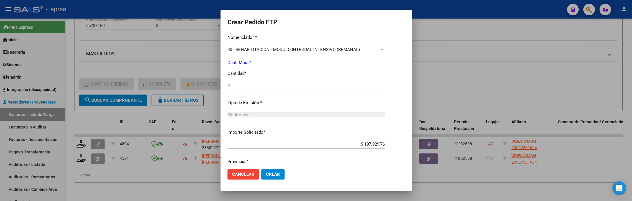
scroll to position [257, 0]
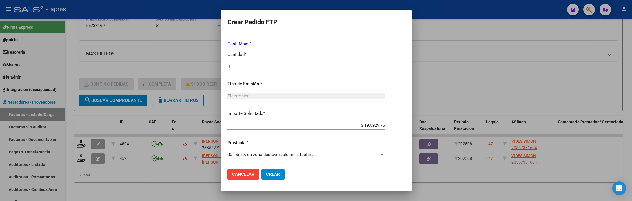
click at [272, 176] on span "Crear" at bounding box center [273, 174] width 14 height 5
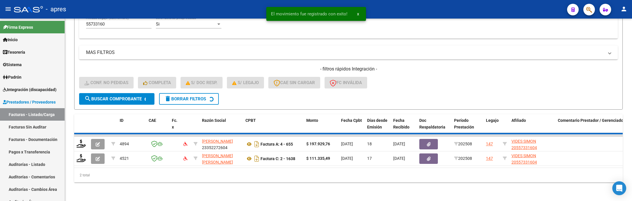
scroll to position [176, 0]
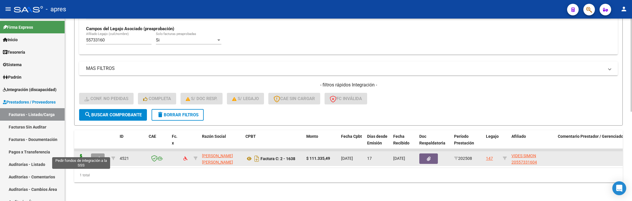
click at [79, 154] on icon at bounding box center [81, 158] width 9 height 8
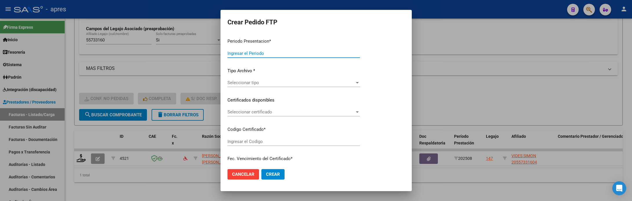
type input "202508"
type input "$ 111.335,49"
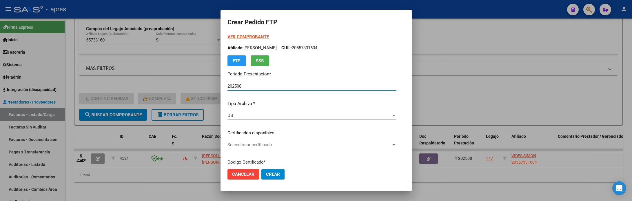
type input "ARG02000557331602024120220320602BUE316"
type input "[DATE]"
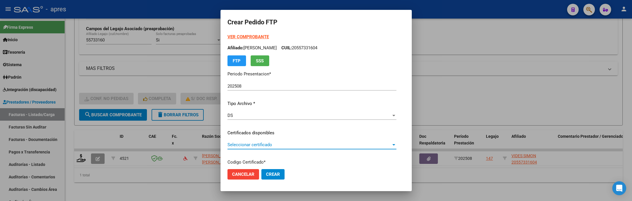
click at [238, 144] on span "Seleccionar certificado" at bounding box center [310, 144] width 164 height 5
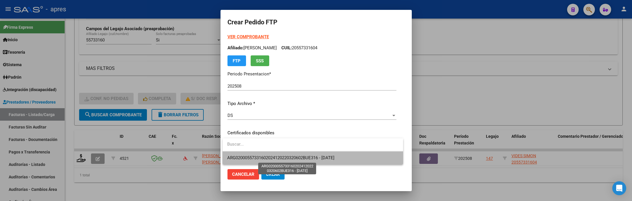
click at [243, 155] on span "ARG02000557331602024120220320602BUE316 - [DATE]" at bounding box center [280, 157] width 107 height 5
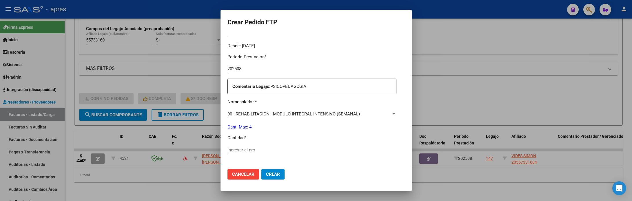
scroll to position [217, 0]
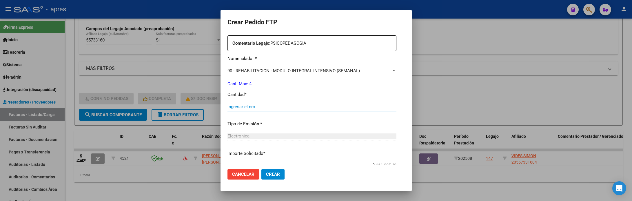
click at [281, 106] on input "Ingresar el nro" at bounding box center [312, 106] width 169 height 5
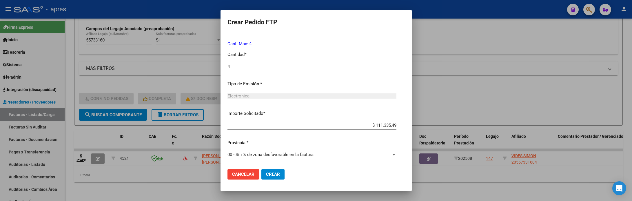
type input "4"
click at [270, 172] on span "Crear" at bounding box center [273, 174] width 14 height 5
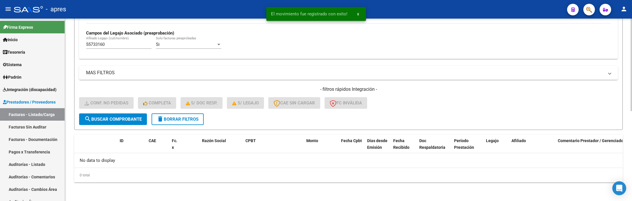
scroll to position [164, 0]
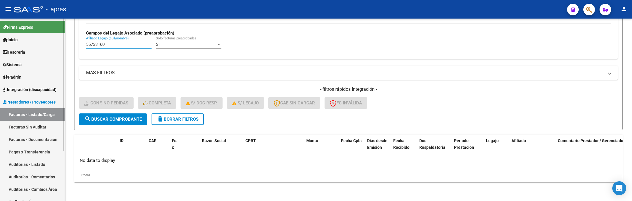
drag, startPoint x: 110, startPoint y: 45, endPoint x: 50, endPoint y: 39, distance: 60.3
click at [52, 43] on mat-sidenav-container "Firma Express Inicio Calendario SSS Instructivos Contacto OS Tesorería Extracto…" at bounding box center [316, 110] width 632 height 182
paste input "3823838"
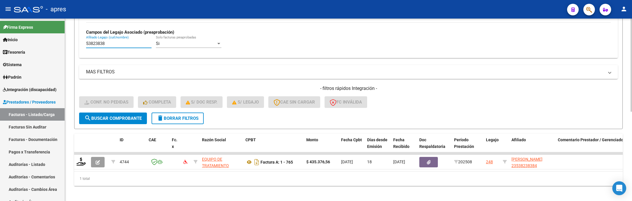
type input "53823838"
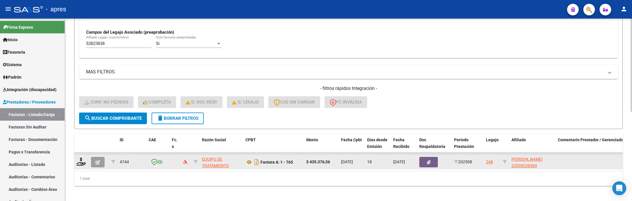
click at [86, 166] on div at bounding box center [82, 161] width 10 height 9
click at [78, 162] on icon at bounding box center [81, 161] width 9 height 8
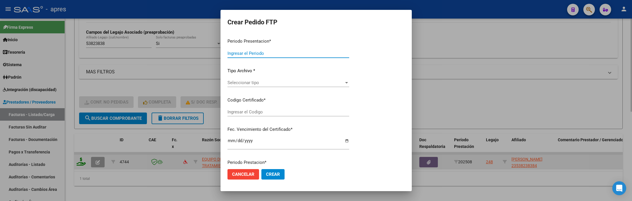
type input "202508"
type input "$ 435.376,56"
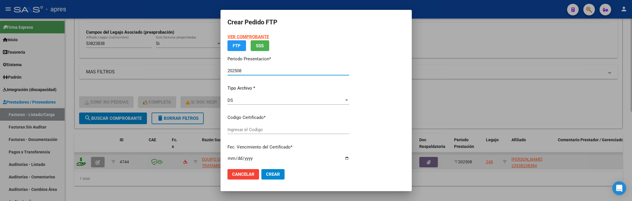
type input "ARG01000538238382021111120241111BS370"
type input "[DATE]"
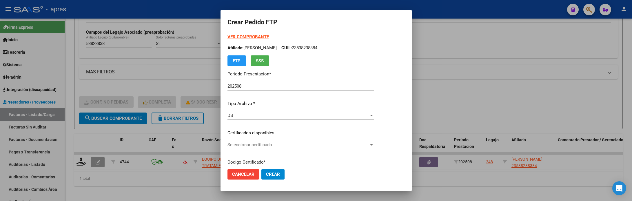
click at [314, 149] on div "Seleccionar certificado Seleccionar certificado" at bounding box center [301, 144] width 147 height 9
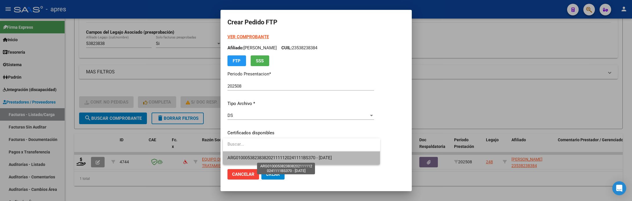
click at [314, 157] on span "ARG01000538238382021111120241111BS370 - [DATE]" at bounding box center [280, 157] width 104 height 5
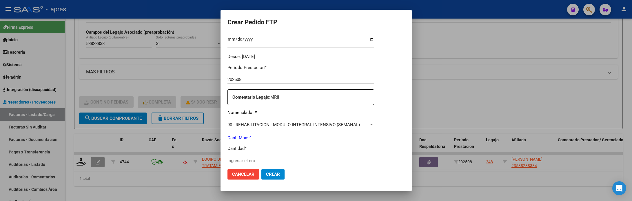
scroll to position [174, 0]
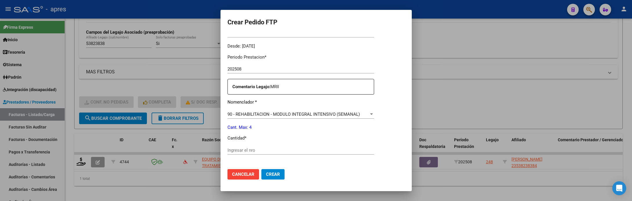
click at [313, 154] on div "Ingresar el nro" at bounding box center [301, 150] width 147 height 9
click at [313, 151] on input "Ingresar el nro" at bounding box center [301, 150] width 147 height 5
type input "4"
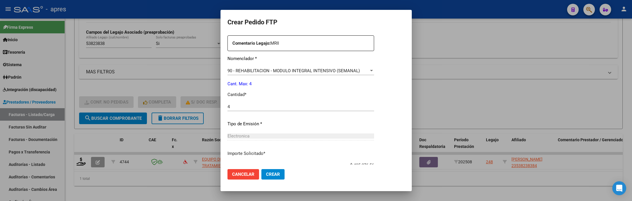
scroll to position [257, 0]
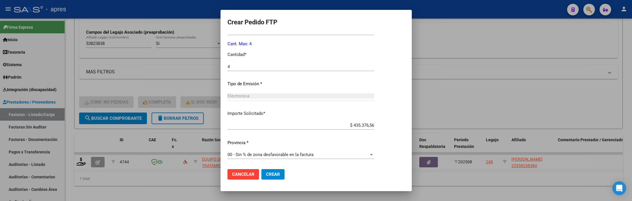
click at [271, 173] on span "Crear" at bounding box center [273, 174] width 14 height 5
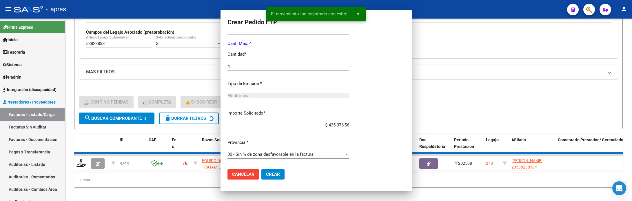
scroll to position [0, 0]
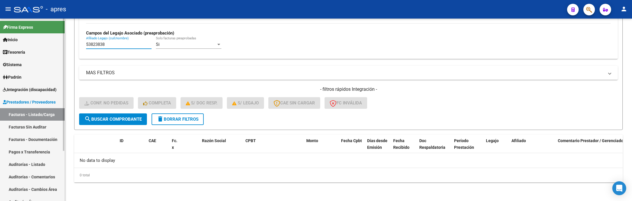
drag, startPoint x: 106, startPoint y: 43, endPoint x: 24, endPoint y: 53, distance: 82.5
click at [32, 53] on mat-sidenav-container "Firma Express Inicio Calendario SSS Instructivos Contacto OS Tesorería Extracto…" at bounding box center [316, 110] width 632 height 182
paste input "2728954"
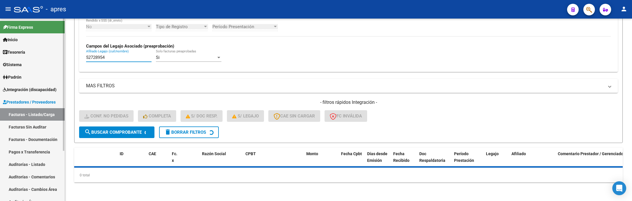
scroll to position [164, 0]
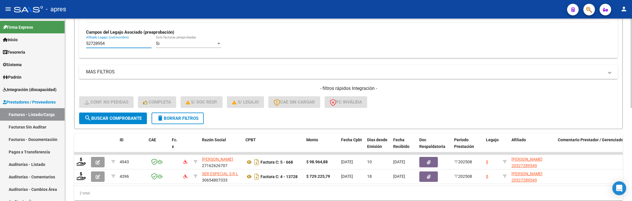
type input "52728954"
click at [323, 197] on div "2 total" at bounding box center [348, 193] width 549 height 14
